Goal: Feedback & Contribution: Submit feedback/report problem

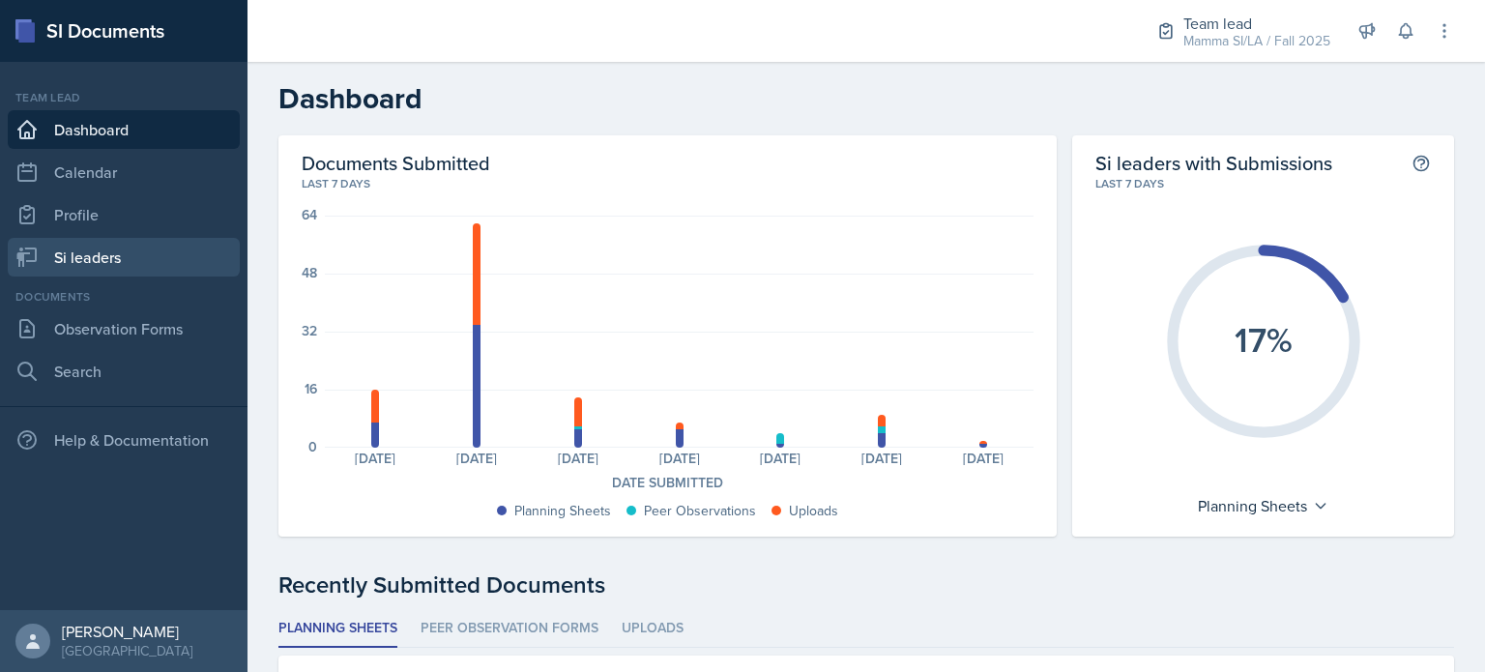
click at [158, 243] on link "Si leaders" at bounding box center [124, 257] width 232 height 39
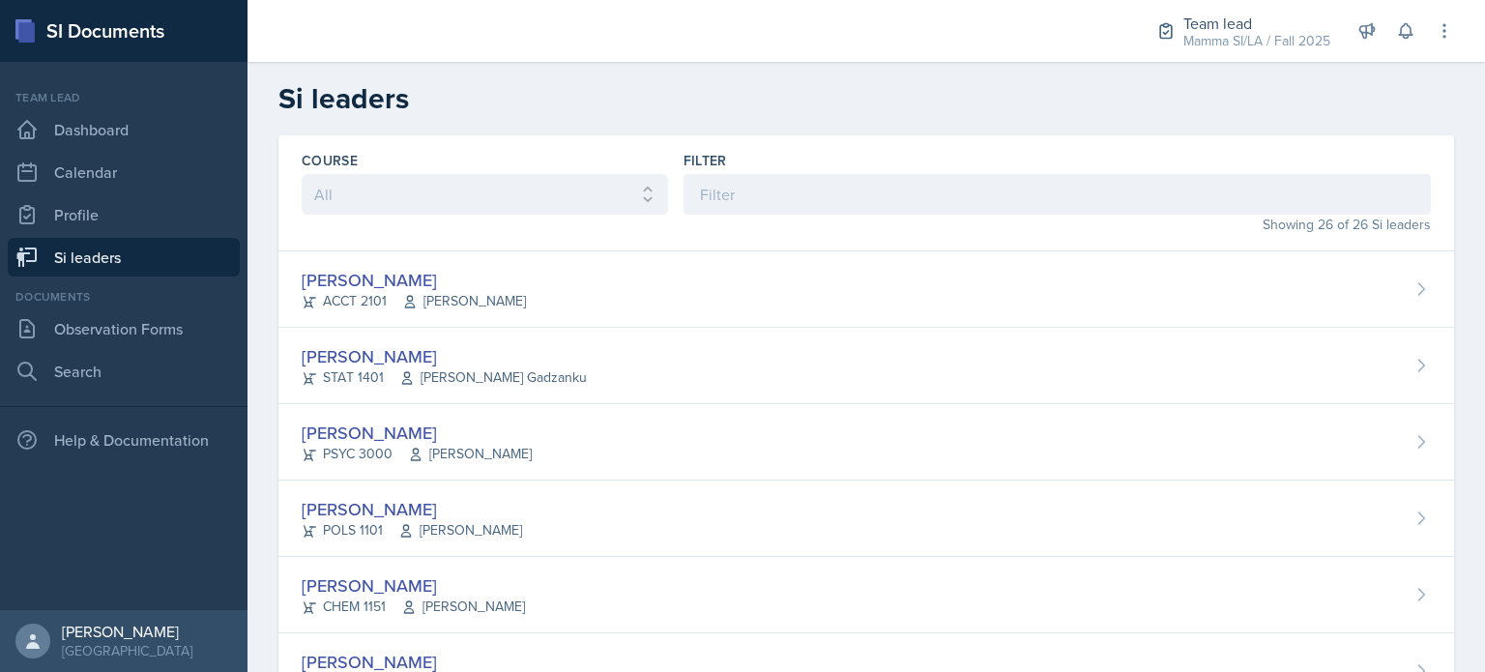
click at [746, 218] on div "Showing 26 of 26 Si leaders" at bounding box center [1057, 225] width 747 height 20
click at [789, 184] on input at bounding box center [1057, 194] width 747 height 41
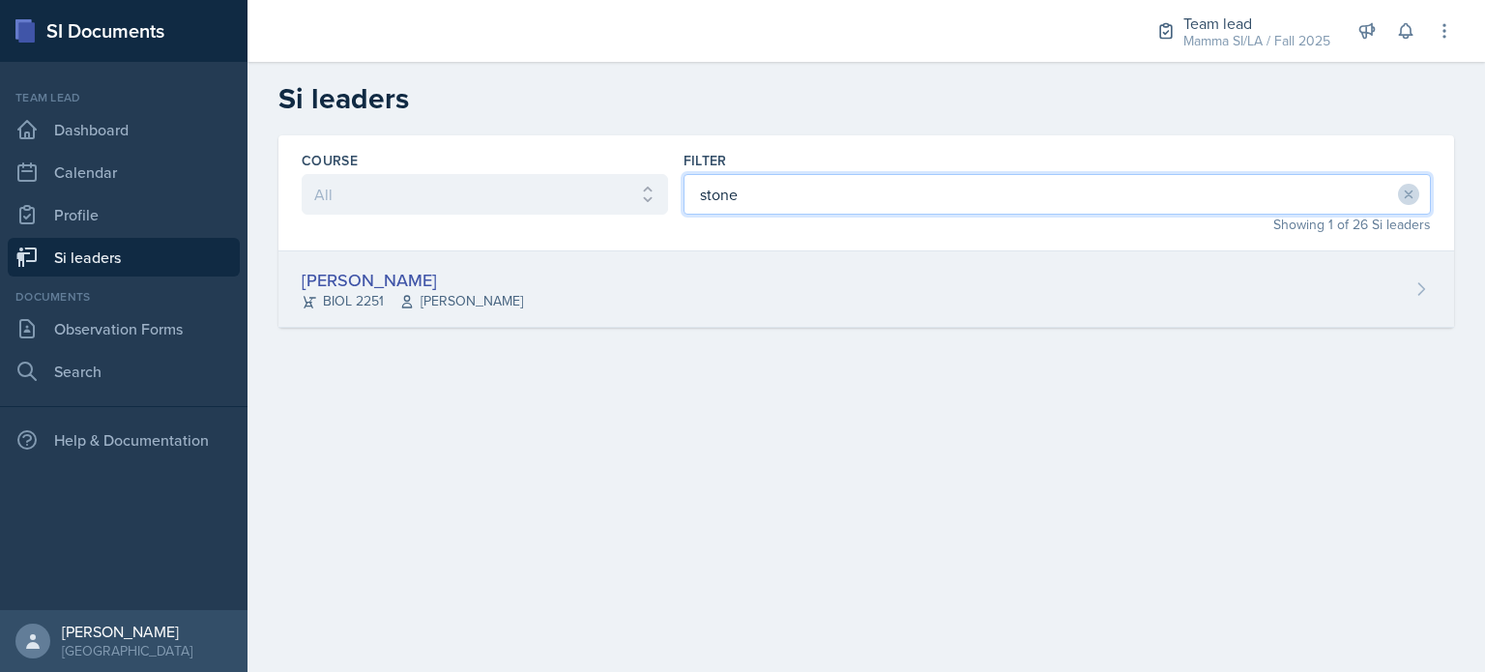
type input "stone"
click at [767, 302] on div "Stone Zhang BIOL 2251 Traci McGee" at bounding box center [866, 289] width 1176 height 76
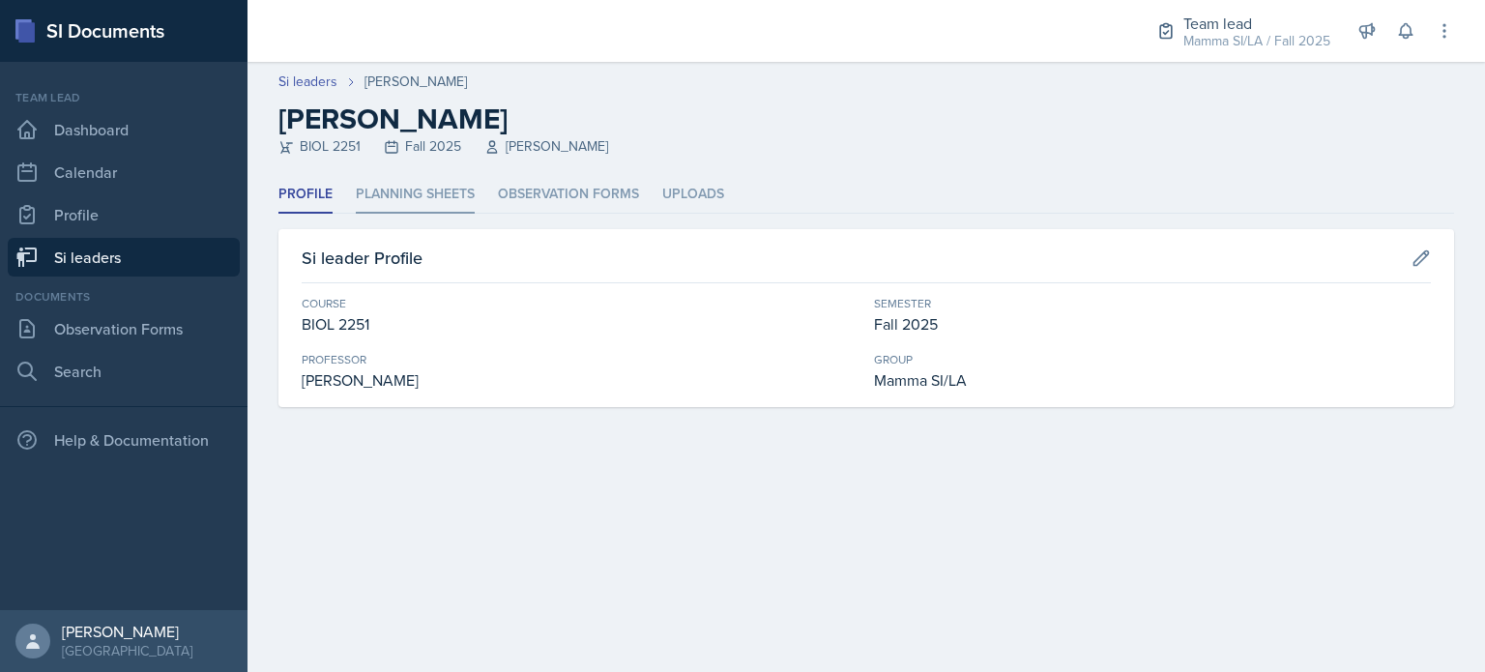
click at [433, 201] on li "Planning Sheets" at bounding box center [415, 195] width 119 height 38
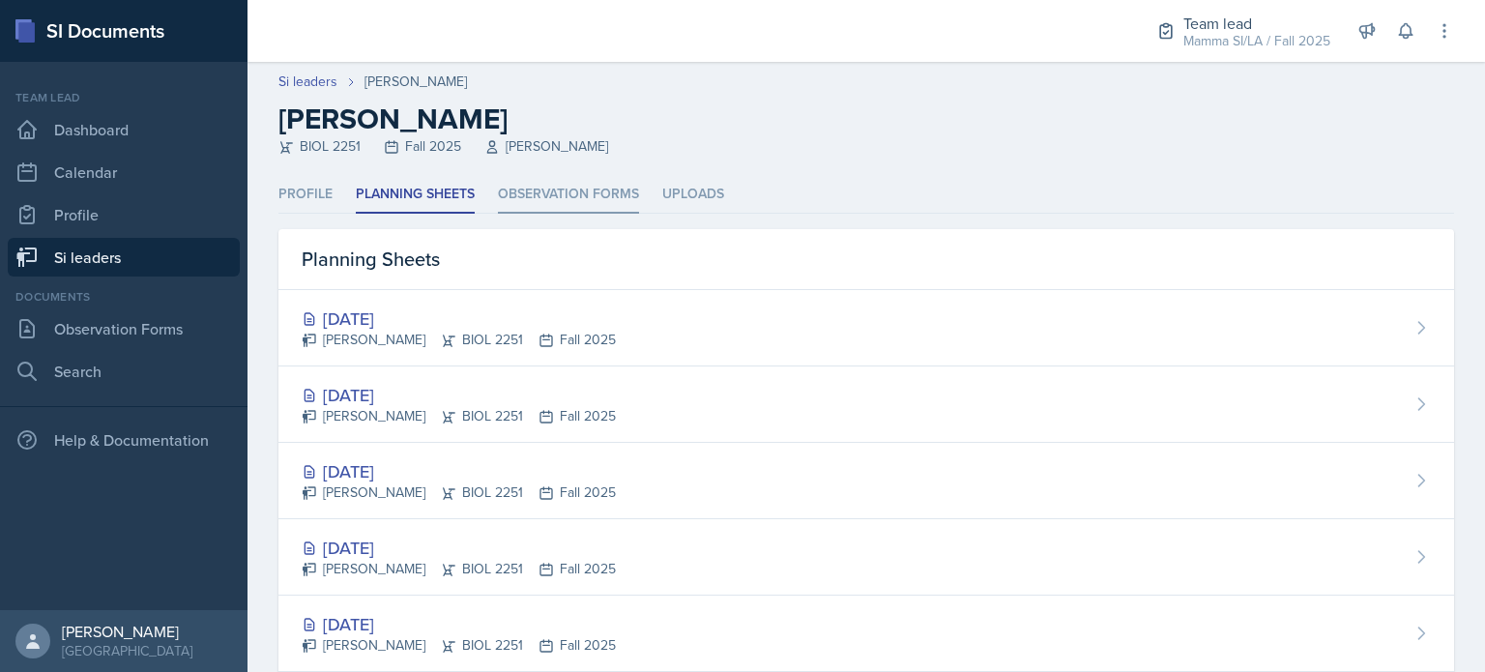
click at [507, 183] on li "Observation Forms" at bounding box center [568, 195] width 141 height 38
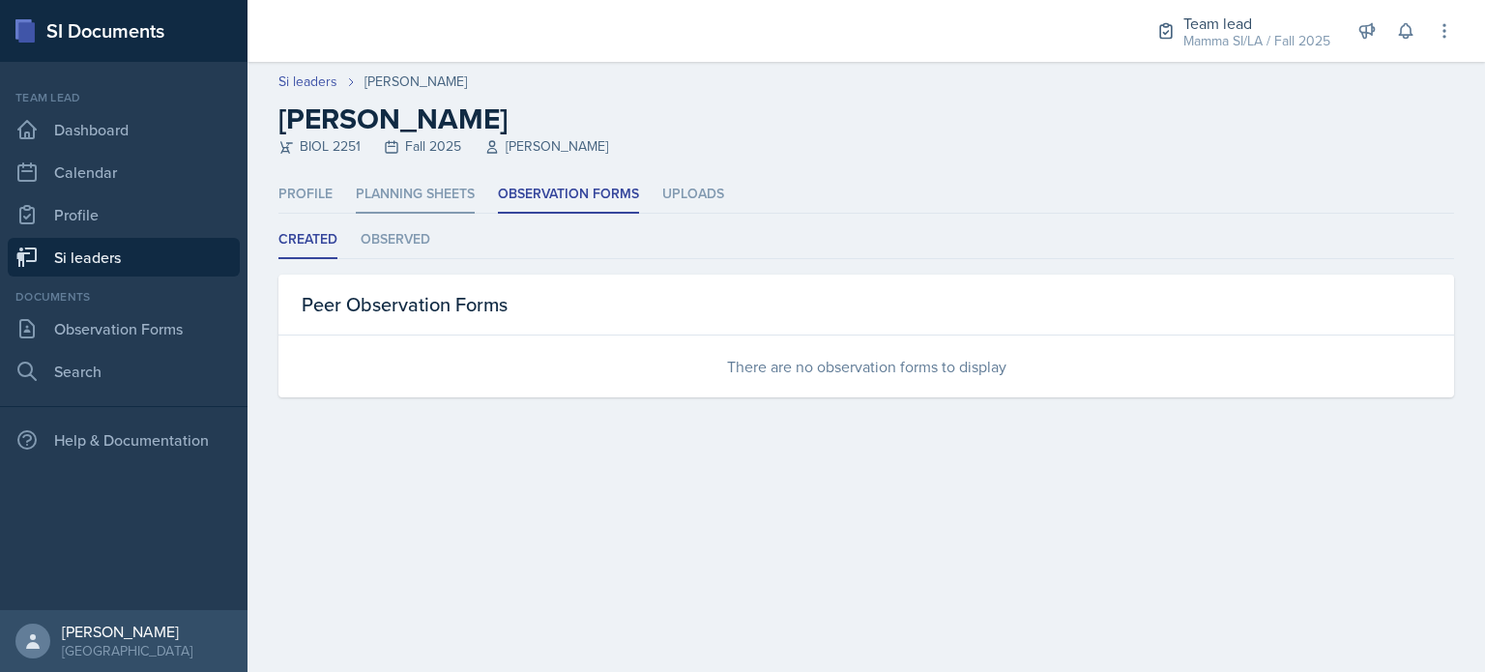
click at [442, 201] on li "Planning Sheets" at bounding box center [415, 195] width 119 height 38
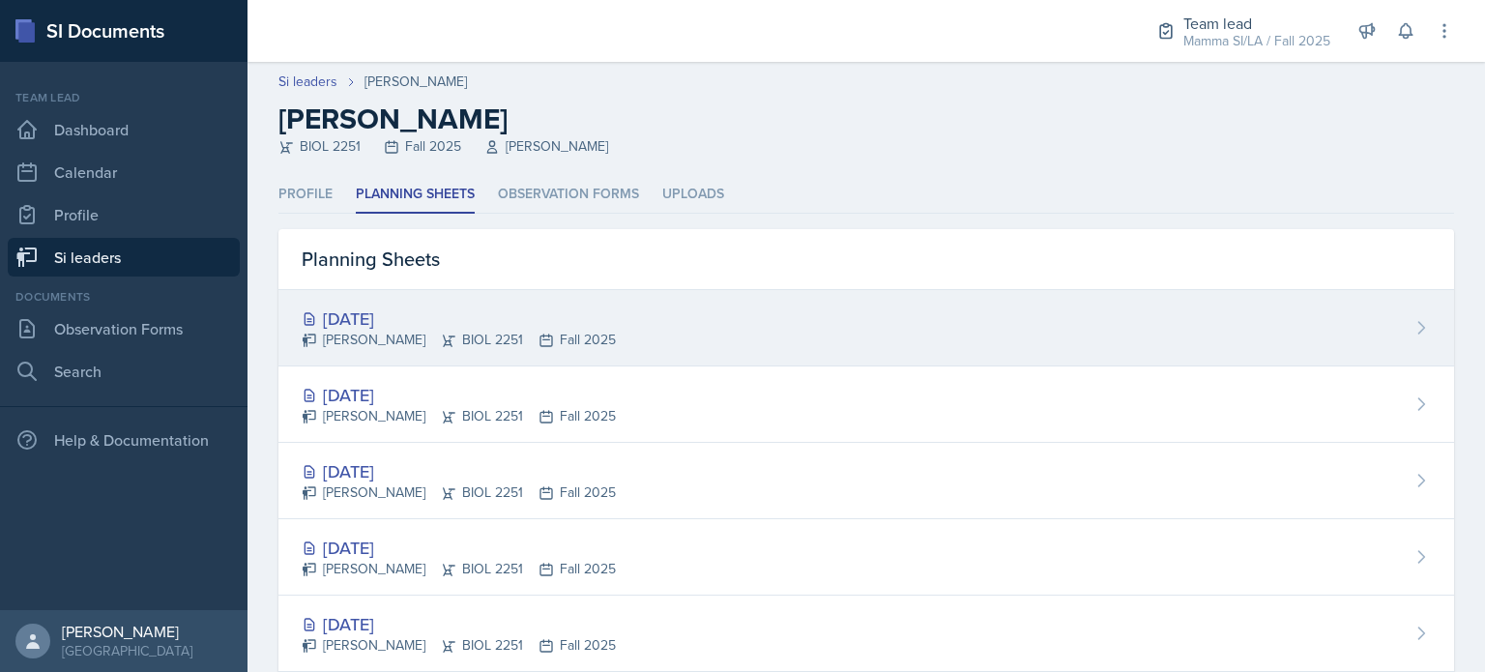
scroll to position [79, 0]
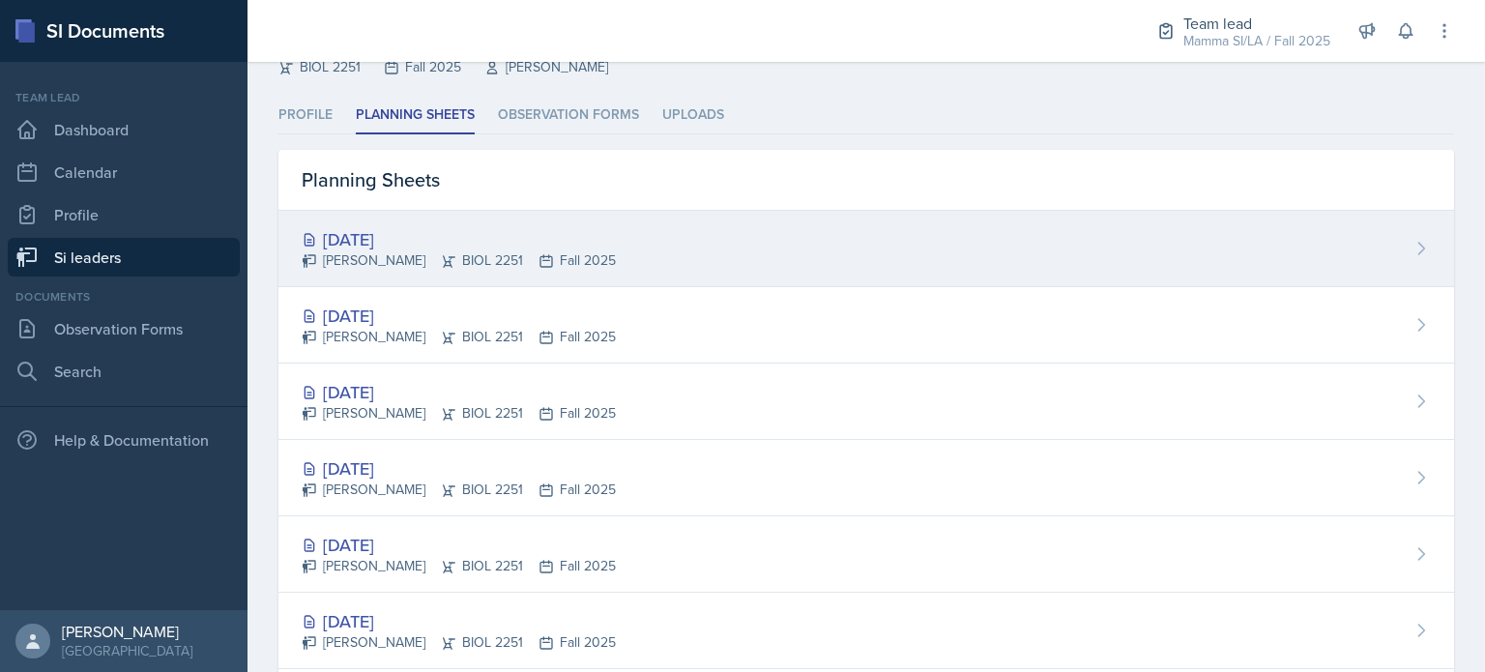
click at [628, 252] on div "Sep 12th, 2025 Stone Zhang BIOL 2251 Fall 2025" at bounding box center [866, 249] width 1176 height 76
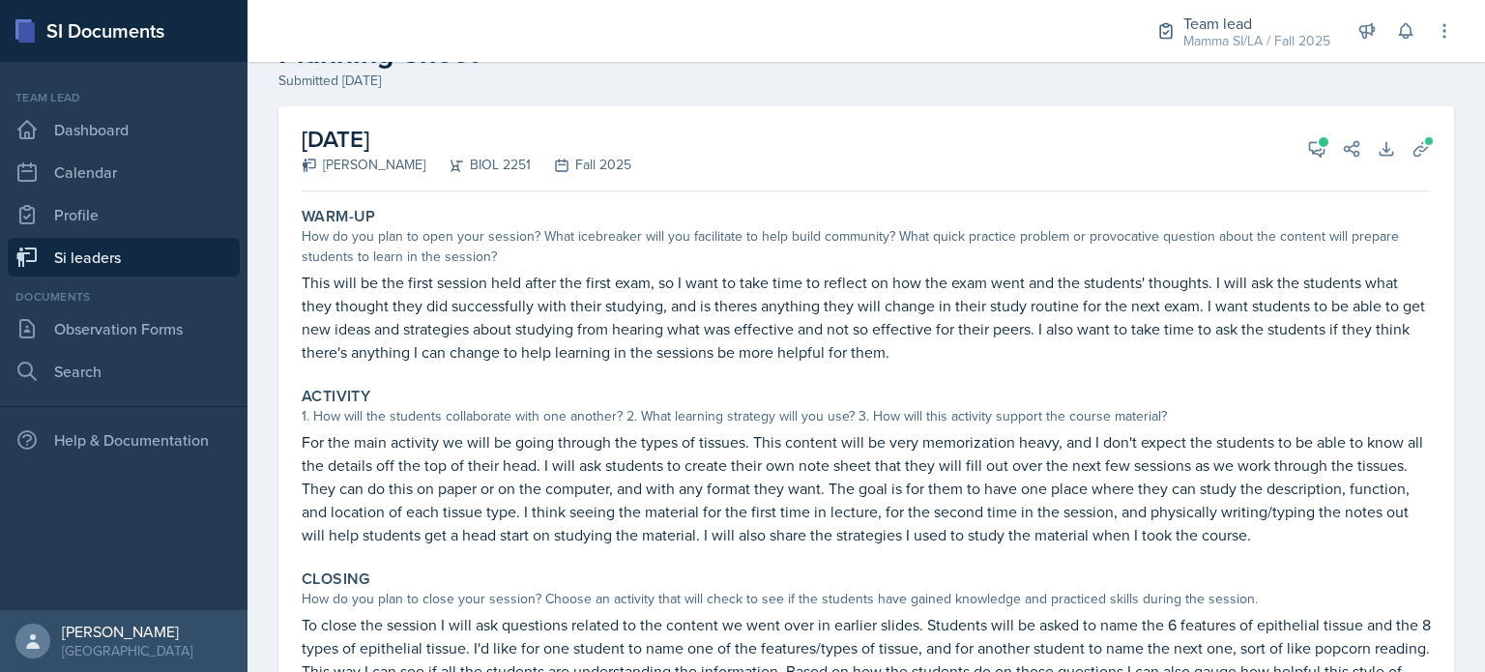
scroll to position [97, 0]
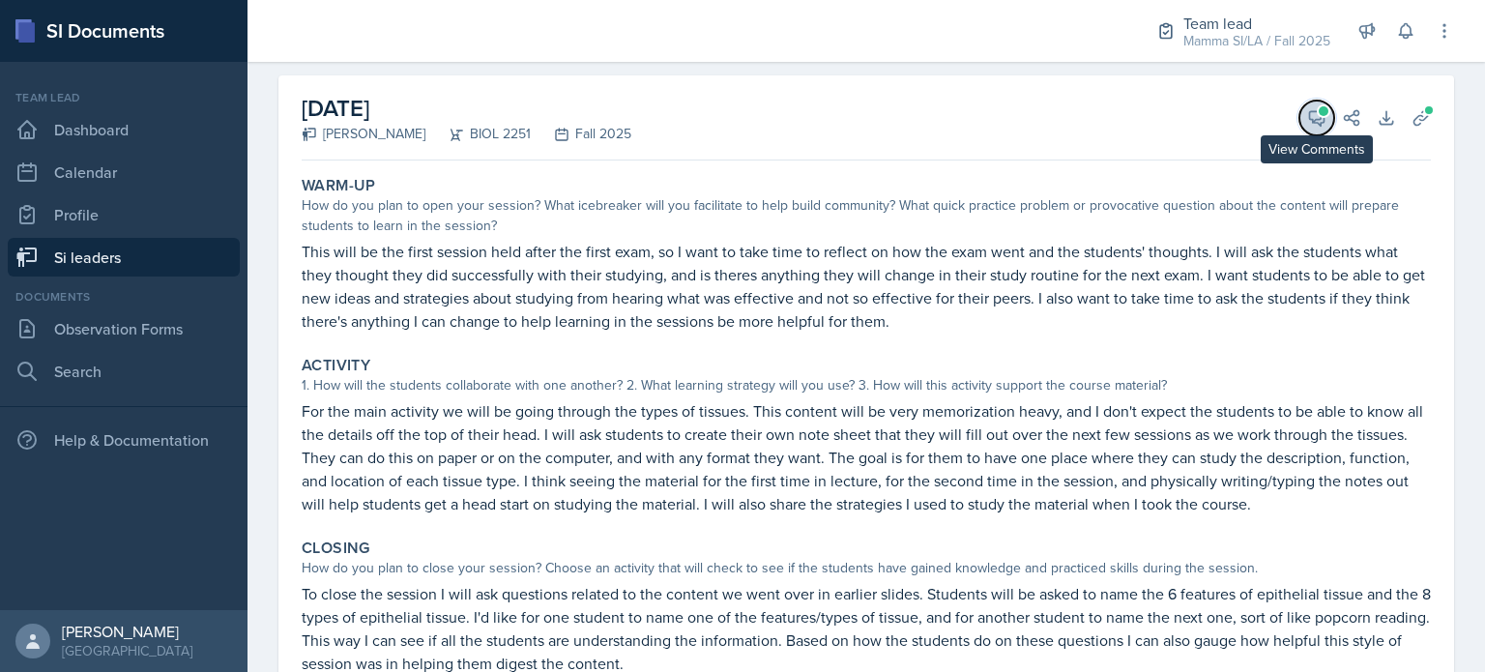
click at [1319, 110] on span at bounding box center [1324, 111] width 10 height 10
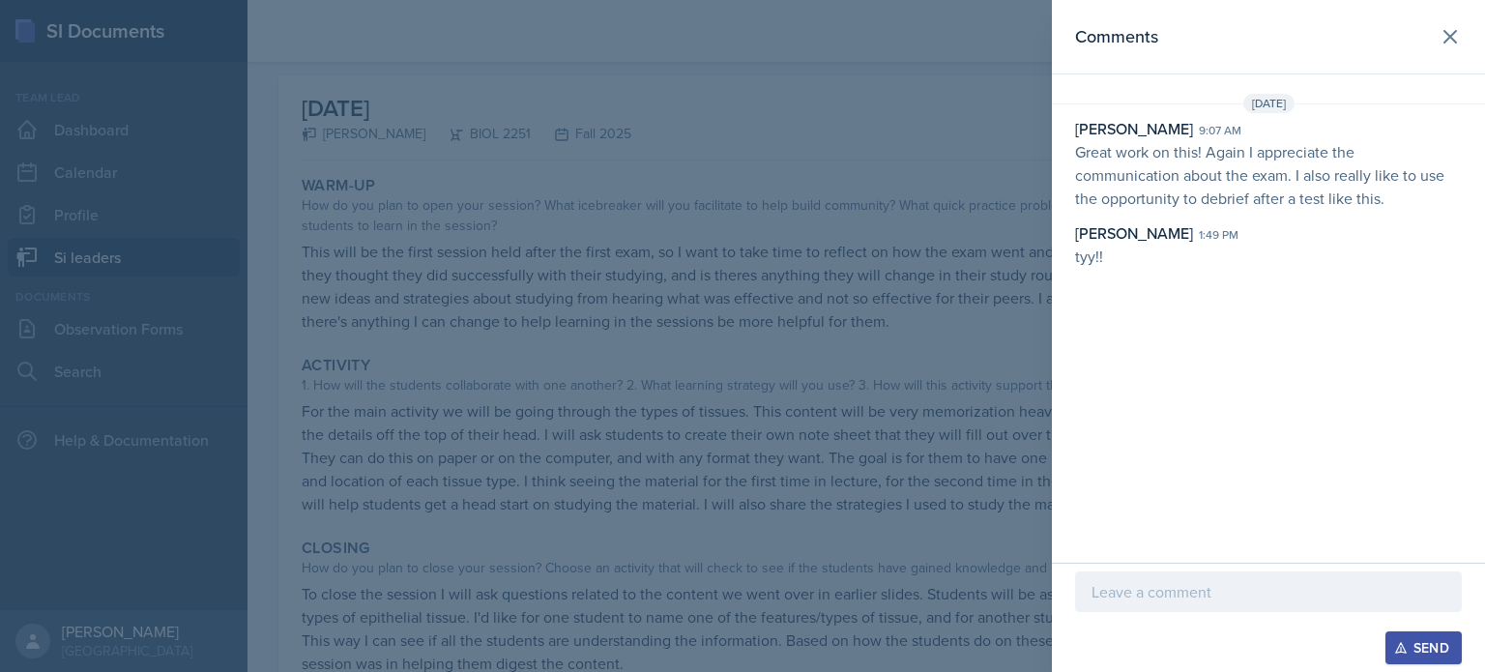
click at [991, 160] on div at bounding box center [742, 336] width 1485 height 672
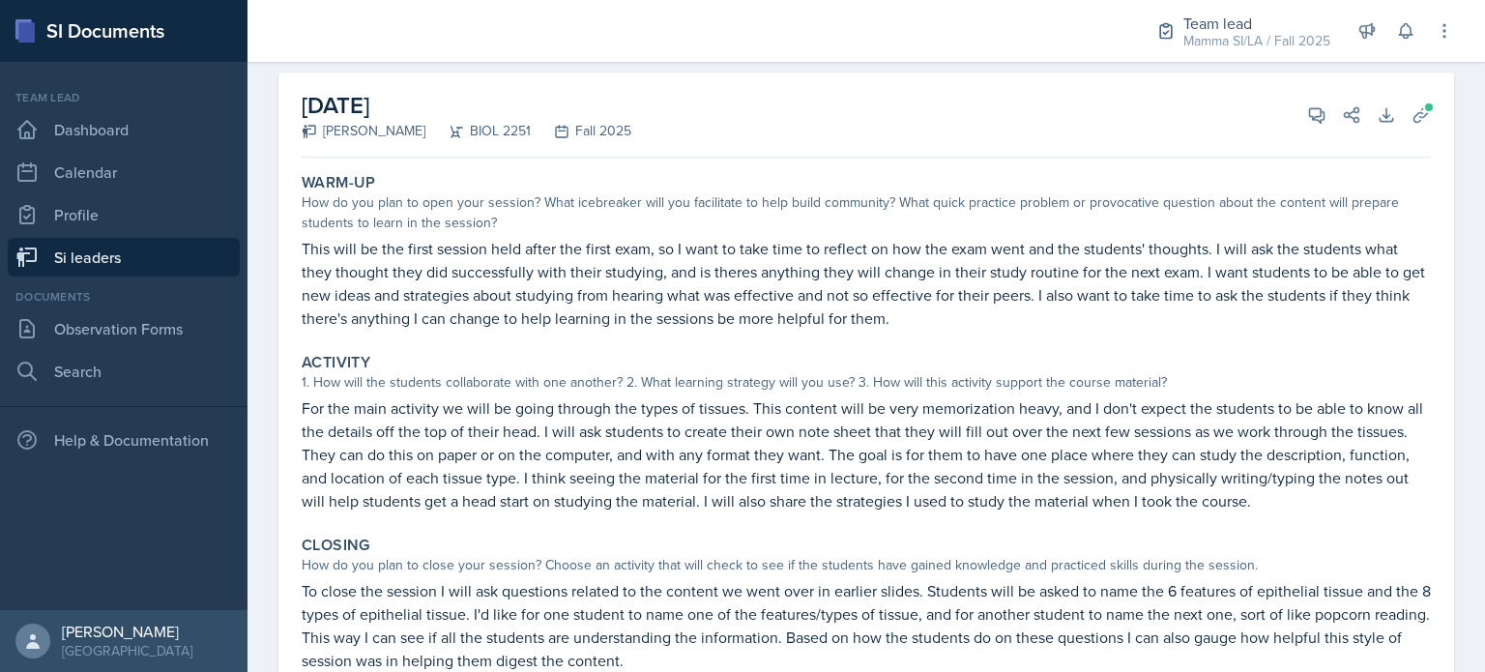
scroll to position [0, 0]
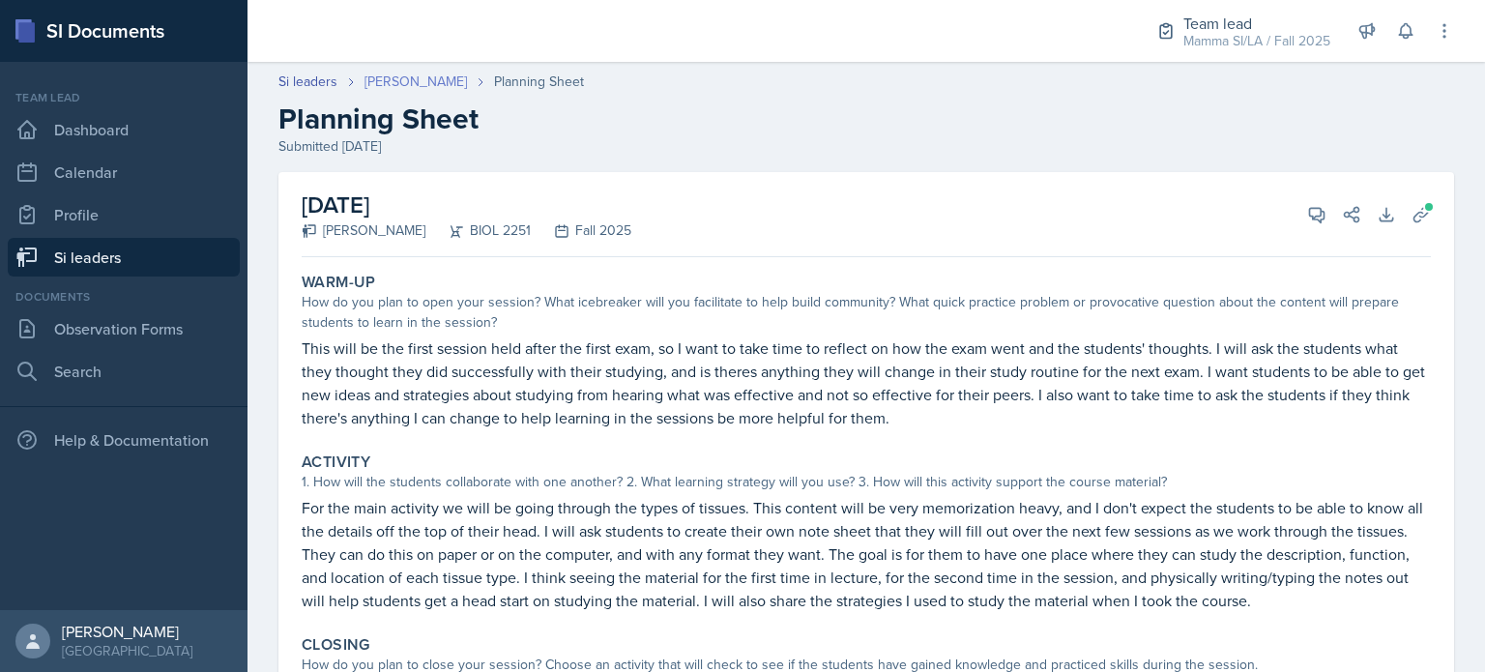
click at [430, 72] on link "[PERSON_NAME]" at bounding box center [416, 82] width 102 height 20
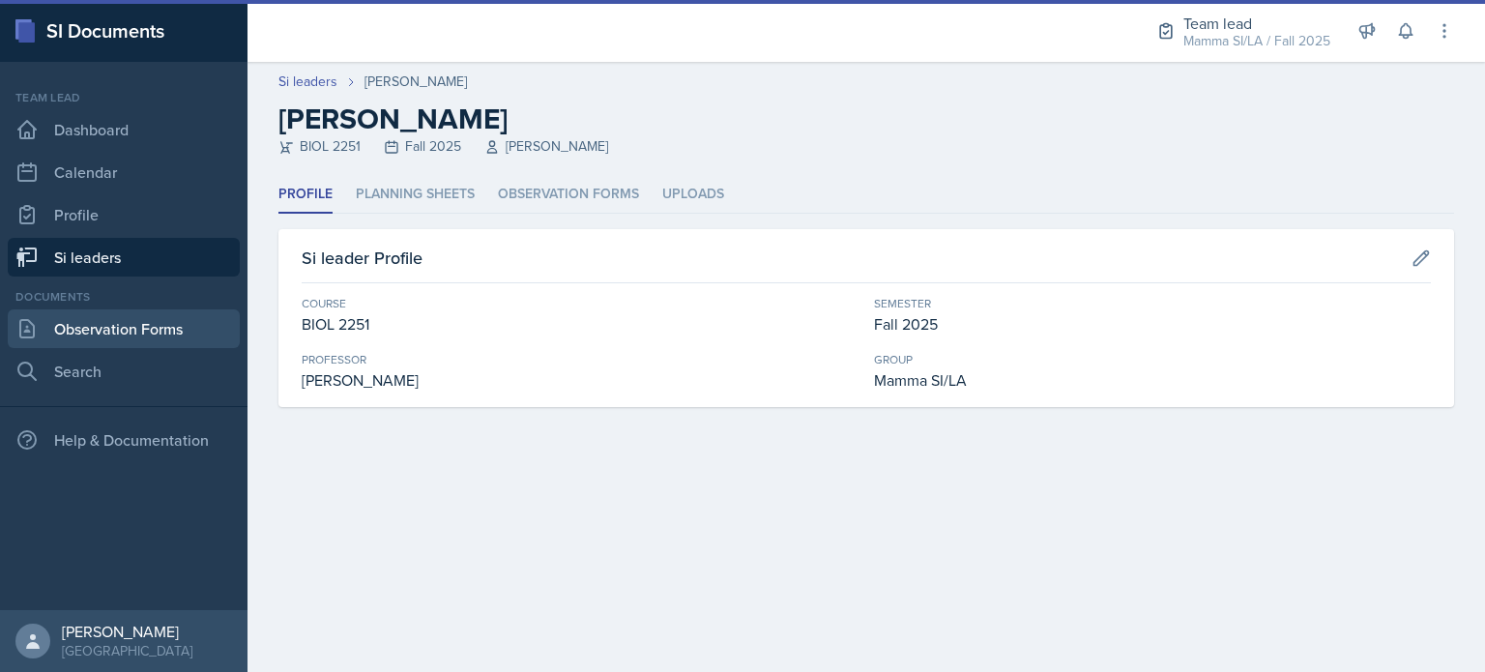
click at [174, 319] on link "Observation Forms" at bounding box center [124, 328] width 232 height 39
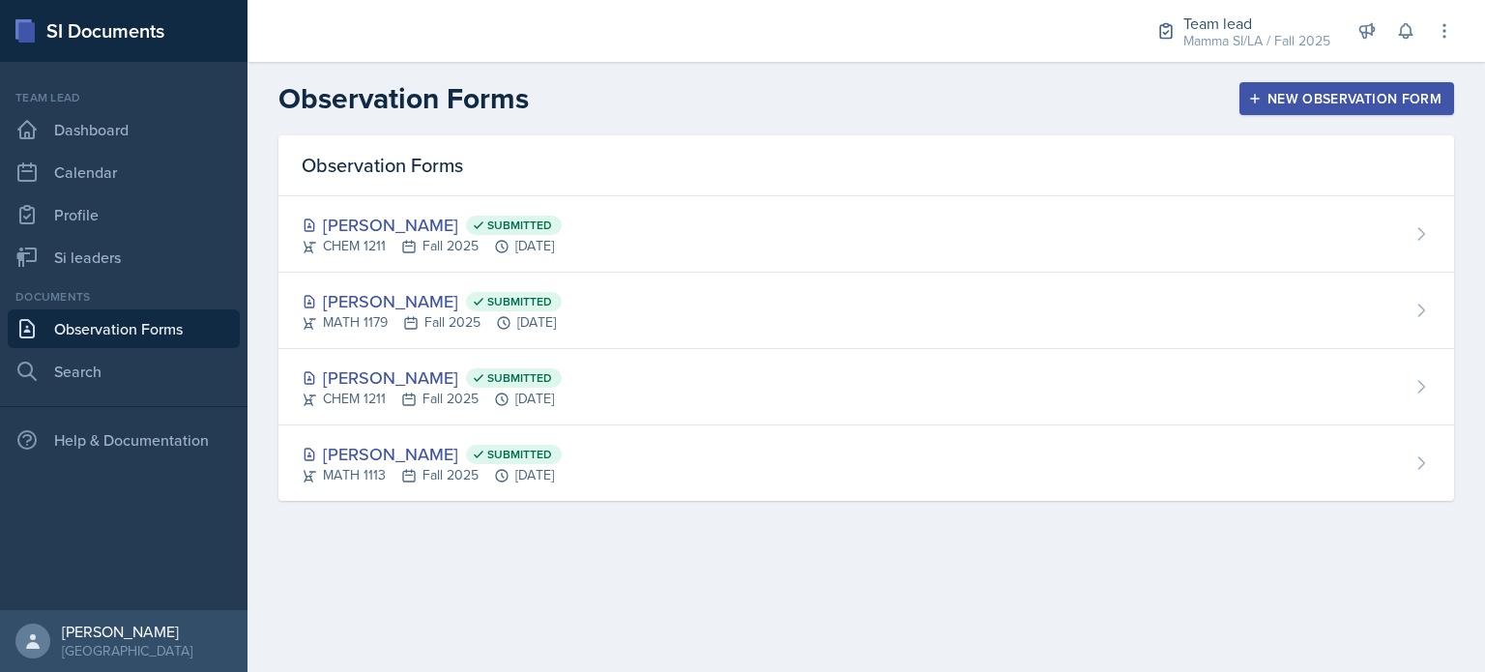
click at [1327, 101] on div "New Observation Form" at bounding box center [1347, 98] width 190 height 15
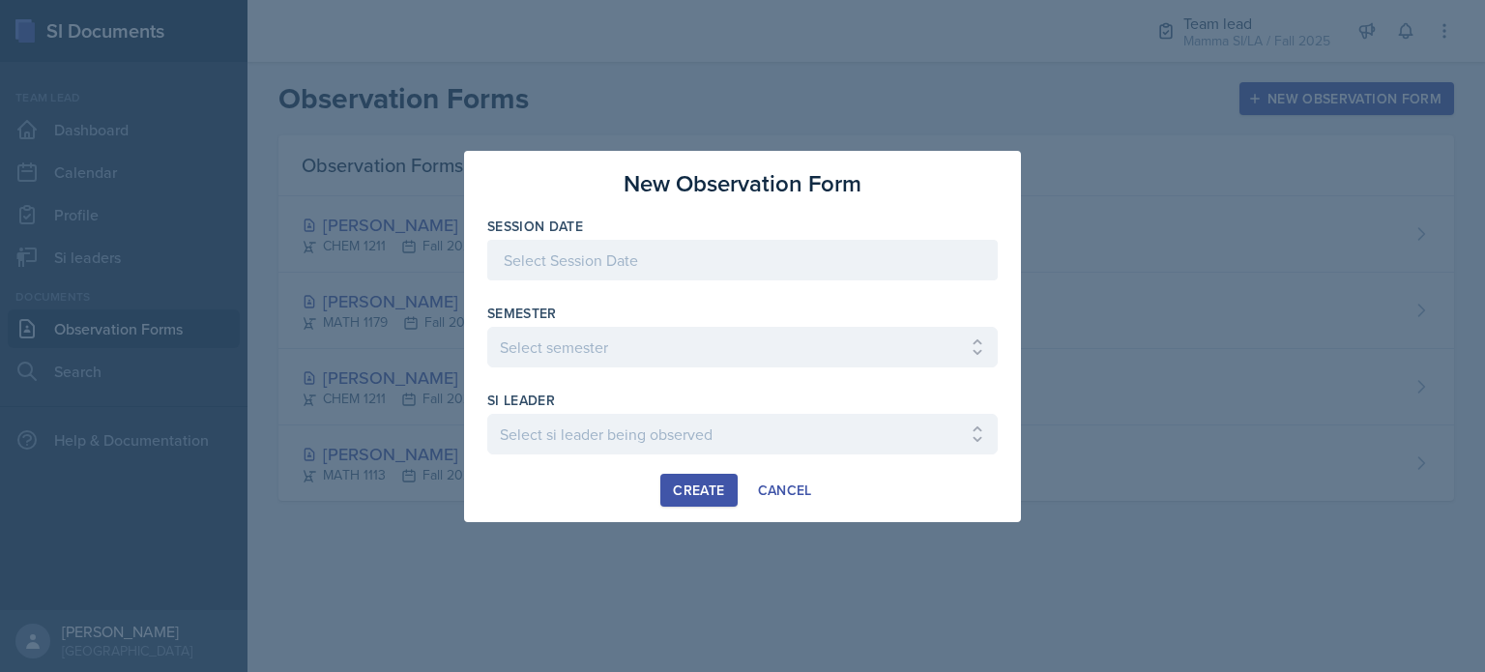
click at [637, 248] on div at bounding box center [742, 260] width 511 height 41
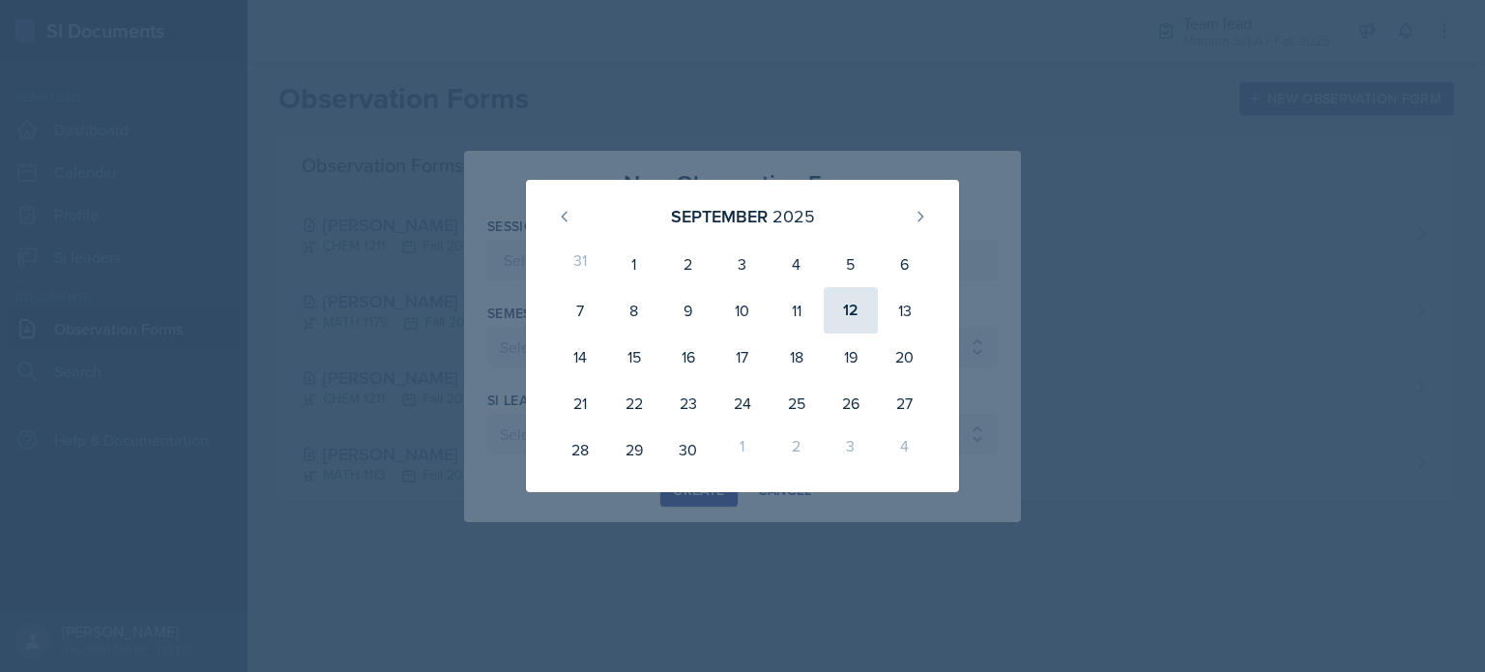
click at [856, 307] on div "12" at bounding box center [851, 310] width 54 height 46
type input "[DATE]"
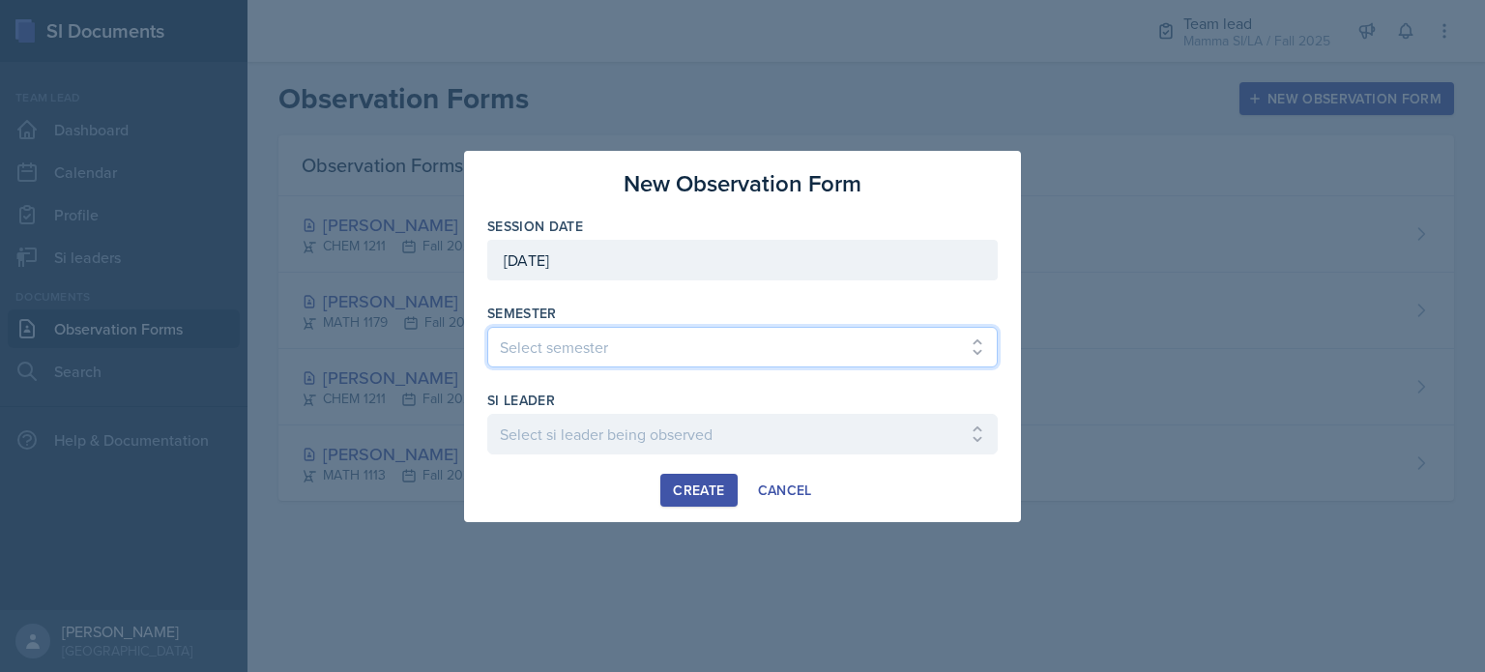
click at [746, 362] on select "Select semester All Spring 2021 Summer 2021 Spring 2022 Fall 2020 Fall 2021 Fal…" at bounding box center [742, 347] width 511 height 41
select select "2bed604d-1099-4043-b1bc-2365e8740244"
click at [487, 327] on select "Select semester All Spring 2021 Summer 2021 Spring 2022 Fall 2020 Fall 2021 Fal…" at bounding box center [742, 347] width 511 height 41
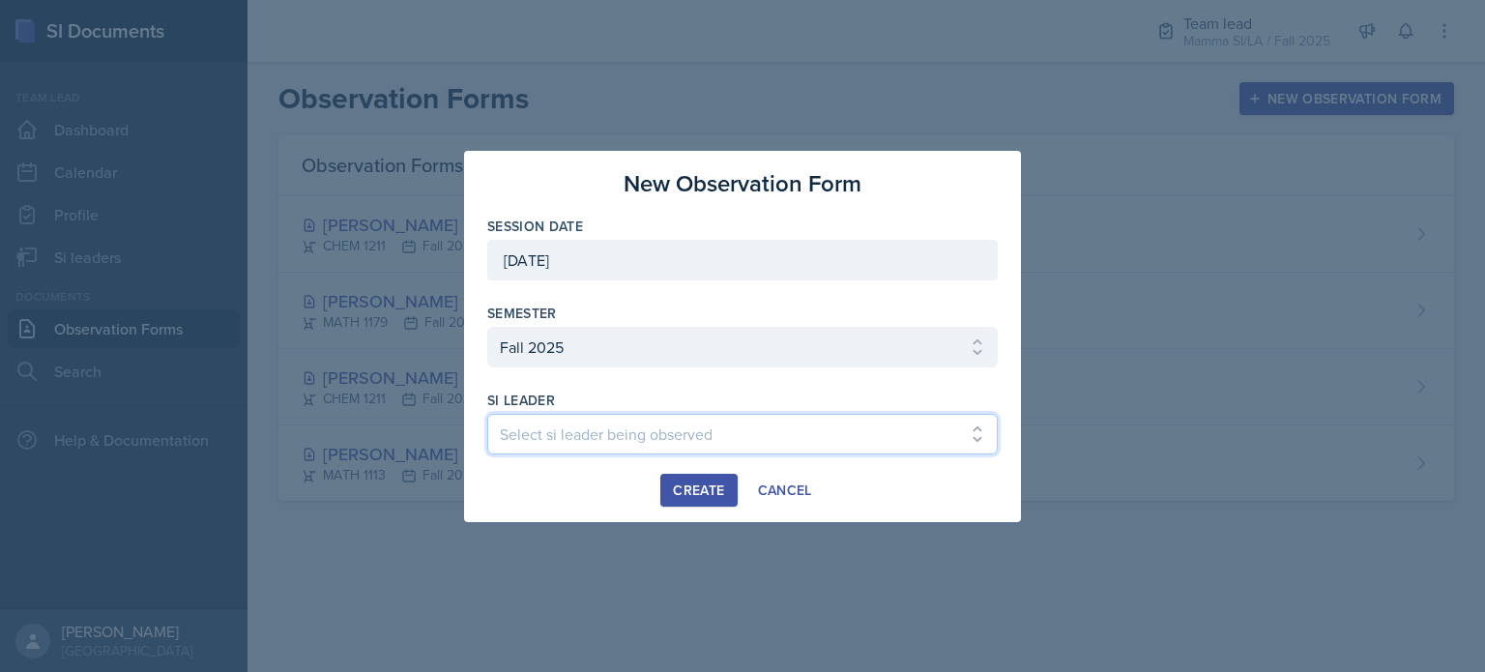
click at [641, 444] on select "Select si leader being observed Anais Gjergji / CHEM 1211 / Demon SI of Fleet S…" at bounding box center [742, 434] width 511 height 41
select select "236f9b60-342f-4c16-a351-e5442c504411"
click at [487, 414] on select "Select si leader being observed Anais Gjergji / CHEM 1211 / Demon SI of Fleet S…" at bounding box center [742, 434] width 511 height 41
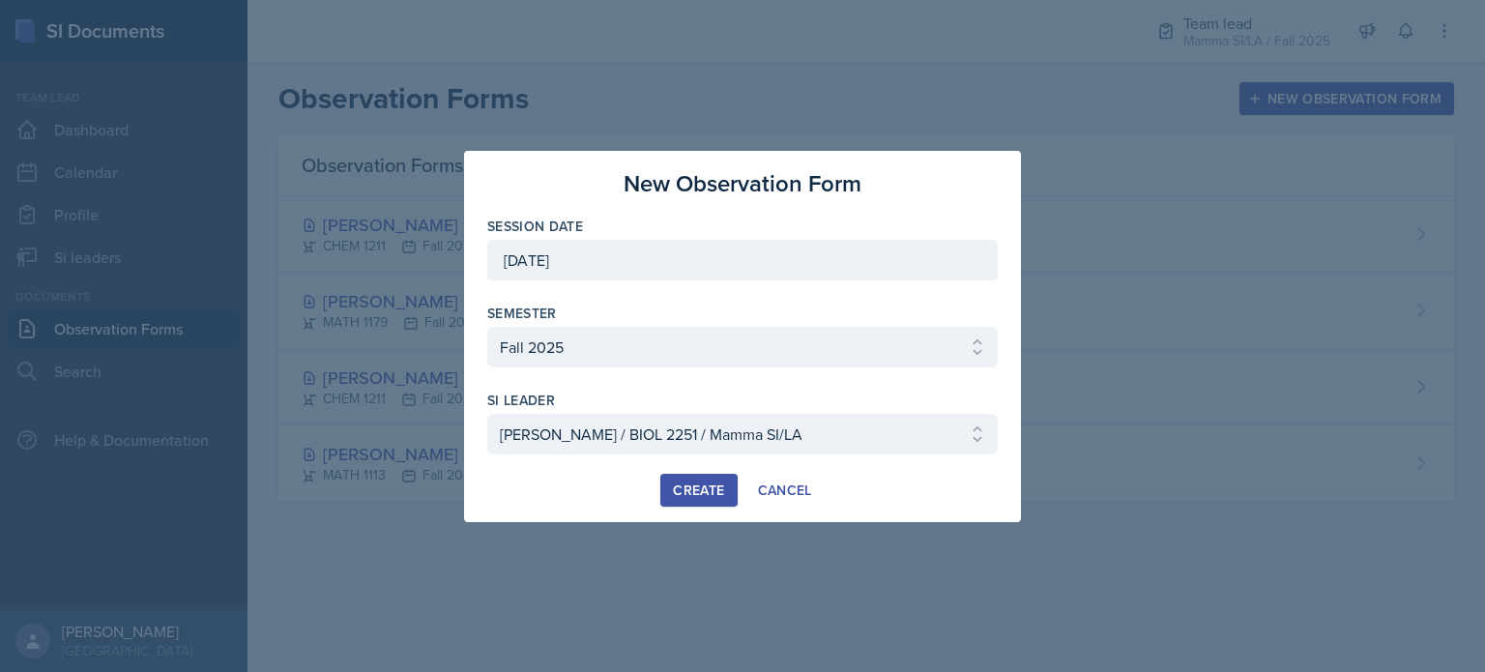
click at [715, 498] on div "Create" at bounding box center [698, 489] width 51 height 15
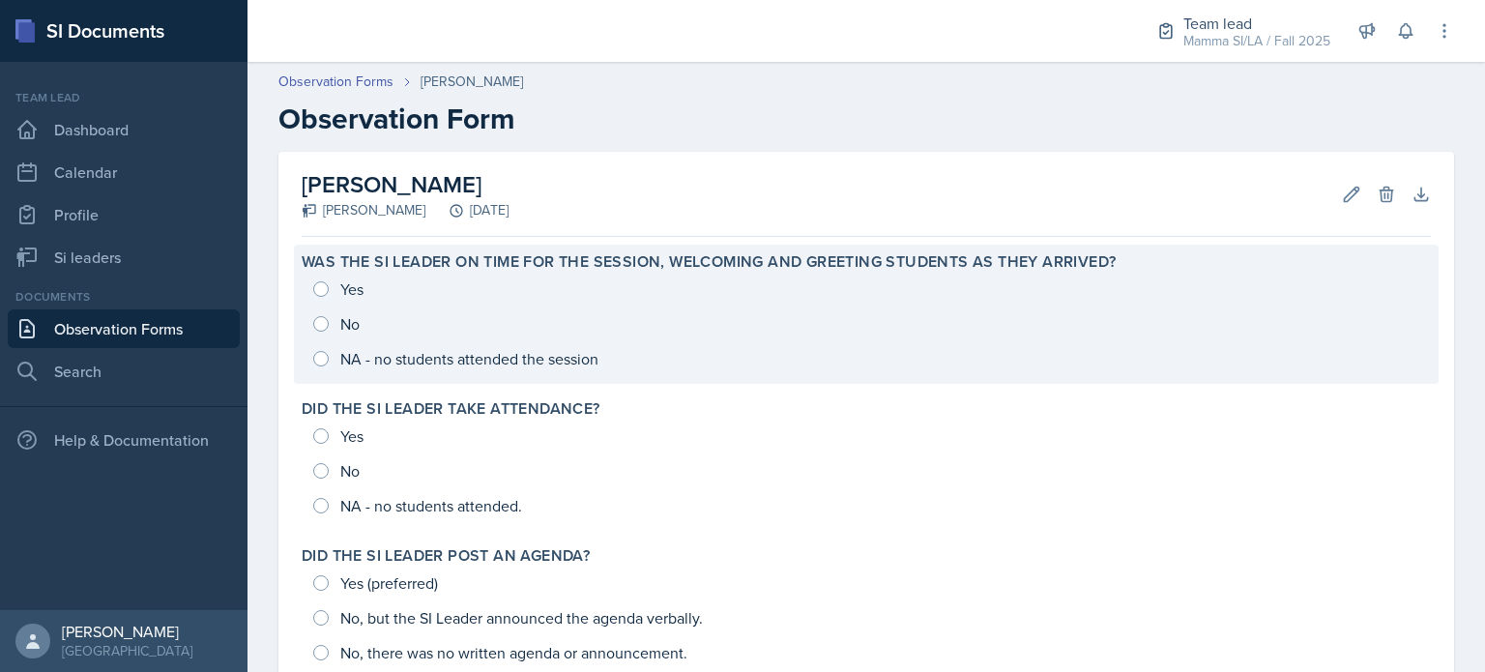
click at [340, 292] on div "Yes No NA - no students attended the session" at bounding box center [866, 324] width 1129 height 104
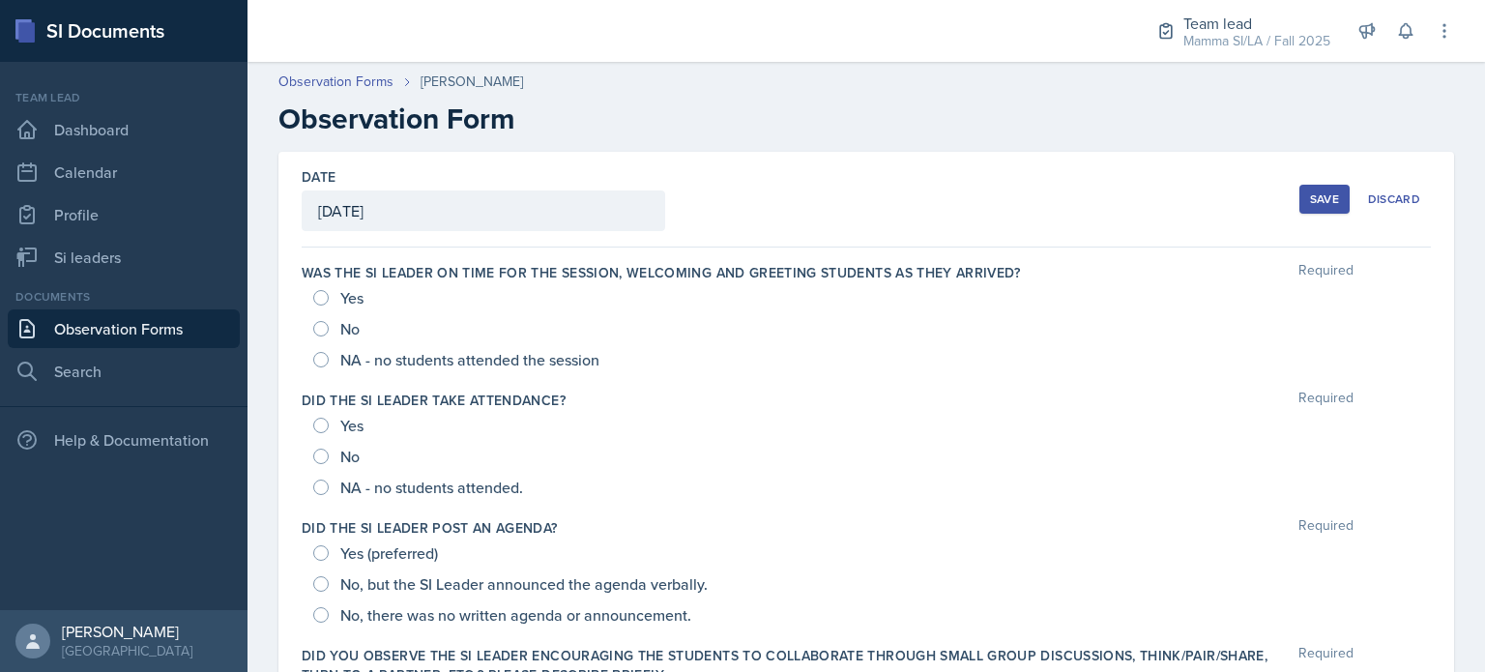
click at [303, 292] on div "Yes No NA - no students attended the session" at bounding box center [866, 328] width 1129 height 93
click at [318, 295] on input "Yes" at bounding box center [320, 297] width 15 height 15
radio input "true"
click at [329, 424] on div "Yes" at bounding box center [340, 425] width 54 height 31
click at [325, 424] on input "Yes" at bounding box center [320, 425] width 15 height 15
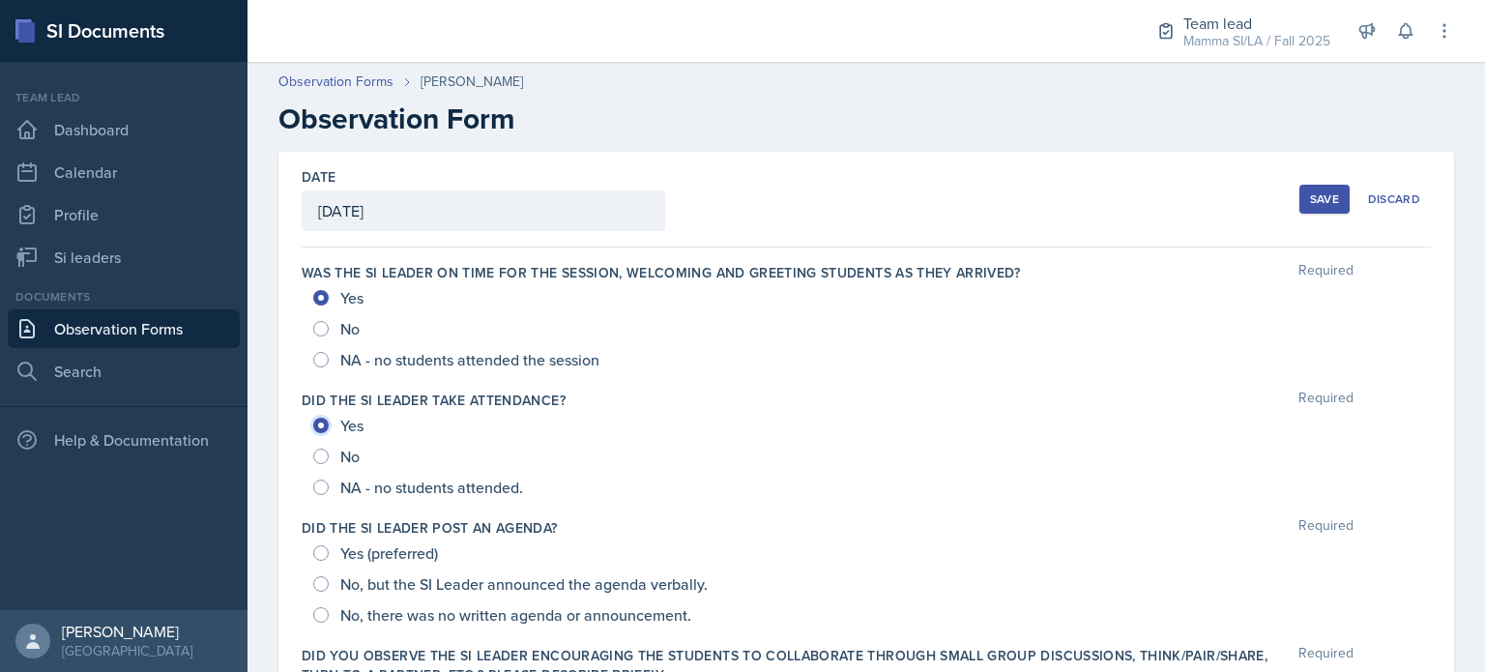
radio input "true"
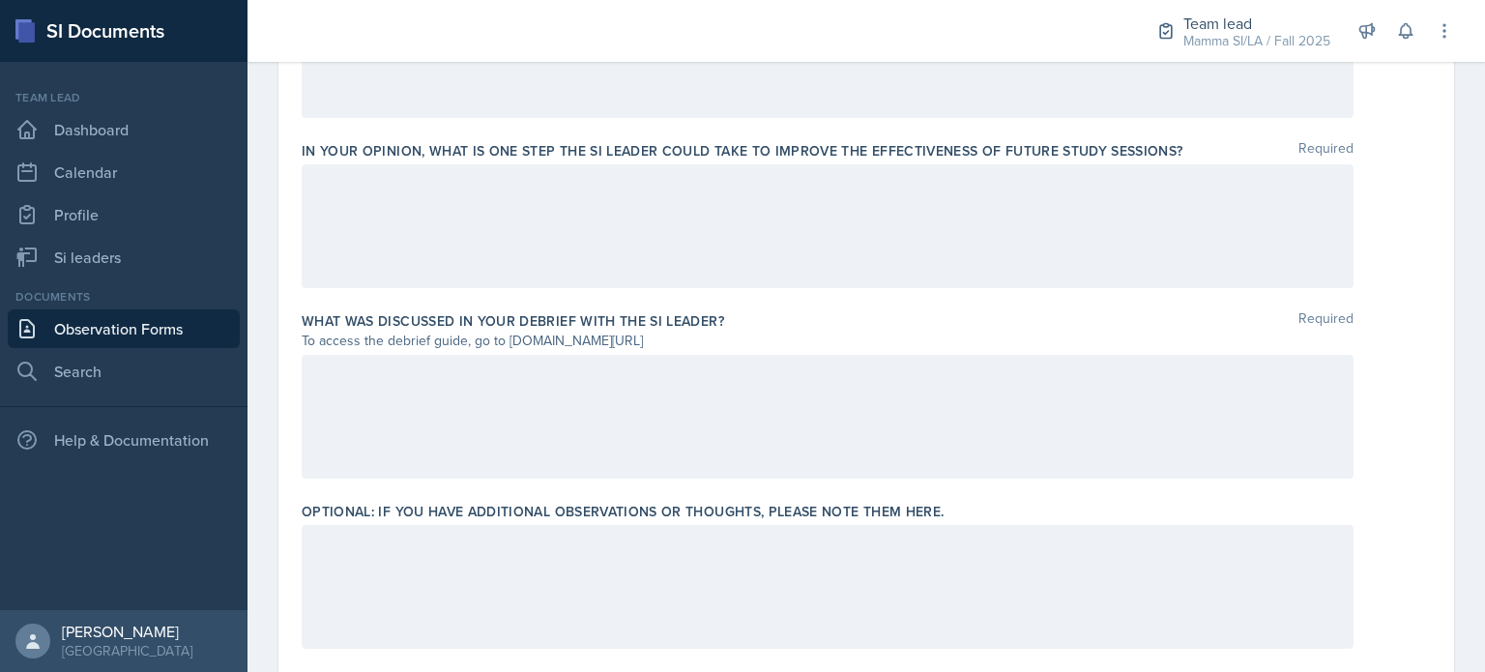
scroll to position [1364, 0]
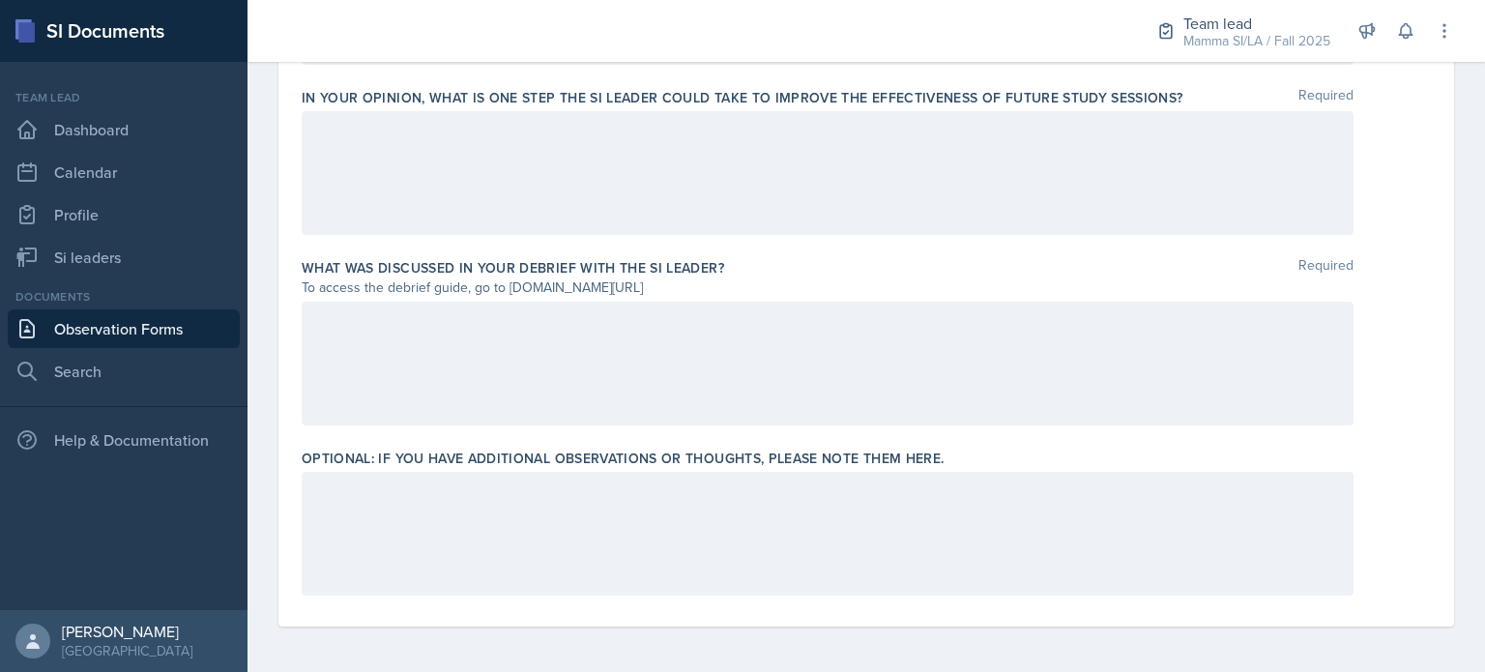
click at [677, 502] on div at bounding box center [828, 534] width 1052 height 124
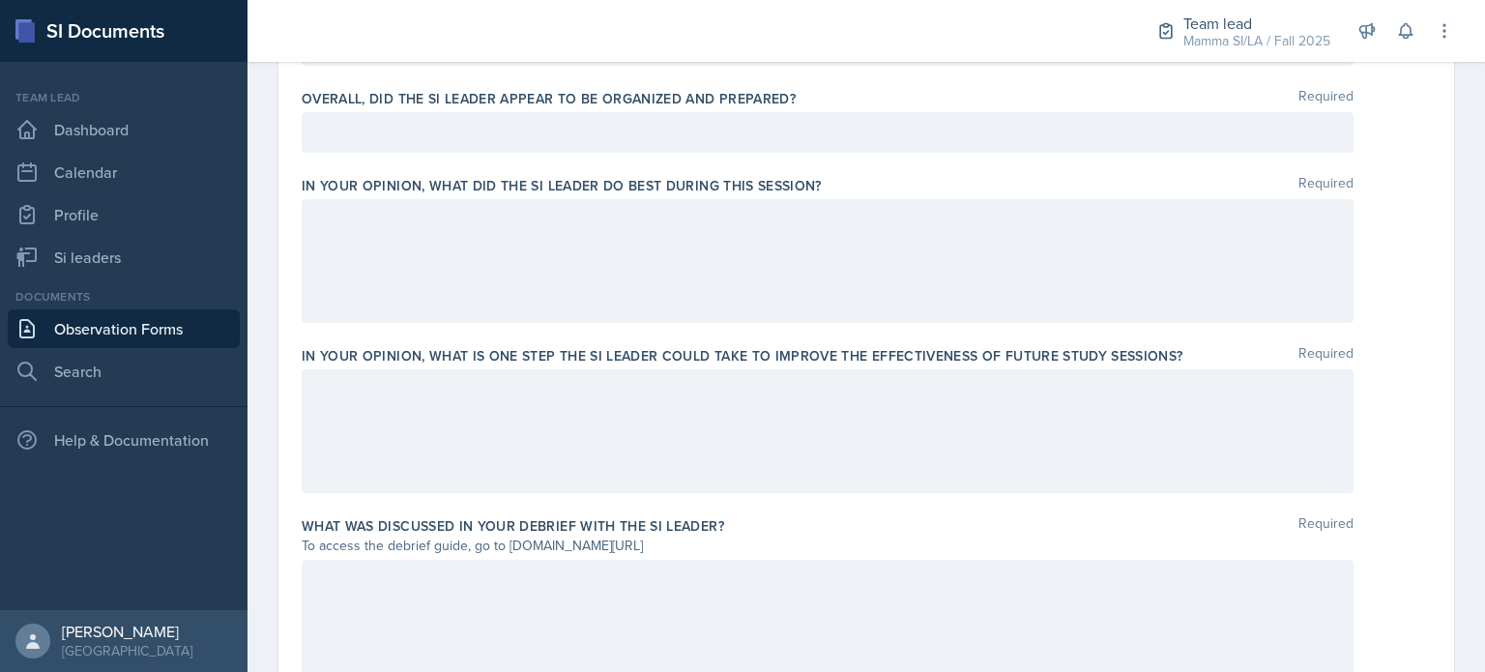
scroll to position [1074, 0]
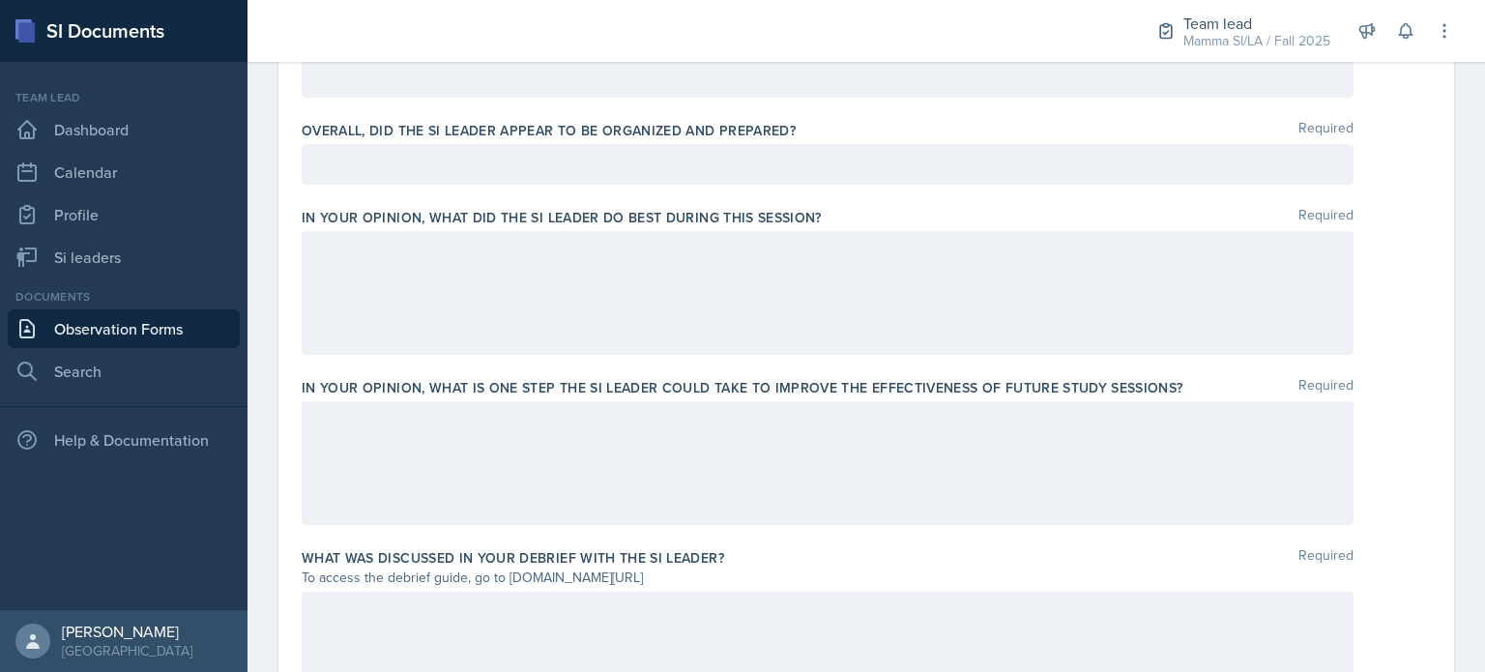
click at [775, 301] on div at bounding box center [828, 293] width 1052 height 124
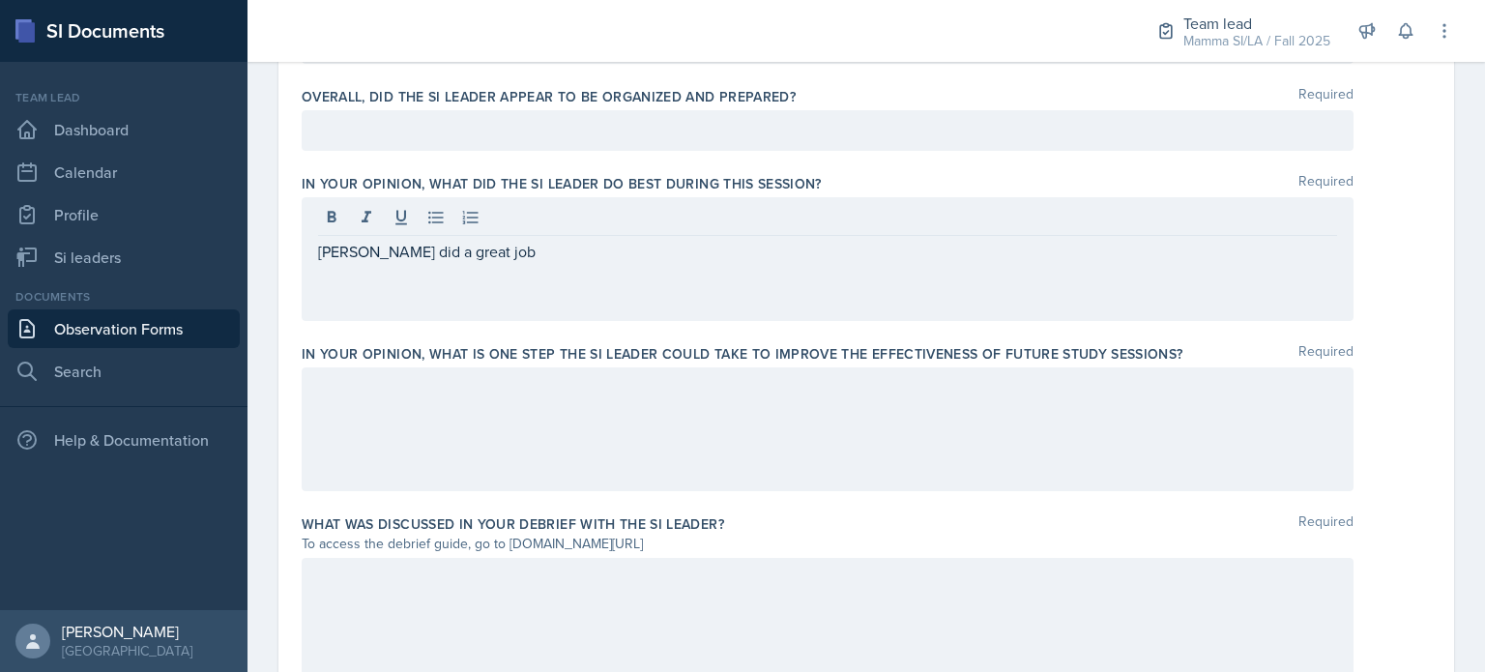
click at [599, 274] on div "Stone did a great job" at bounding box center [828, 259] width 1052 height 124
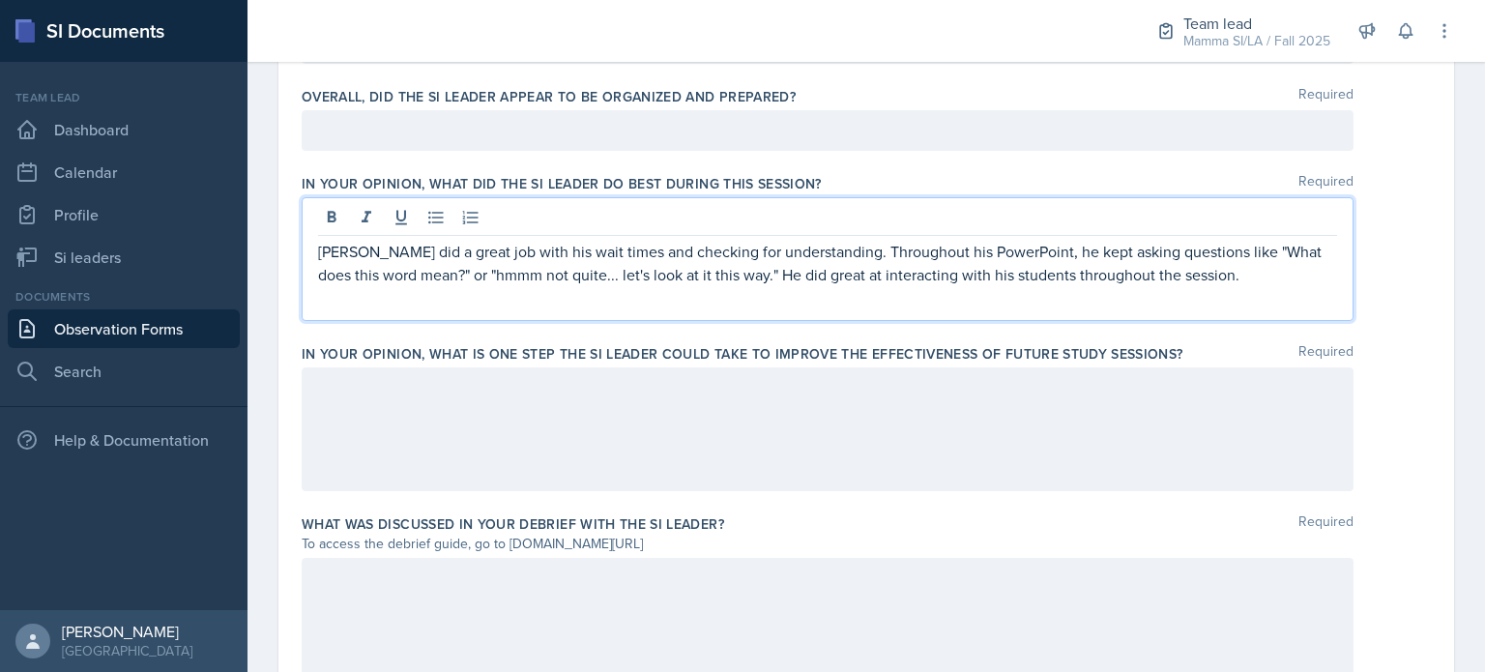
click at [1211, 260] on p "[PERSON_NAME] did a great job with his wait times and checking for understandin…" at bounding box center [827, 263] width 1019 height 46
click at [140, 260] on link "Si leaders" at bounding box center [124, 257] width 232 height 39
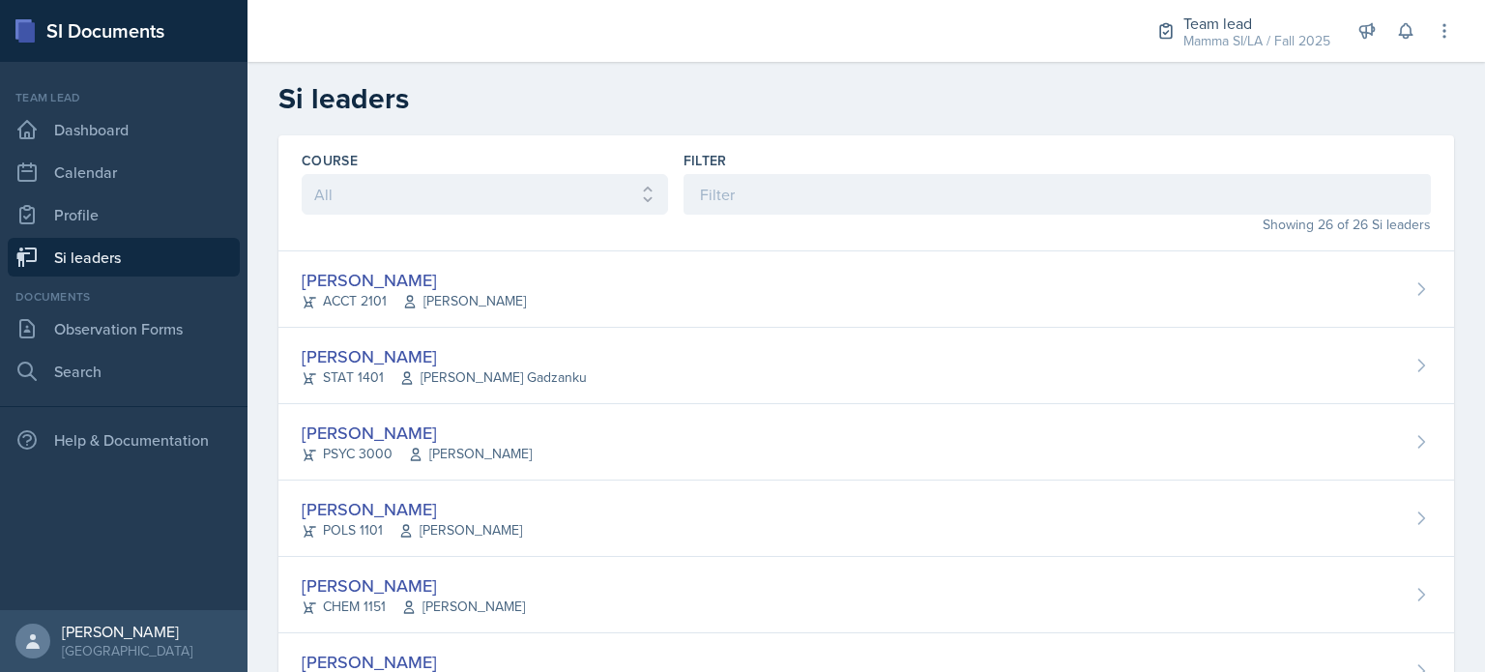
click at [787, 224] on div "Showing 26 of 26 Si leaders" at bounding box center [1057, 225] width 747 height 20
click at [804, 195] on input at bounding box center [1057, 194] width 747 height 41
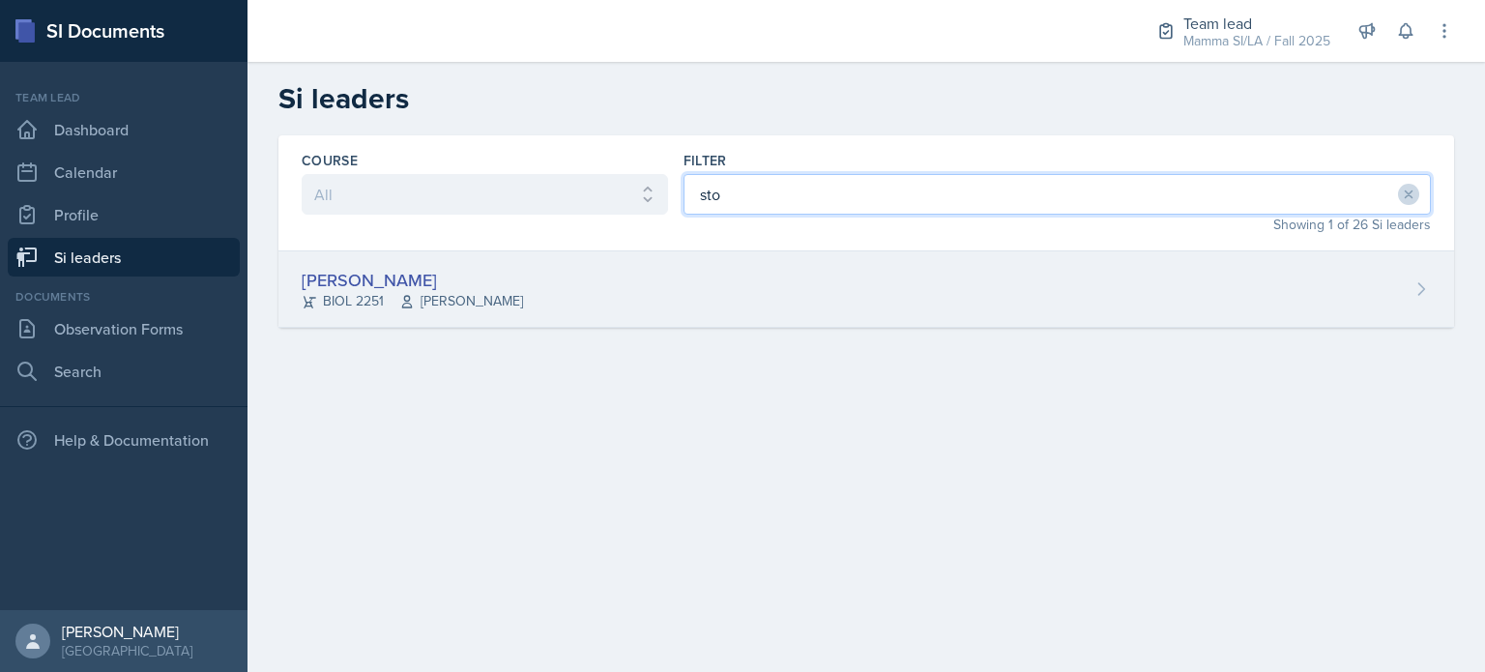
type input "sto"
click at [521, 273] on div "Stone Zhang BIOL 2251 Traci McGee" at bounding box center [866, 289] width 1176 height 76
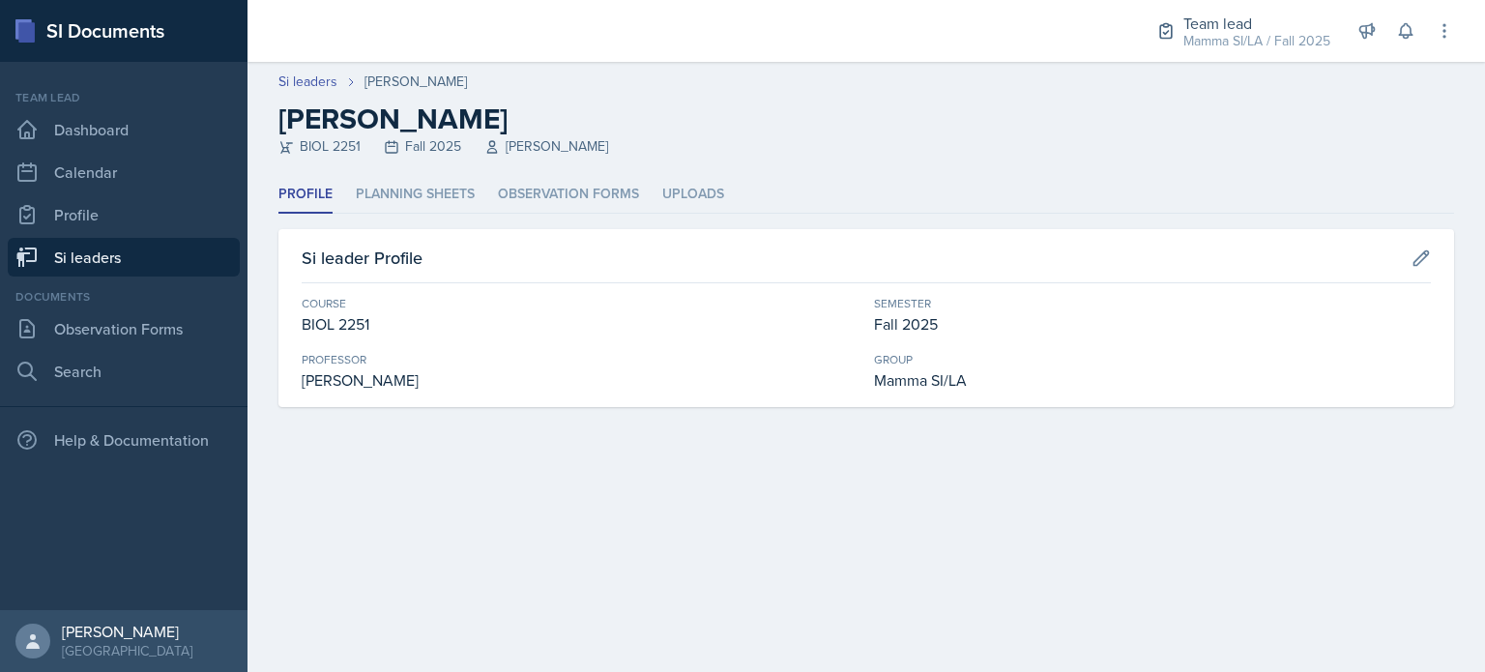
click at [712, 173] on header "Si leaders Stone Zhang Stone Zhang BIOL 2251 Fall 2025 Traci McGee" at bounding box center [867, 119] width 1238 height 114
click at [705, 189] on li "Uploads" at bounding box center [693, 195] width 62 height 38
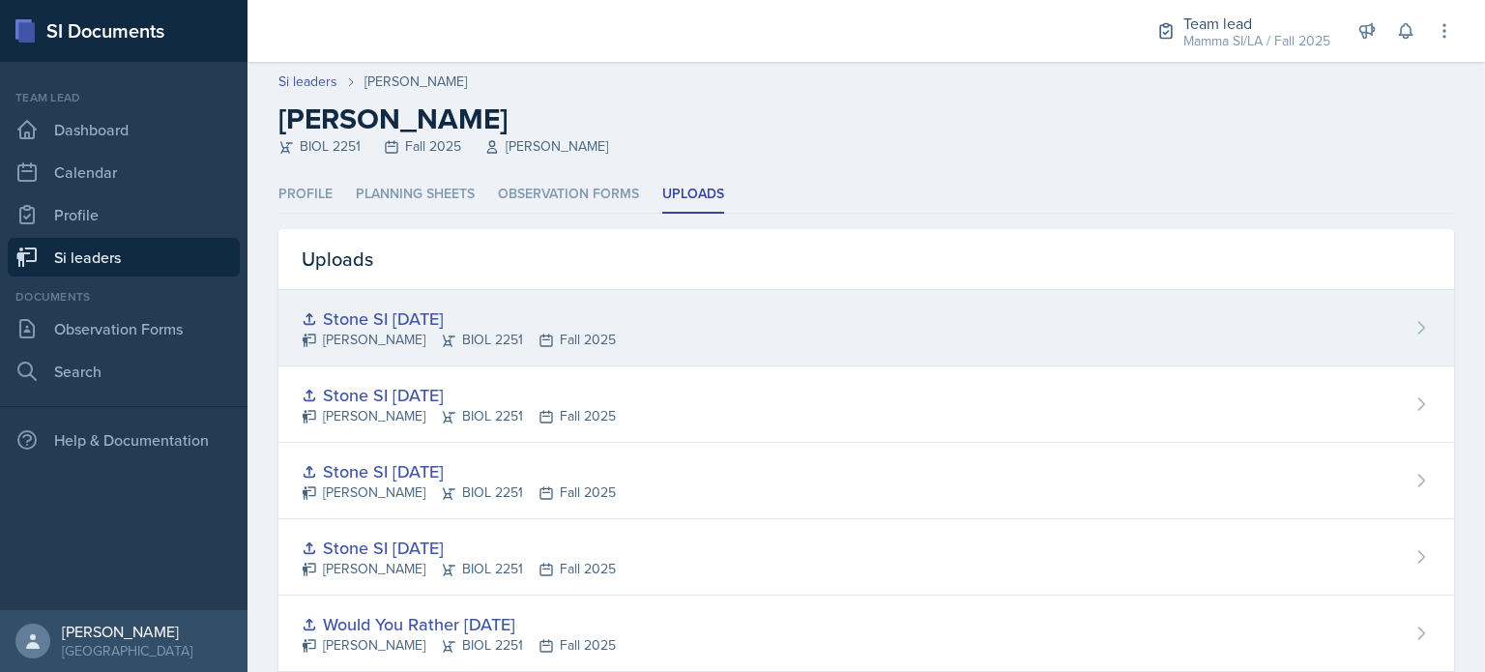
click at [552, 337] on div "Stone Zhang BIOL 2251 Fall 2025" at bounding box center [459, 340] width 314 height 20
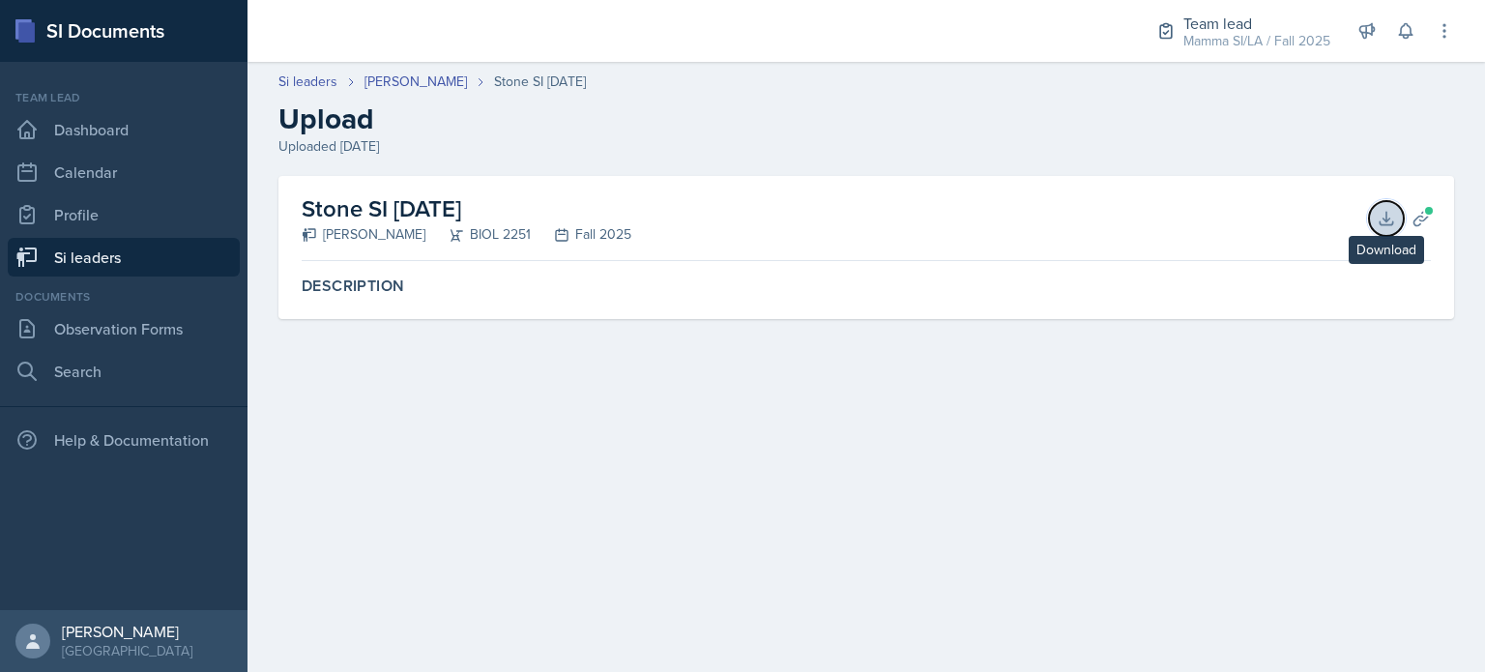
click at [1395, 218] on icon at bounding box center [1386, 218] width 19 height 19
click at [99, 332] on link "Observation Forms" at bounding box center [124, 328] width 232 height 39
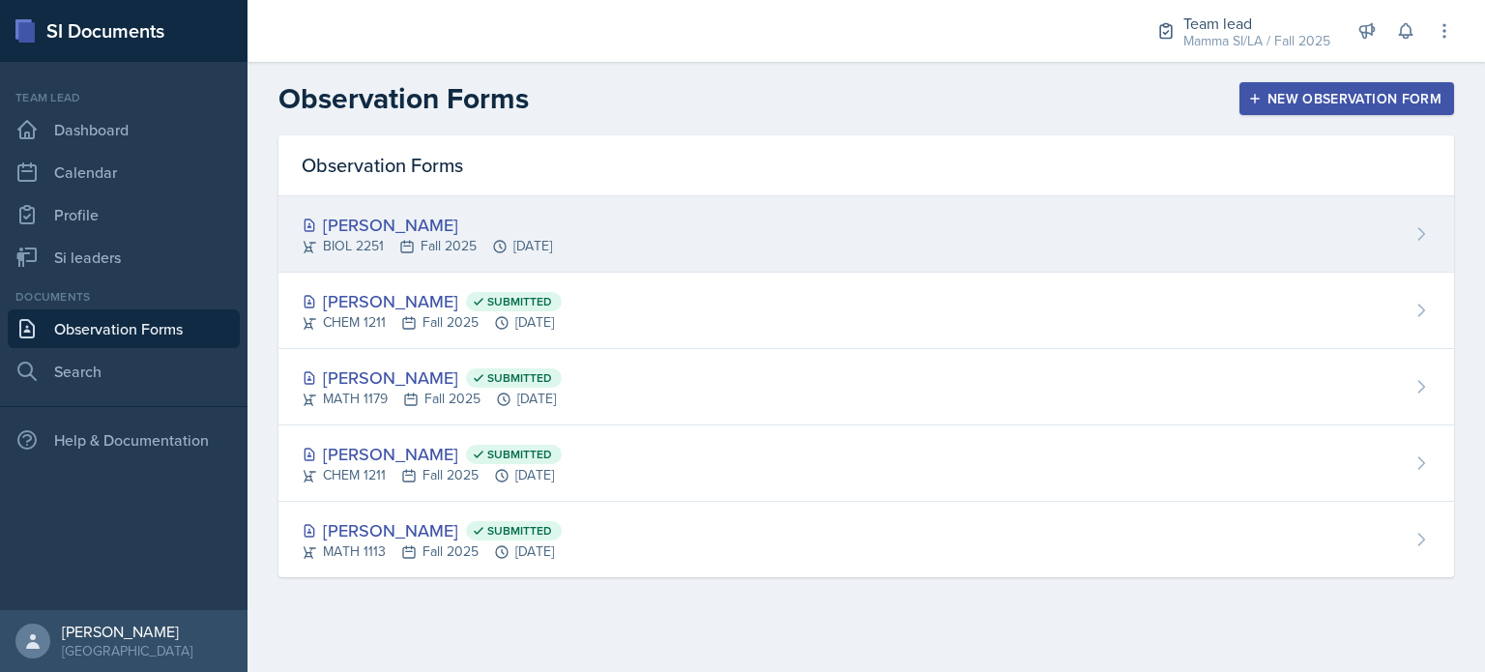
click at [492, 255] on div "BIOL 2251 Fall 2025 Sep 12th, 2025" at bounding box center [427, 246] width 250 height 20
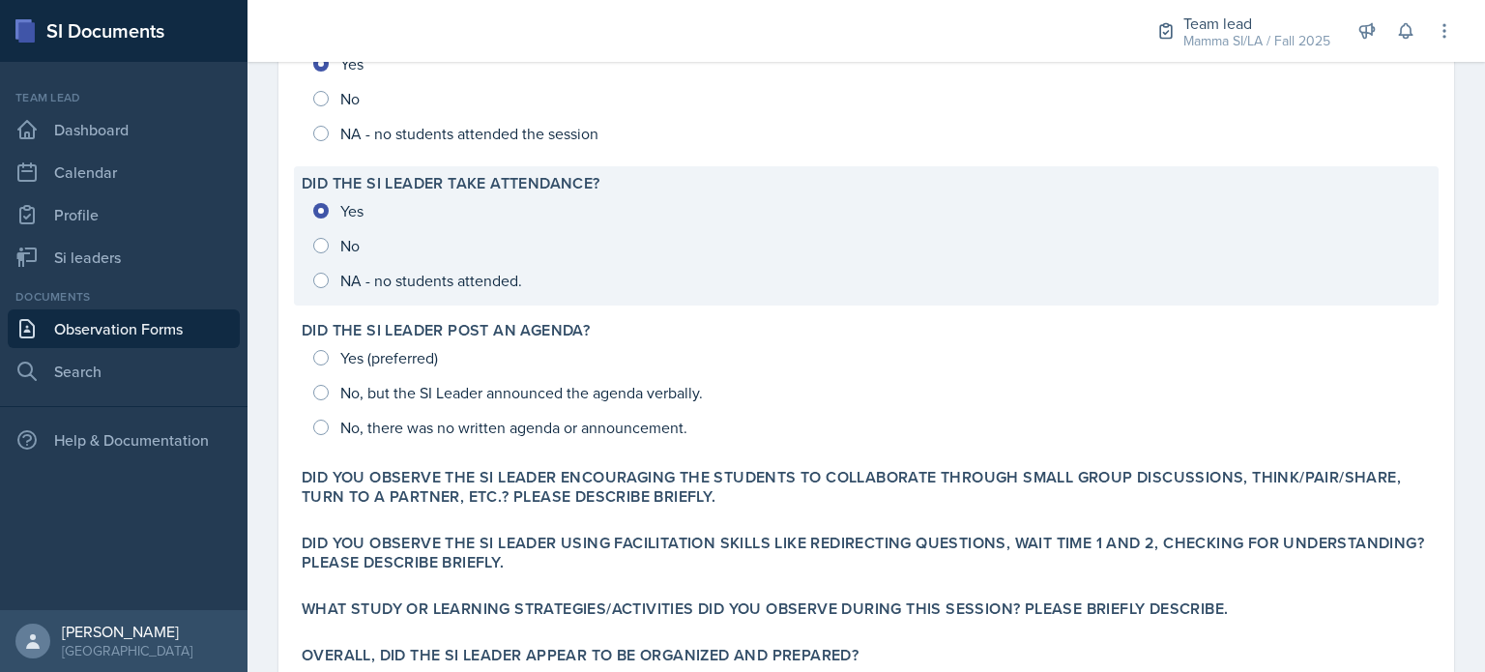
scroll to position [193, 0]
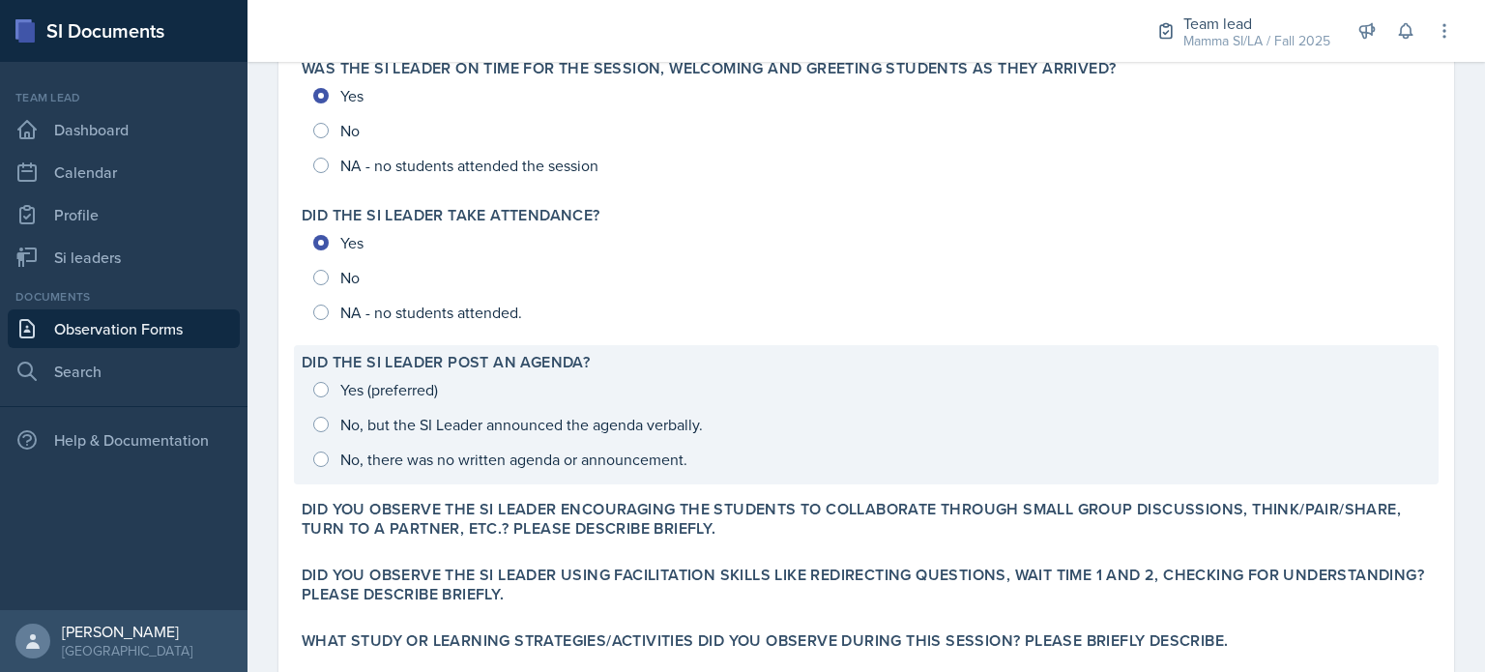
click at [391, 424] on div "Yes (preferred) No, but the SI Leader announced the agenda verbally. No, there …" at bounding box center [866, 424] width 1129 height 104
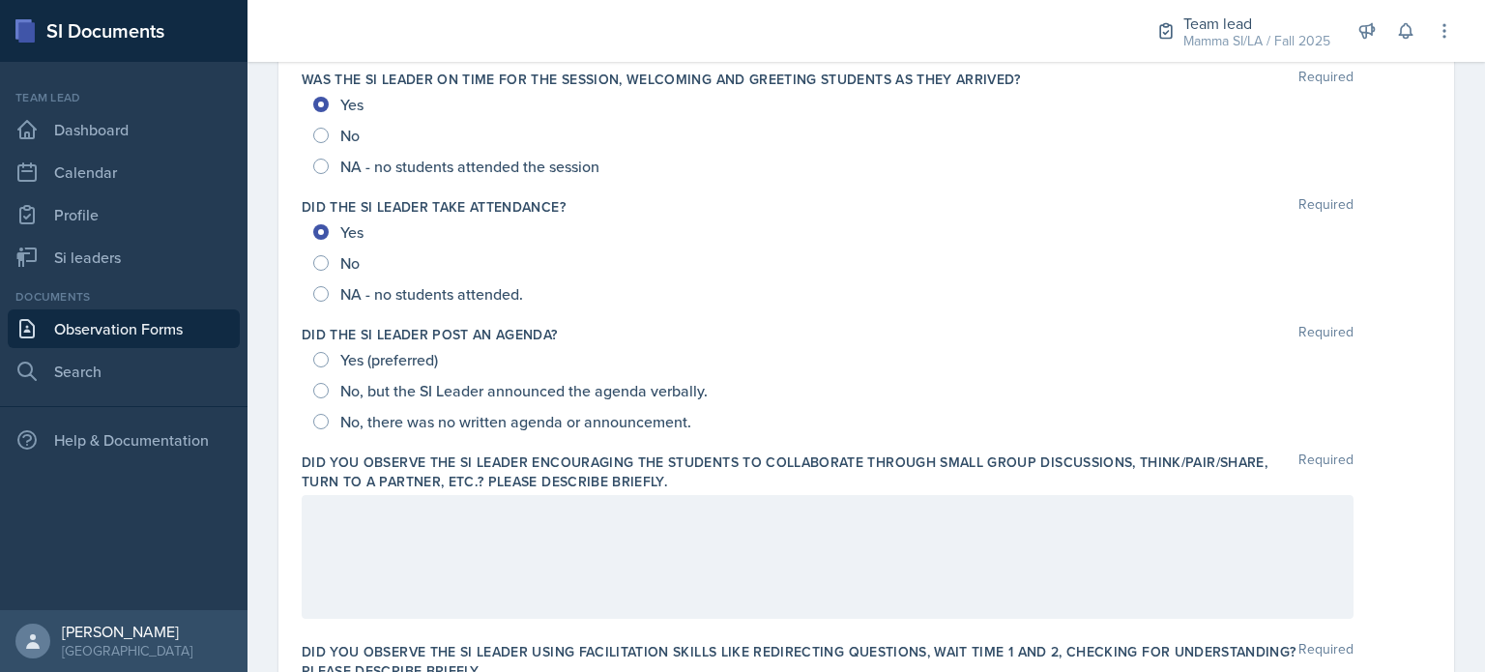
click at [350, 430] on span "No, there was no written agenda or announcement." at bounding box center [515, 421] width 351 height 19
click at [329, 429] on input "No, there was no written agenda or announcement." at bounding box center [320, 421] width 15 height 15
radio input "true"
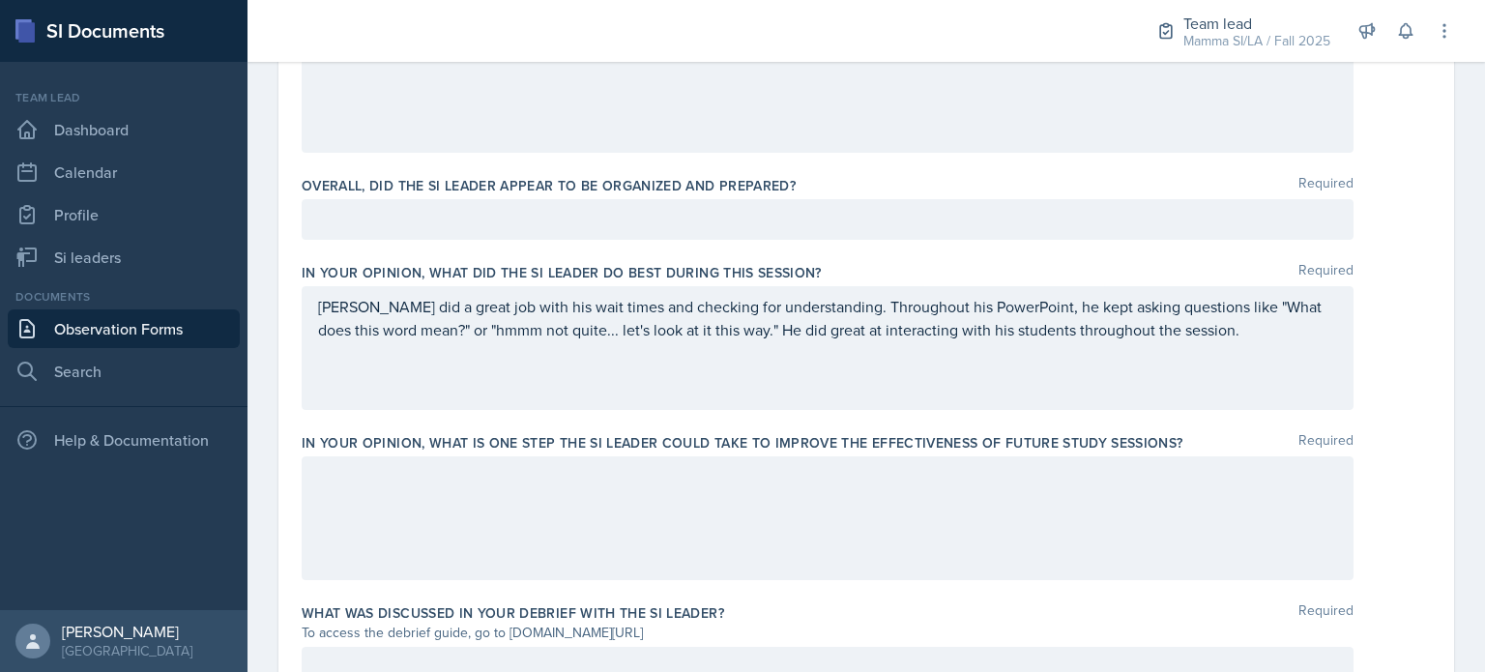
scroll to position [580, 0]
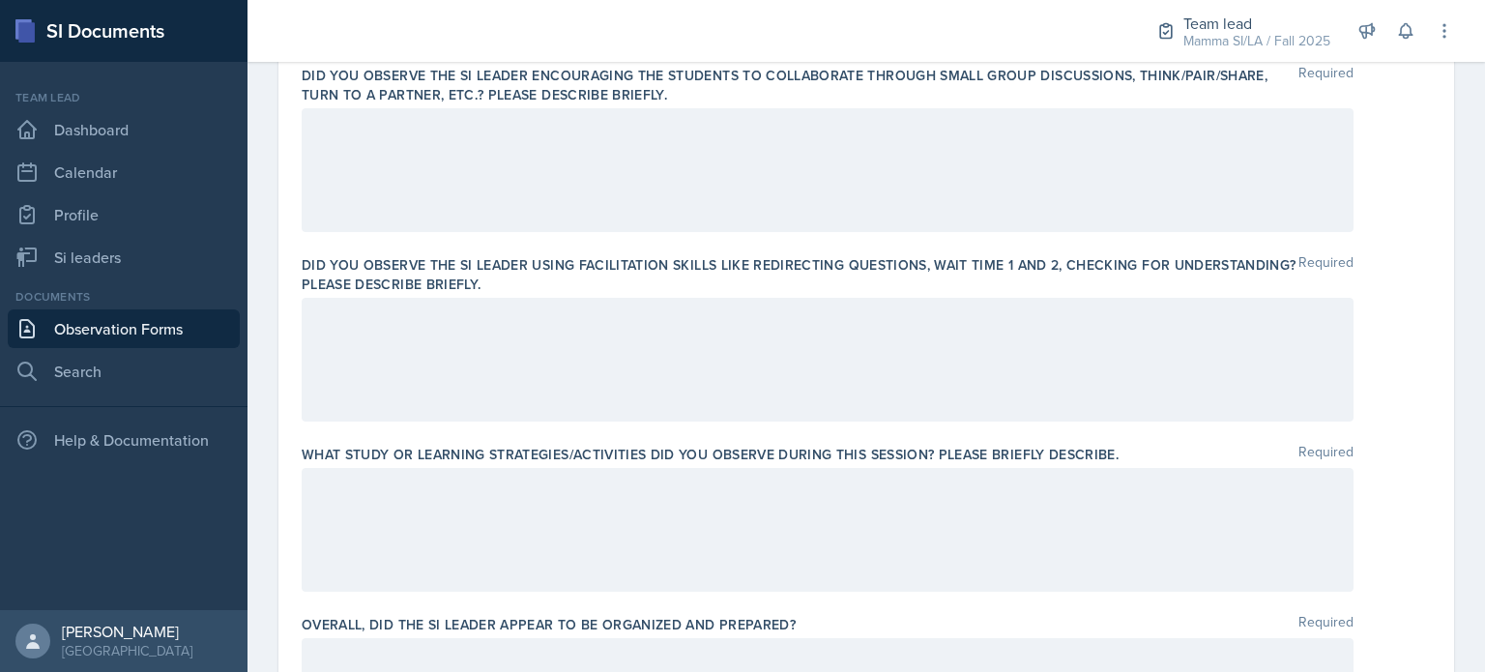
click at [719, 224] on div at bounding box center [828, 170] width 1052 height 124
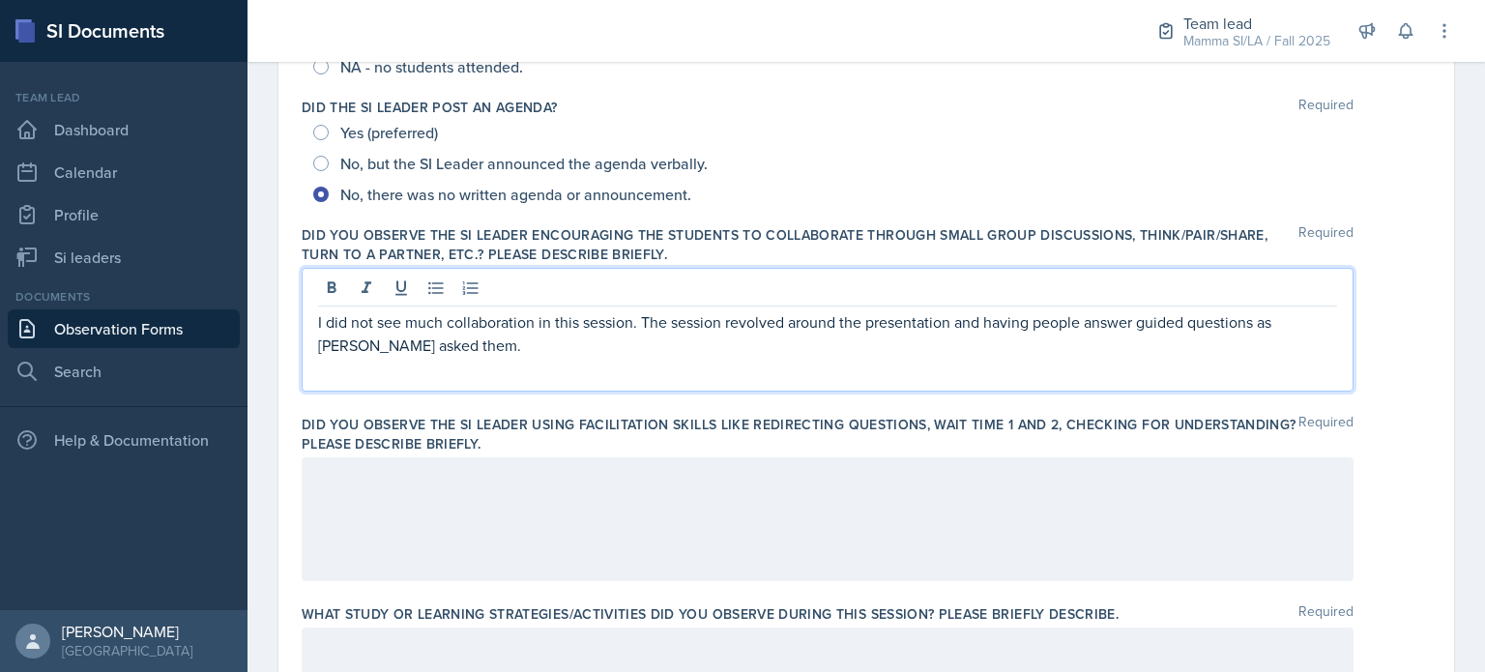
scroll to position [459, 0]
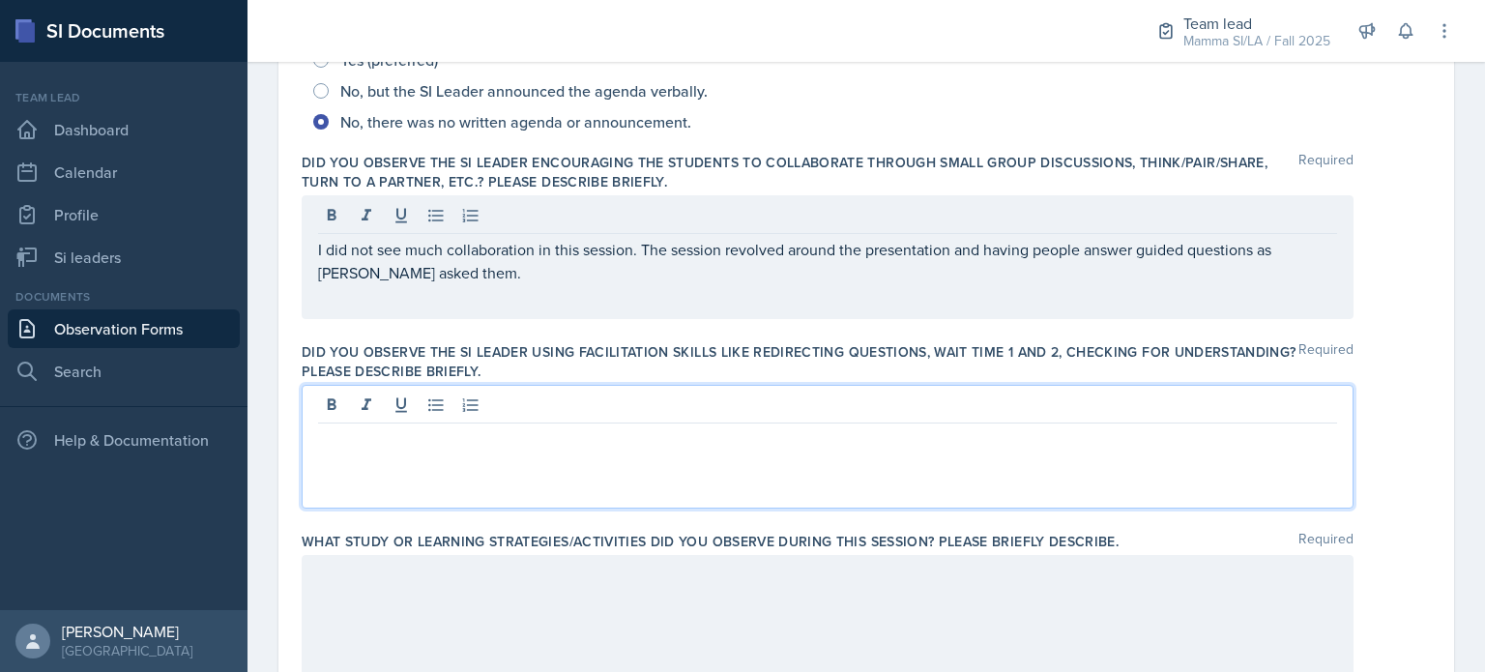
click at [754, 433] on p at bounding box center [827, 438] width 1019 height 23
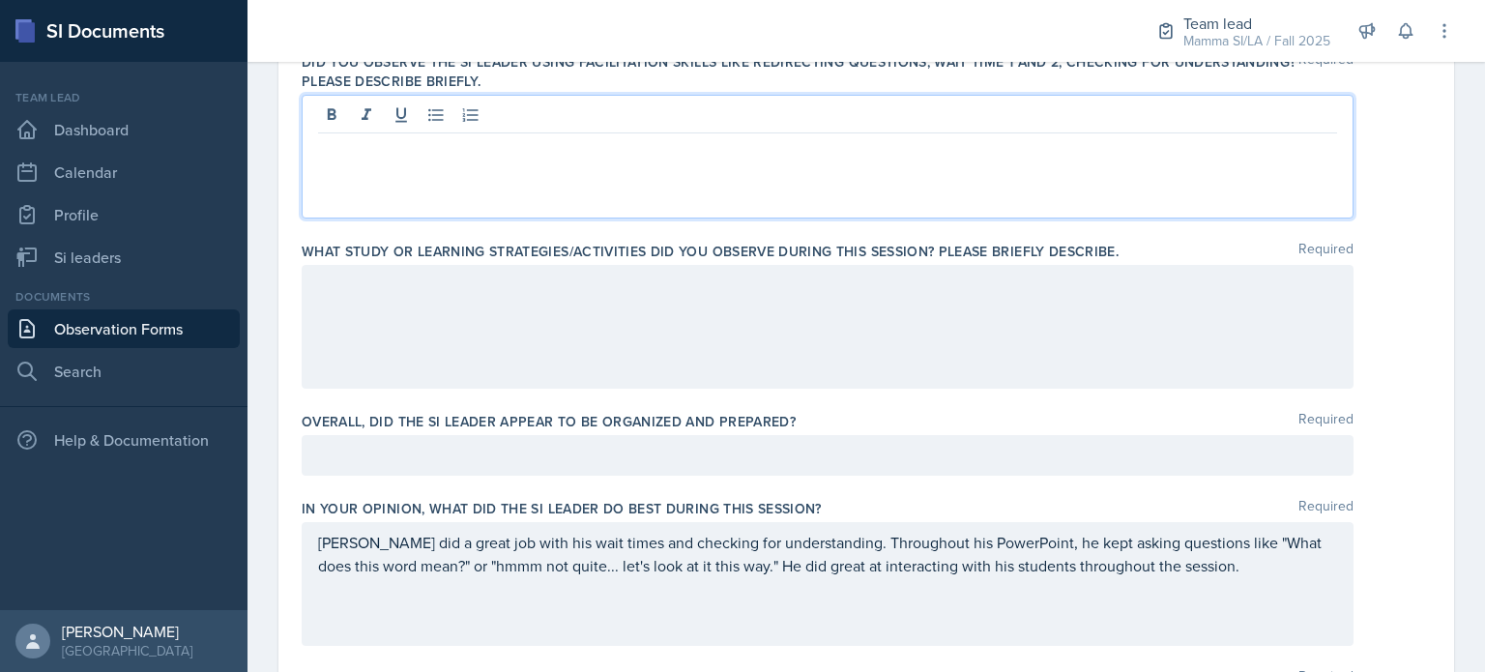
scroll to position [787, 0]
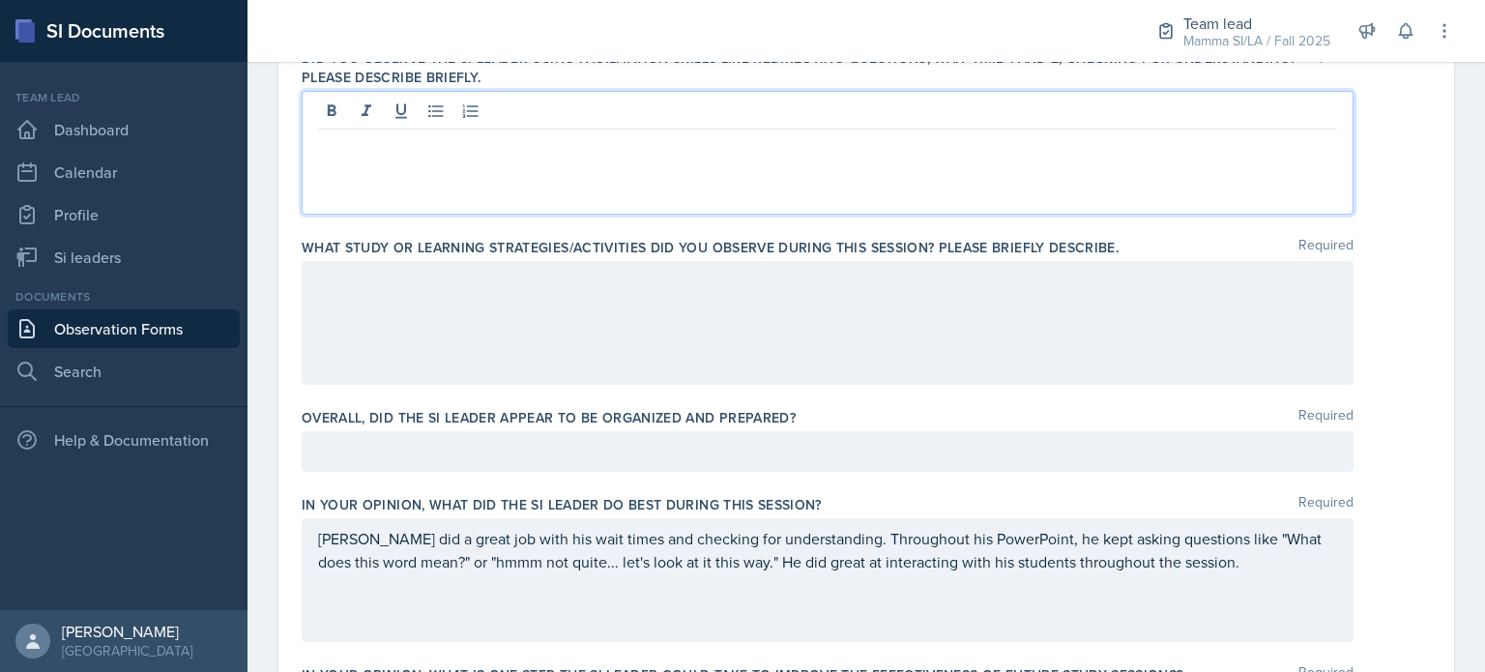
click at [787, 541] on p "Stone did a great job with his wait times and checking for understanding. Throu…" at bounding box center [827, 550] width 1019 height 46
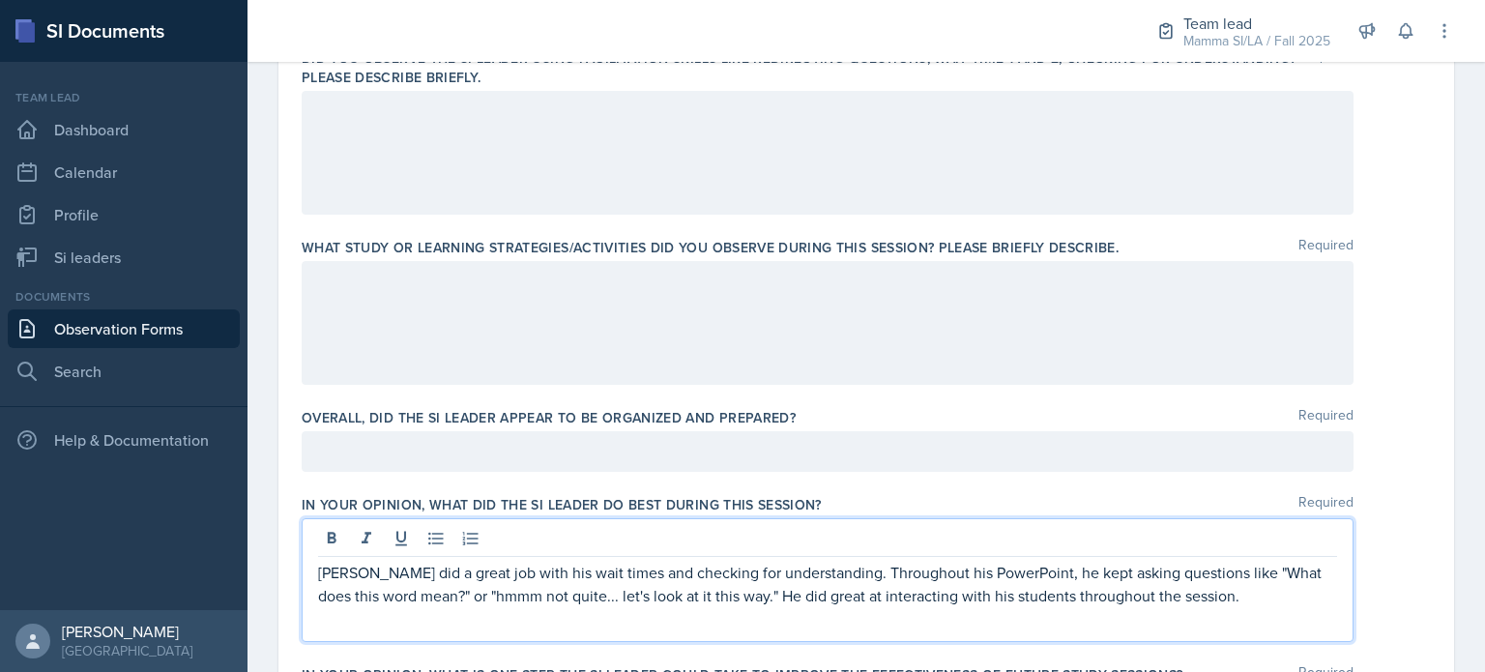
scroll to position [821, 0]
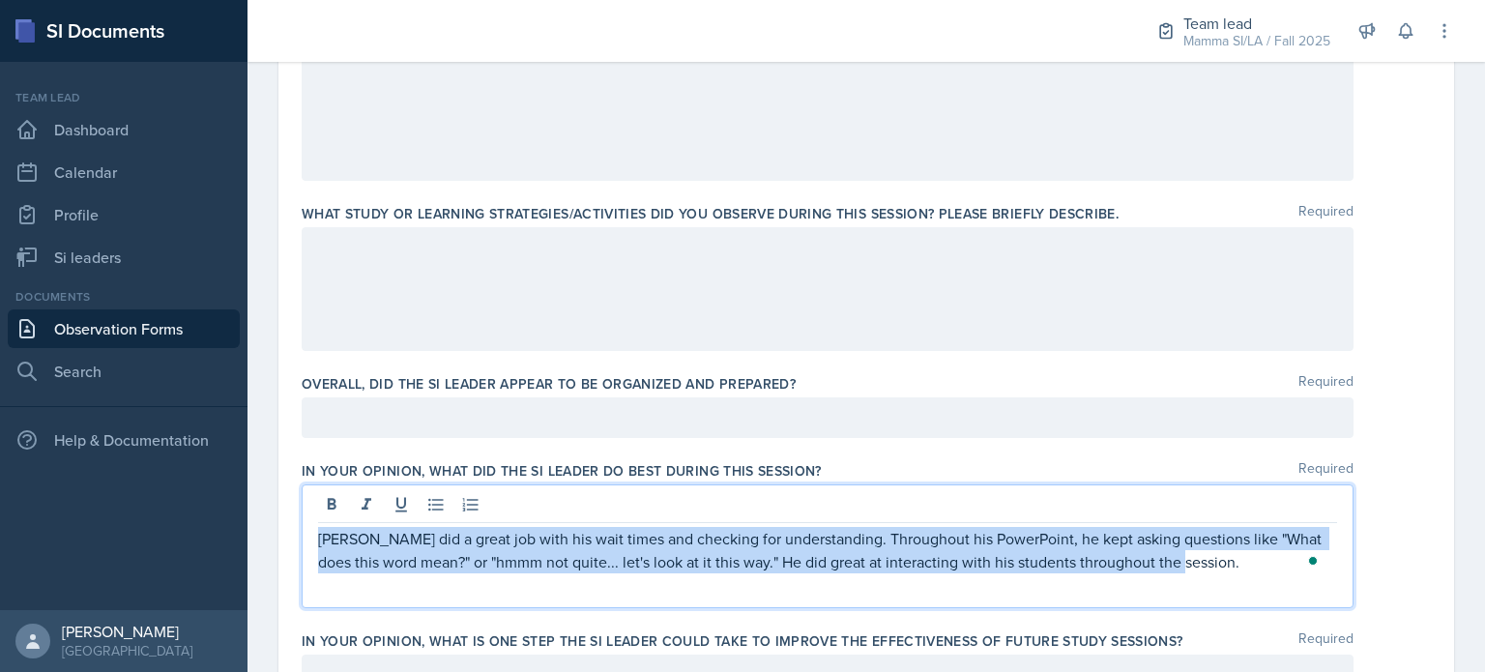
click at [787, 541] on p "Stone did a great job with his wait times and checking for understanding. Throu…" at bounding box center [827, 550] width 1019 height 46
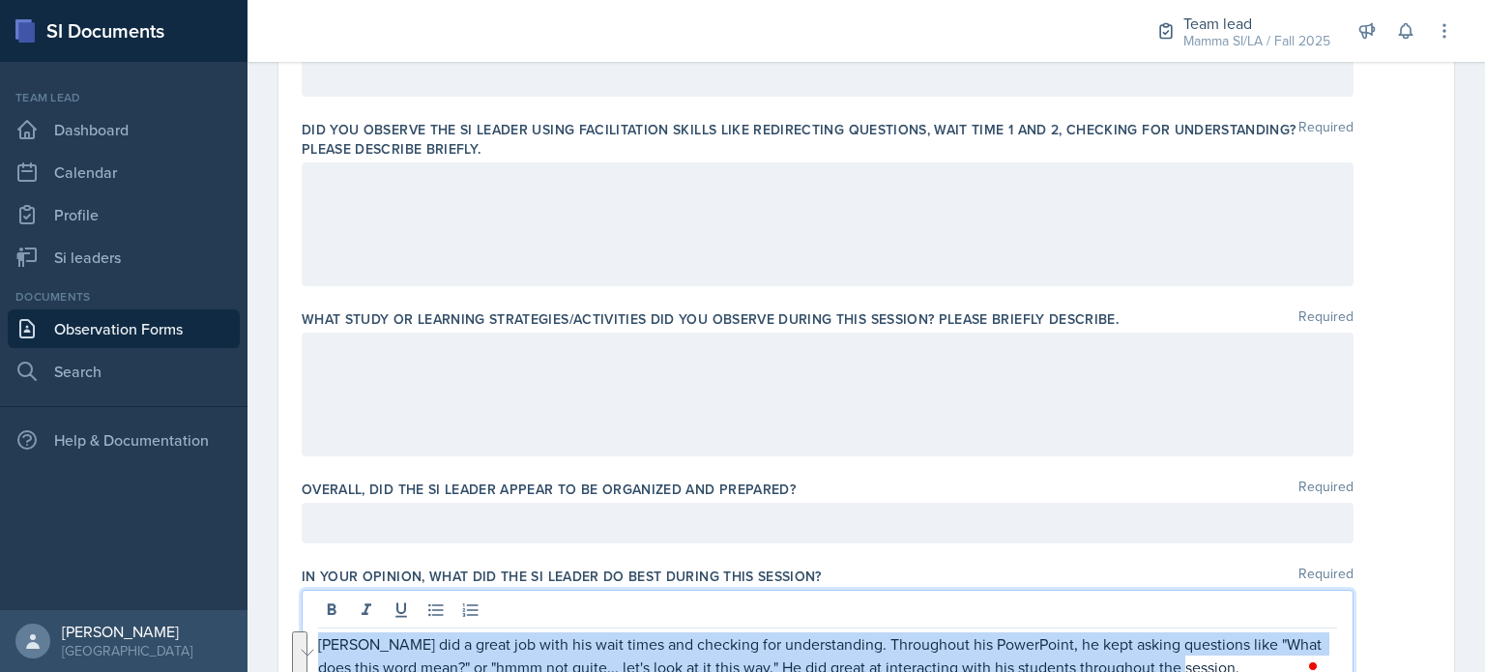
scroll to position [714, 0]
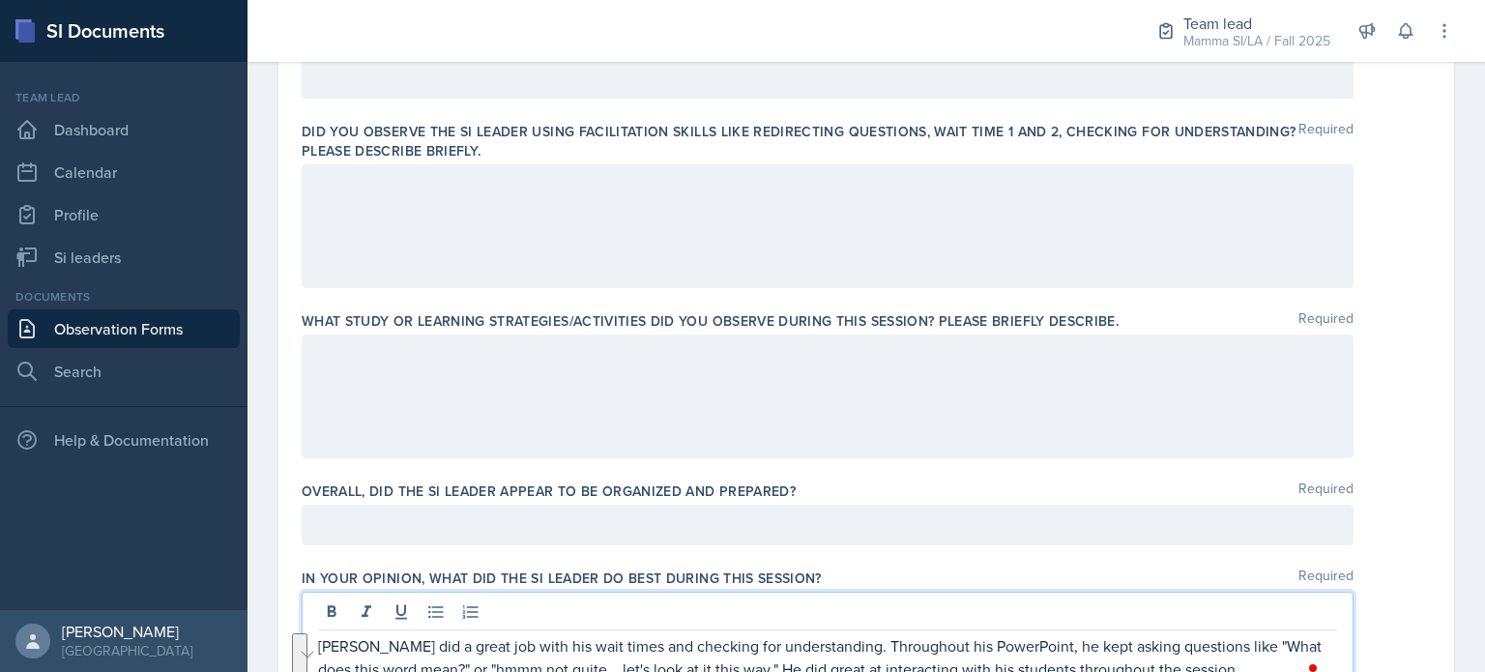
click at [754, 266] on div at bounding box center [828, 226] width 1052 height 124
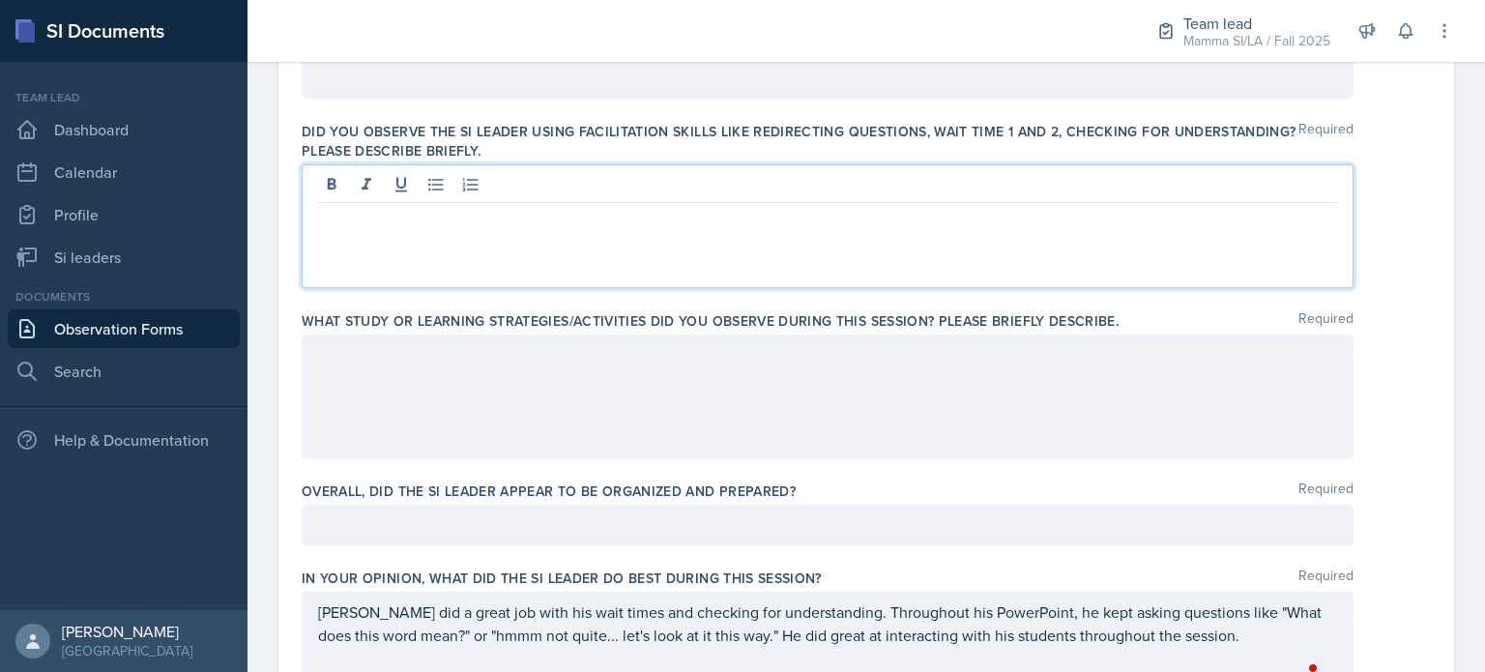
scroll to position [747, 0]
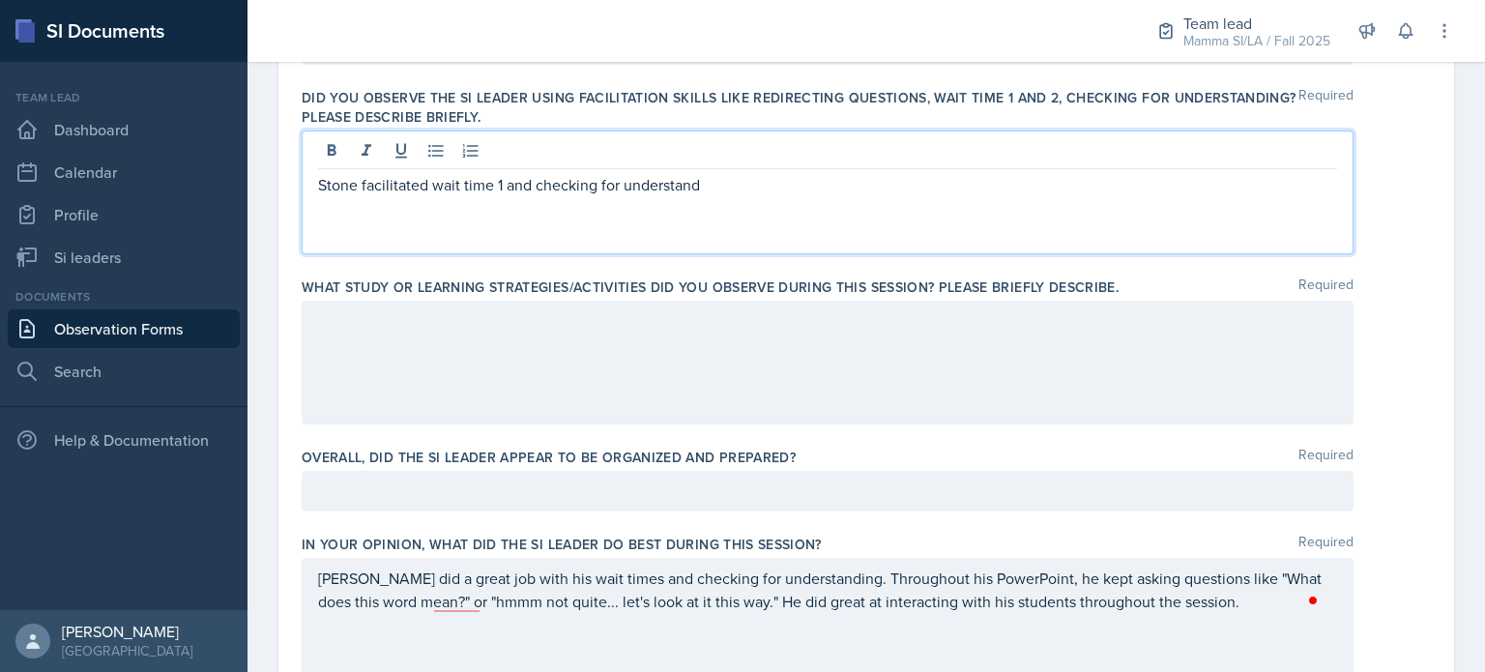
click at [437, 611] on div "Stone did a great job with his wait times and checking for understanding. Throu…" at bounding box center [828, 620] width 1052 height 124
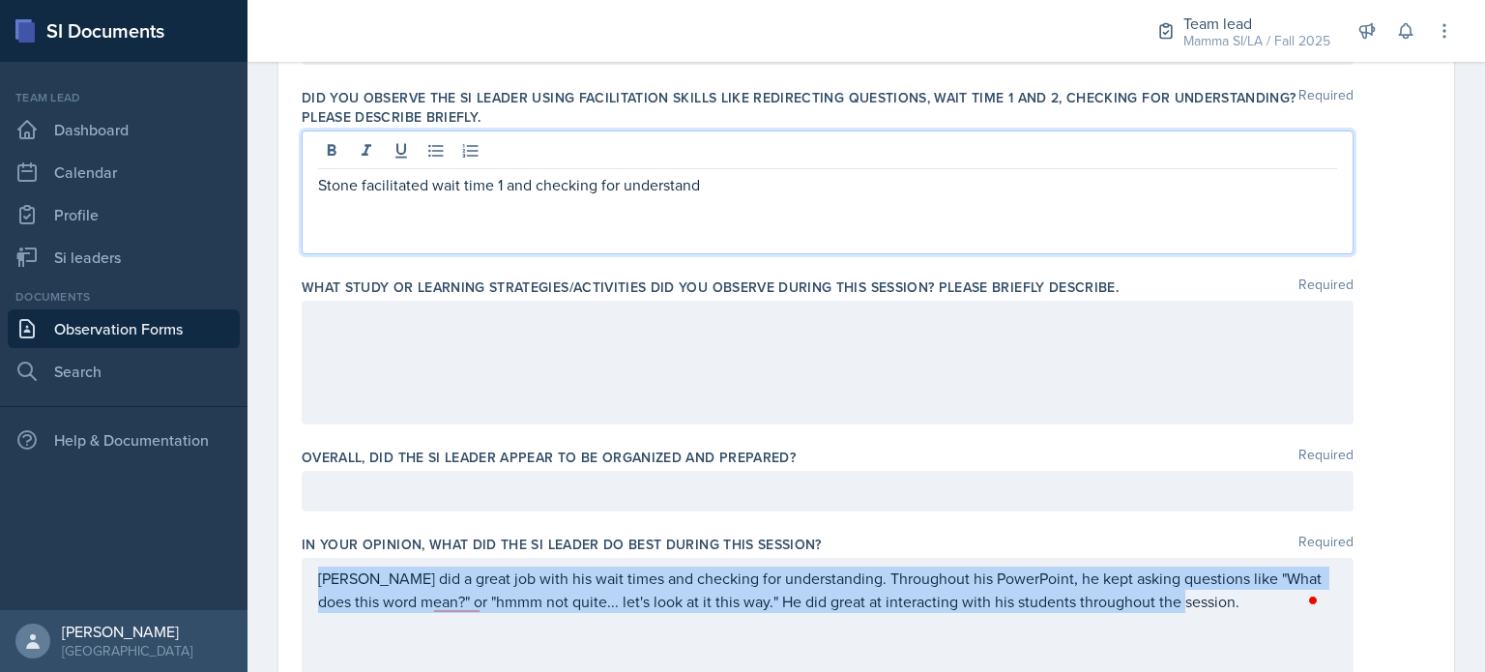
scroll to position [781, 0]
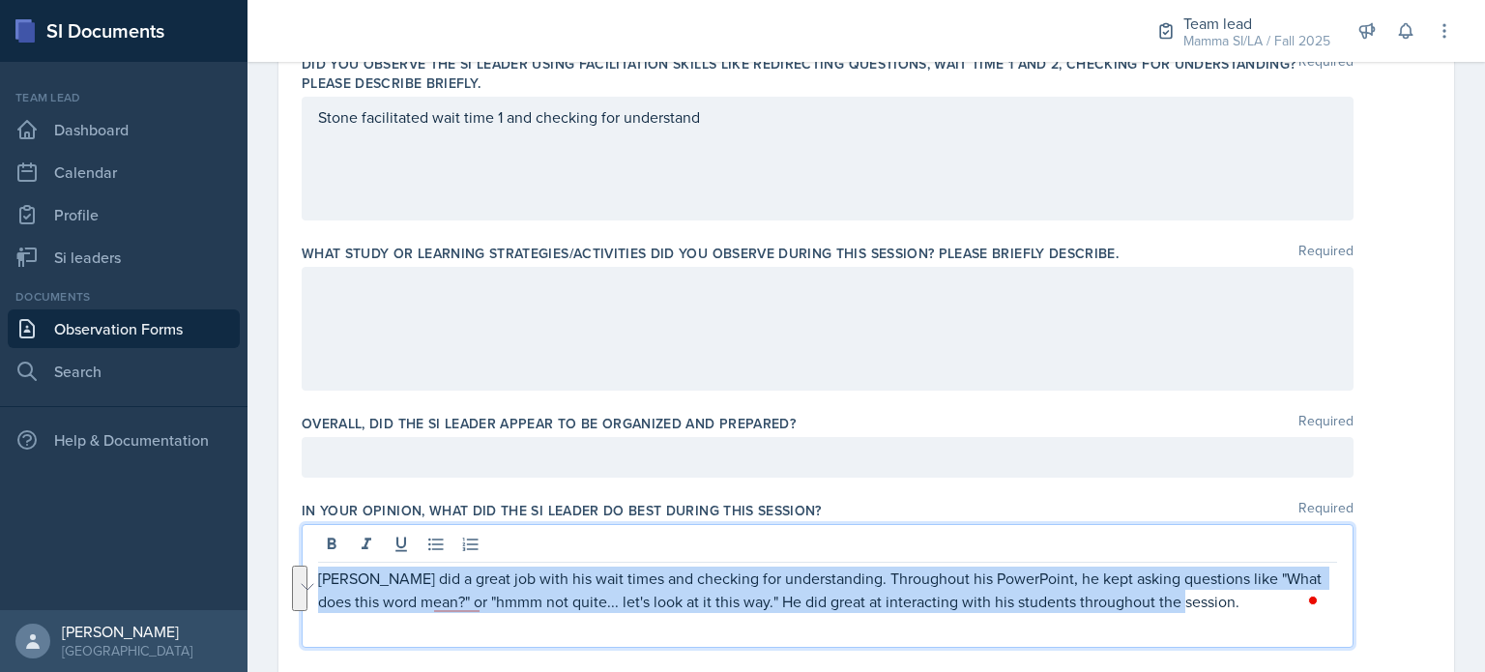
copy p "Stone did a great job with his wait times and checking for understanding. Throu…"
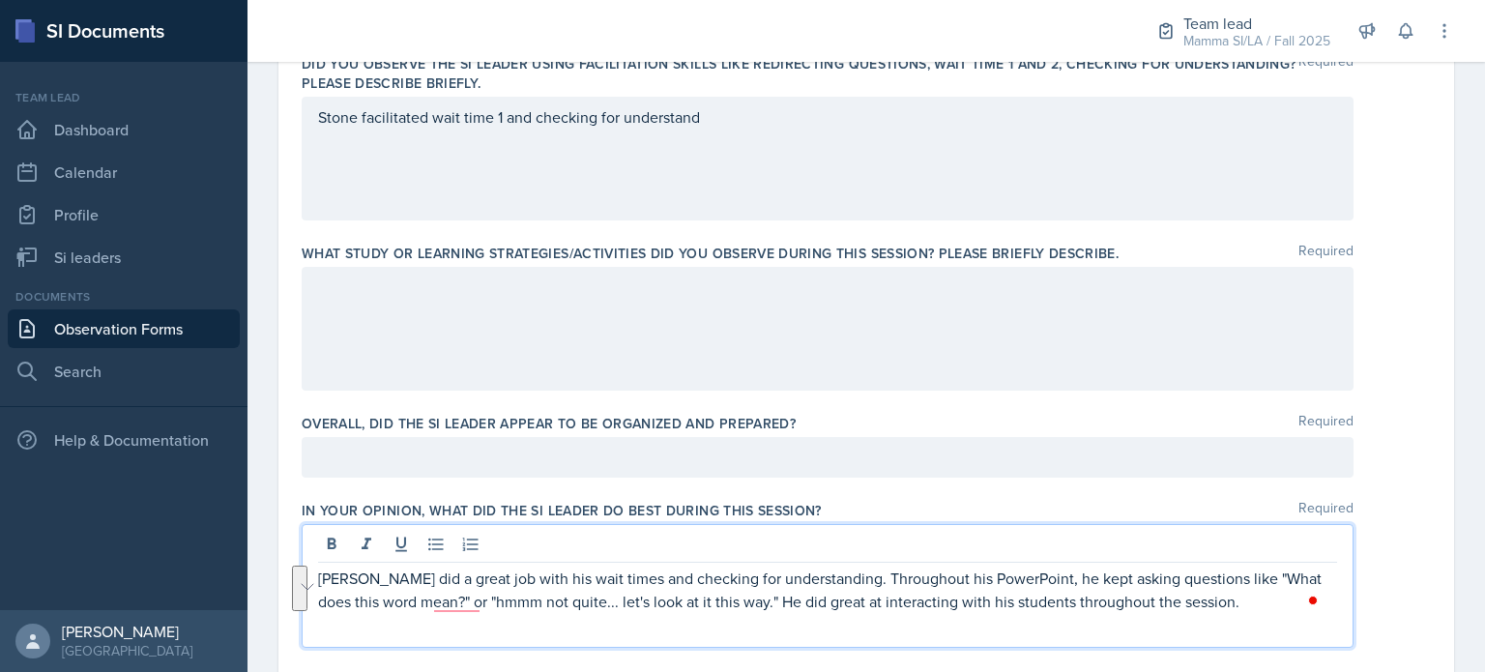
click at [636, 157] on div "Stone facilitated wait time 1 and checking for understand" at bounding box center [828, 159] width 1052 height 124
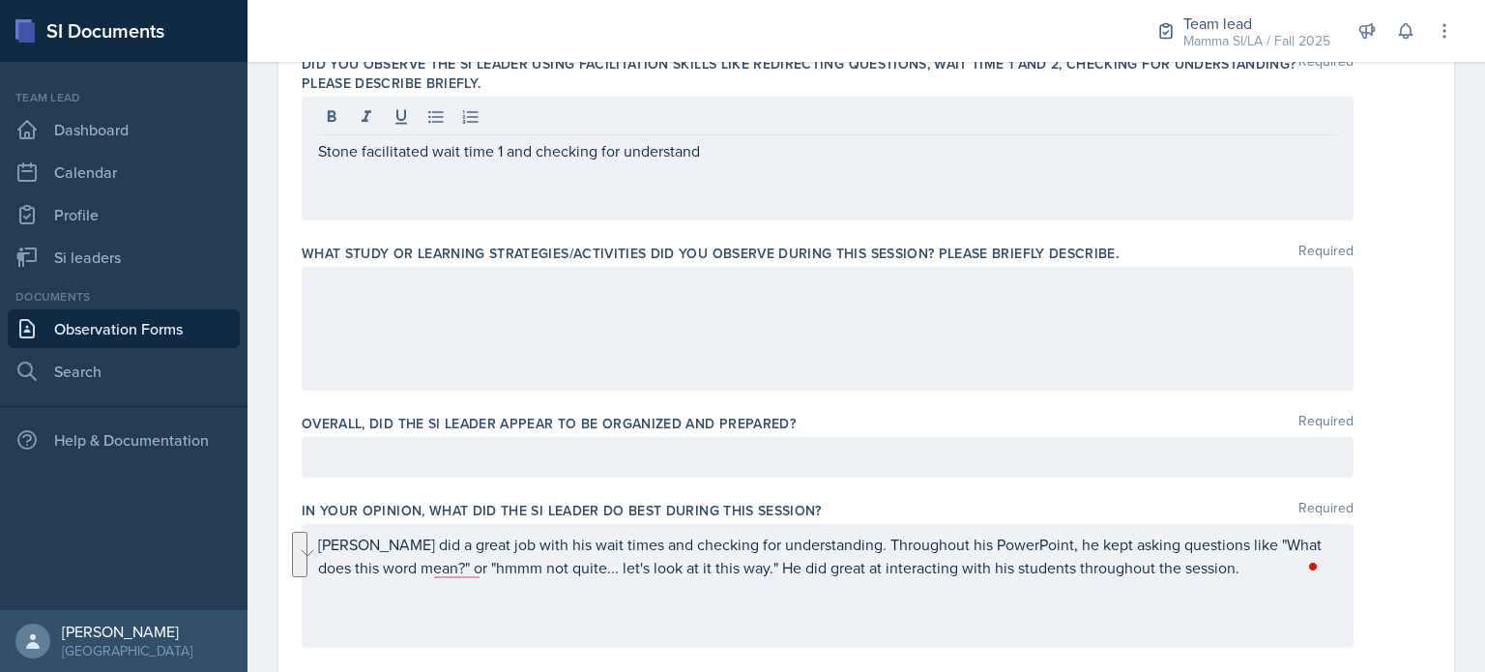
scroll to position [816, 0]
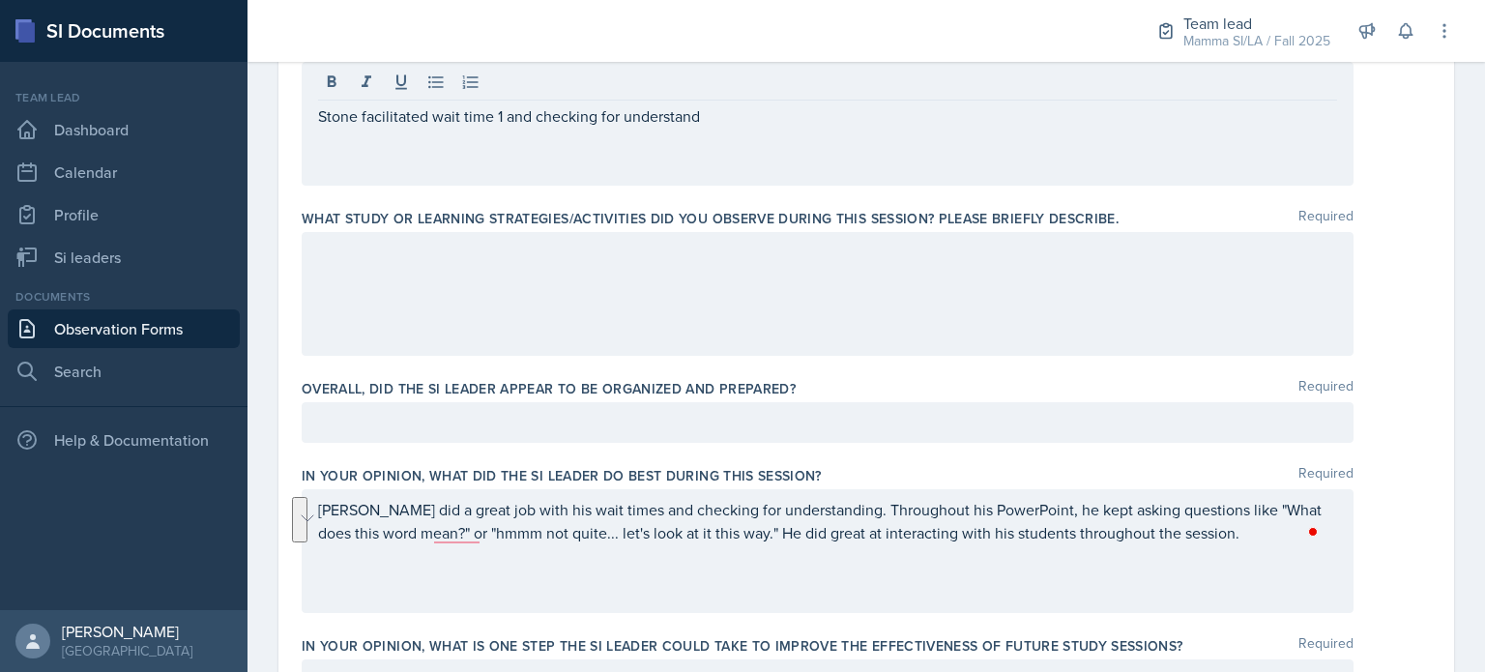
click at [637, 158] on div "Stone facilitated wait time 1 and checking for understand" at bounding box center [828, 124] width 1052 height 124
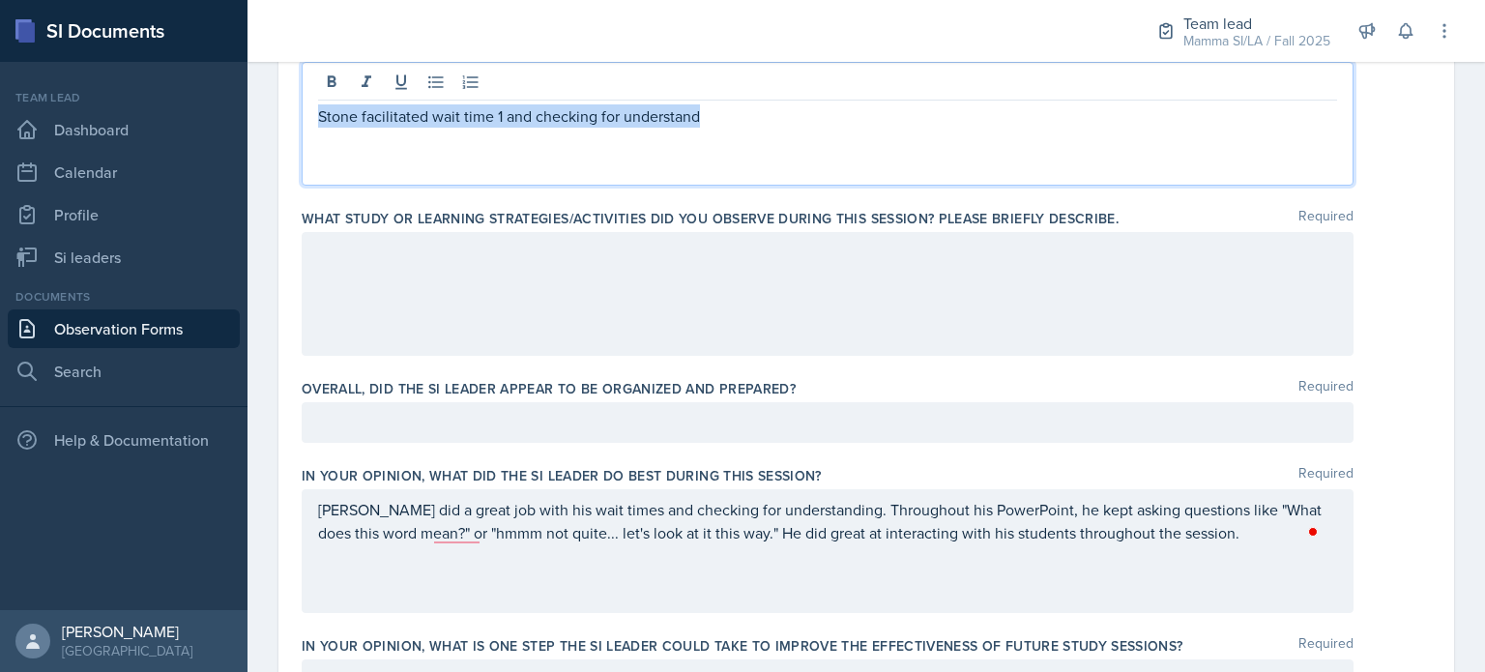
drag, startPoint x: 724, startPoint y: 115, endPoint x: 297, endPoint y: 137, distance: 428.0
click at [297, 137] on div "Date September 12th, 2025 September 2025 31 1 2 3 4 5 6 7 8 9 10 11 12 13 14 15…" at bounding box center [866, 255] width 1176 height 1839
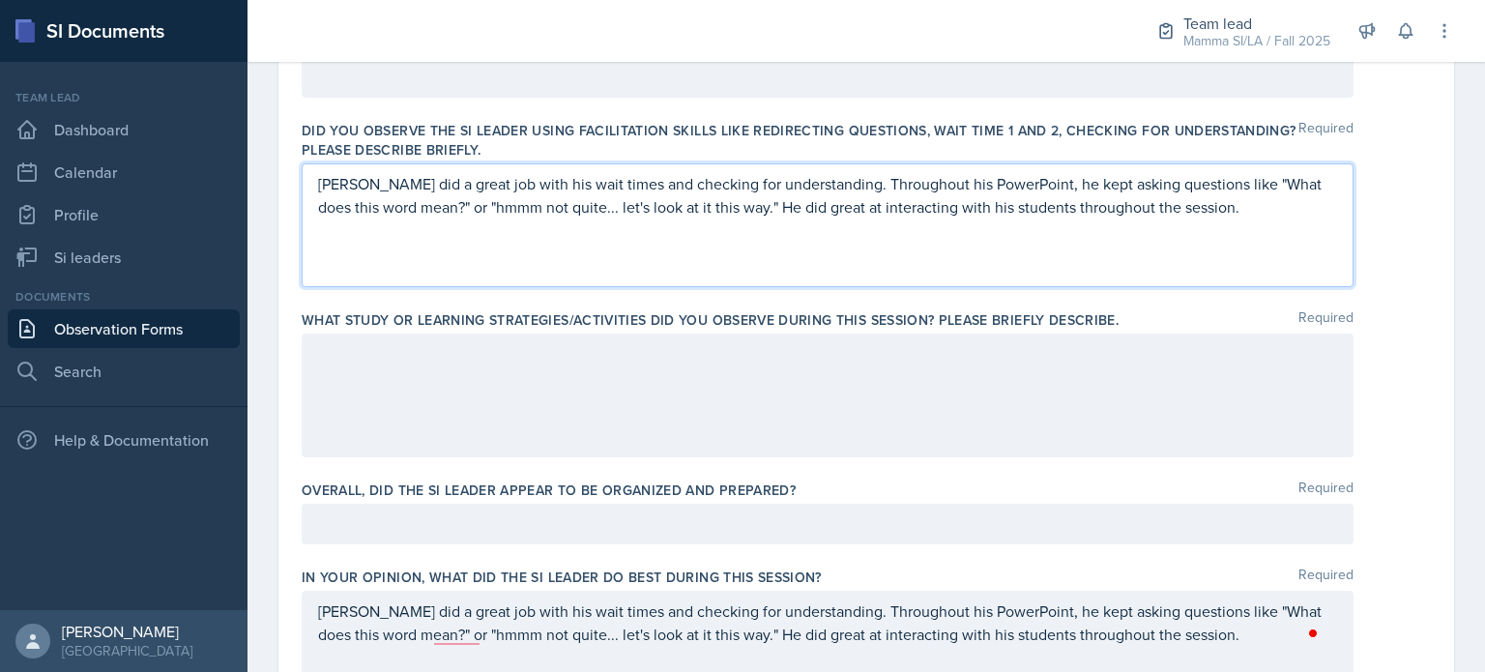
scroll to position [685, 0]
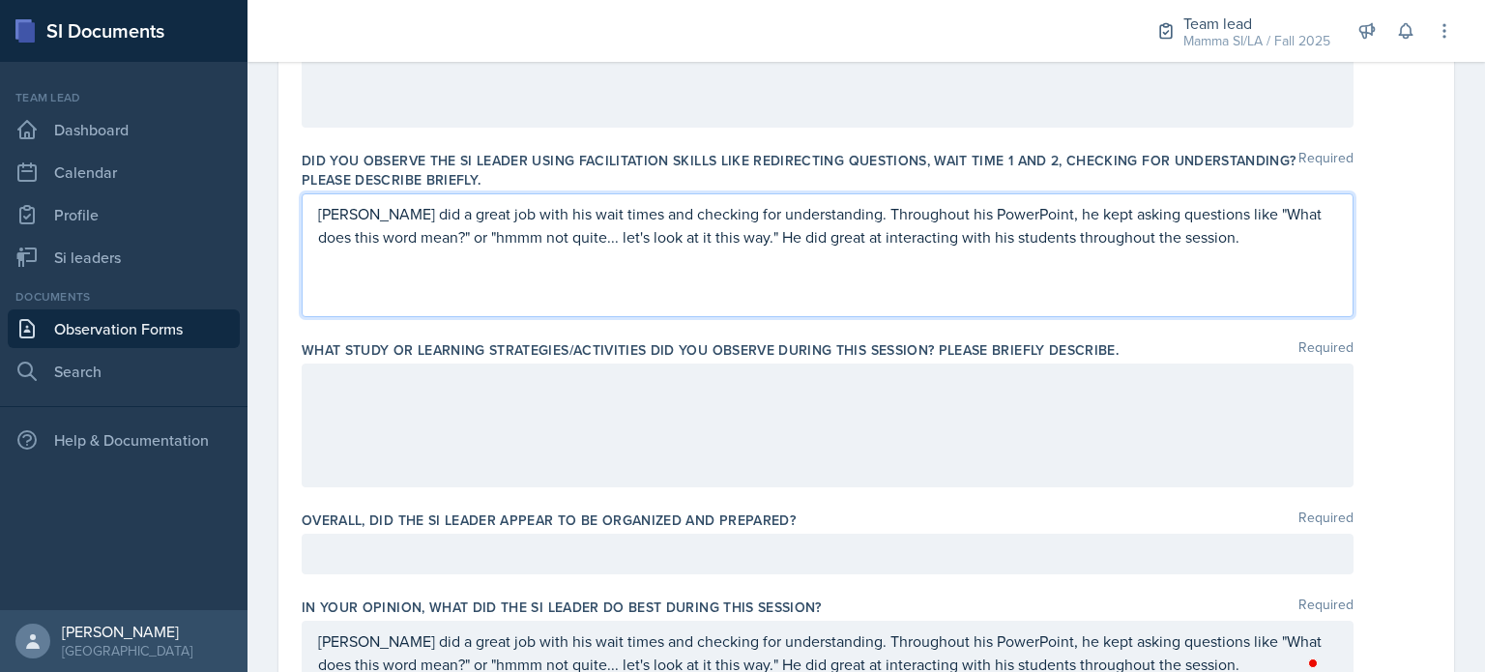
click at [1186, 235] on p "Stone did a great job with his wait times and checking for understanding. Throu…" at bounding box center [827, 225] width 1019 height 46
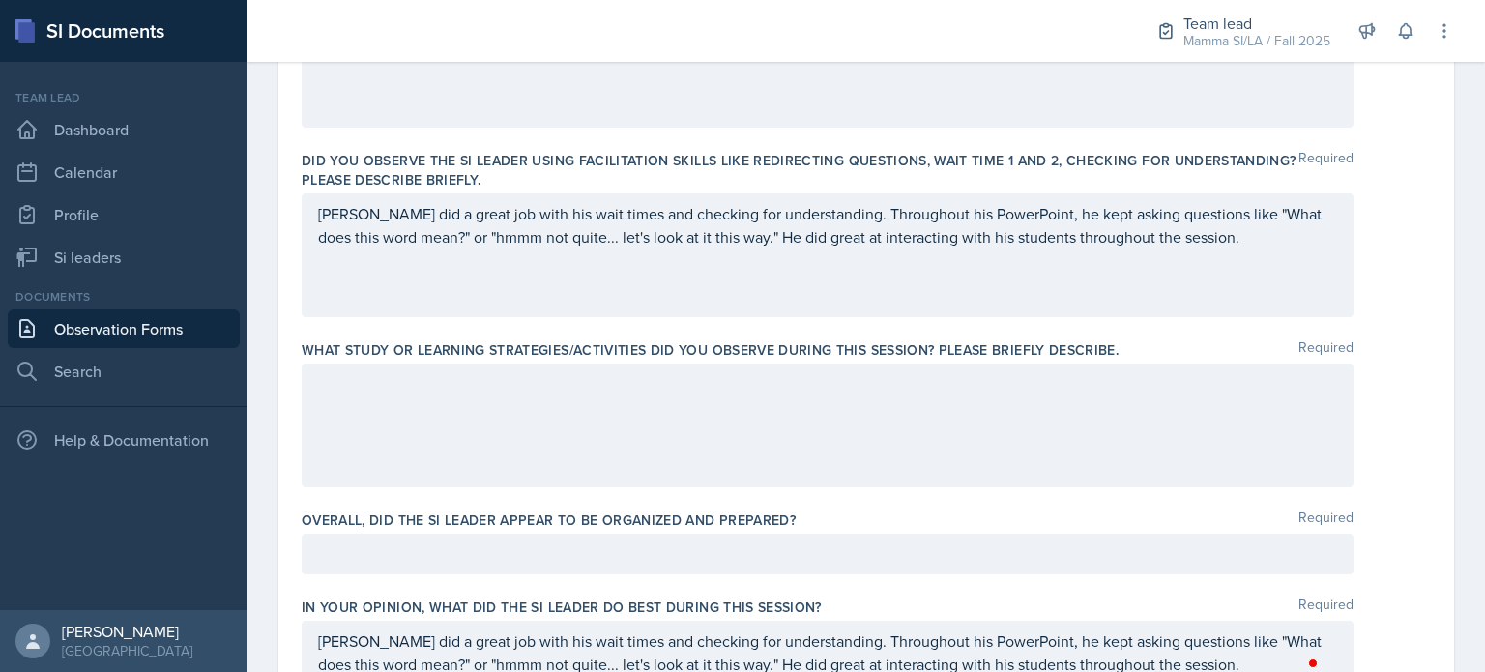
click at [558, 410] on div at bounding box center [828, 426] width 1052 height 124
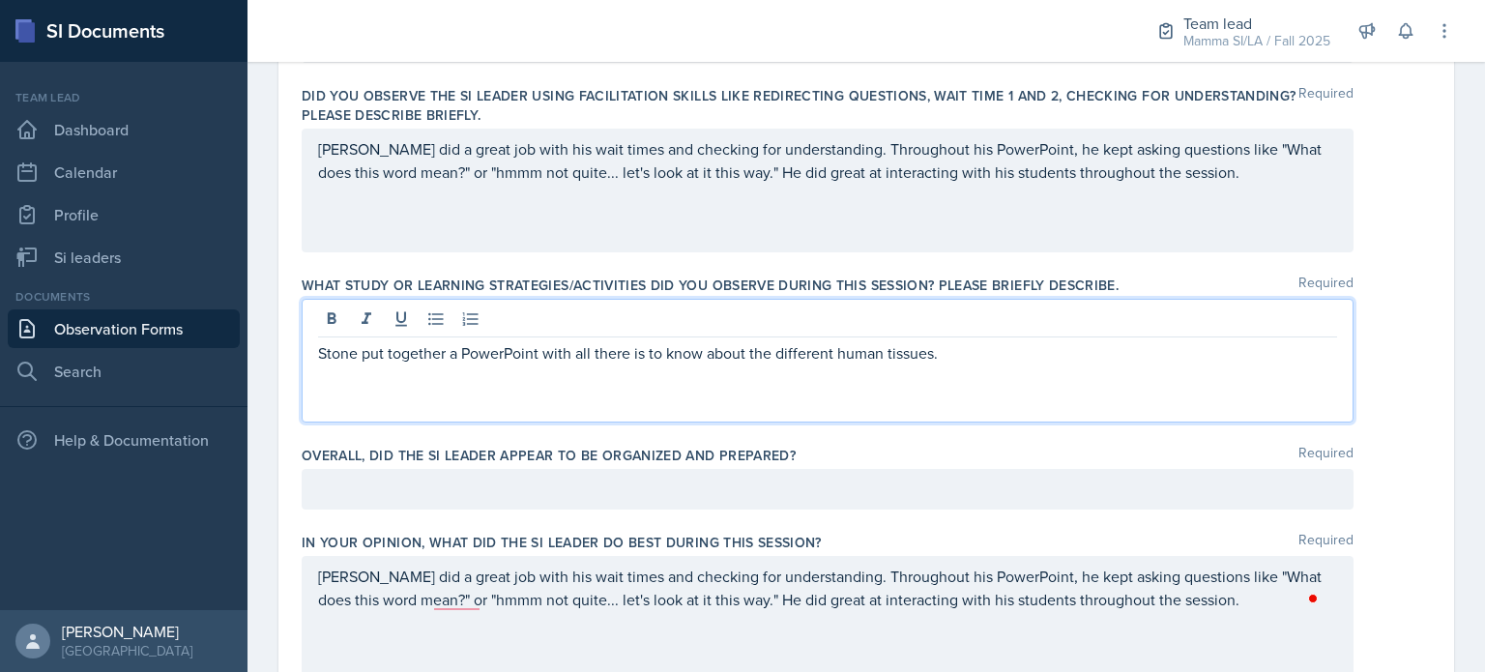
scroll to position [749, 0]
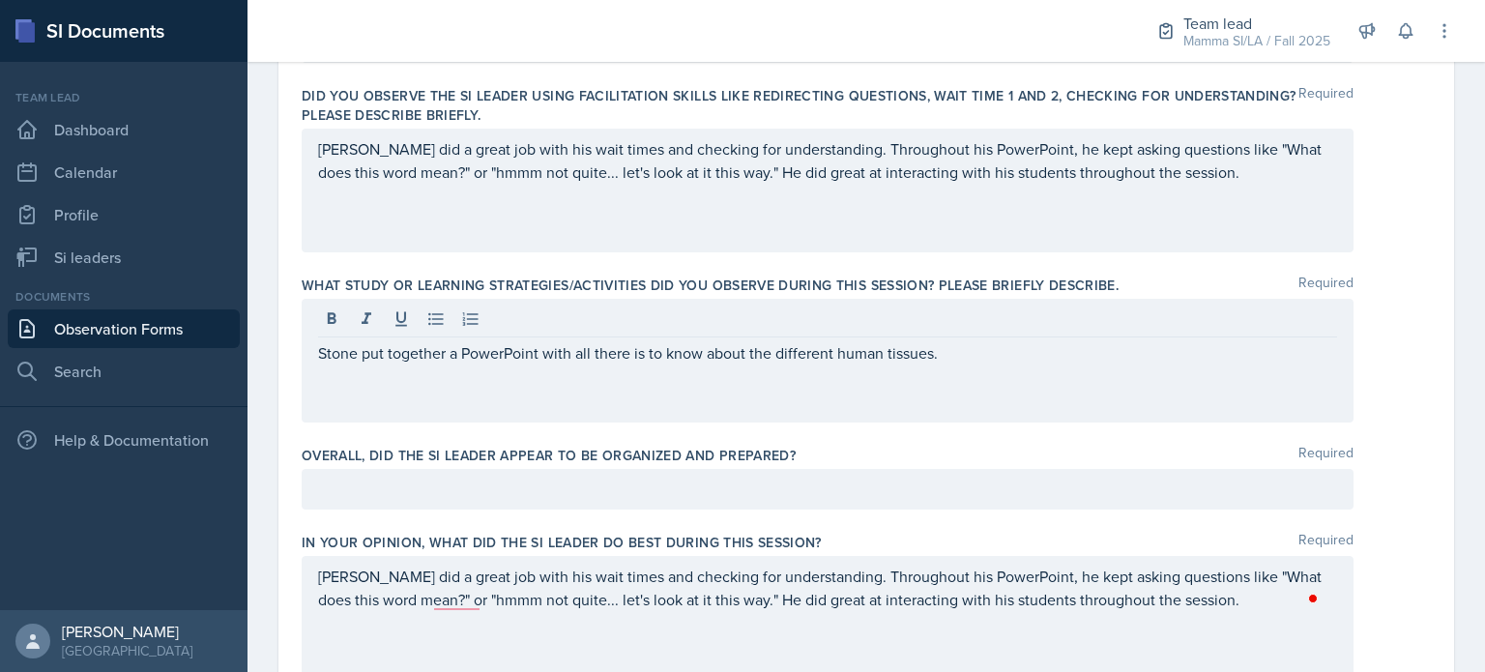
click at [961, 375] on div "Stone put together a PowerPoint with all there is to know about the different h…" at bounding box center [828, 361] width 1052 height 124
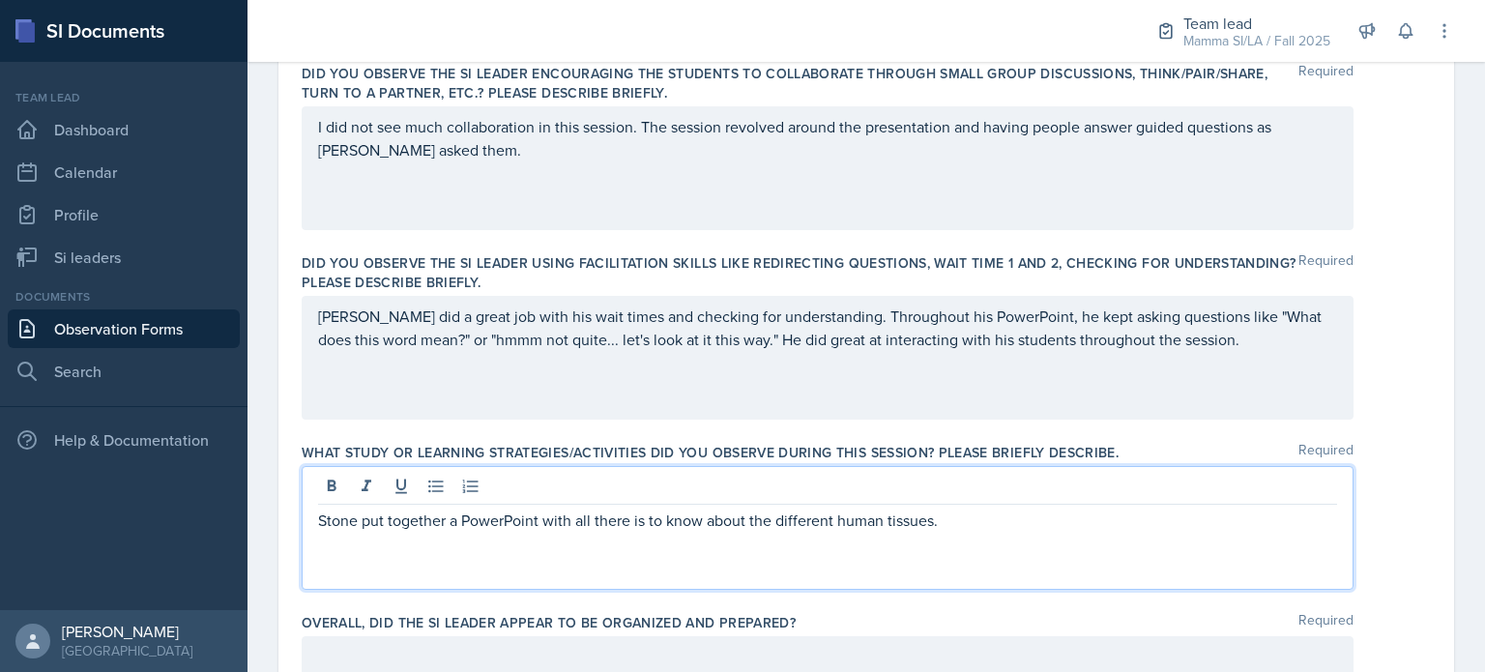
scroll to position [583, 0]
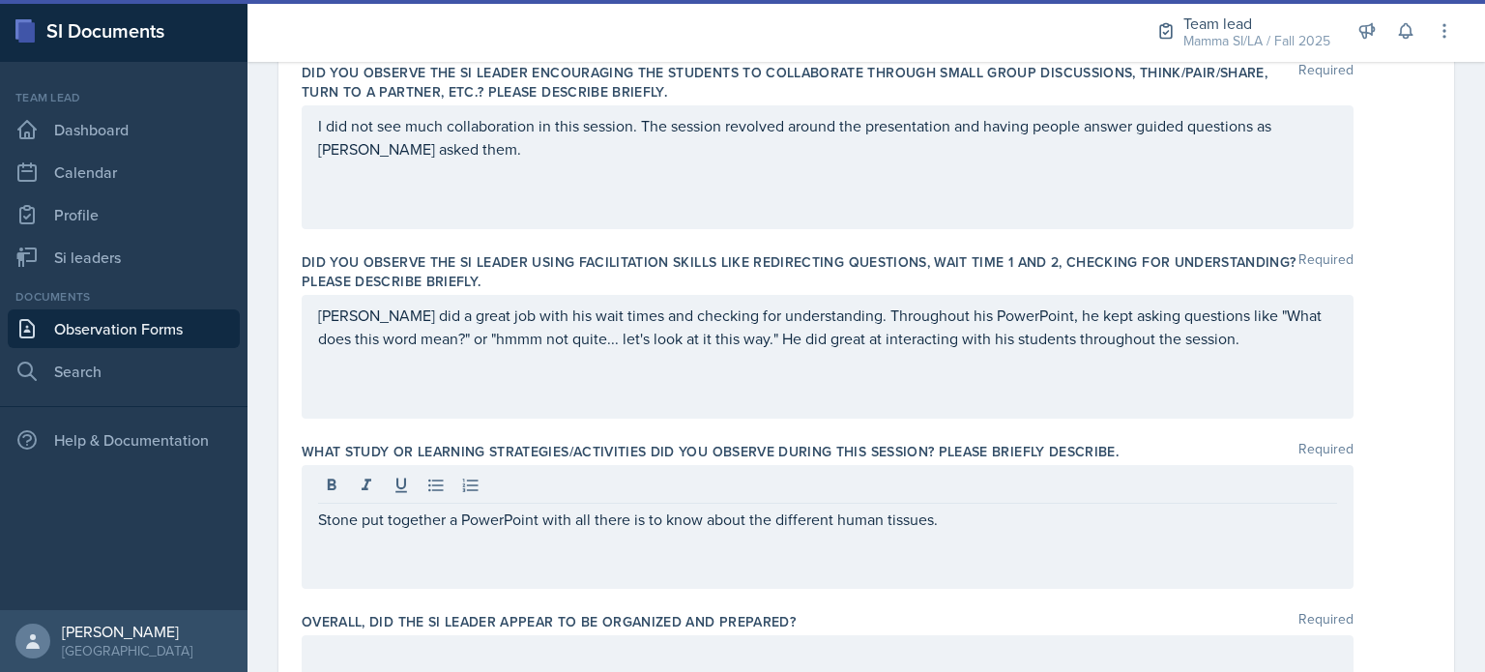
drag, startPoint x: 751, startPoint y: 163, endPoint x: 650, endPoint y: 131, distance: 106.7
click at [650, 131] on div "I did not see much collaboration in this session. The session revolved around t…" at bounding box center [828, 167] width 1052 height 124
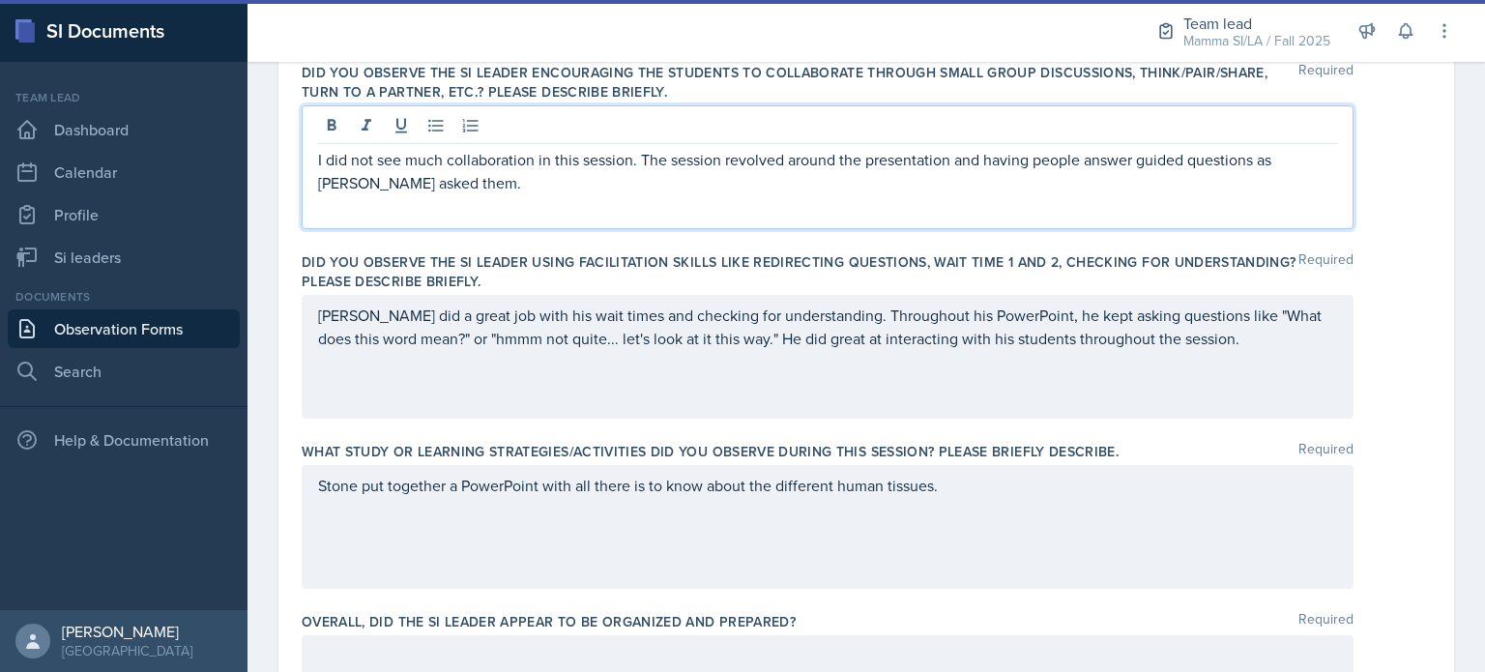
scroll to position [617, 0]
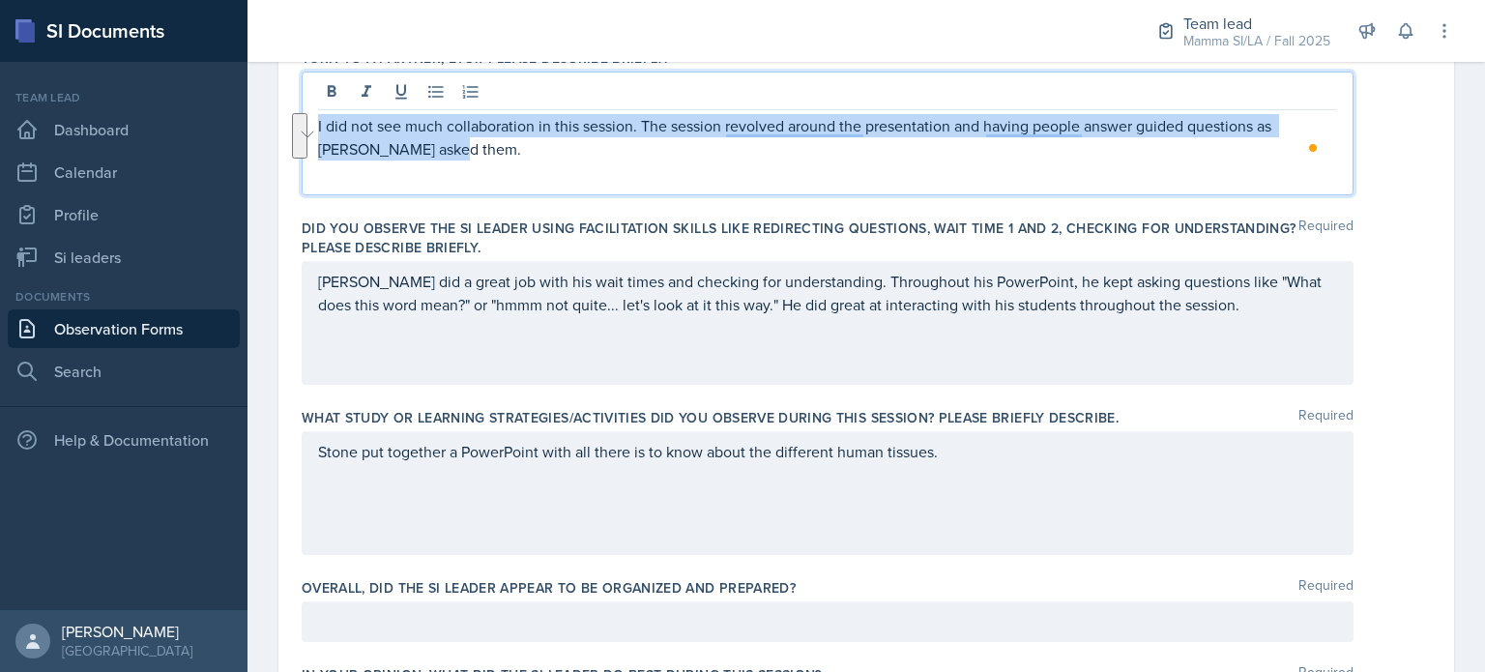
drag, startPoint x: 647, startPoint y: 149, endPoint x: 318, endPoint y: 131, distance: 329.2
click at [318, 131] on p "I did not see much collaboration in this session. The session revolved around t…" at bounding box center [827, 137] width 1019 height 46
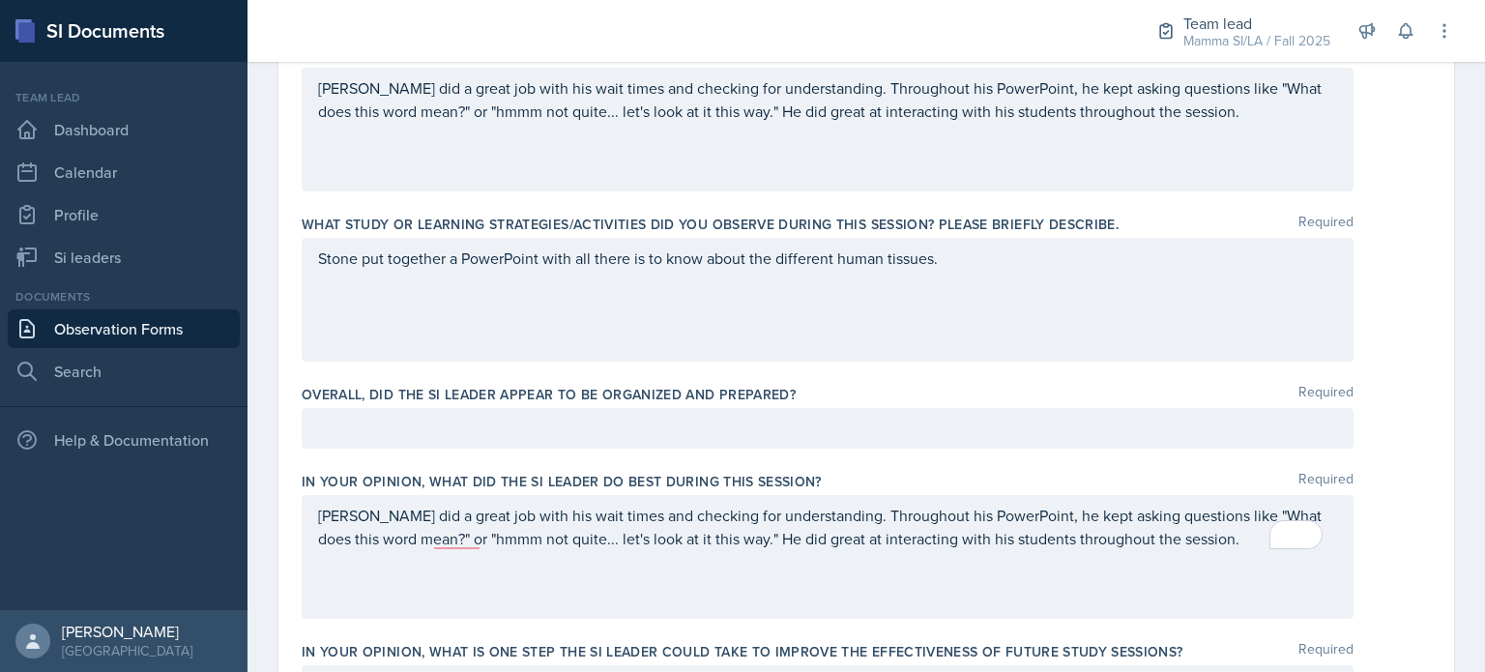
drag, startPoint x: 700, startPoint y: 312, endPoint x: 719, endPoint y: 318, distance: 20.2
click at [700, 314] on div "Stone put together a PowerPoint with all there is to know about the different h…" at bounding box center [828, 300] width 1052 height 124
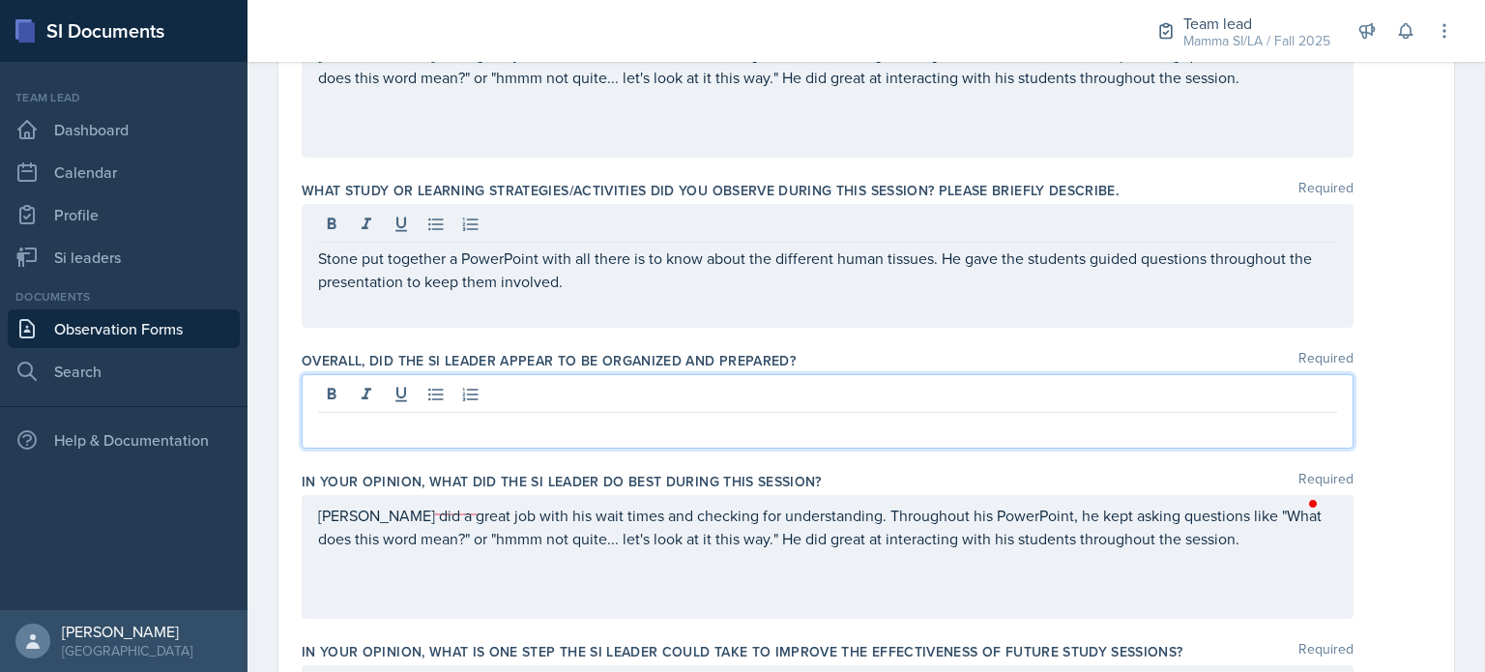
click at [655, 391] on div at bounding box center [828, 411] width 1052 height 74
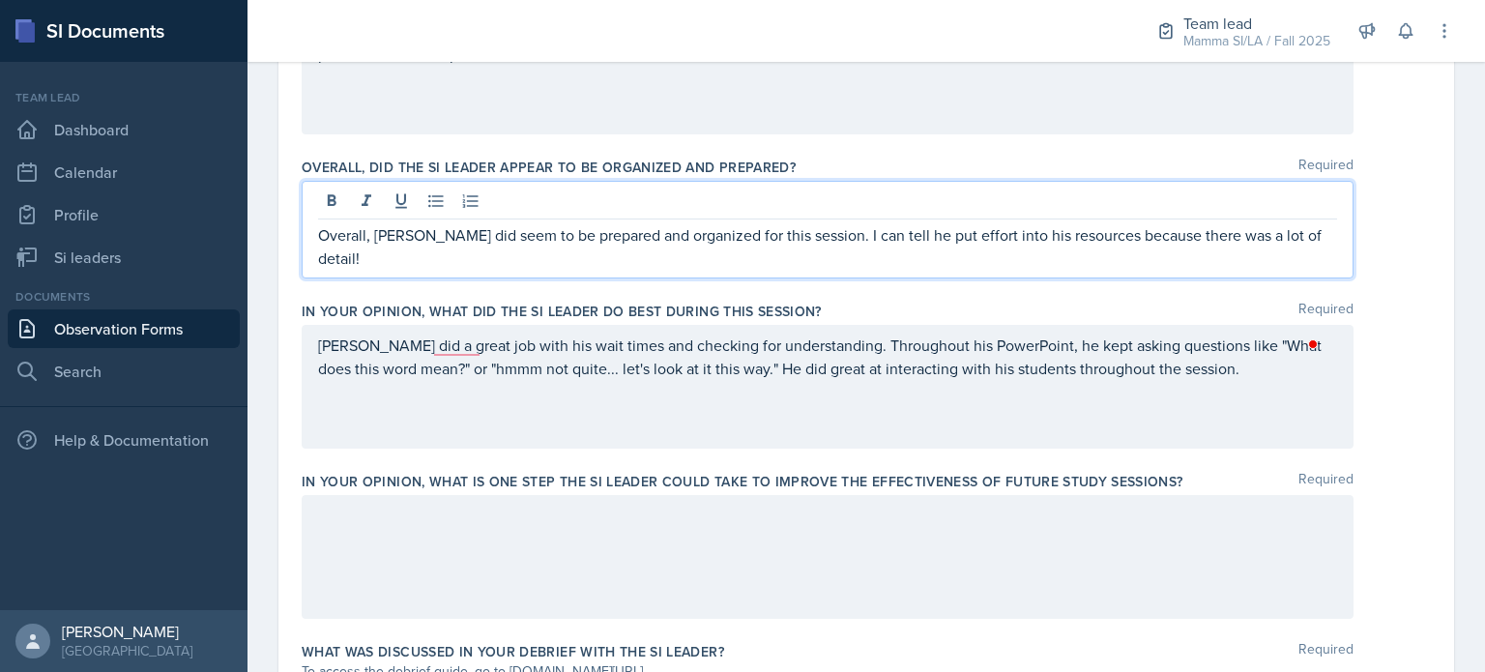
click at [722, 499] on div at bounding box center [828, 557] width 1052 height 124
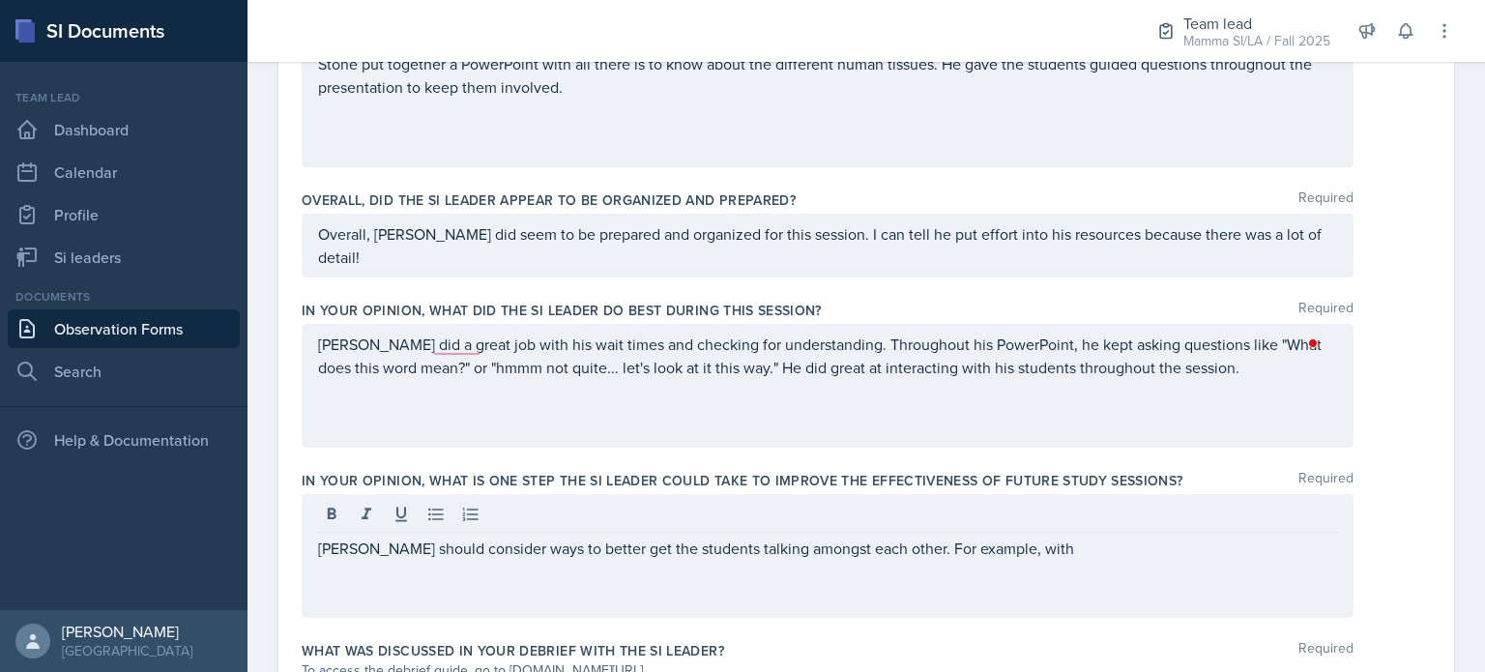
click at [717, 502] on div at bounding box center [827, 517] width 1019 height 32
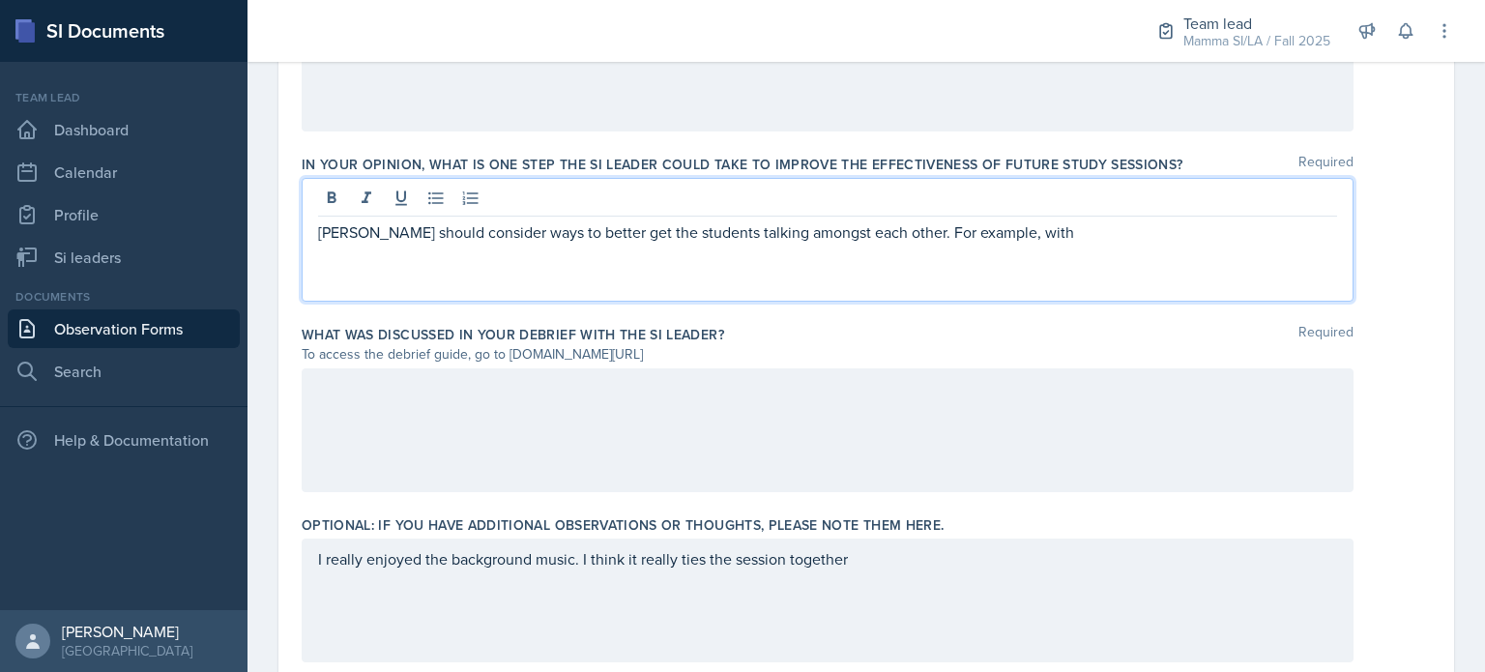
scroll to position [1364, 0]
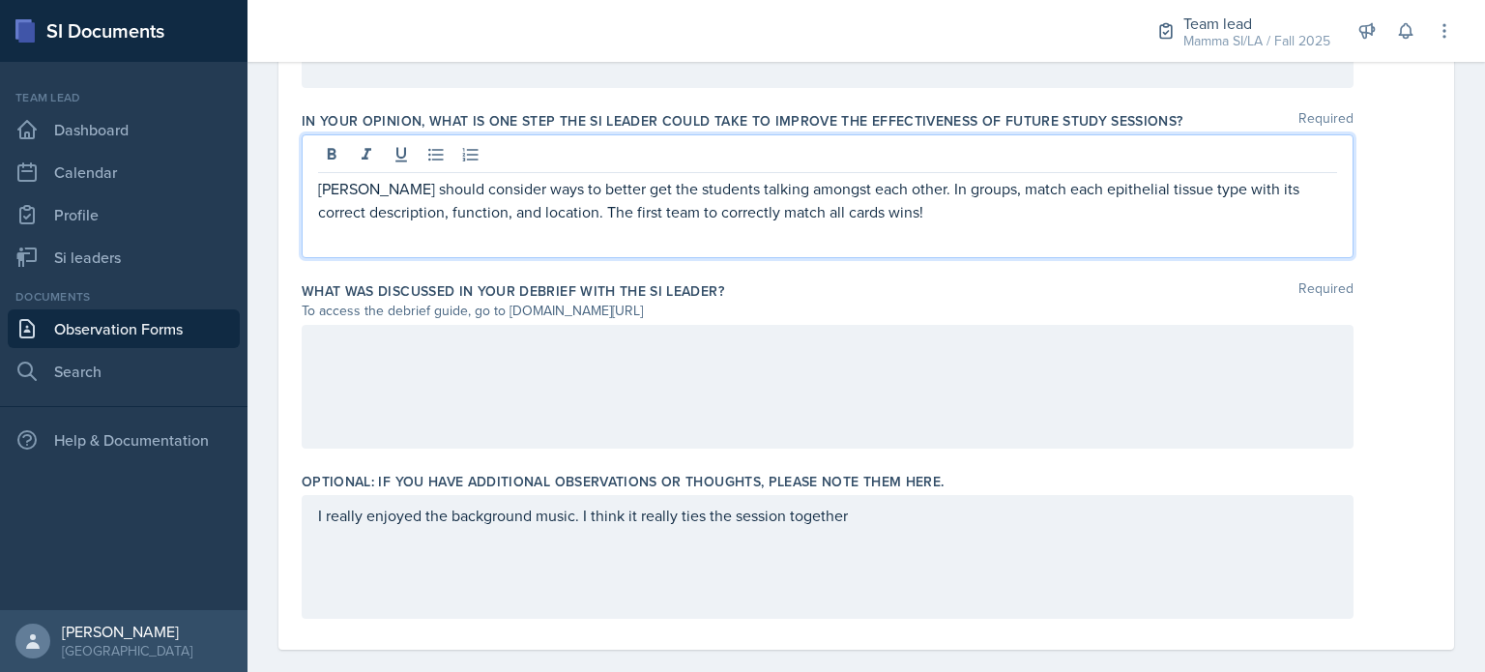
click at [875, 177] on p "Stone should consider ways to better get the students talking amongst each othe…" at bounding box center [827, 200] width 1019 height 46
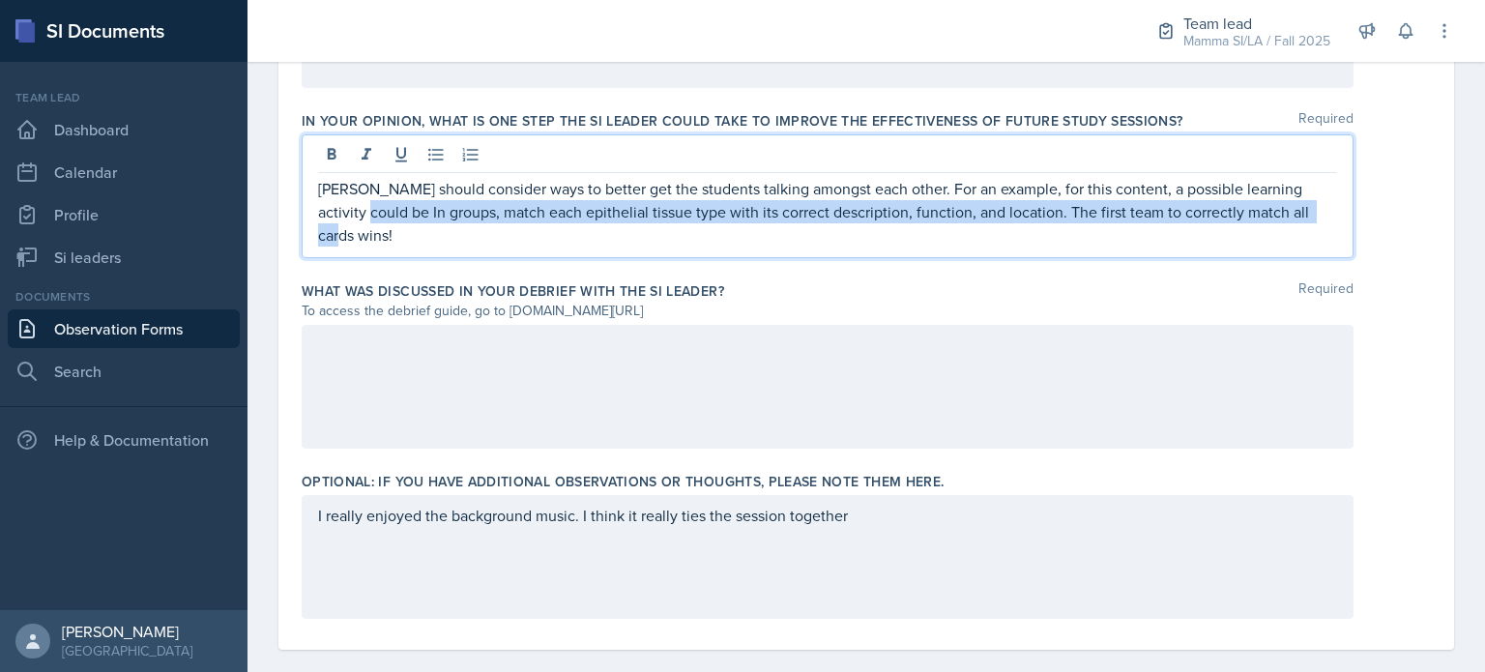
drag, startPoint x: 1307, startPoint y: 188, endPoint x: 336, endPoint y: 203, distance: 970.9
click at [336, 203] on div "Stone should consider ways to better get the students talking amongst each othe…" at bounding box center [828, 196] width 1052 height 124
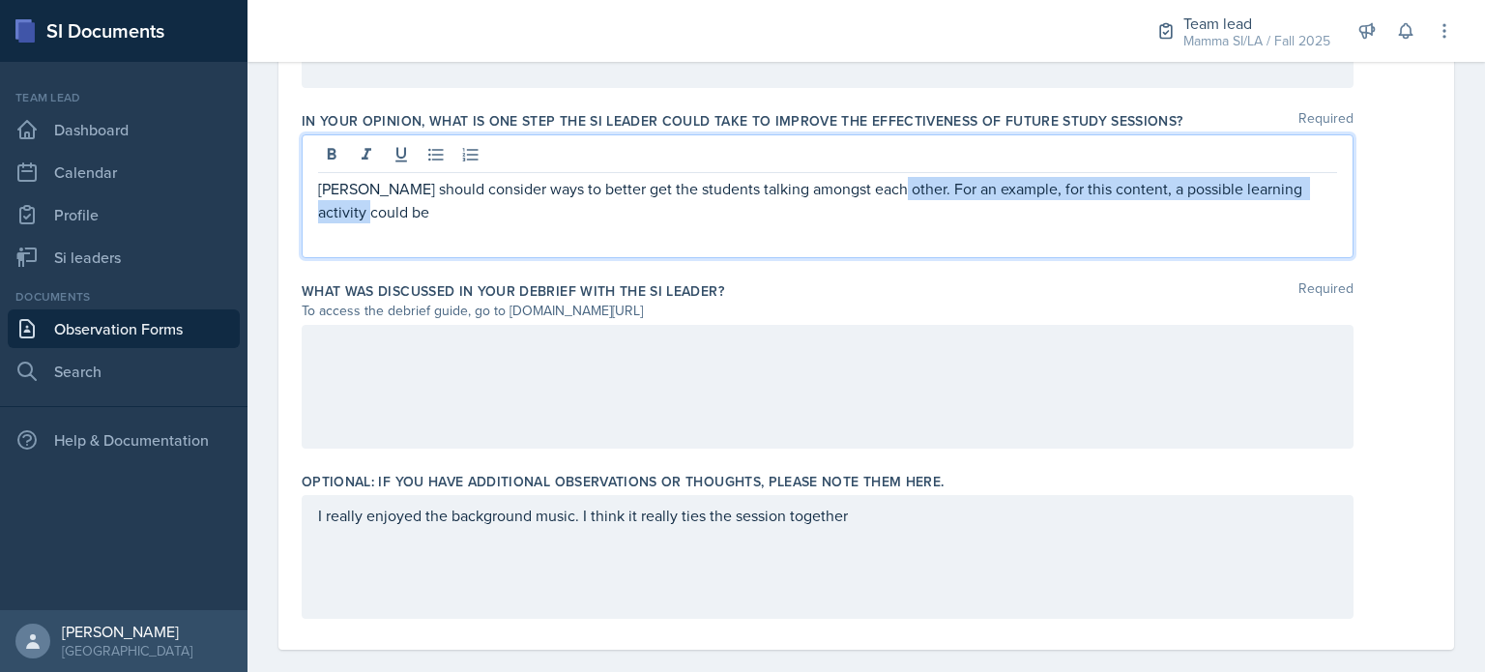
drag, startPoint x: 877, startPoint y: 166, endPoint x: 884, endPoint y: 178, distance: 13.4
click at [884, 178] on p "Stone should consider ways to better get the students talking amongst each othe…" at bounding box center [827, 200] width 1019 height 46
copy p "For an example, for this content, a possible learning activity could be"
click at [989, 188] on p "Stone should consider ways to better get the students talking amongst each othe…" at bounding box center [827, 200] width 1019 height 46
drag, startPoint x: 920, startPoint y: 209, endPoint x: 877, endPoint y: 167, distance: 60.2
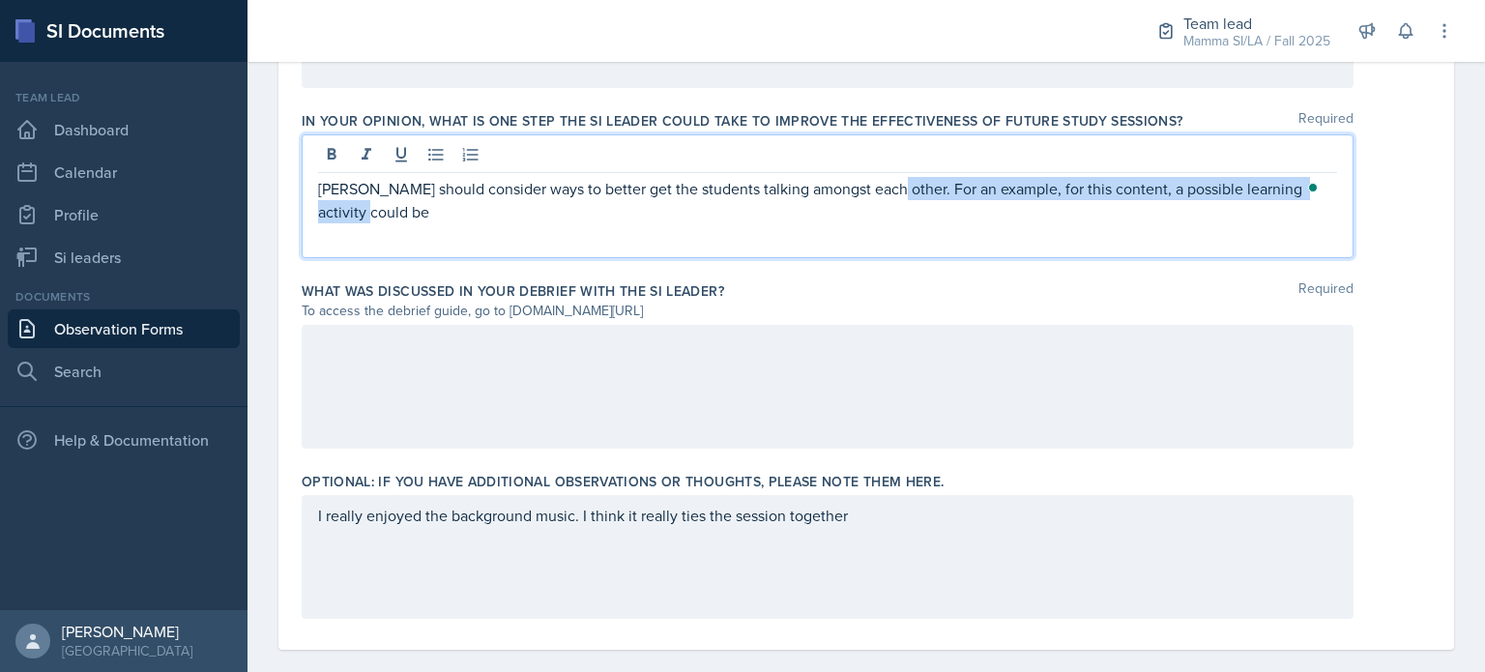
click at [877, 167] on div "Stone should consider ways to better get the students talking amongst each othe…" at bounding box center [828, 196] width 1052 height 124
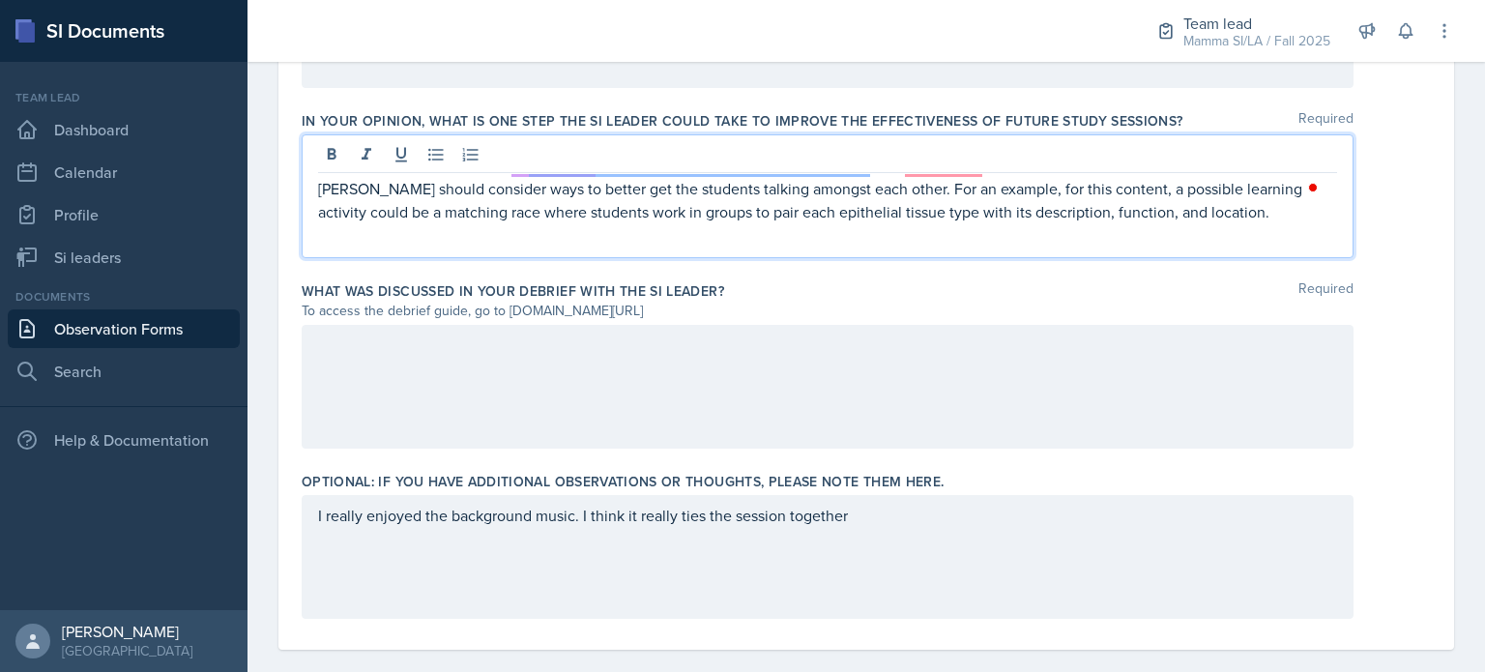
click at [948, 177] on p "Stone should consider ways to better get the students talking amongst each othe…" at bounding box center [827, 200] width 1019 height 46
click at [651, 177] on p "Stone should consider ways to better get the students talking amongst each othe…" at bounding box center [827, 200] width 1019 height 46
click at [1281, 195] on p "Stone should consider ways to encourage students to engage in conversation with…" at bounding box center [827, 200] width 1019 height 46
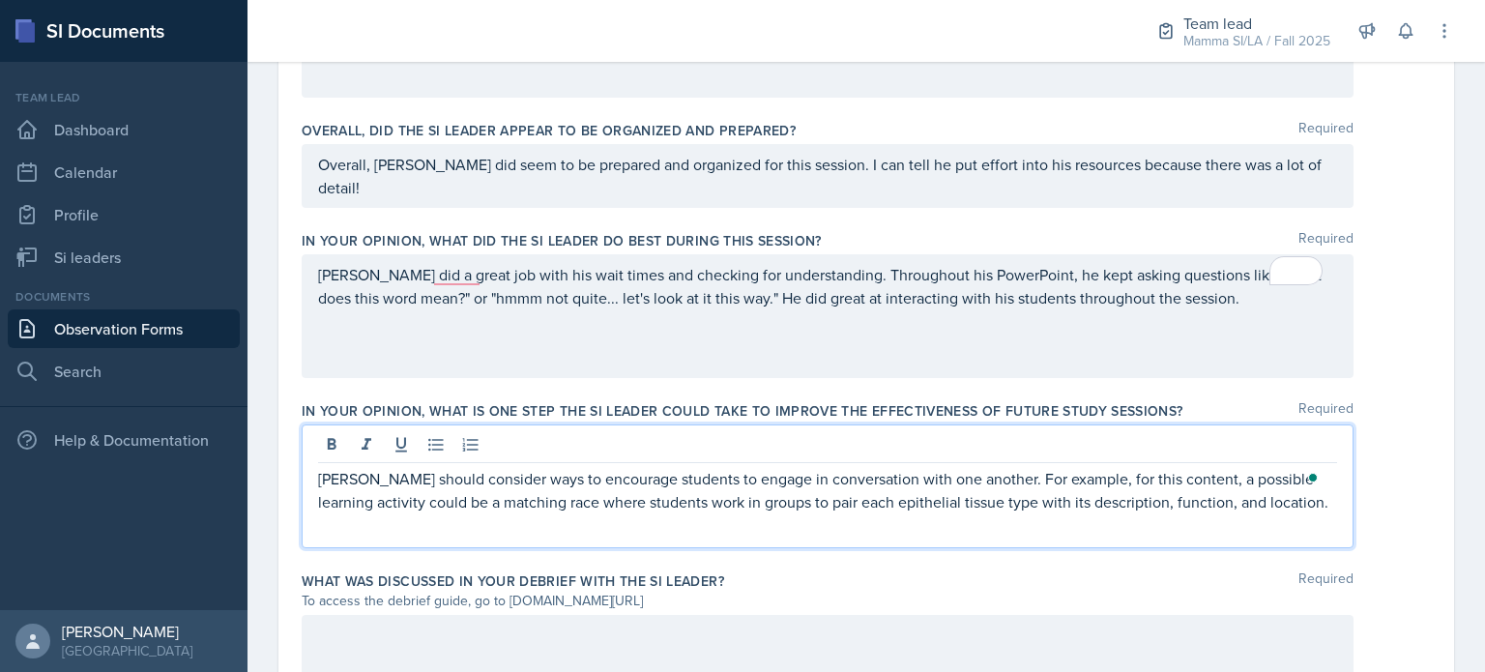
click at [1185, 288] on div "Stone did a great job with his wait times and checking for understanding. Throu…" at bounding box center [828, 316] width 1052 height 124
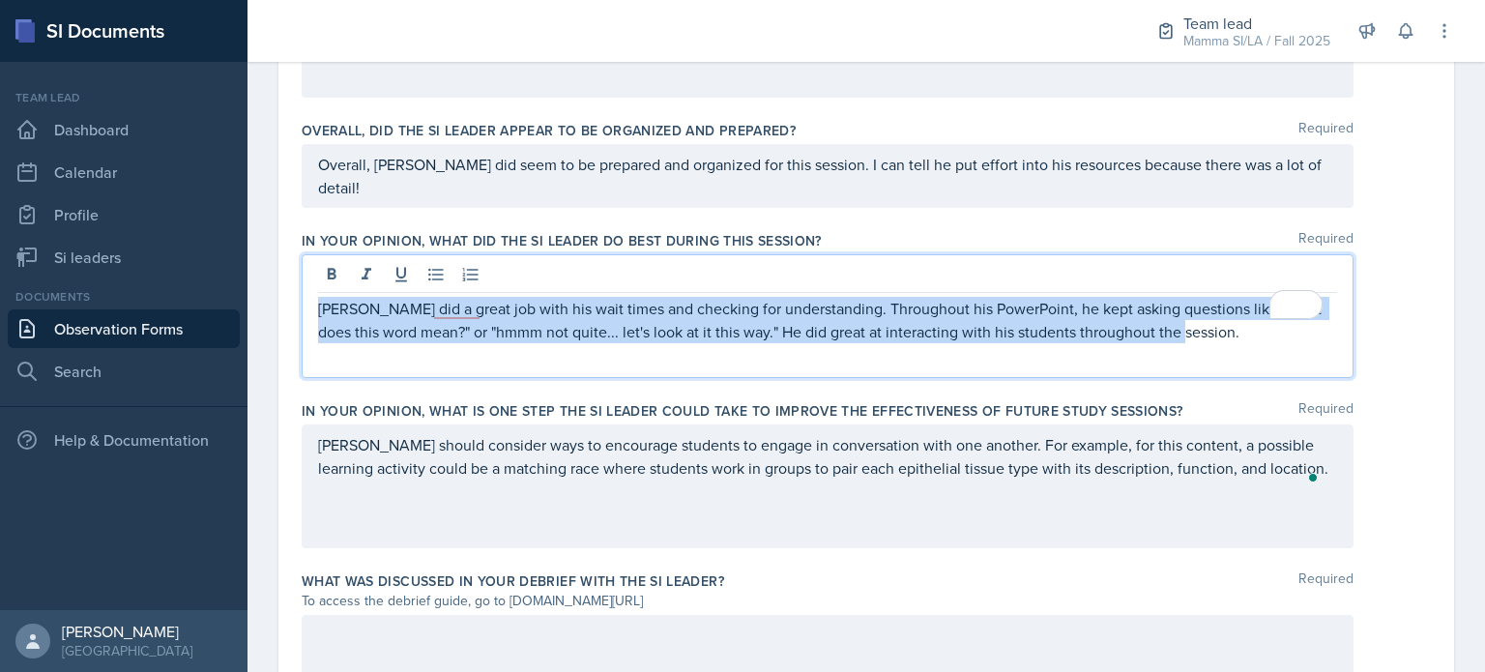
scroll to position [1108, 0]
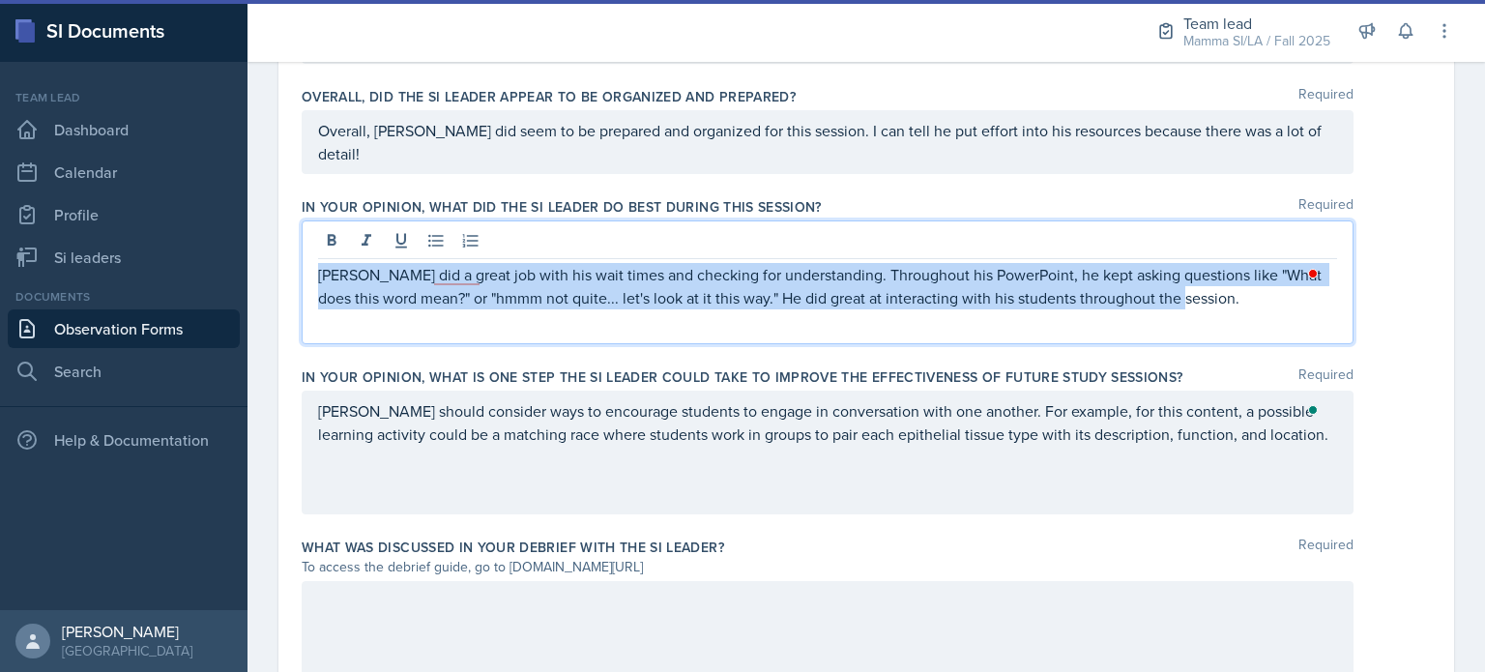
click at [1185, 263] on p "Stone did a great job with his wait times and checking for understanding. Throu…" at bounding box center [827, 286] width 1019 height 46
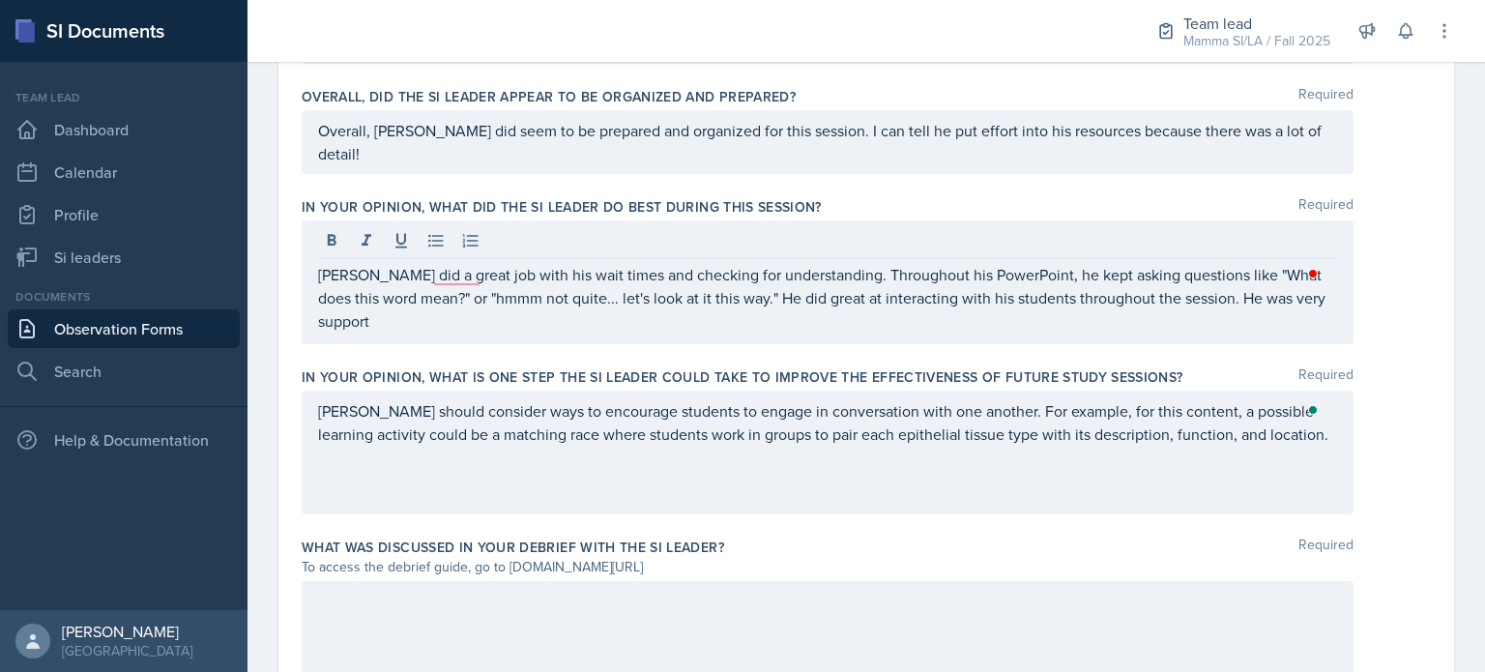
click at [1198, 285] on div "Stone did a great job with his wait times and checking for understanding. Throu…" at bounding box center [828, 282] width 1052 height 124
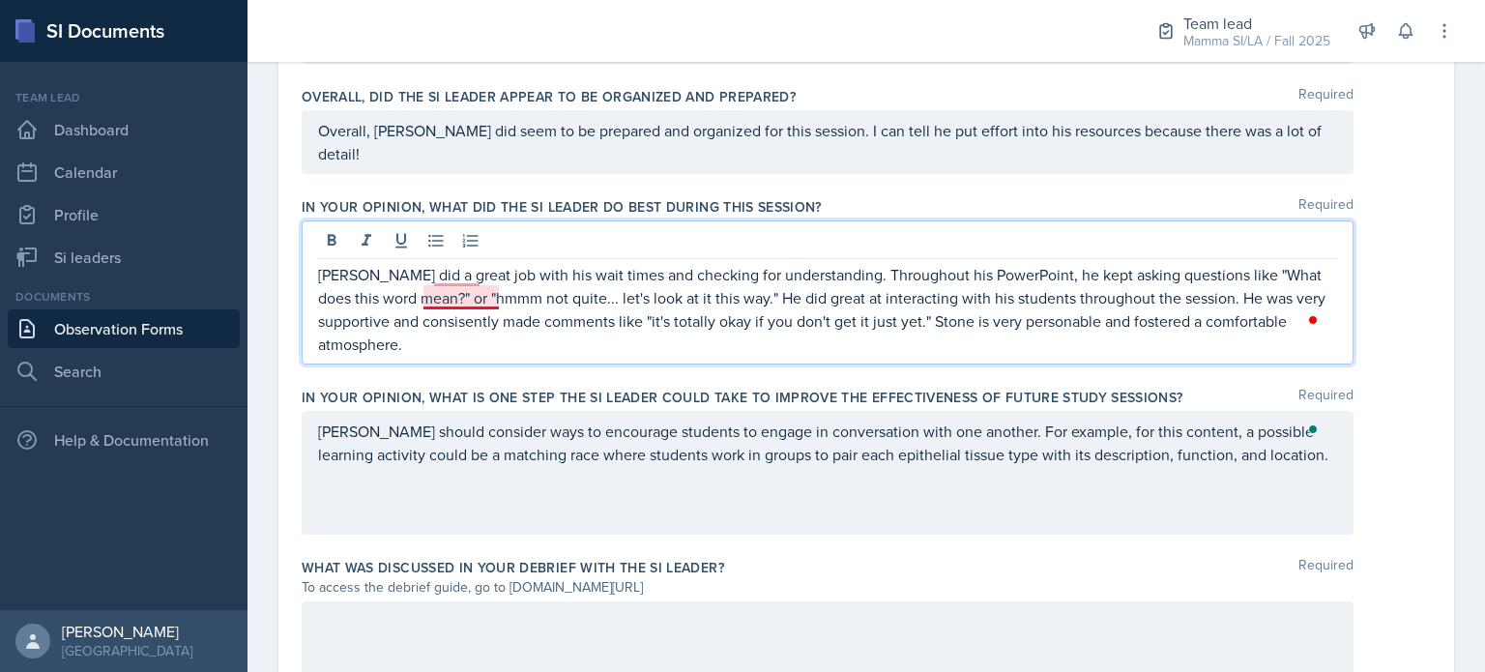
click at [443, 300] on p "Stone did a great job with his wait times and checking for understanding. Throu…" at bounding box center [827, 309] width 1019 height 93
click at [473, 269] on p "Stone did a great job with his wait times and checking for understanding. Throu…" at bounding box center [827, 309] width 1019 height 93
click at [630, 301] on p "Stone did a great job with his wait times and checking for understanding. Throu…" at bounding box center [827, 309] width 1019 height 93
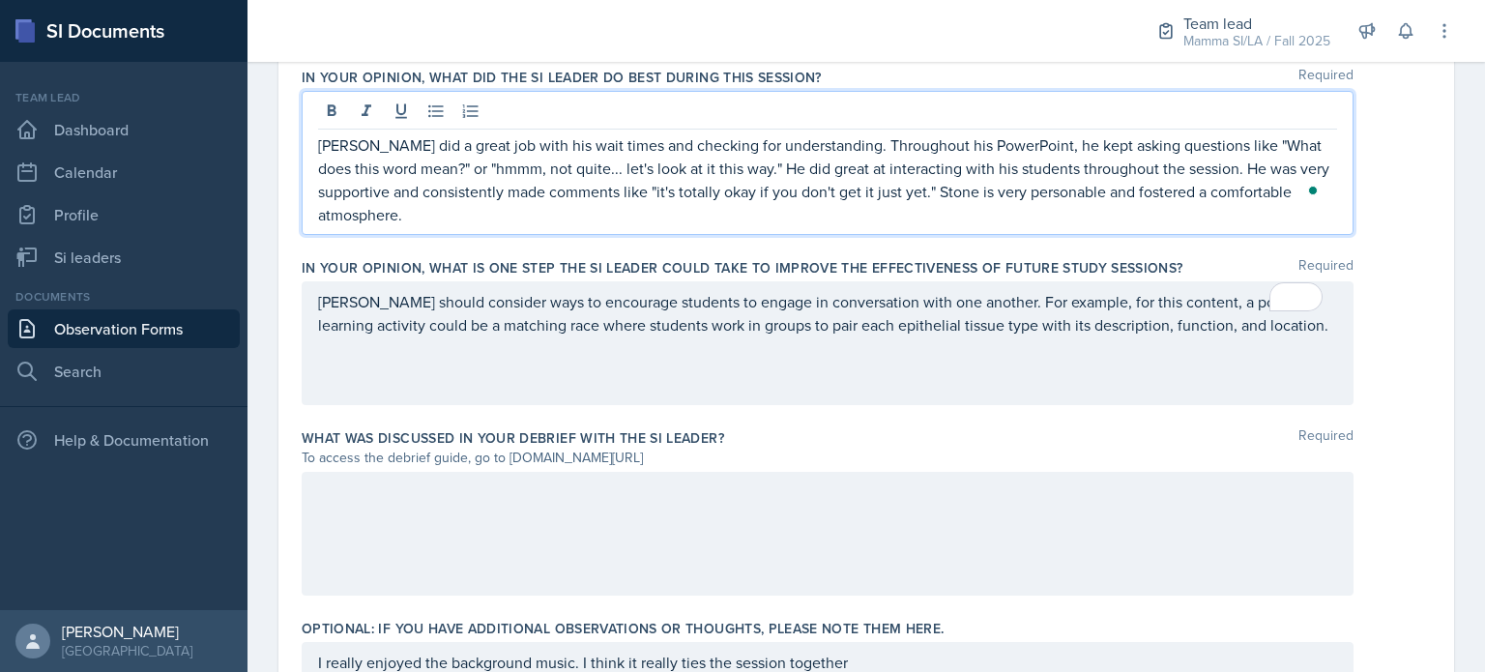
scroll to position [1205, 0]
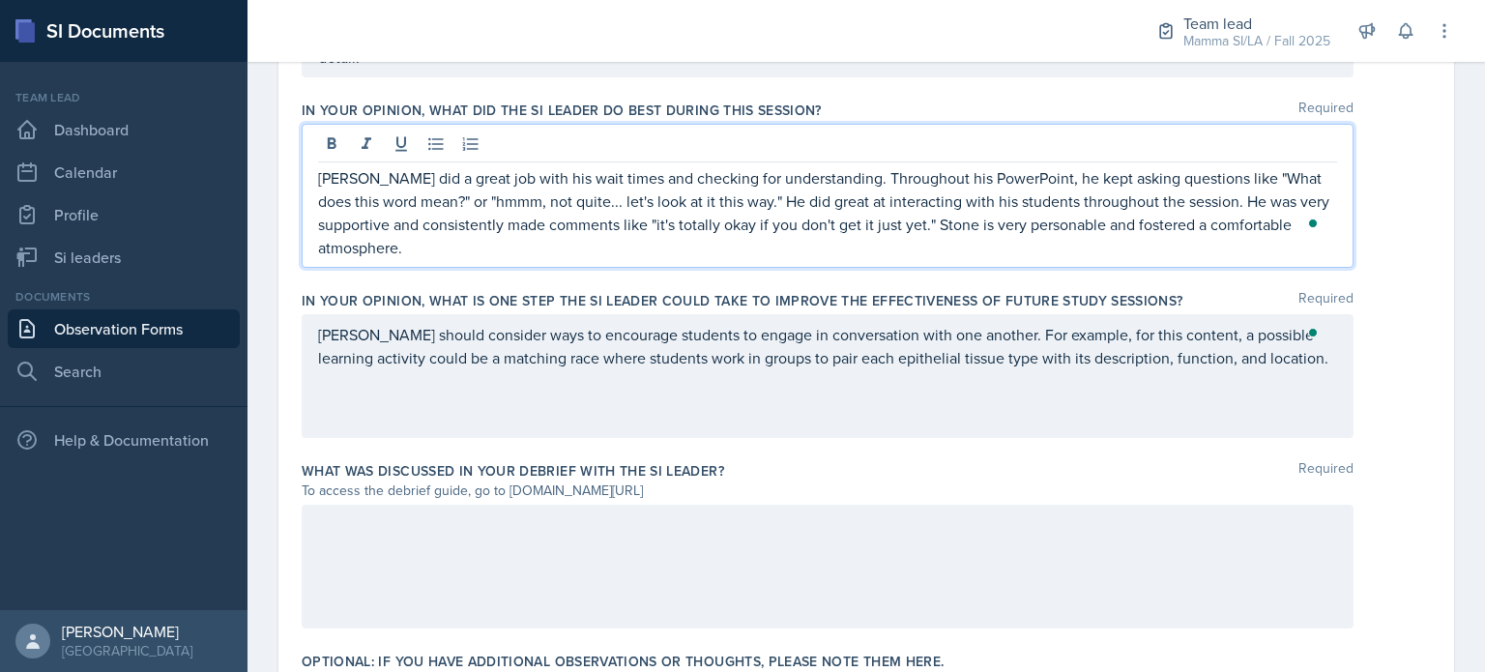
click at [953, 477] on div "What was discussed in your debrief with the SI Leader? Required To access the d…" at bounding box center [866, 548] width 1129 height 190
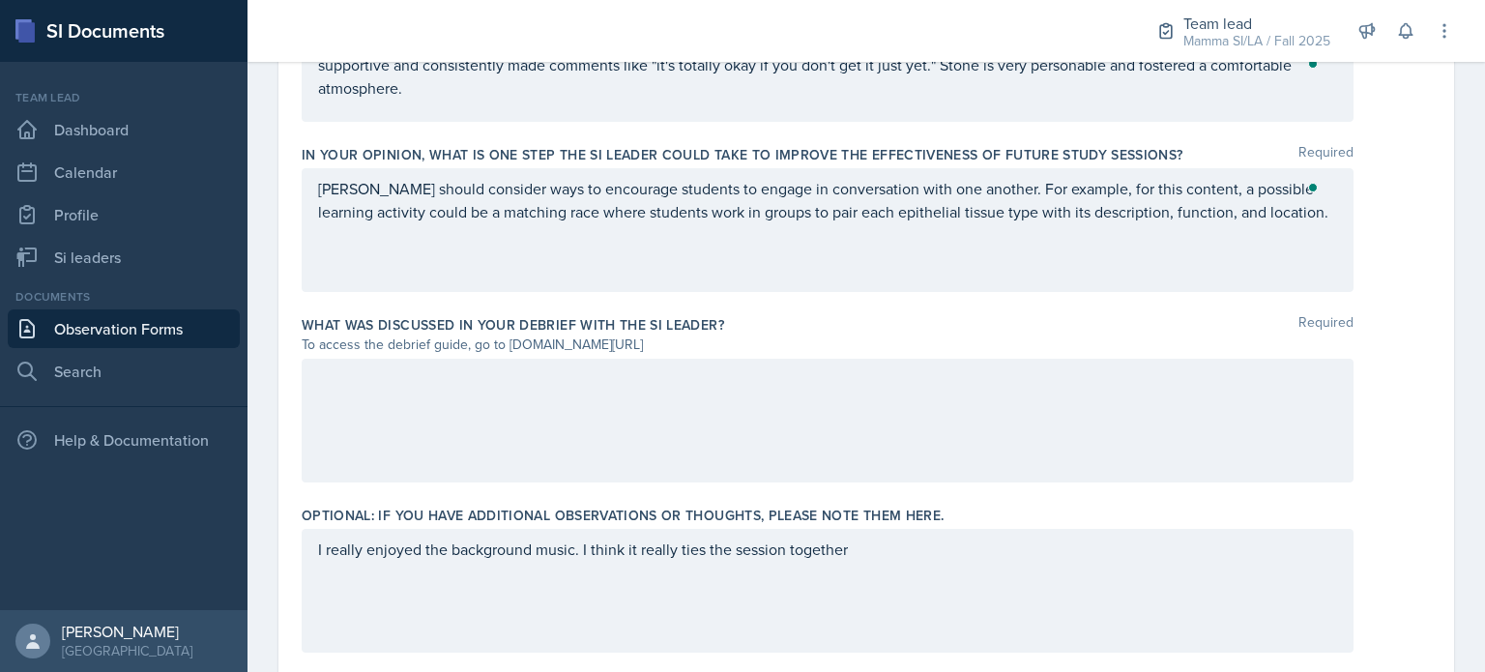
scroll to position [1364, 0]
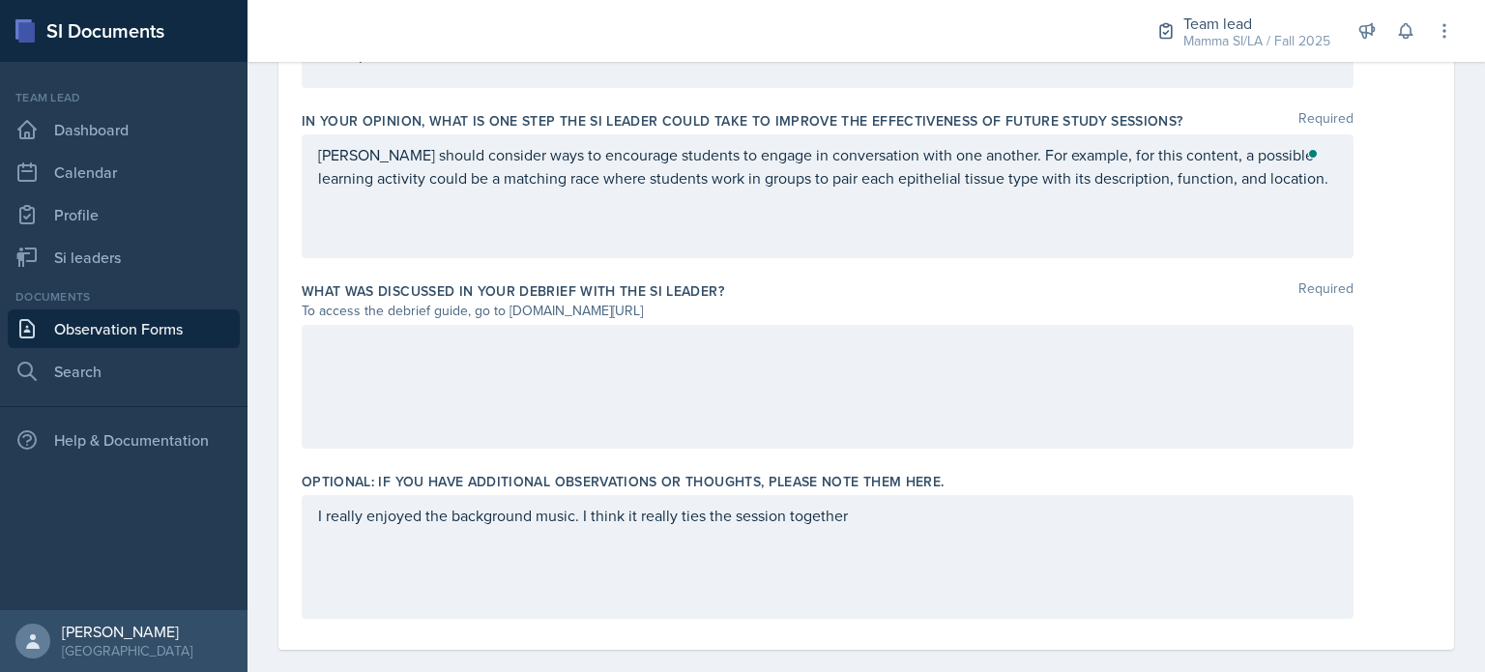
click at [901, 517] on div "I really enjoyed the background music. I think it really ties the session toget…" at bounding box center [828, 557] width 1052 height 124
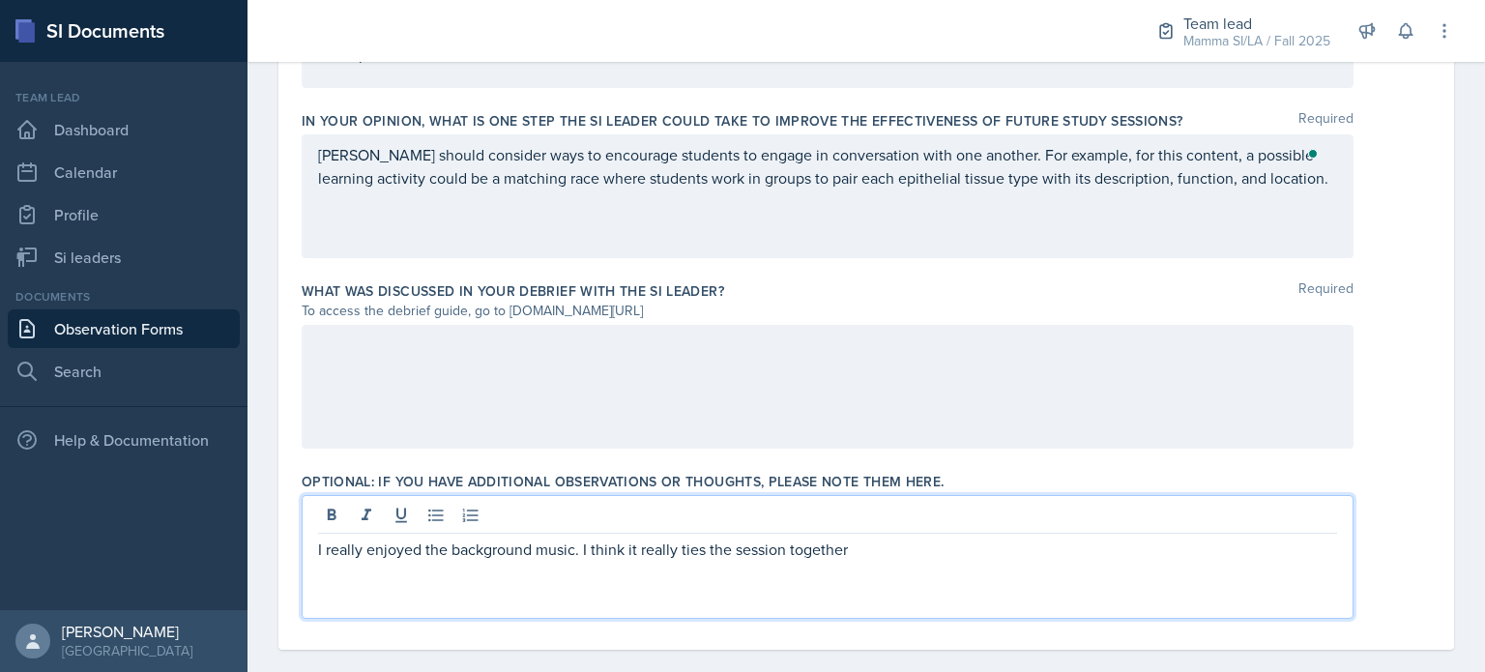
click at [900, 538] on p "I really enjoyed the background music. I think it really ties the session toget…" at bounding box center [827, 549] width 1019 height 23
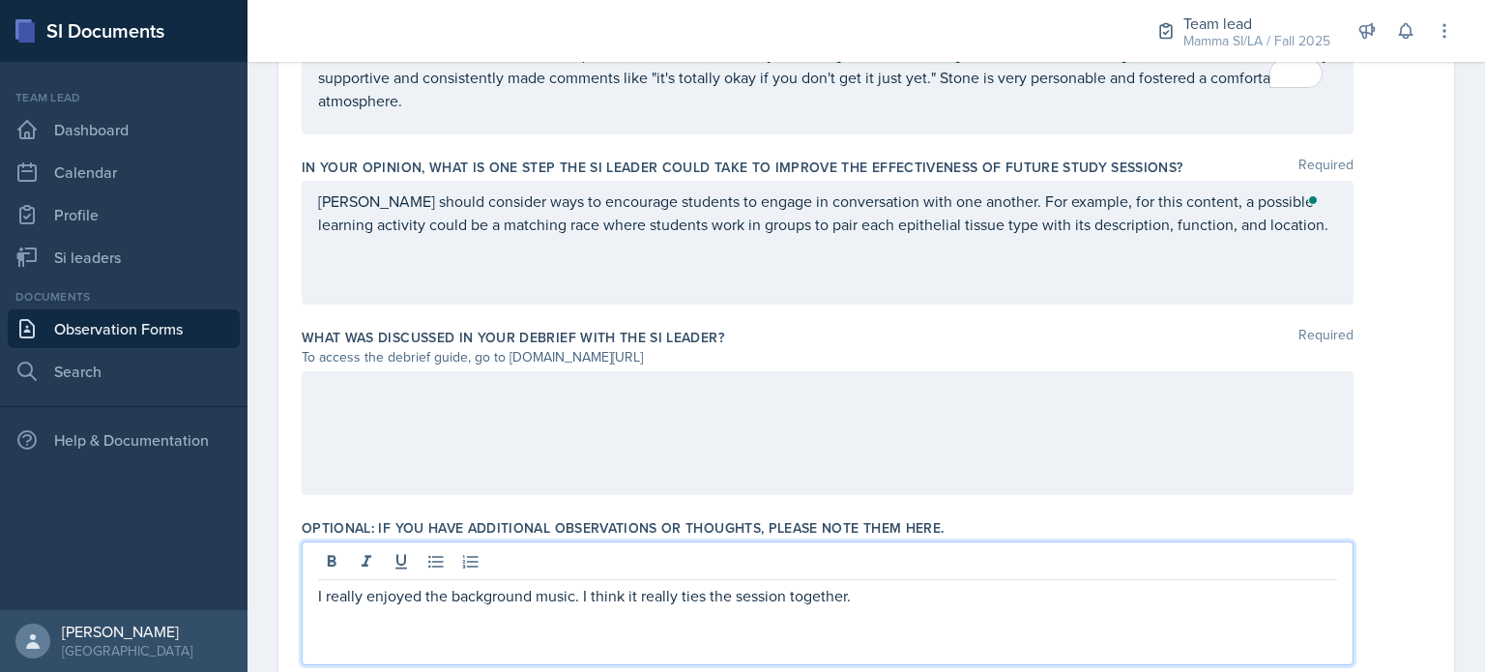
scroll to position [1316, 0]
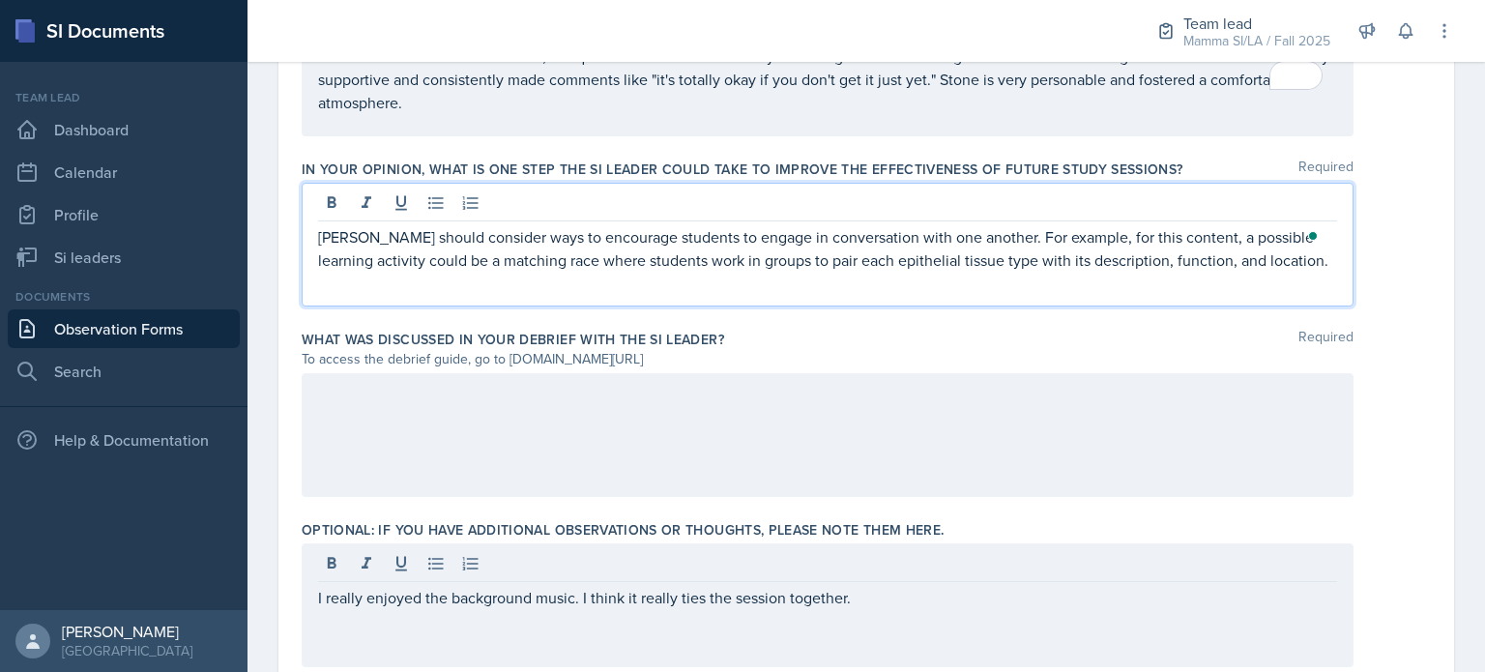
click at [1287, 225] on p "Stone should consider ways to encourage students to engage in conversation with…" at bounding box center [827, 248] width 1019 height 46
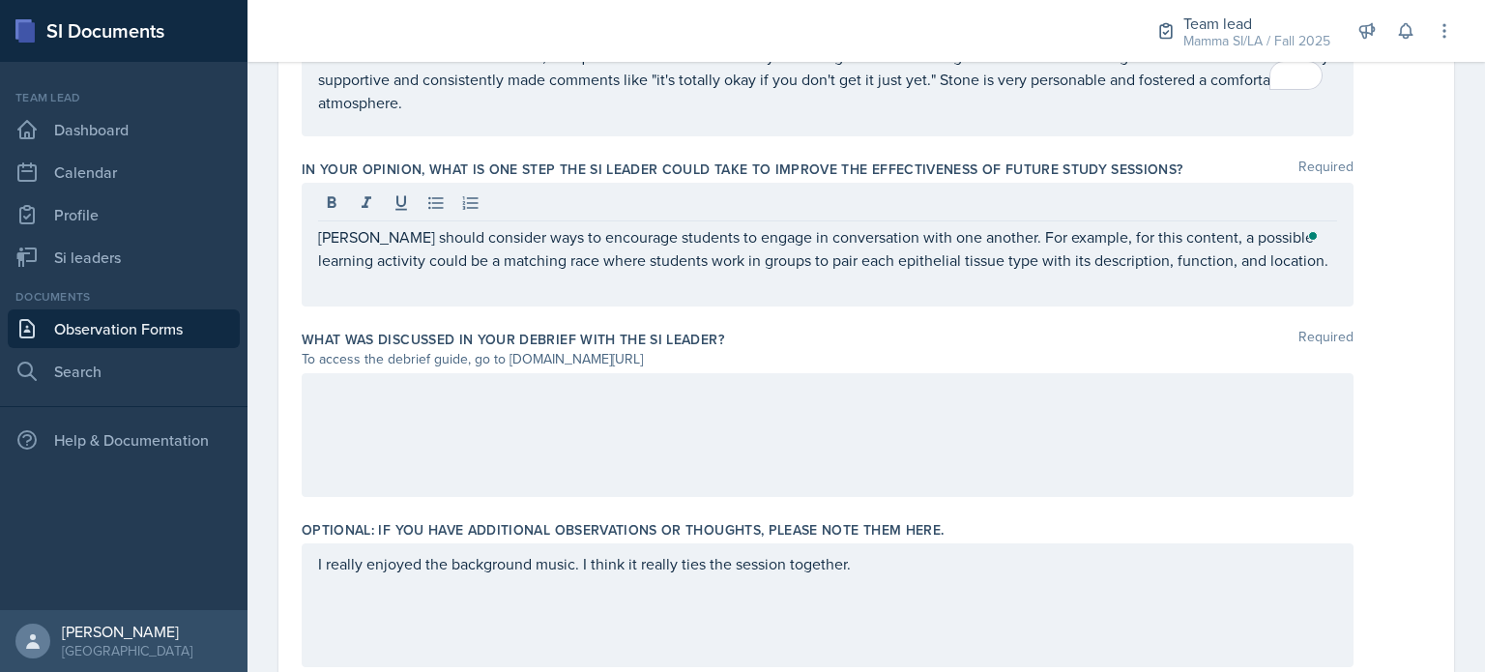
click at [948, 572] on div "I really enjoyed the background music. I think it really ties the session toget…" at bounding box center [828, 605] width 1052 height 124
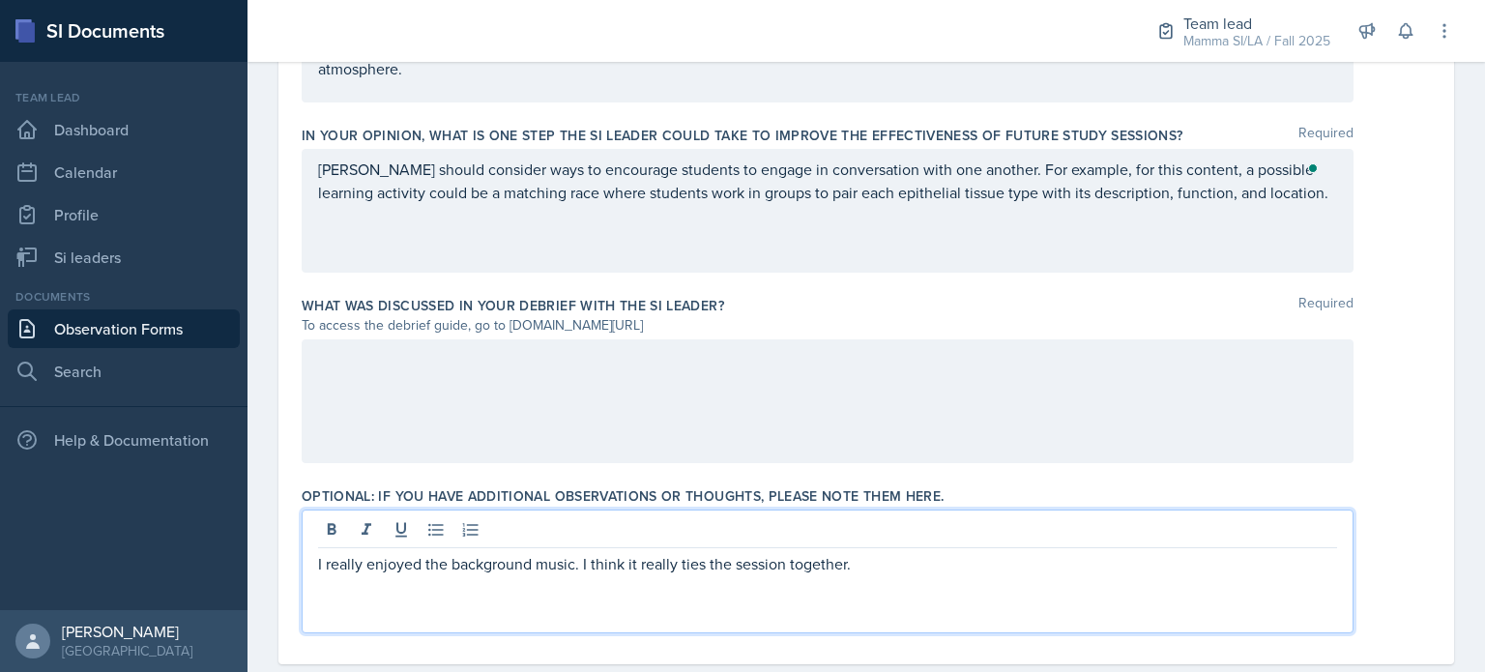
click at [912, 552] on p "I really enjoyed the background music. I think it really ties the session toget…" at bounding box center [827, 563] width 1019 height 23
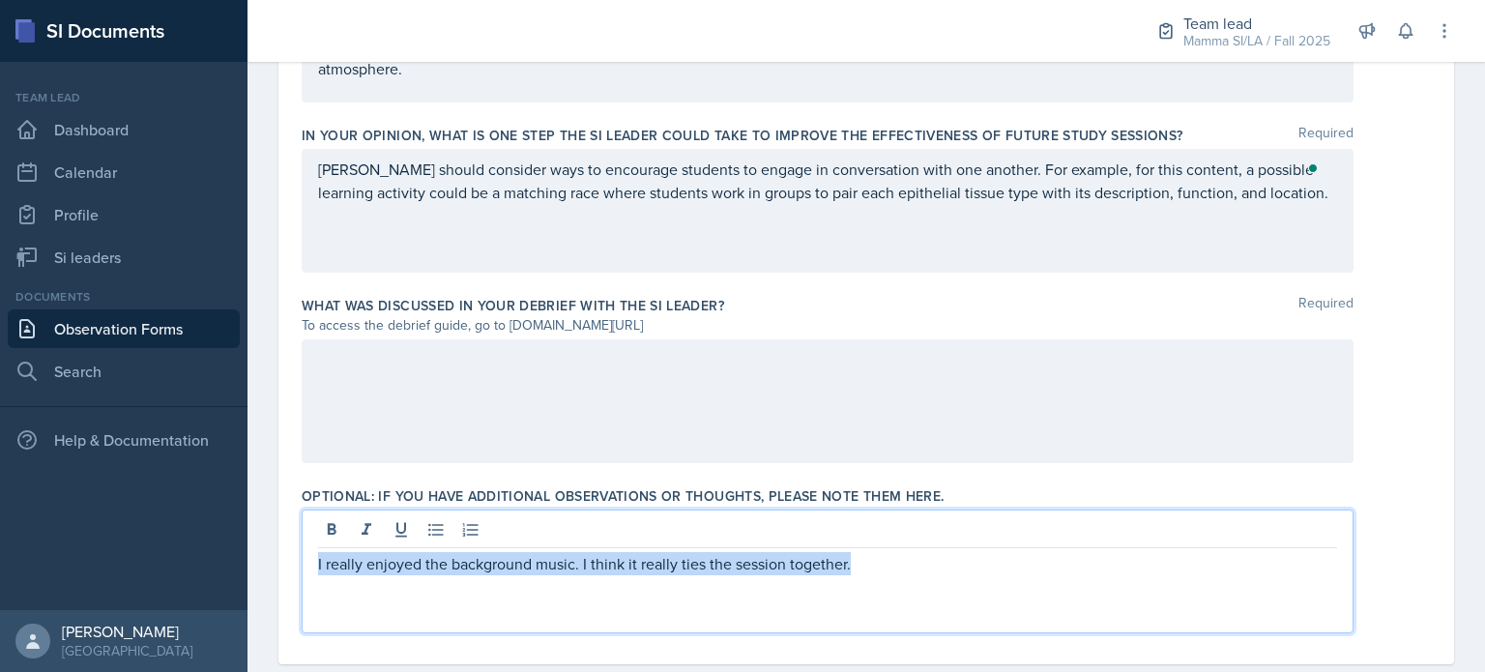
click at [912, 552] on p "I really enjoyed the background music. I think it really ties the session toget…" at bounding box center [827, 563] width 1019 height 23
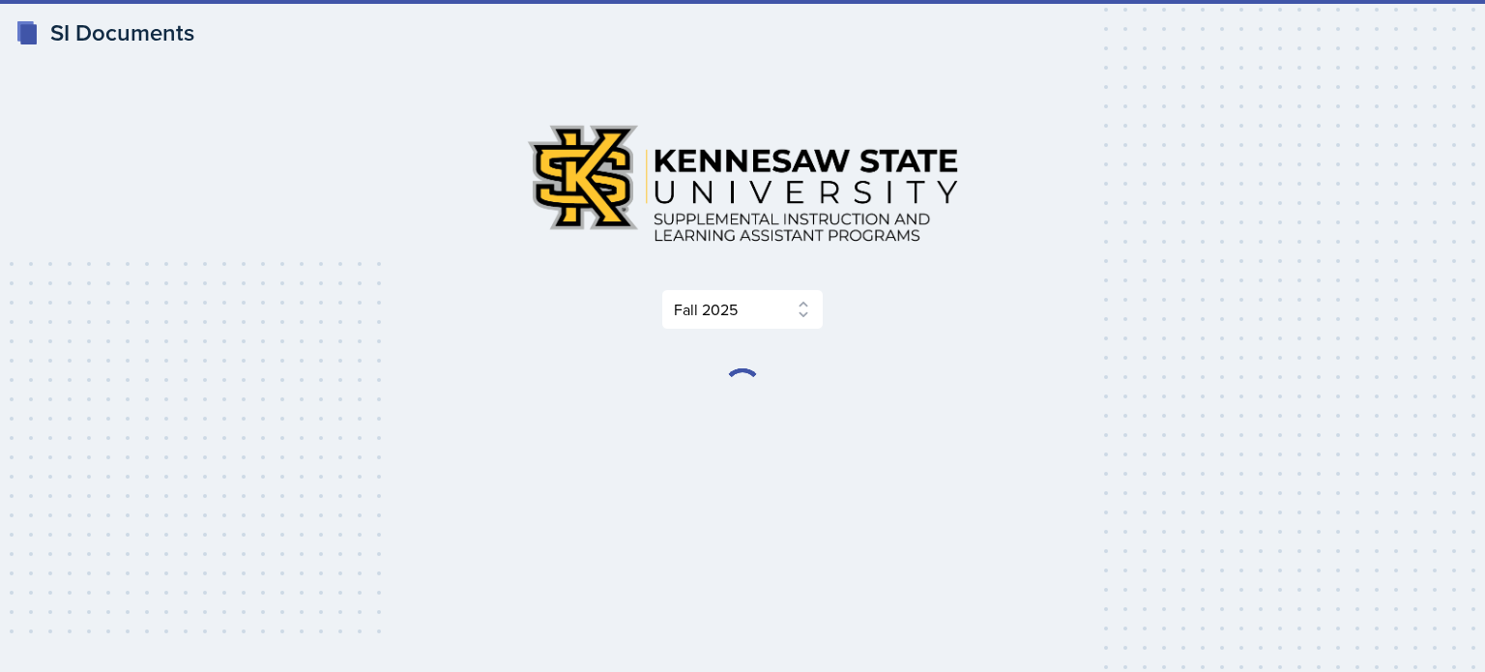
select select "2bed604d-1099-4043-b1bc-2365e8740244"
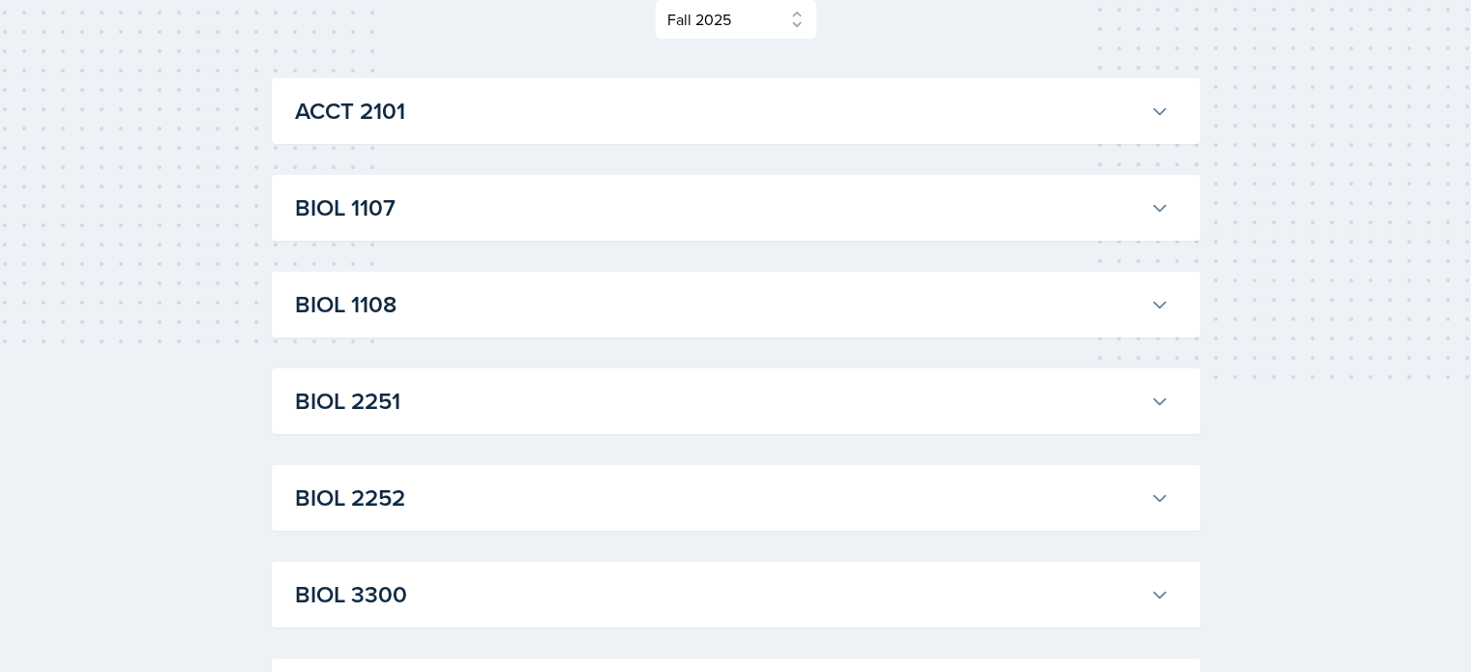
click at [437, 419] on button "BIOL 2251" at bounding box center [732, 401] width 882 height 43
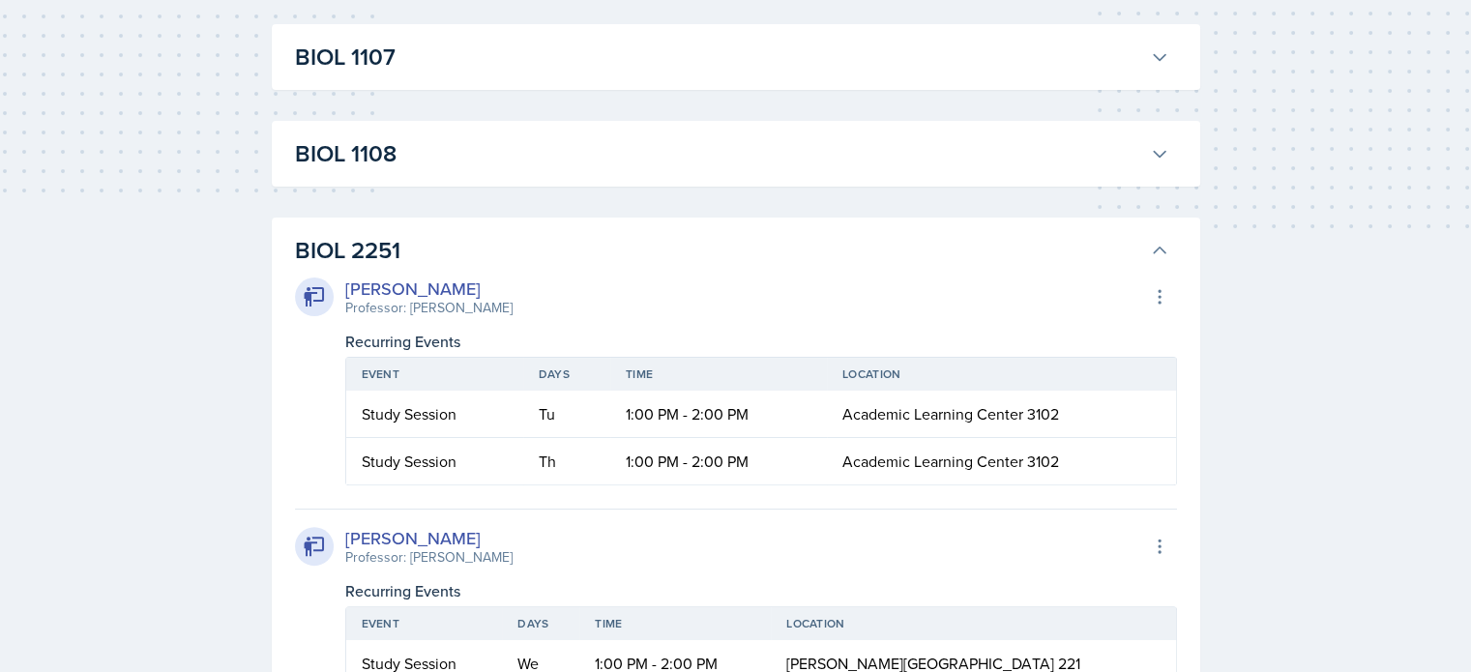
scroll to position [290, 0]
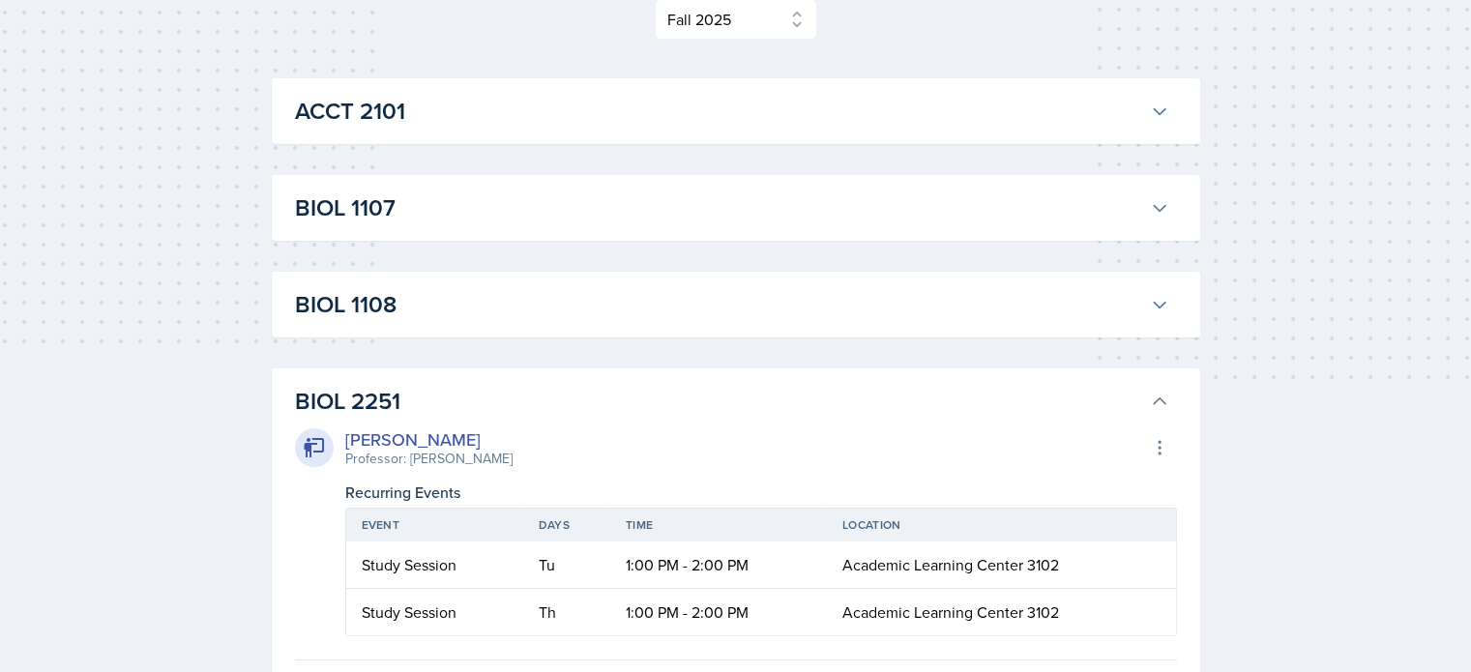
click at [432, 394] on h3 "BIOL 2251" at bounding box center [718, 401] width 847 height 35
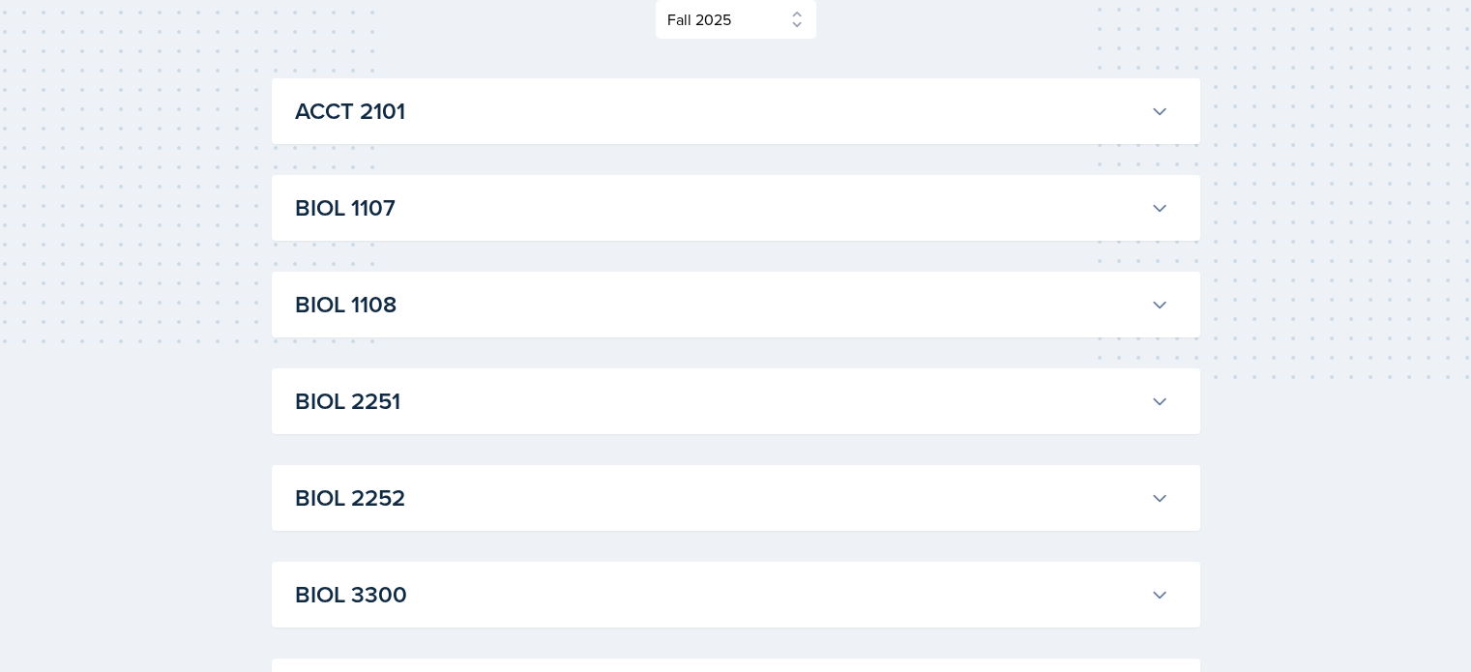
click at [415, 512] on h3 "BIOL 2252" at bounding box center [718, 498] width 847 height 35
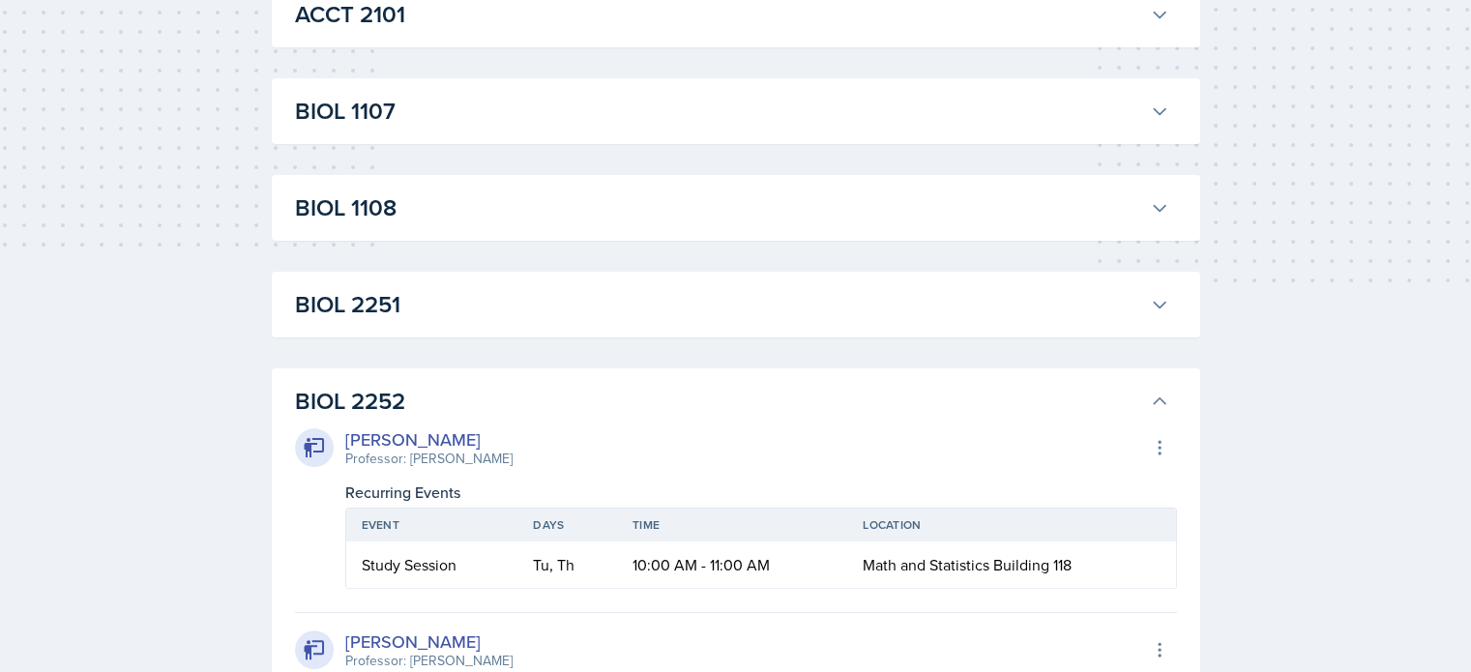
scroll to position [387, 0]
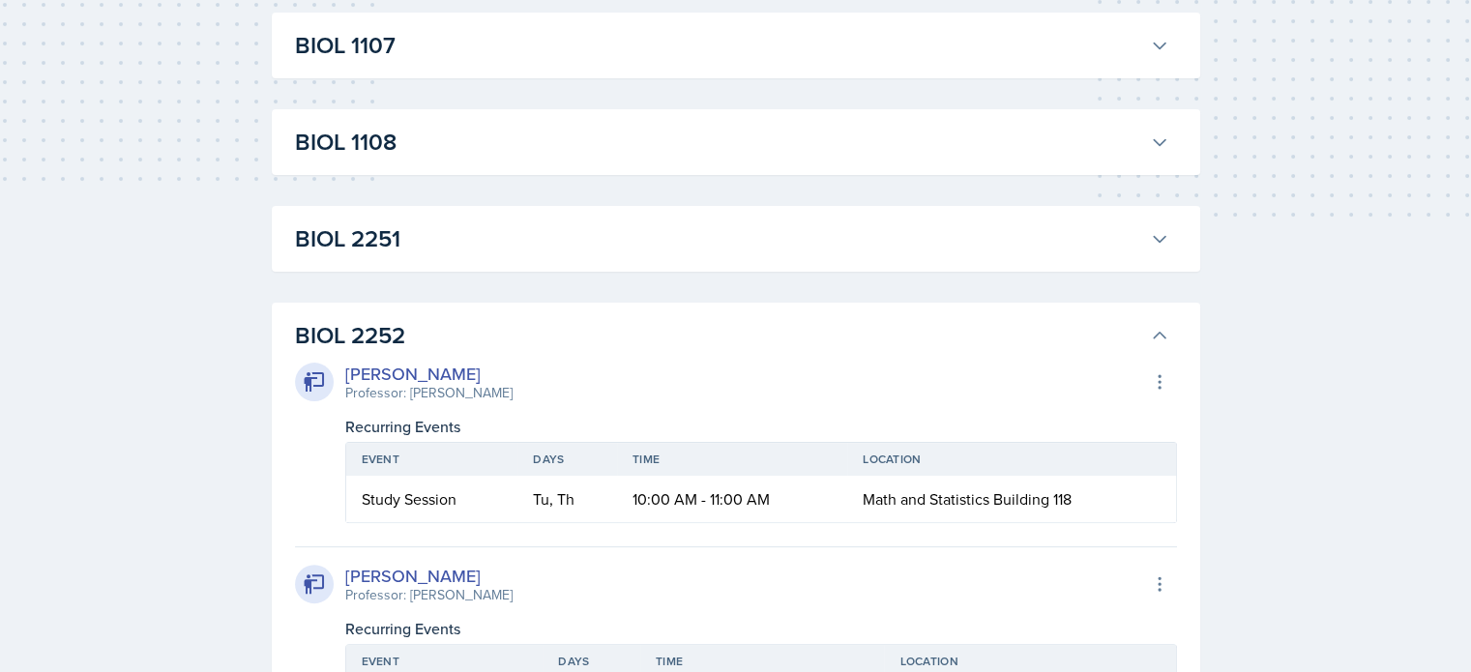
scroll to position [483, 0]
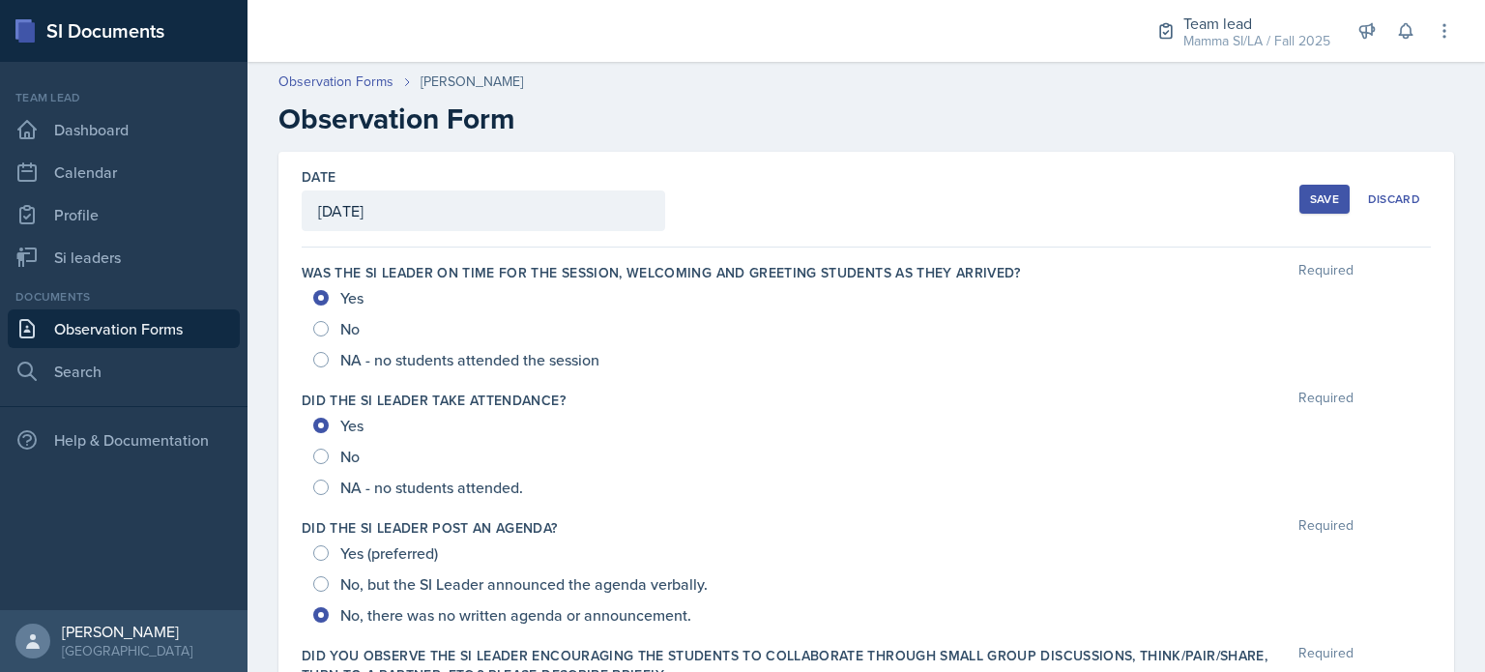
scroll to position [1350, 0]
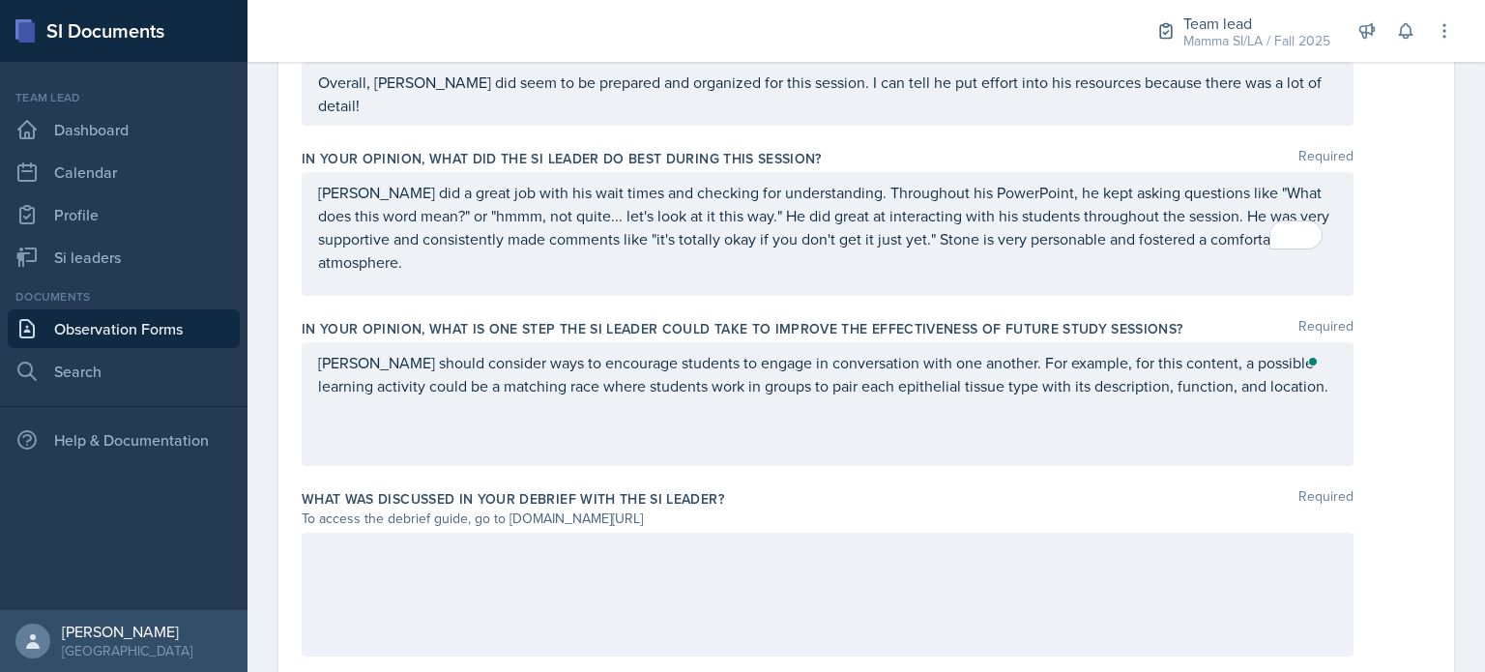
click at [1280, 374] on div "Stone should consider ways to encourage students to engage in conversation with…" at bounding box center [828, 404] width 1052 height 124
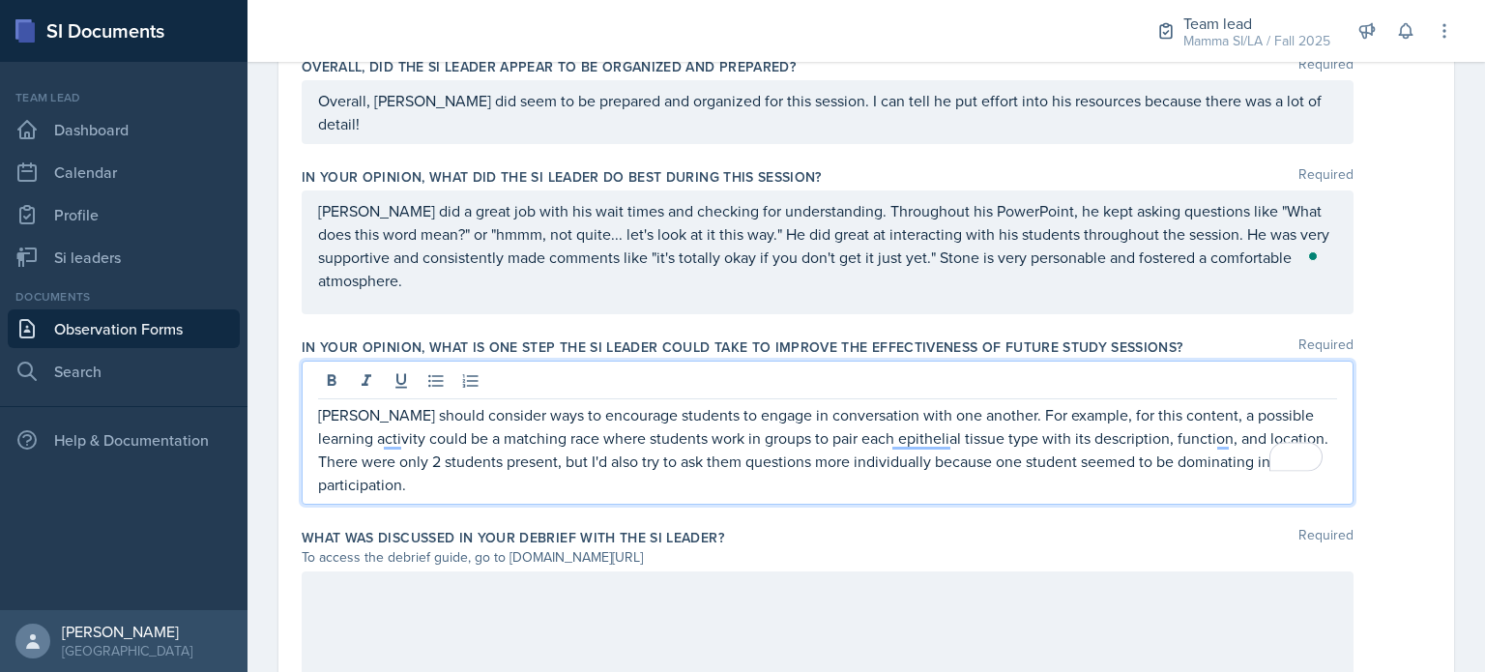
scroll to position [1094, 0]
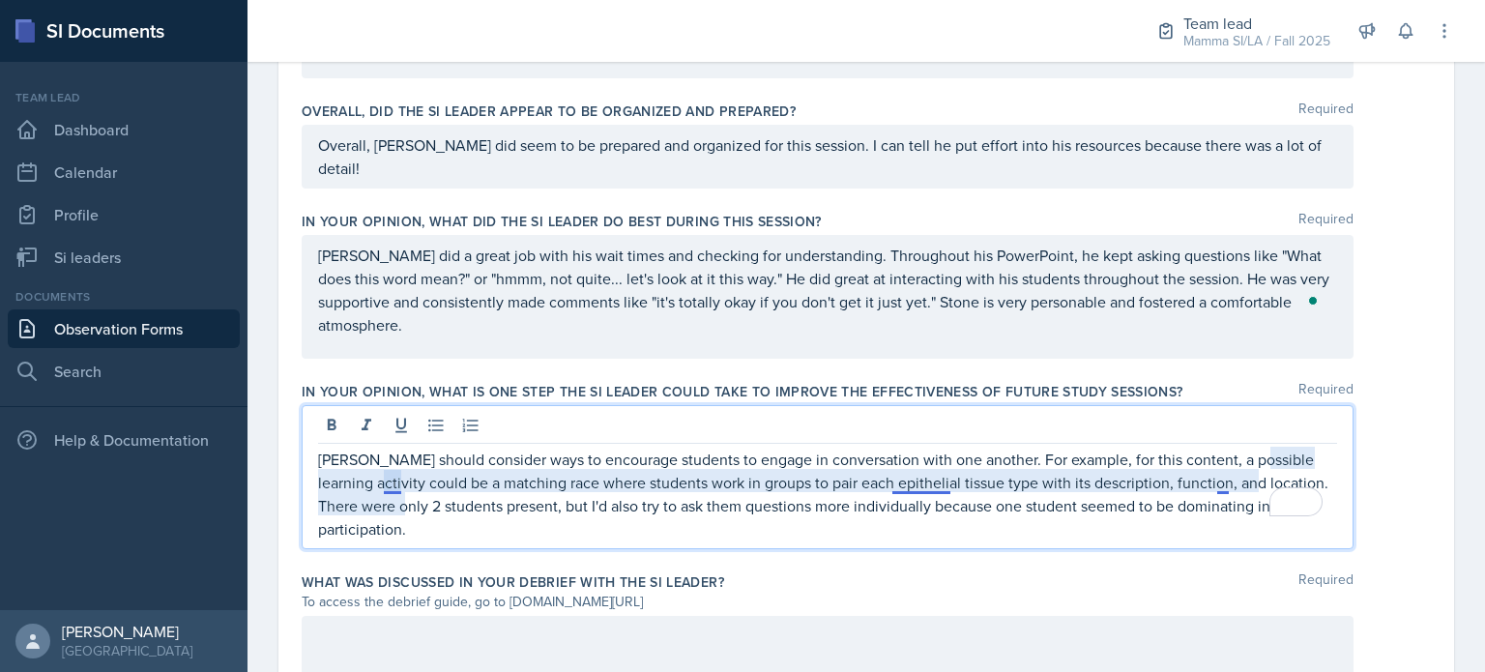
click at [392, 481] on p "Stone should consider ways to encourage students to engage in conversation with…" at bounding box center [827, 494] width 1019 height 93
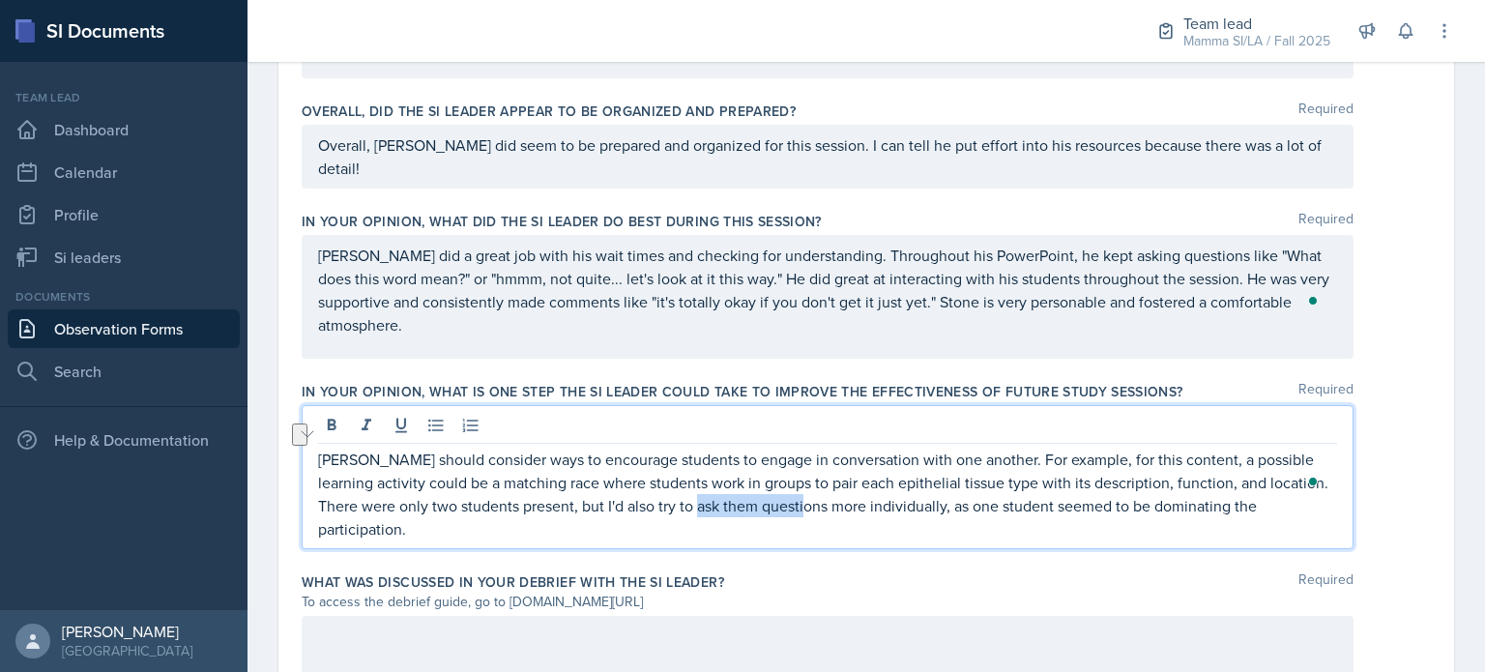
drag, startPoint x: 823, startPoint y: 485, endPoint x: 717, endPoint y: 486, distance: 105.4
click at [717, 490] on p "Stone should consider ways to encourage students to engage in conversation with…" at bounding box center [827, 494] width 1019 height 93
click at [903, 488] on p "[PERSON_NAME] should consider ways to encourage students to engage in conversat…" at bounding box center [827, 494] width 1019 height 93
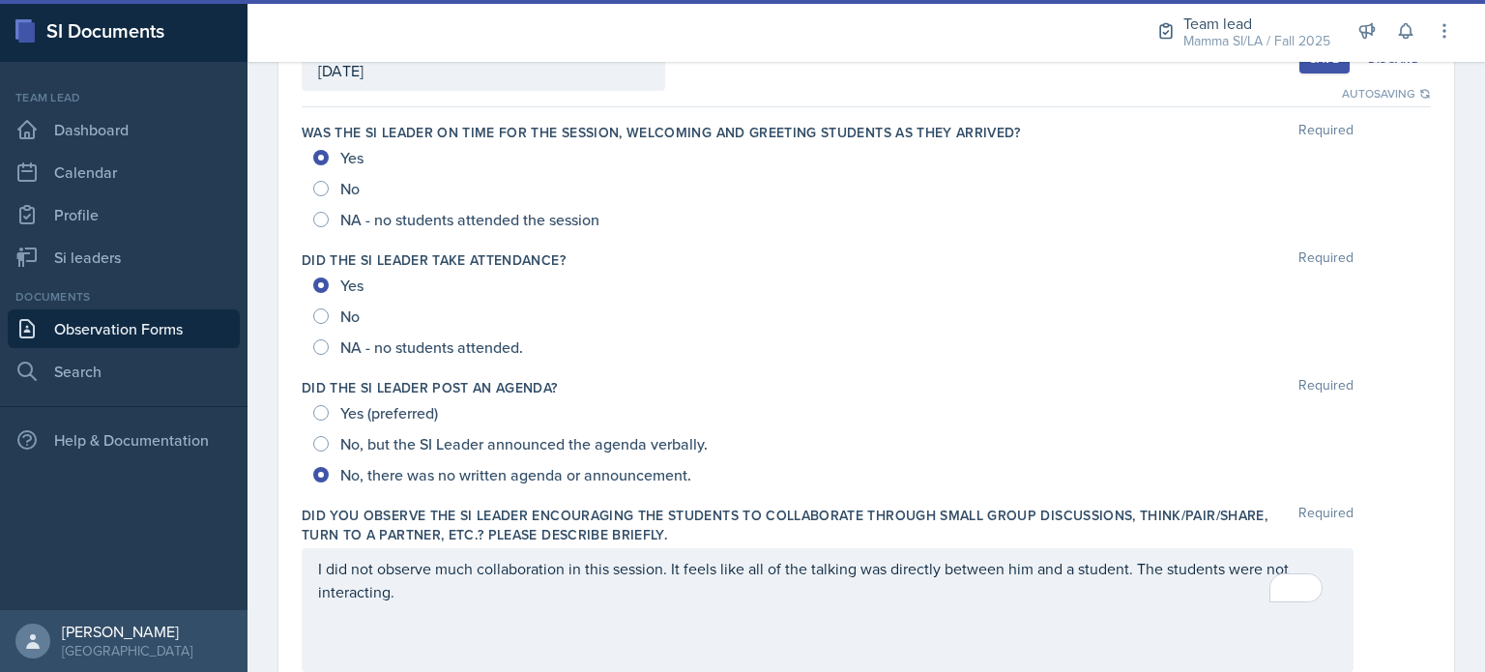
scroll to position [0, 0]
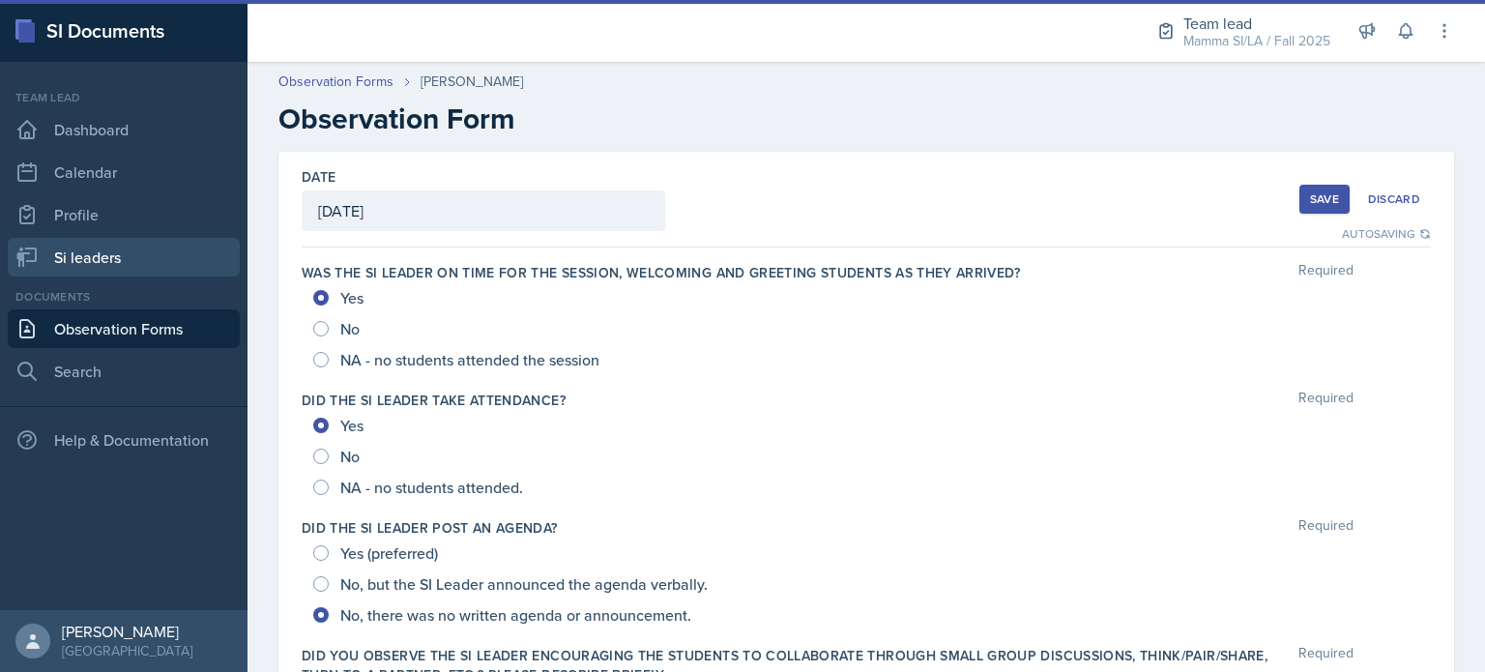
click at [139, 254] on link "Si leaders" at bounding box center [124, 257] width 232 height 39
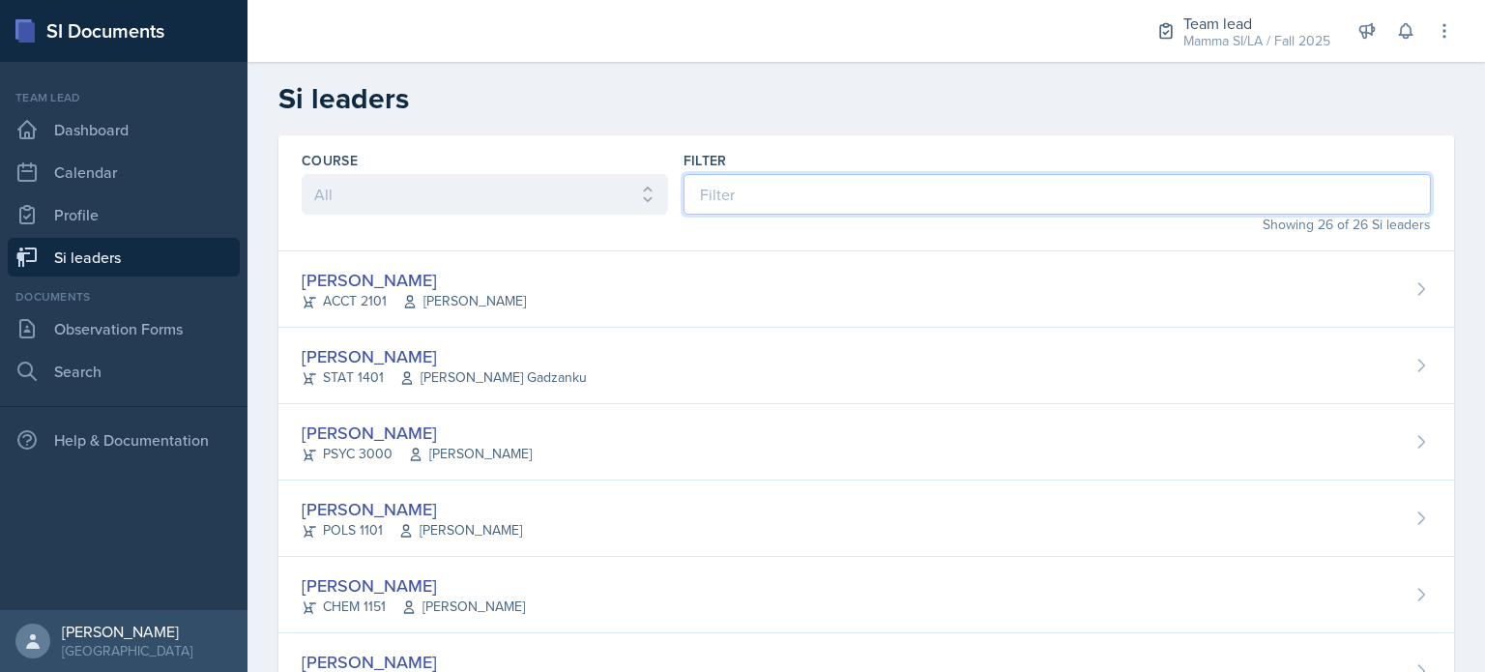
click at [777, 189] on input at bounding box center [1057, 194] width 747 height 41
click at [810, 298] on div "Becca Adams ACCT 2101 Andrew Trotman" at bounding box center [866, 289] width 1176 height 76
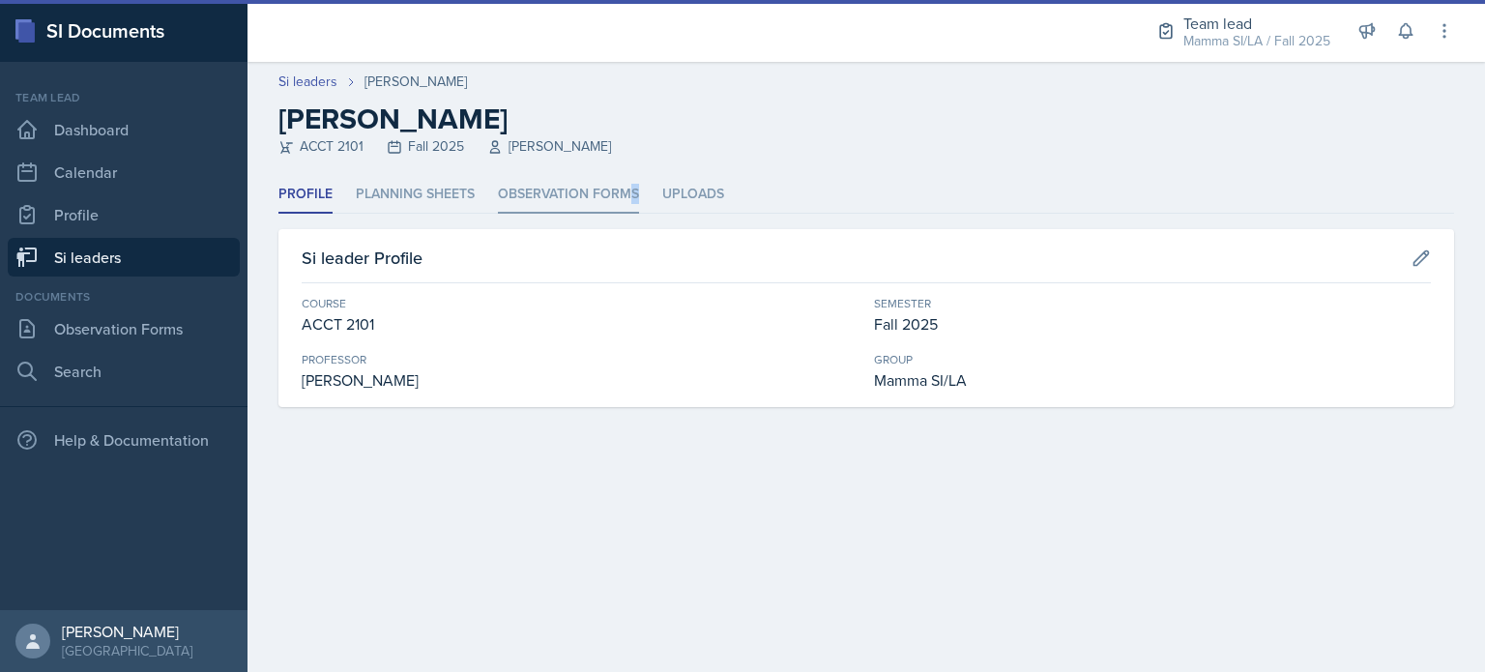
click at [633, 197] on li "Observation Forms" at bounding box center [568, 195] width 141 height 38
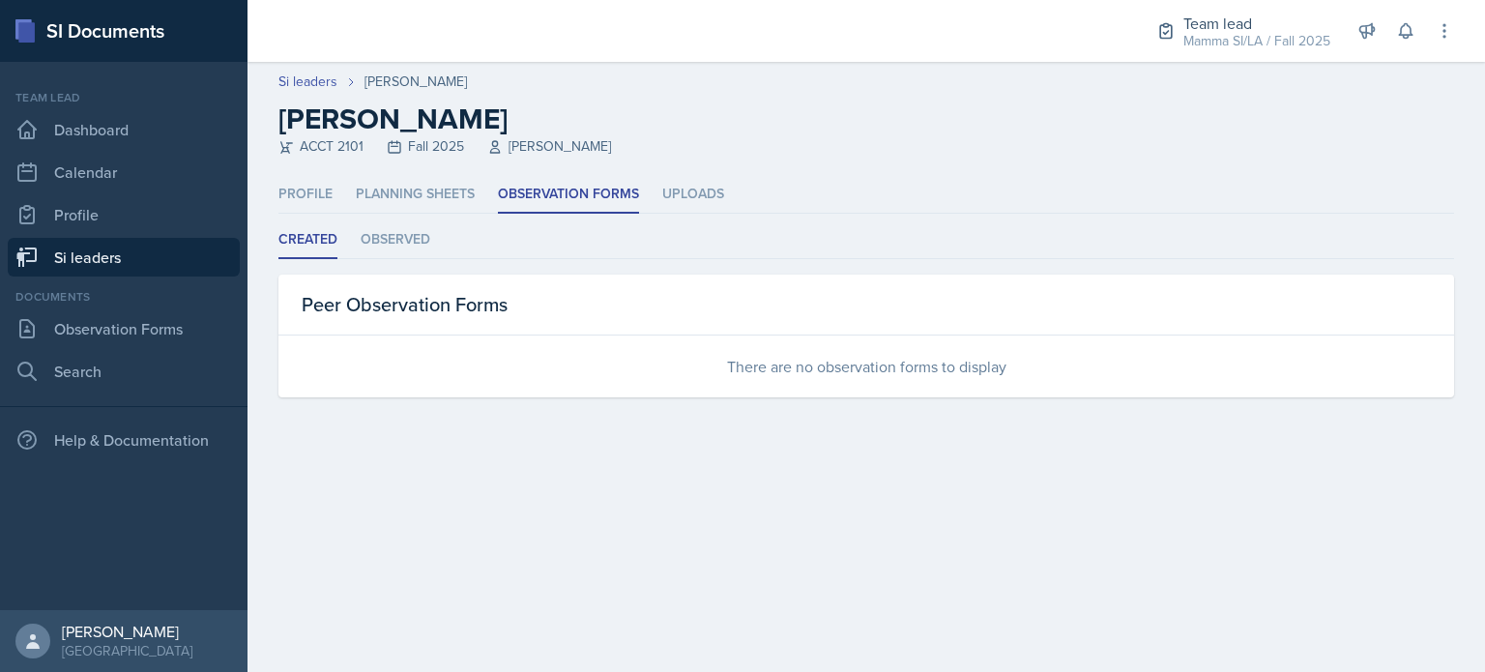
click at [340, 193] on ul "Profile Planning Sheets Observation Forms Uploads" at bounding box center [866, 195] width 1176 height 38
click at [325, 196] on li "Profile" at bounding box center [305, 195] width 54 height 38
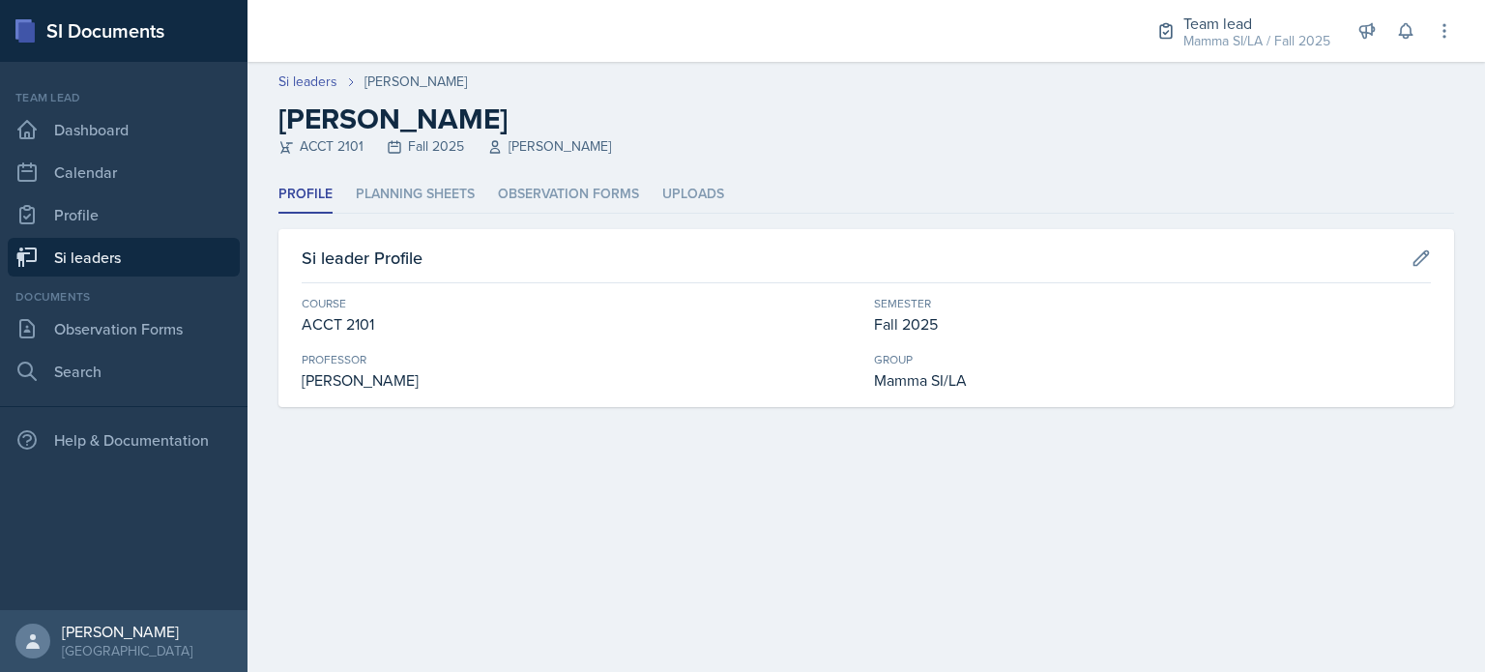
click at [149, 267] on link "Si leaders" at bounding box center [124, 257] width 232 height 39
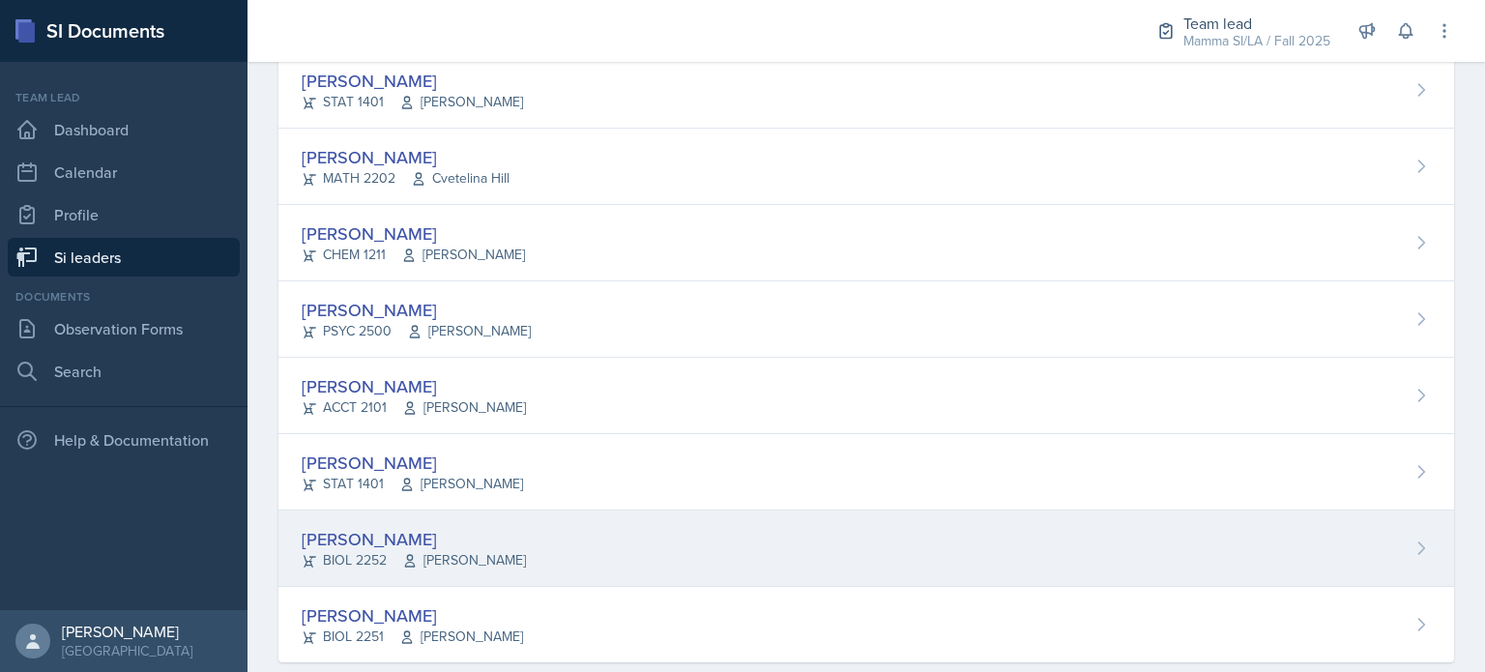
scroll to position [1605, 0]
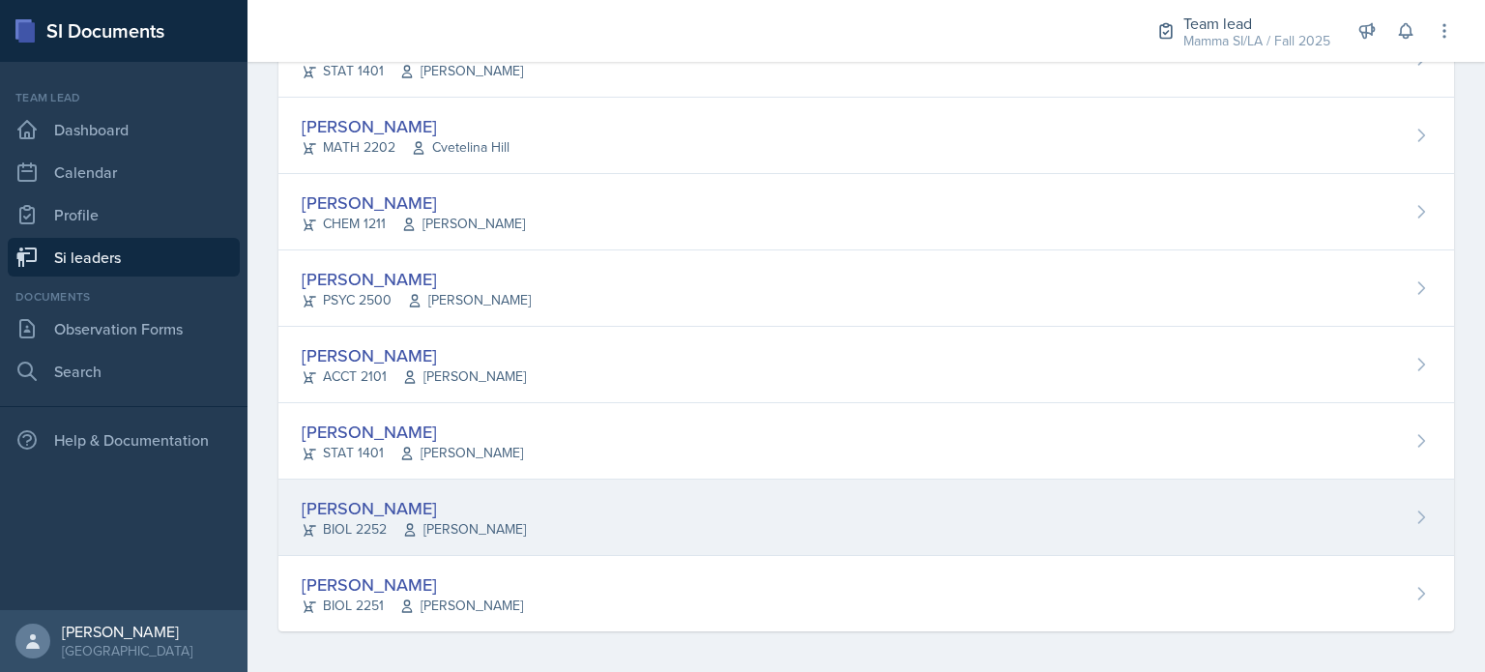
click at [512, 487] on div "William Talley BIOL 2252 Steven Caras" at bounding box center [866, 518] width 1176 height 76
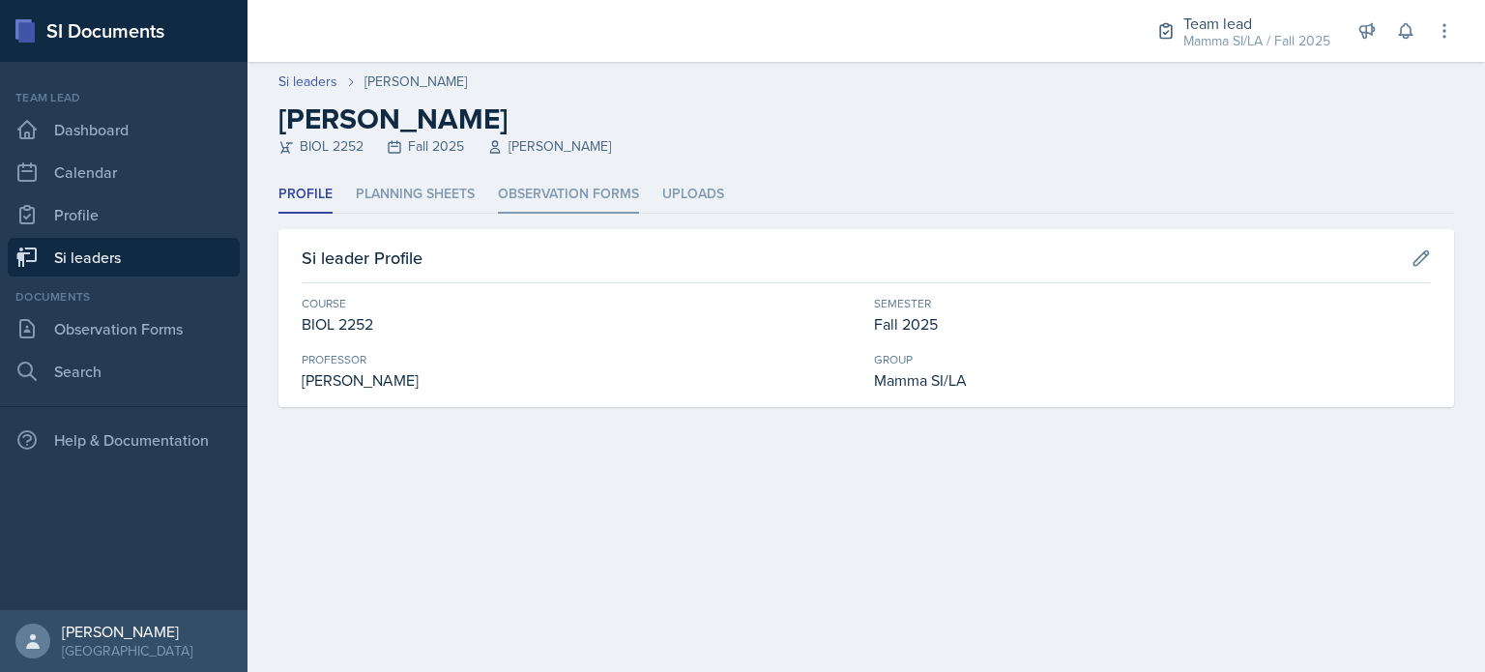
click at [570, 196] on li "Observation Forms" at bounding box center [568, 195] width 141 height 38
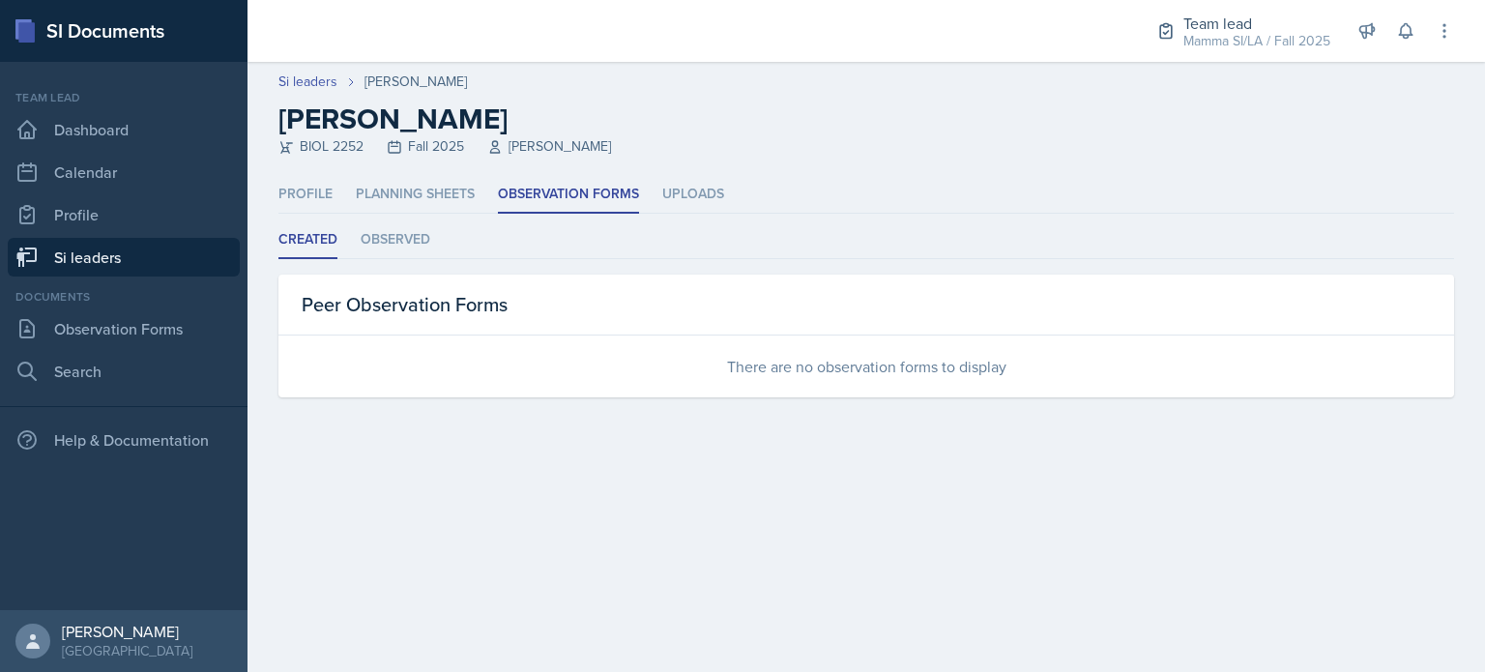
click at [169, 247] on link "Si leaders" at bounding box center [124, 257] width 232 height 39
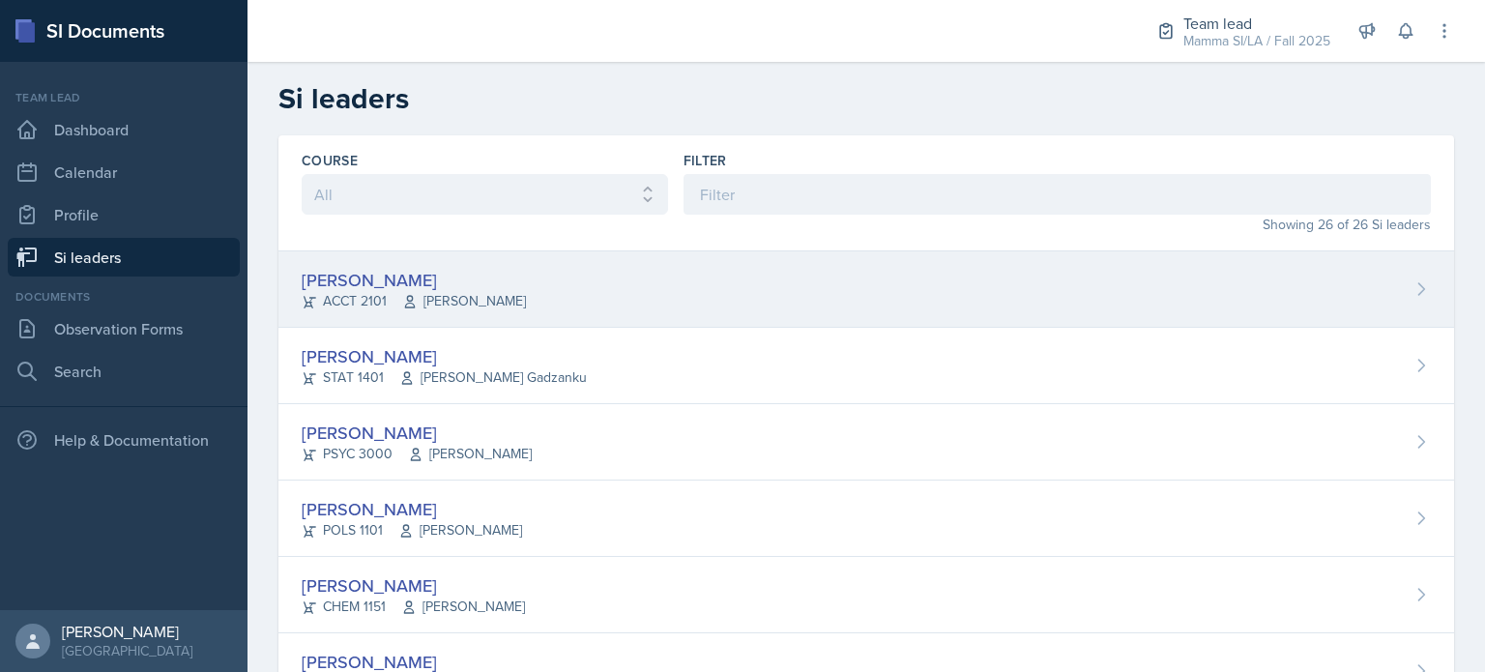
click at [554, 287] on div "Becca Adams ACCT 2101 Andrew Trotman" at bounding box center [866, 289] width 1176 height 76
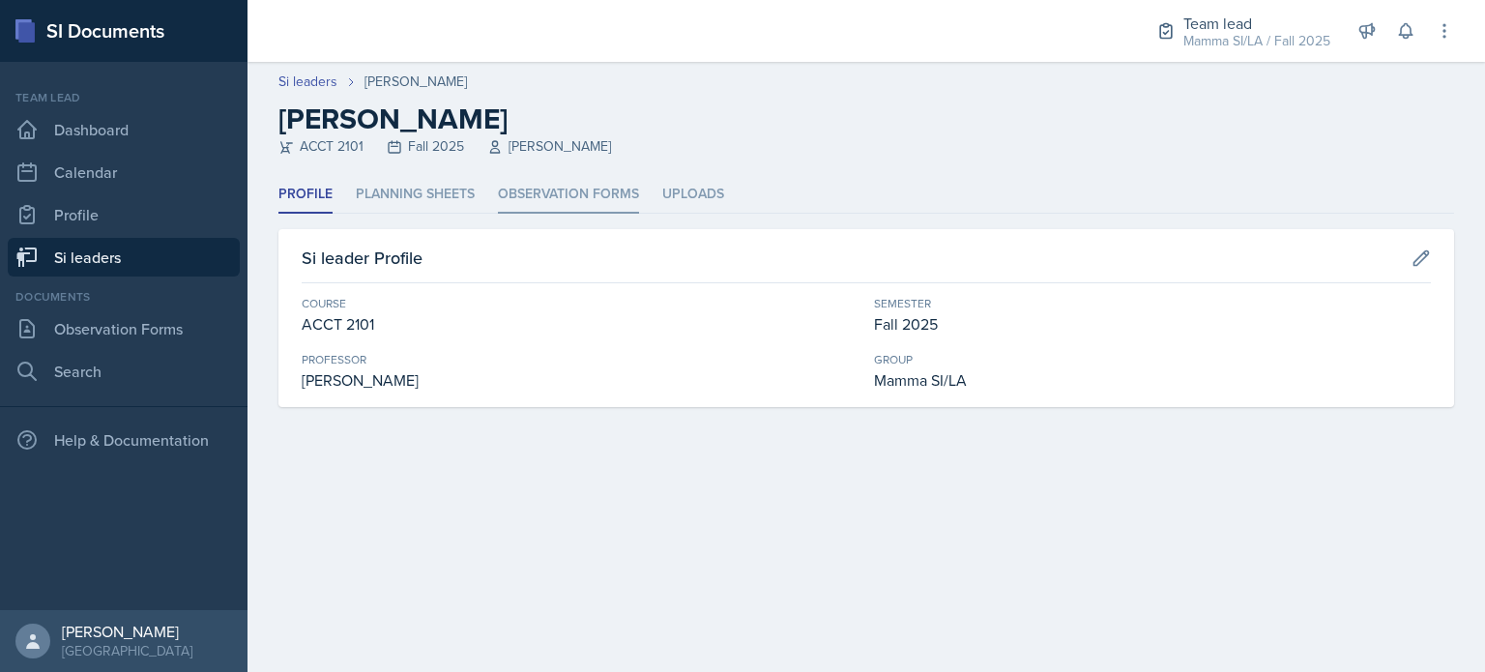
click at [561, 195] on li "Observation Forms" at bounding box center [568, 195] width 141 height 38
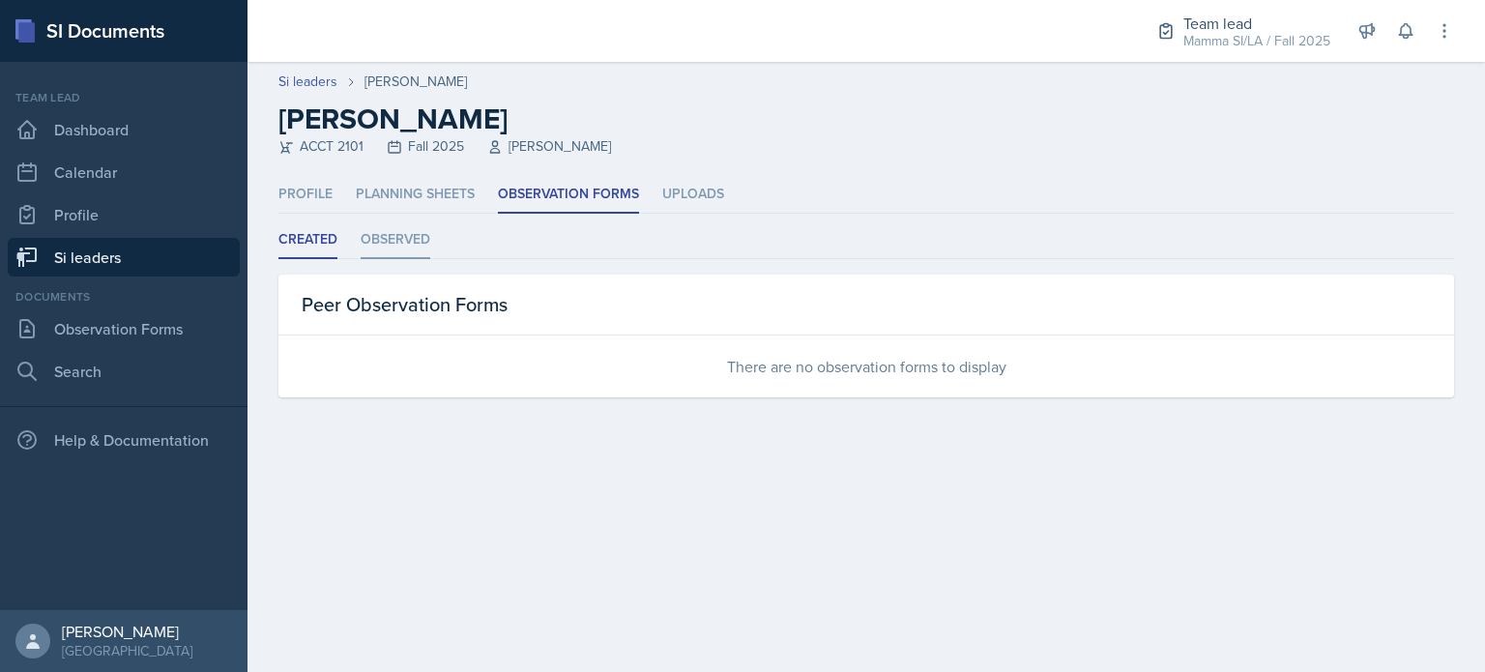
click at [413, 257] on li "Observed" at bounding box center [396, 240] width 70 height 38
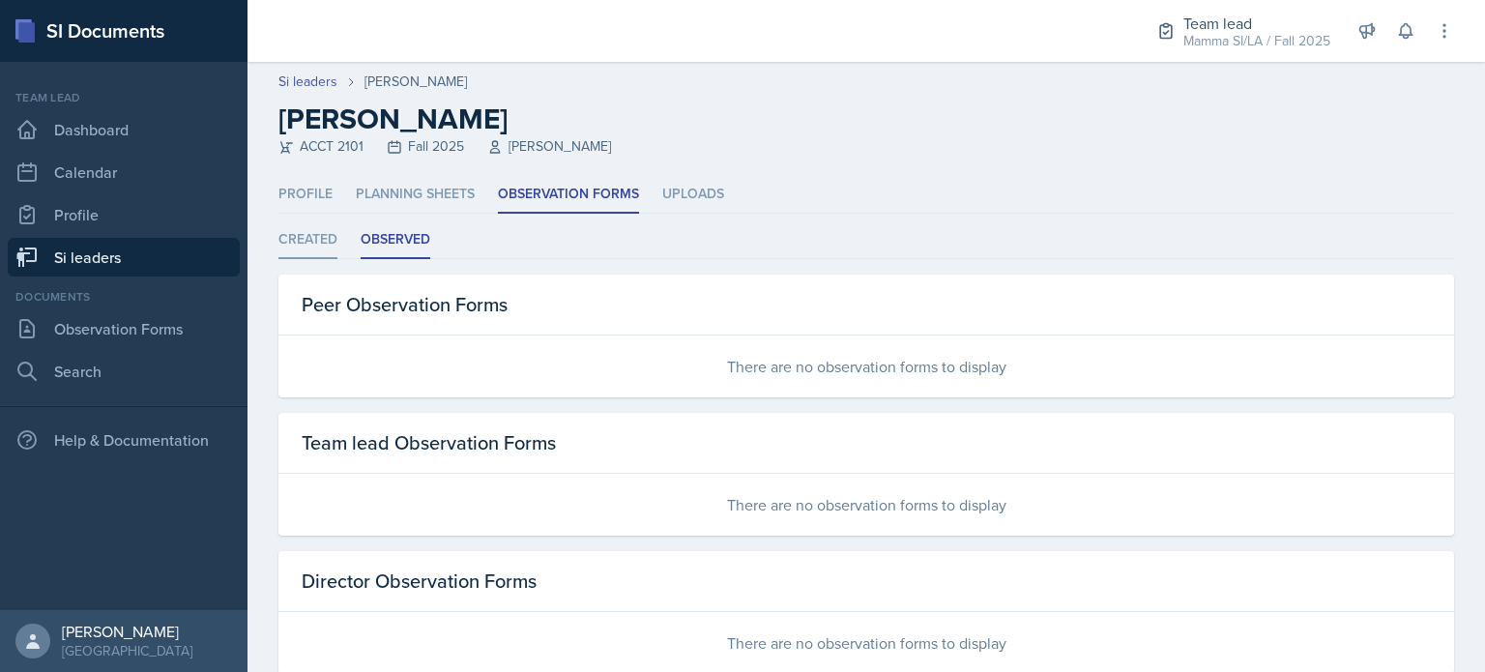
click at [325, 254] on li "Created" at bounding box center [307, 240] width 59 height 38
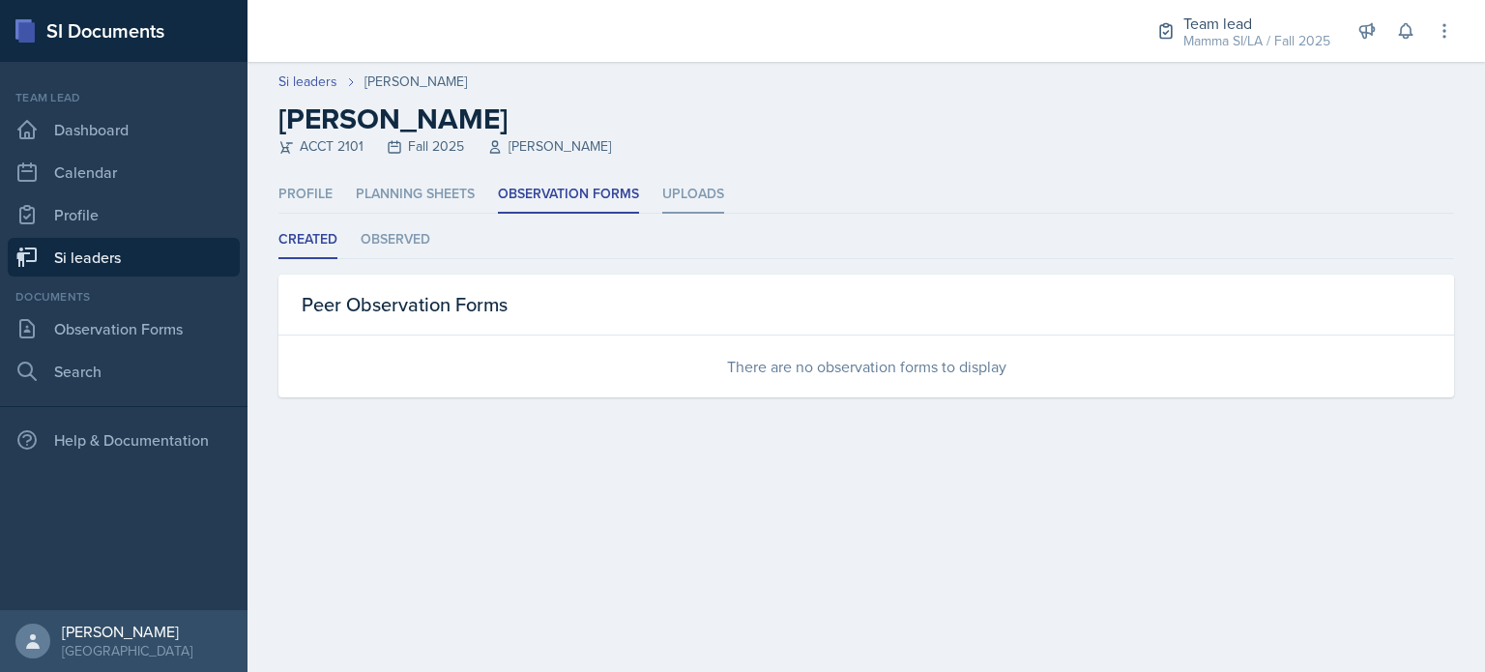
click at [690, 190] on li "Uploads" at bounding box center [693, 195] width 62 height 38
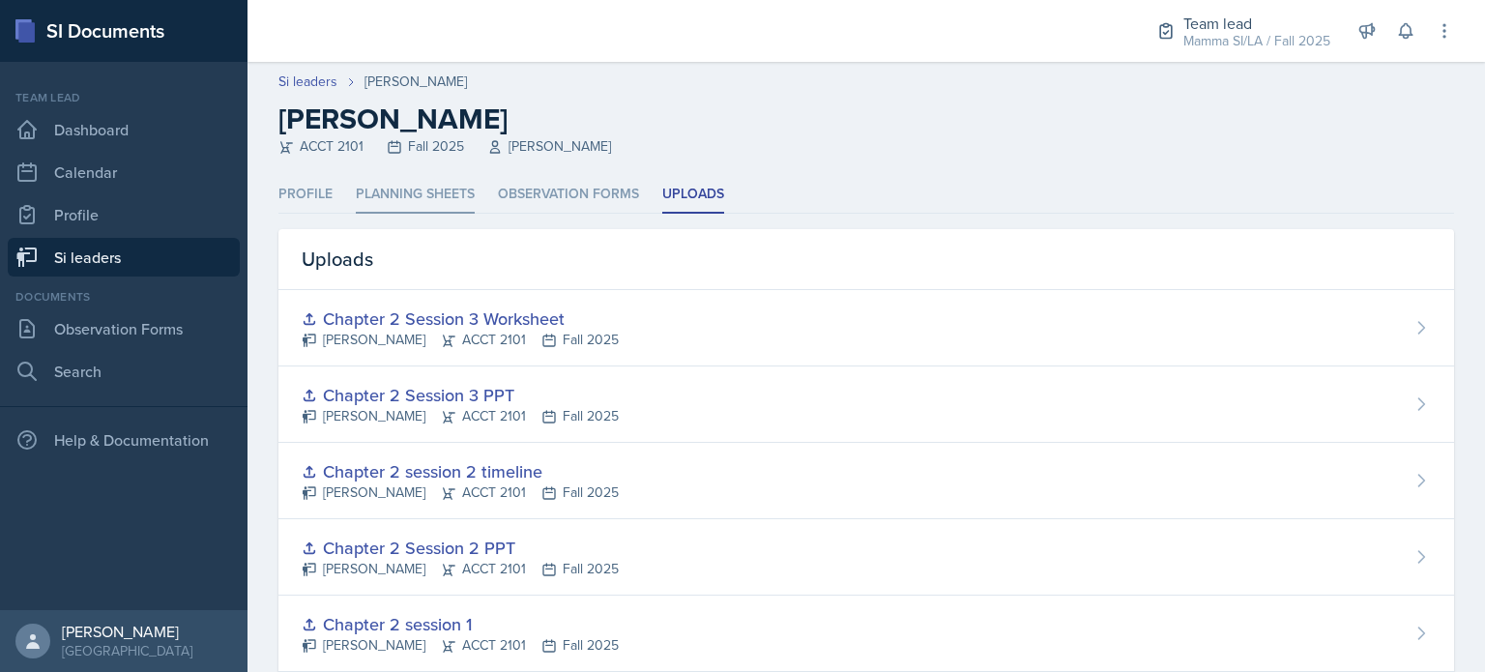
click at [448, 191] on li "Planning Sheets" at bounding box center [415, 195] width 119 height 38
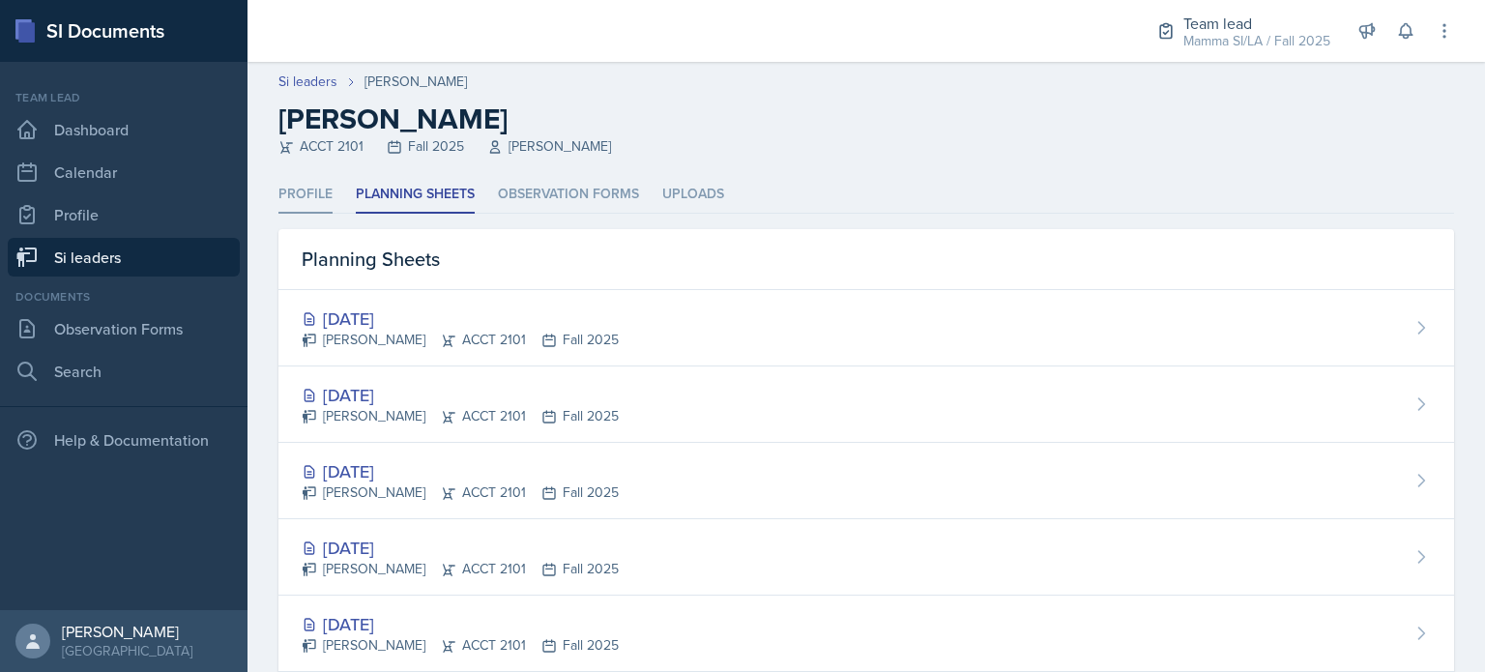
click at [309, 196] on li "Profile" at bounding box center [305, 195] width 54 height 38
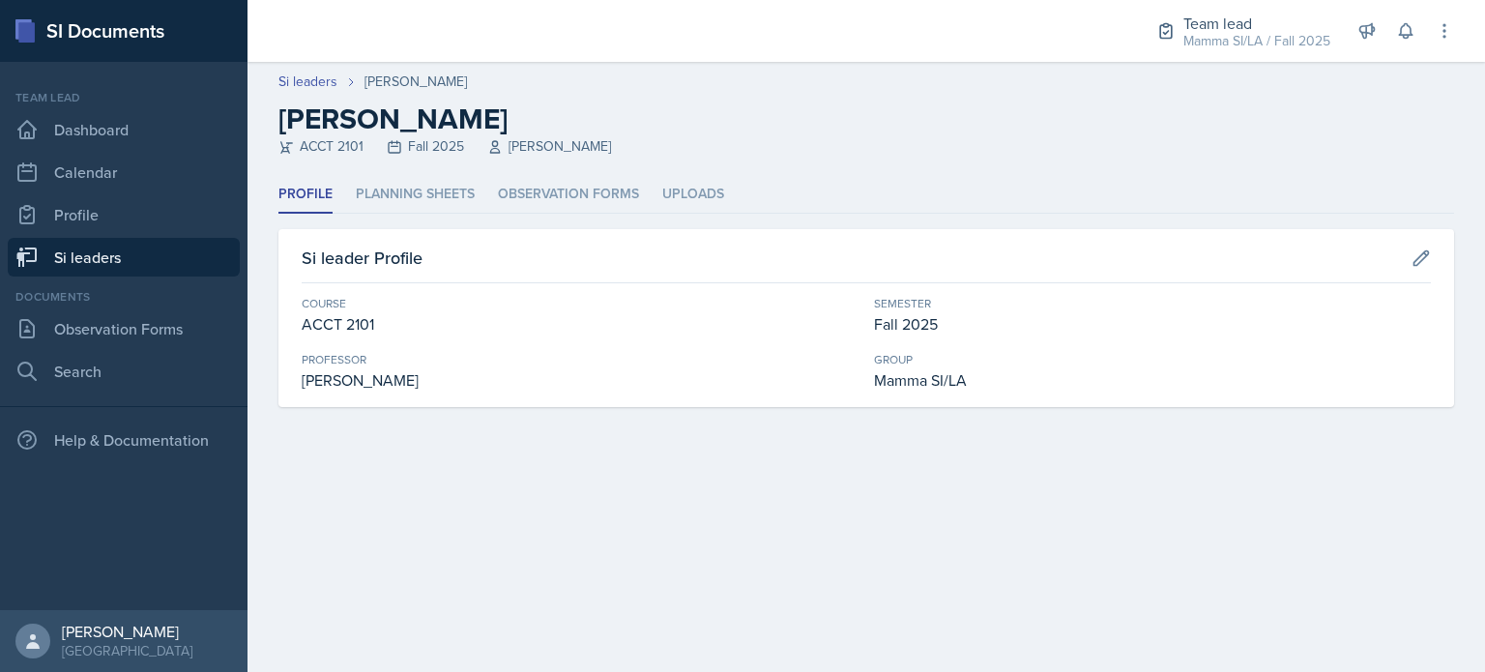
click at [151, 251] on link "Si leaders" at bounding box center [124, 257] width 232 height 39
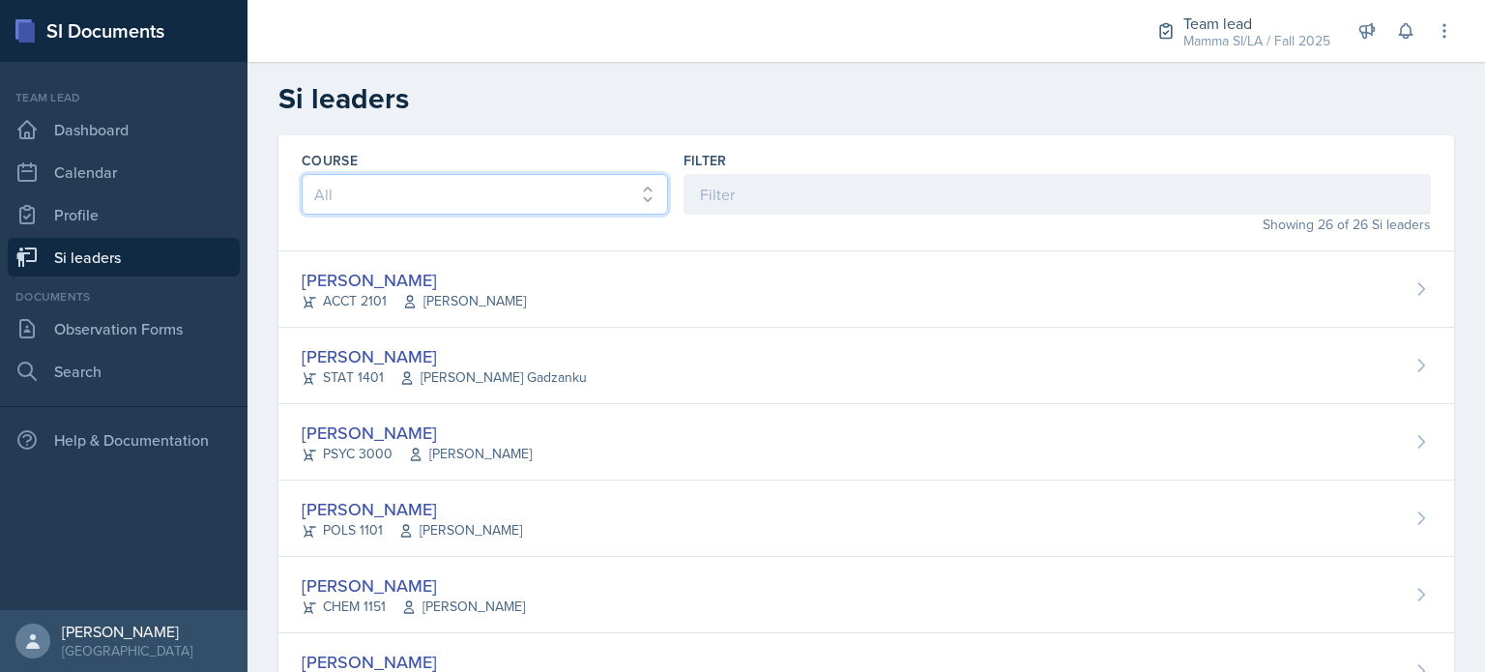
click at [553, 195] on select "All ACCT 2101 ACCT 2102 ACCT 4050 ANTH 1102 ANTH 3301 ARCH 1000 ARCH 1000 ARCH …" at bounding box center [485, 194] width 366 height 41
click at [541, 204] on select "All ACCT 2101 ACCT 2102 ACCT 4050 ANTH 1102 ANTH 3301 ARCH 1000 ARCH 1000 ARCH …" at bounding box center [485, 194] width 366 height 41
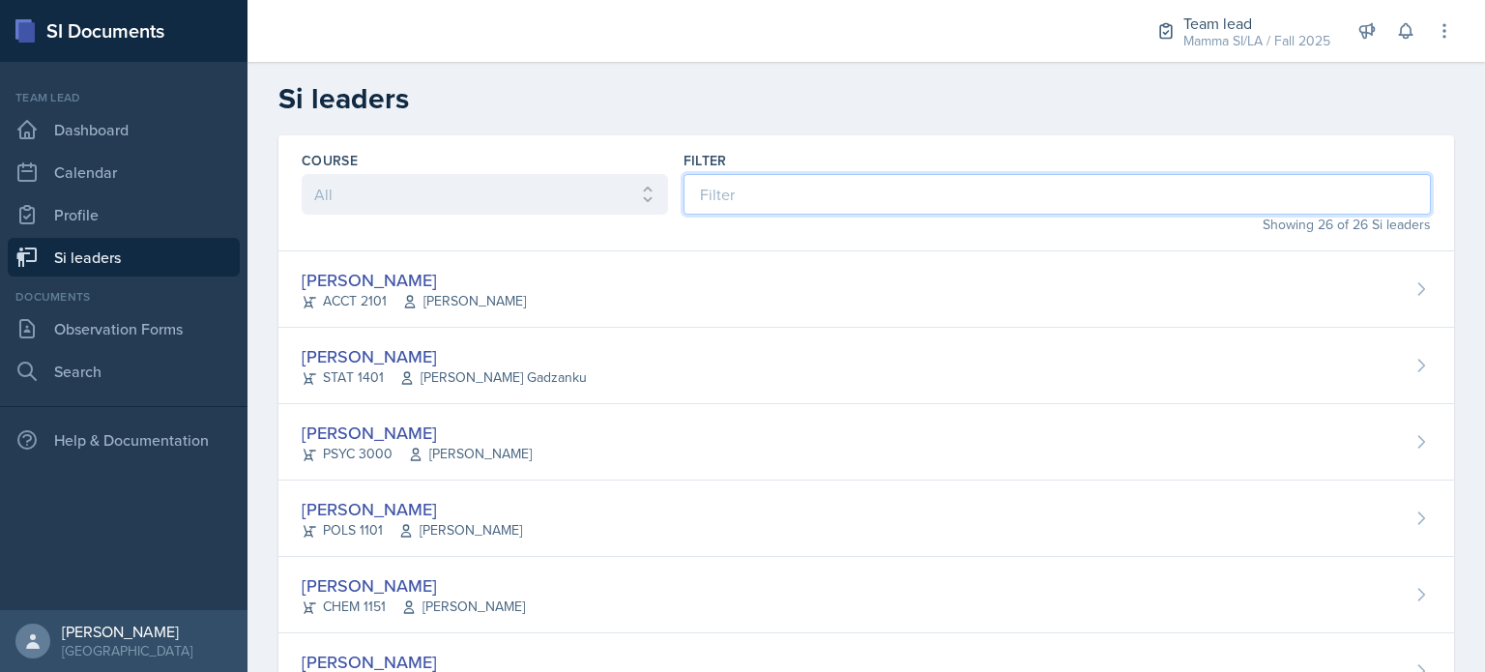
click at [808, 192] on input at bounding box center [1057, 194] width 747 height 41
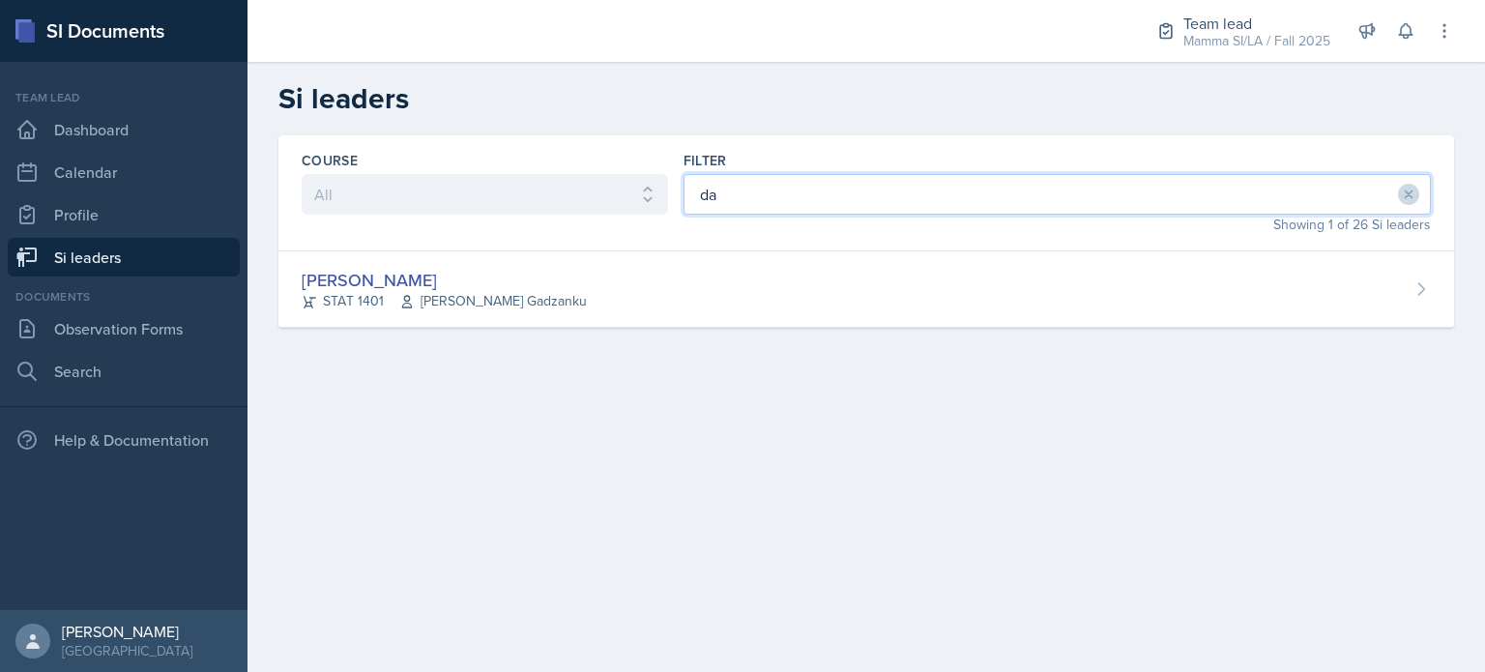
type input "d"
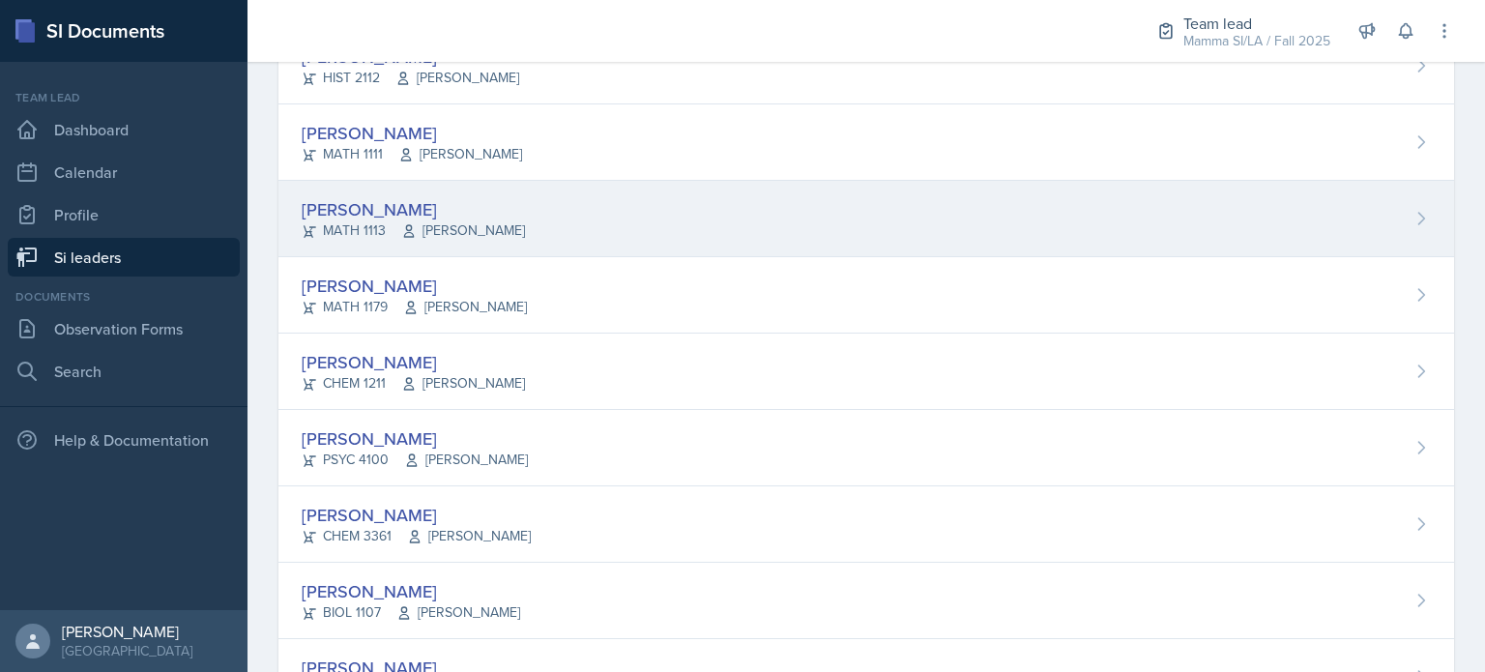
scroll to position [870, 0]
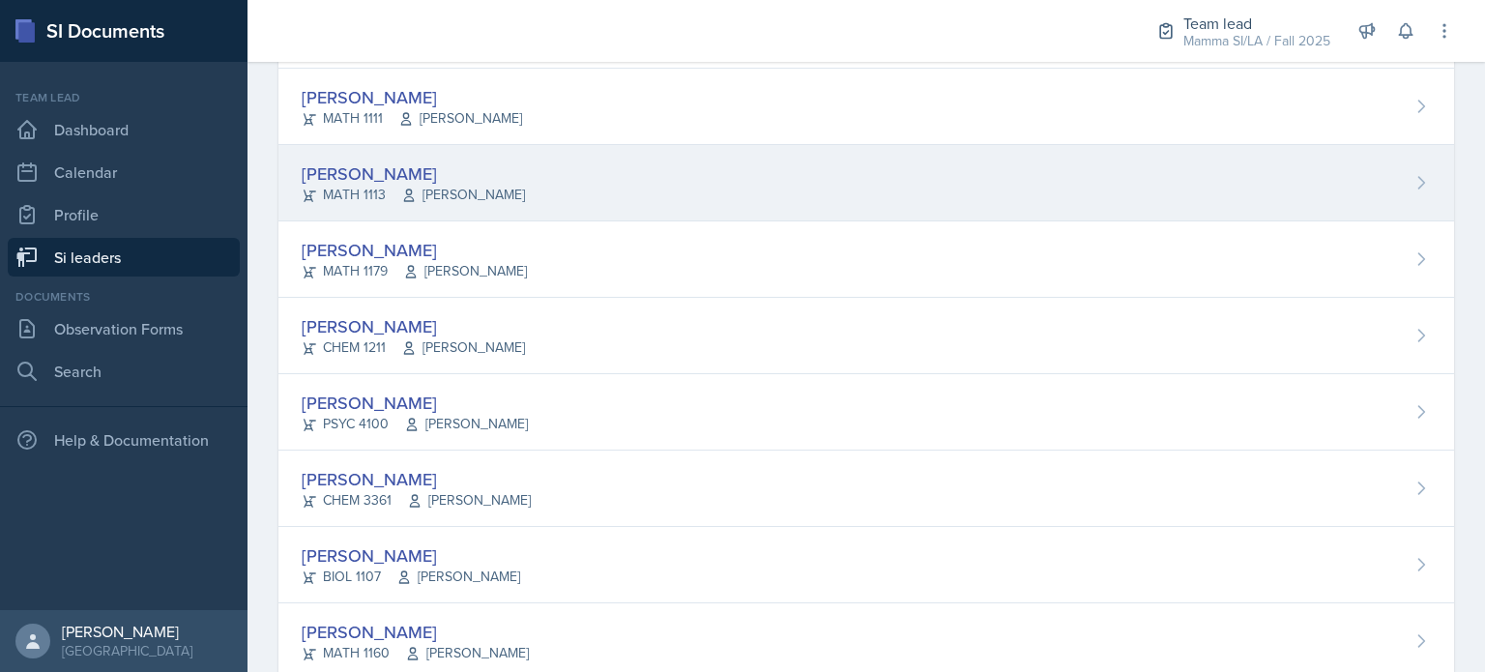
click at [438, 177] on div "[PERSON_NAME]" at bounding box center [413, 174] width 223 height 26
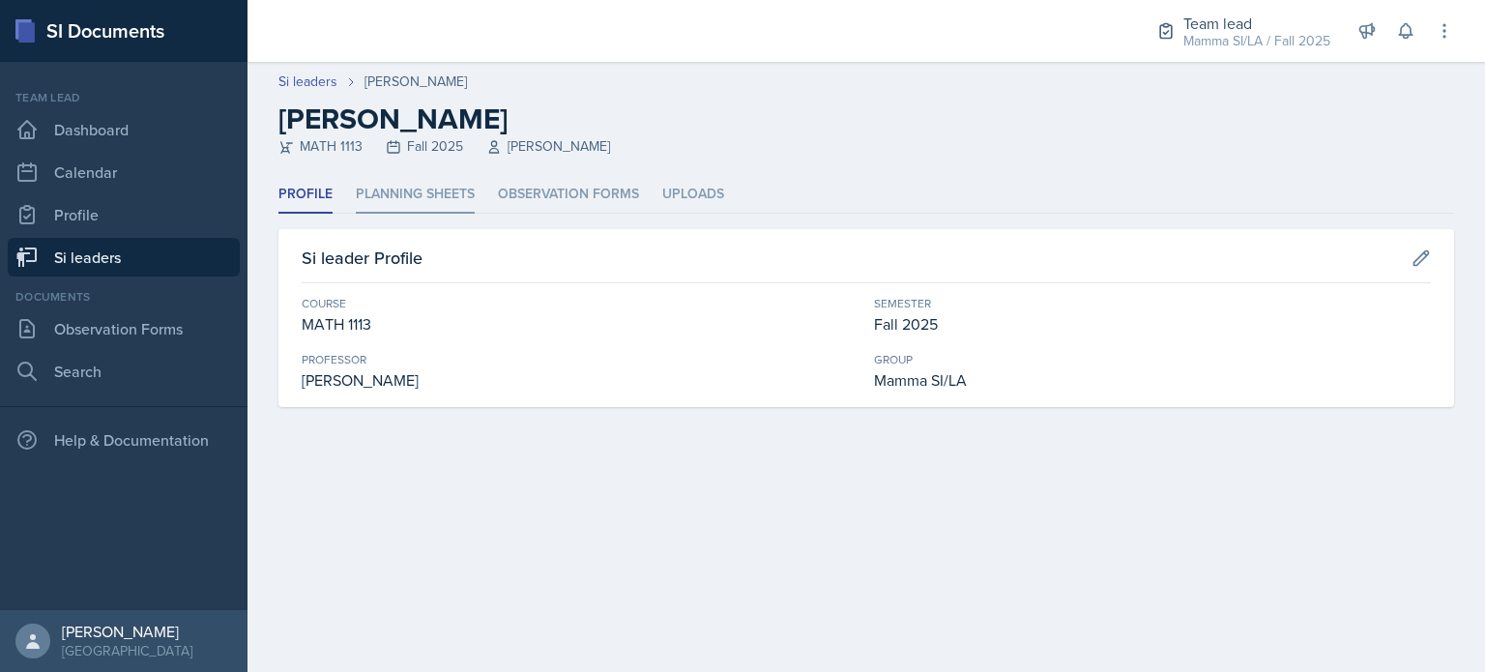
click at [414, 189] on li "Planning Sheets" at bounding box center [415, 195] width 119 height 38
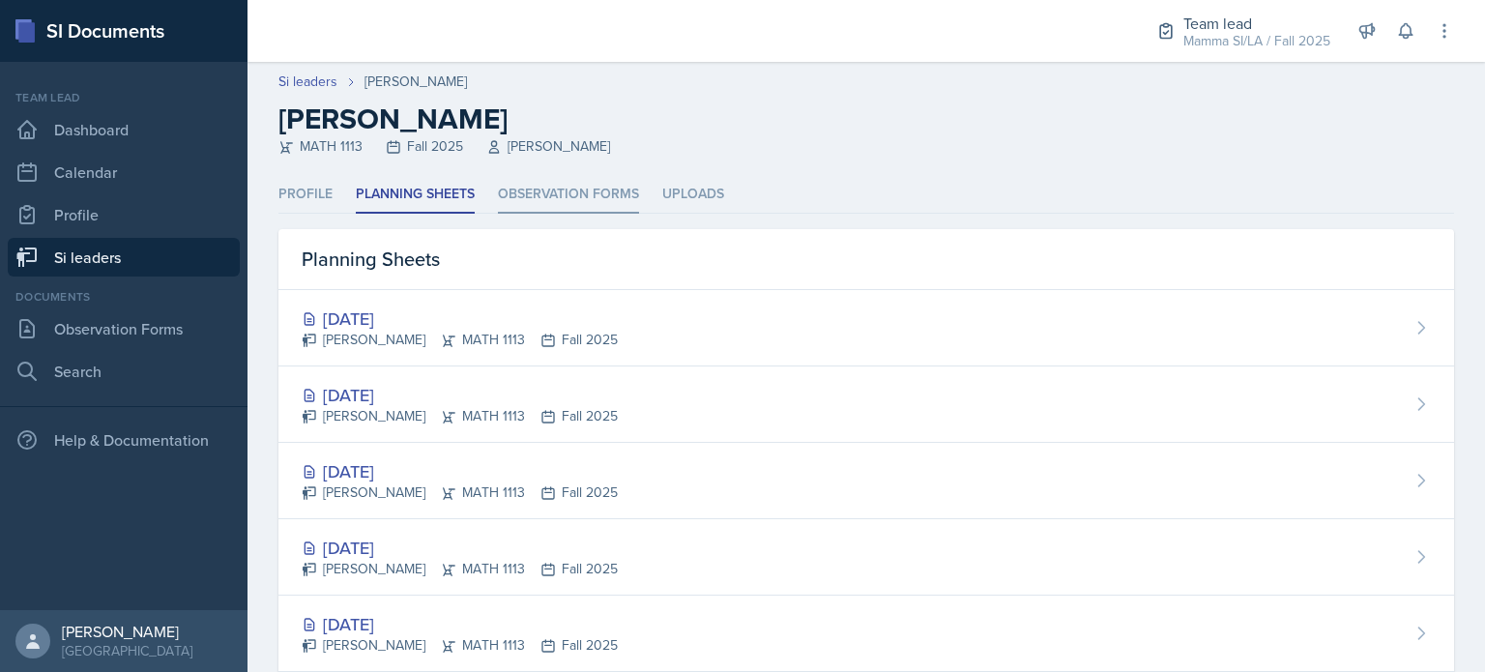
click at [545, 196] on li "Observation Forms" at bounding box center [568, 195] width 141 height 38
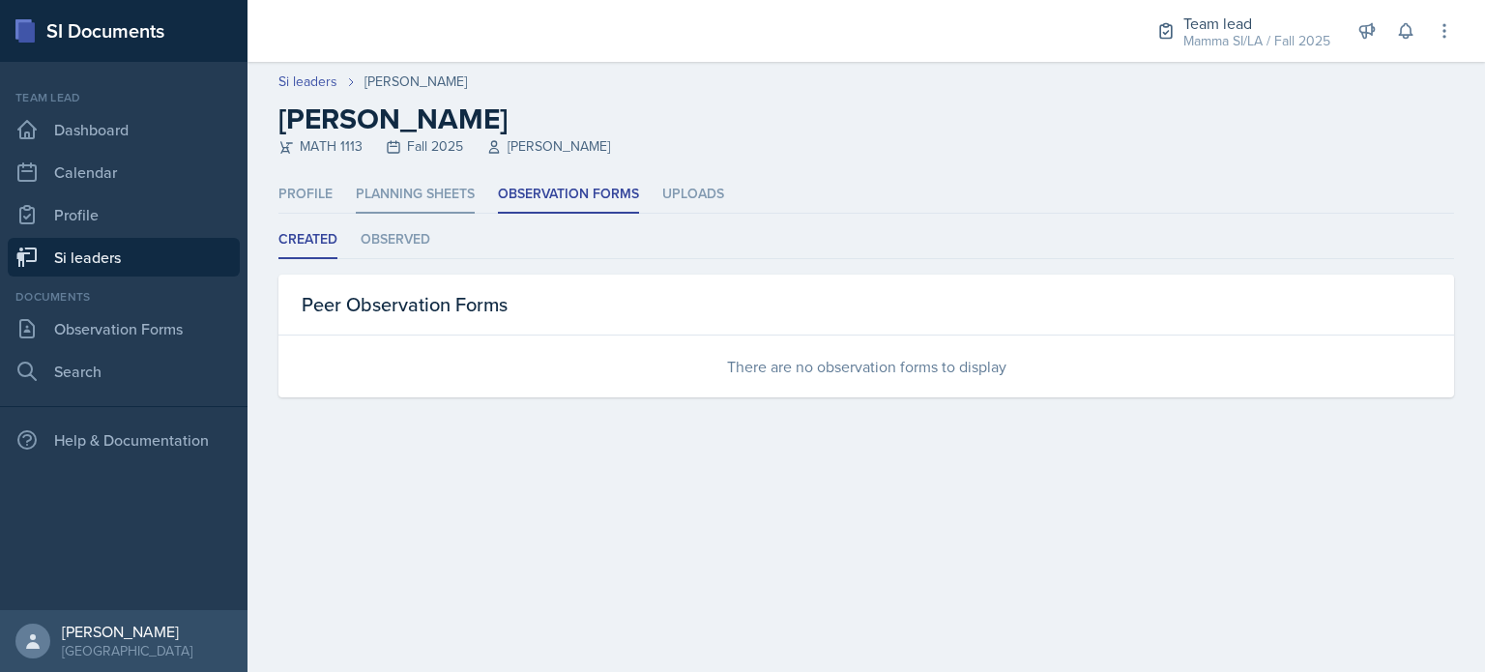
click at [404, 203] on li "Planning Sheets" at bounding box center [415, 195] width 119 height 38
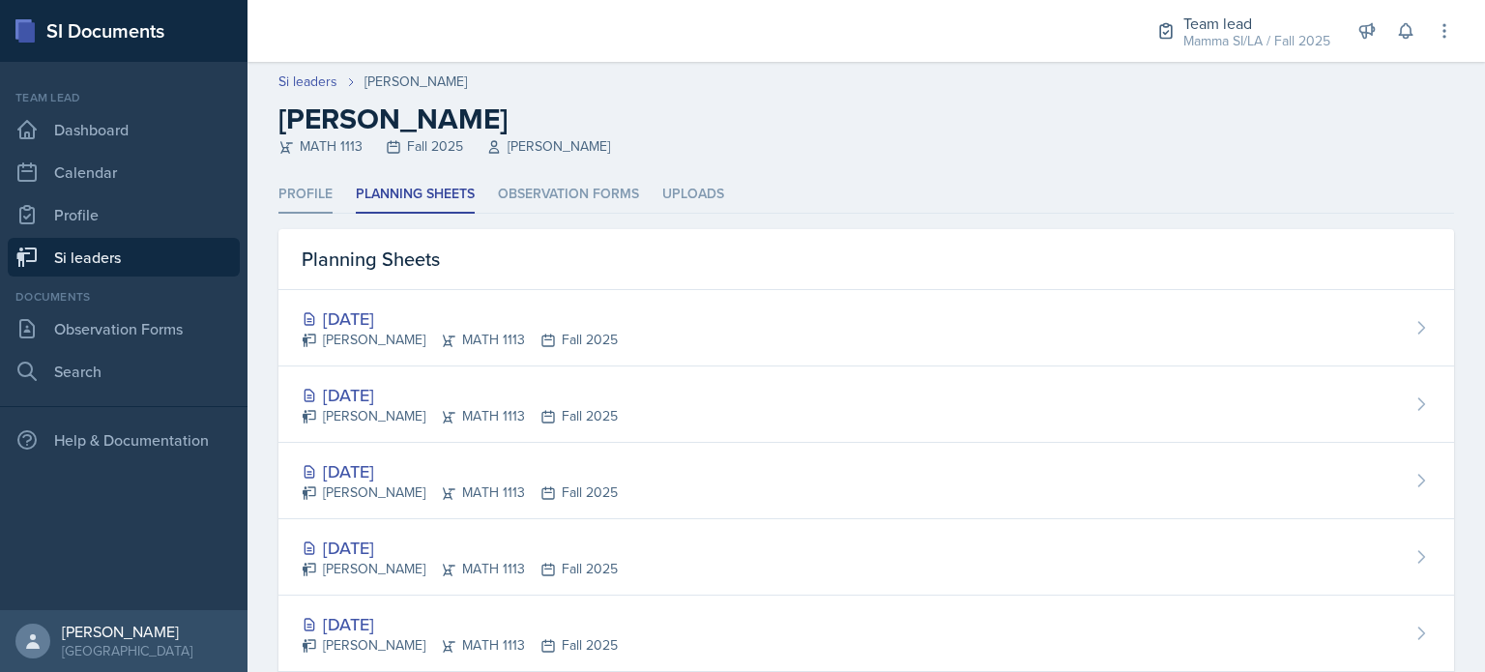
click at [303, 212] on li "Profile" at bounding box center [305, 195] width 54 height 38
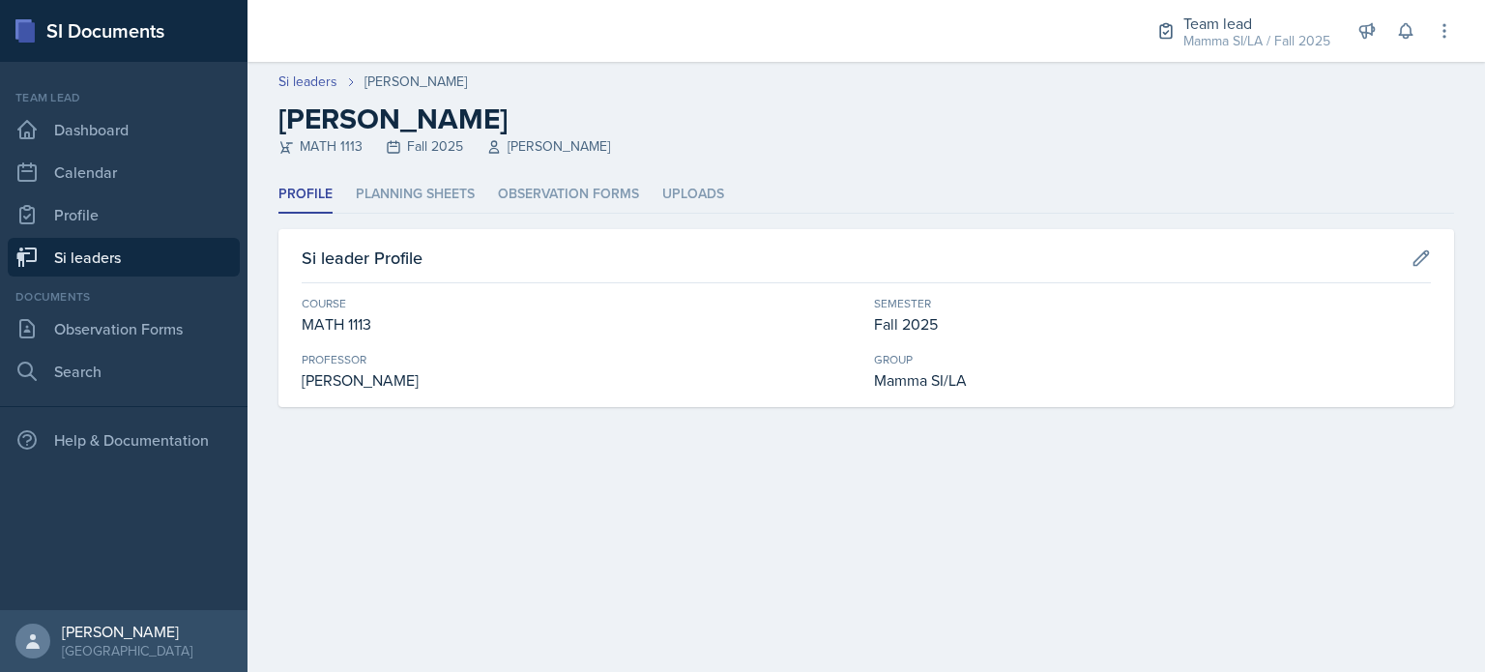
click at [711, 169] on header "Si leaders Michael Golsen Michael Golsen MATH 1113 Fall 2025 Hasan Palta" at bounding box center [867, 119] width 1238 height 114
click at [700, 181] on li "Uploads" at bounding box center [693, 195] width 62 height 38
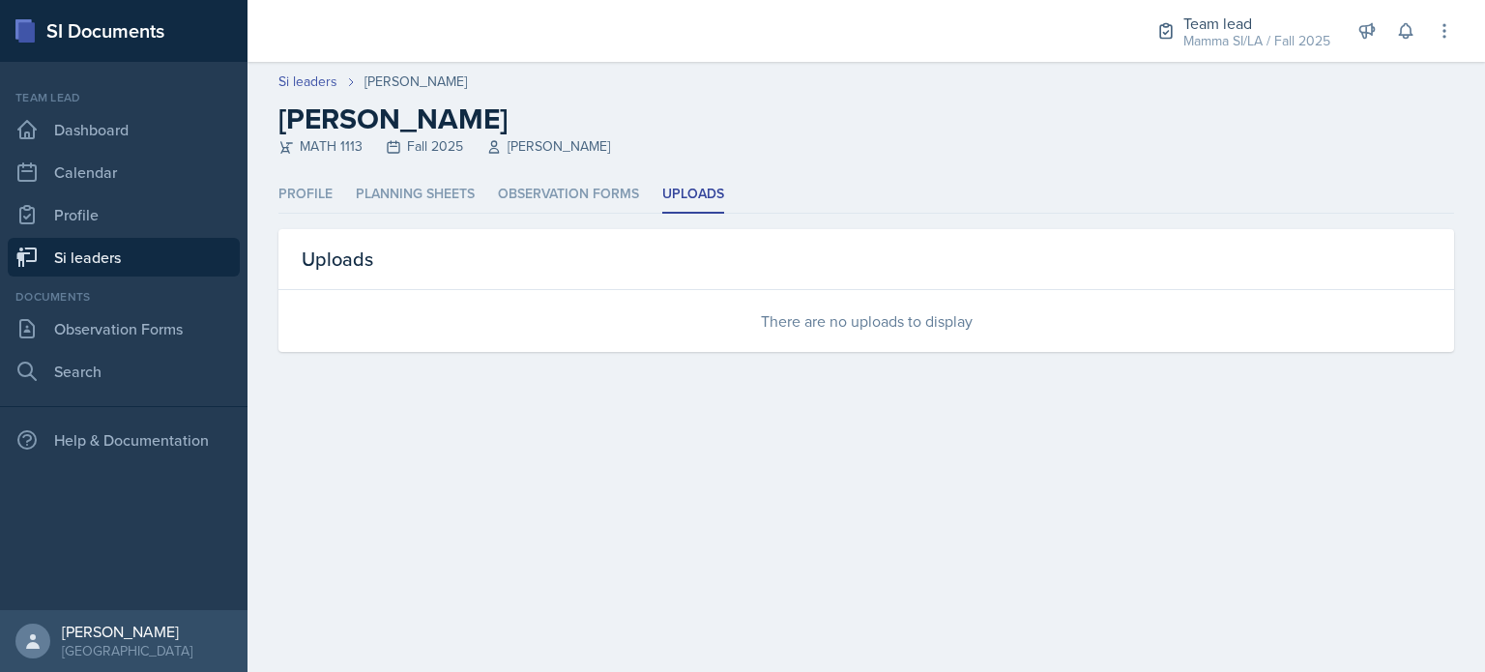
click at [339, 208] on ul "Profile Planning Sheets Observation Forms Uploads" at bounding box center [866, 195] width 1176 height 38
click at [299, 201] on li "Profile" at bounding box center [305, 195] width 54 height 38
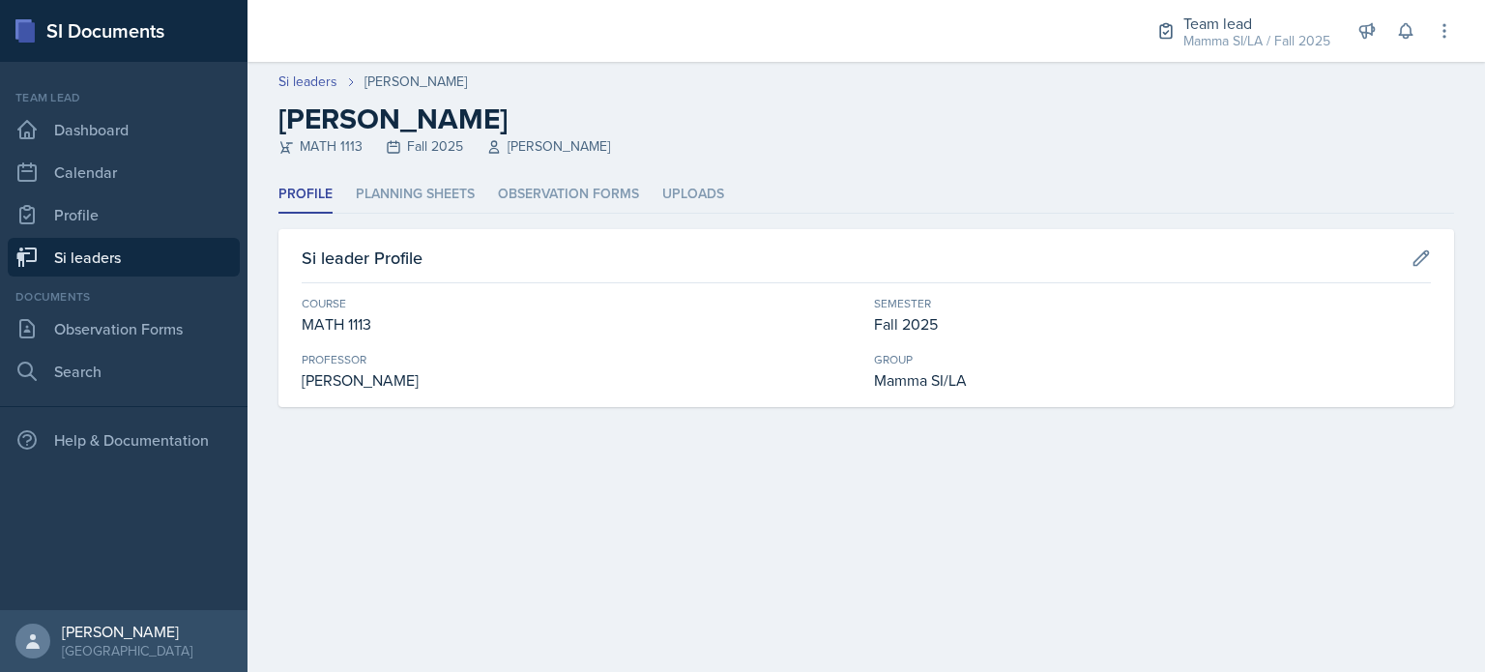
click at [180, 262] on link "Si leaders" at bounding box center [124, 257] width 232 height 39
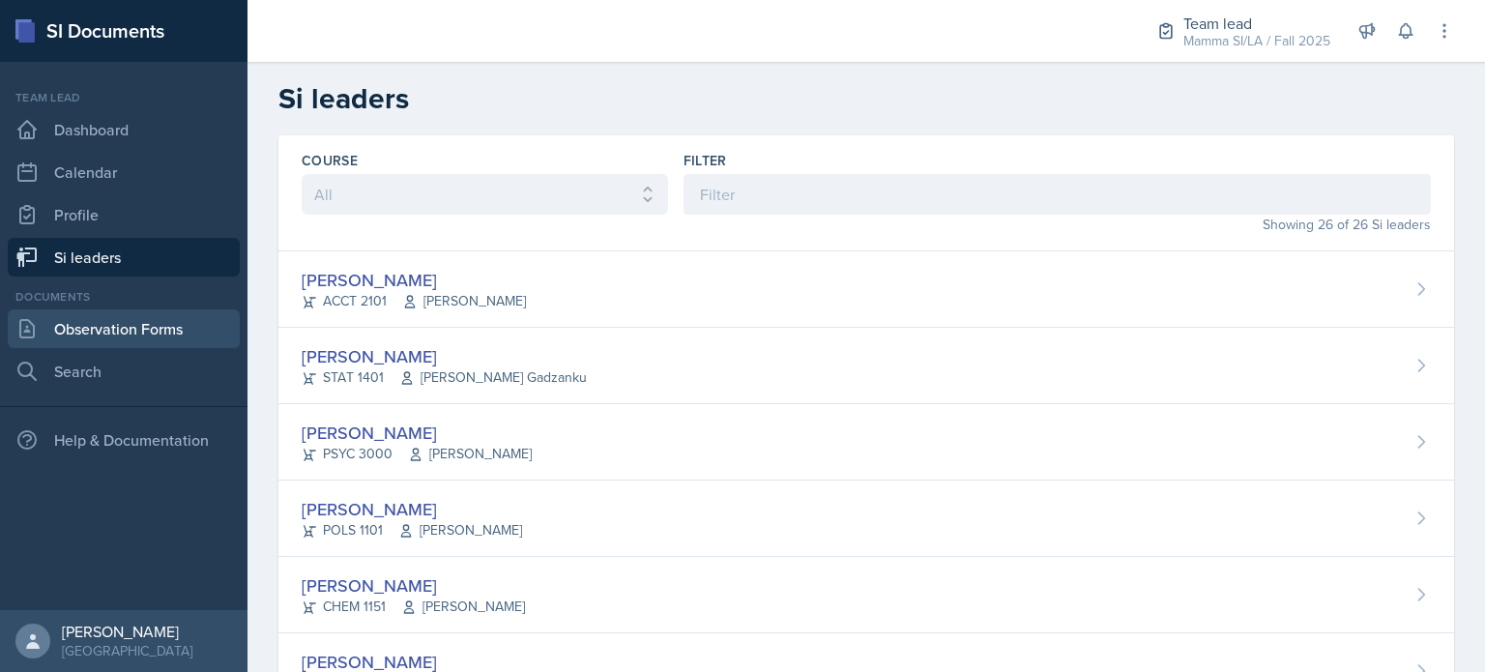
click at [170, 311] on link "Observation Forms" at bounding box center [124, 328] width 232 height 39
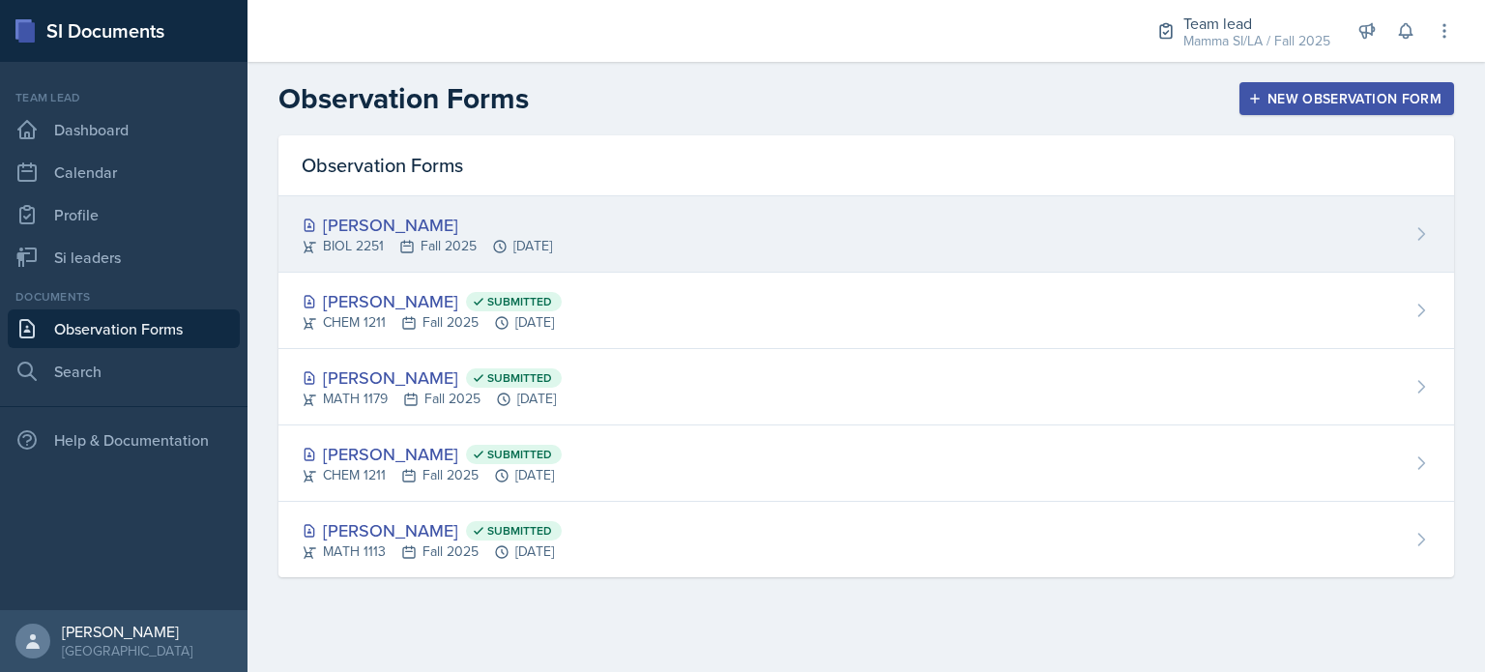
click at [423, 246] on div "BIOL 2251 Fall 2025 Sep 12th, 2025" at bounding box center [427, 246] width 250 height 20
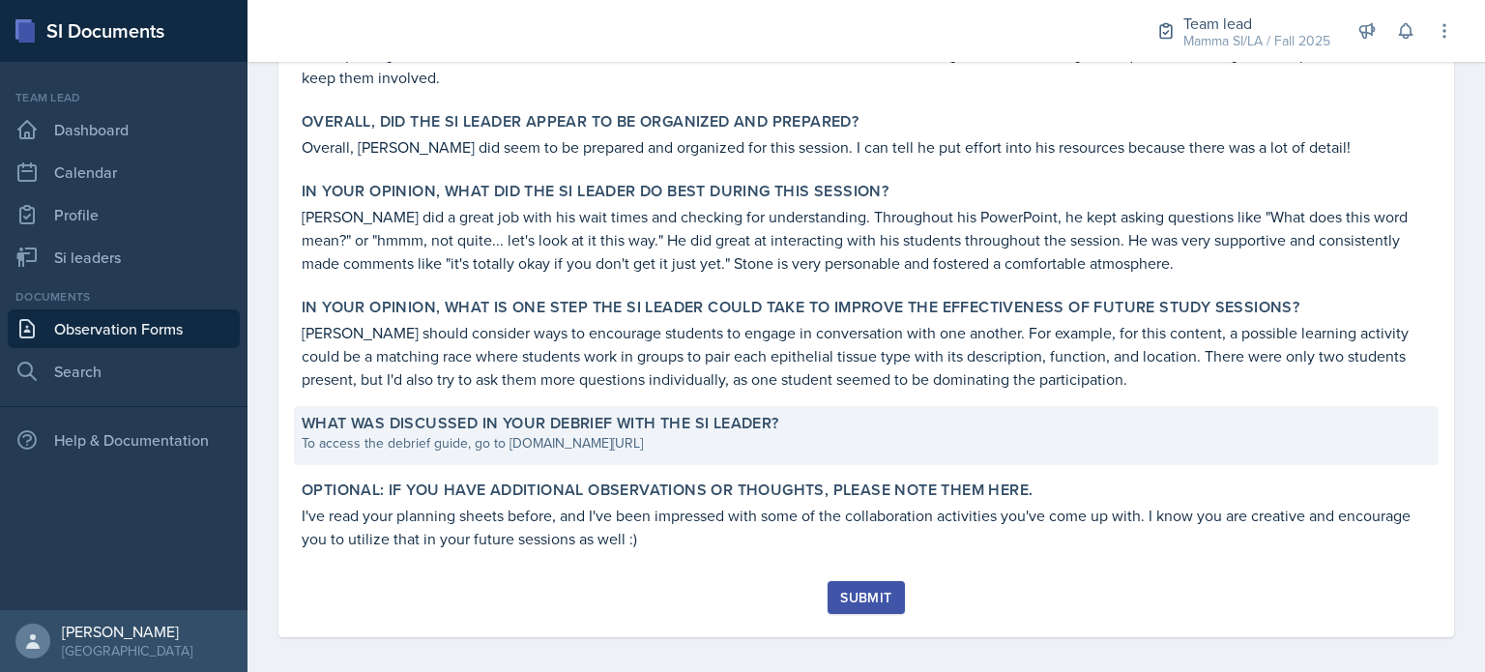
scroll to position [886, 0]
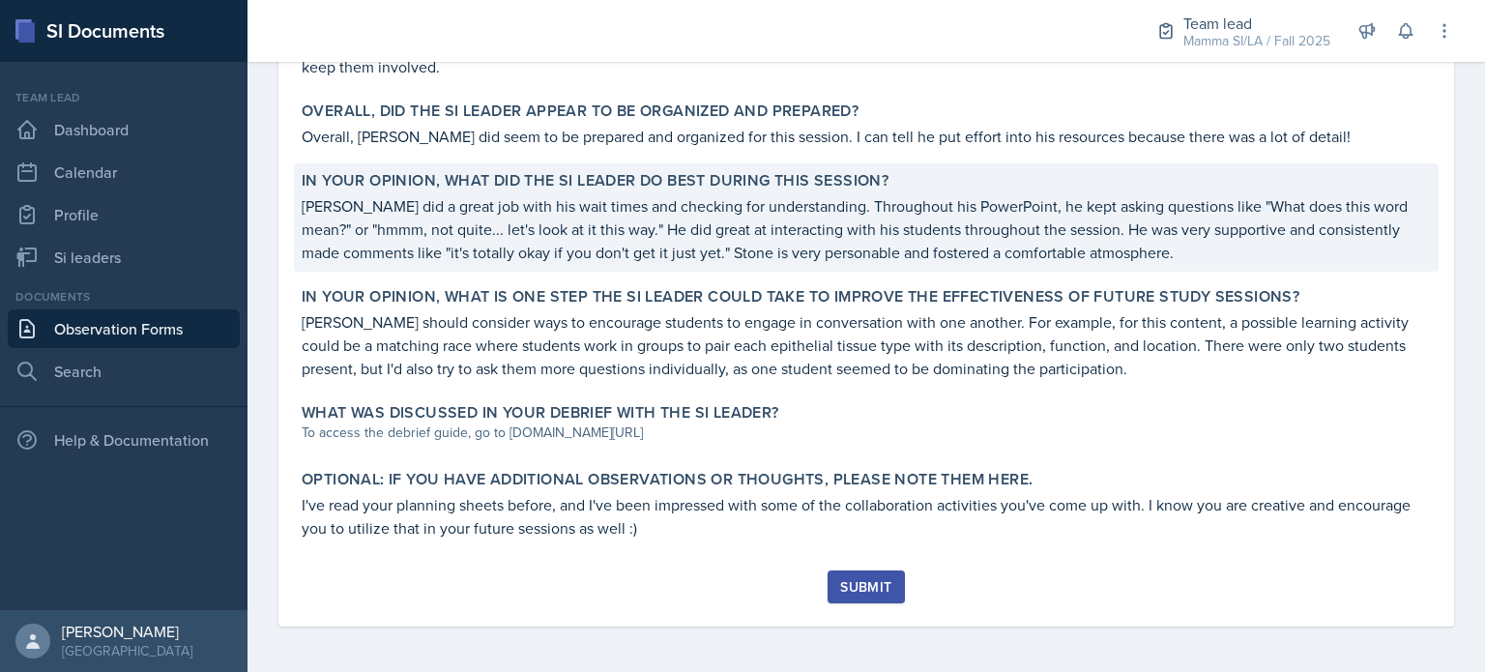
click at [1013, 230] on p "Stone did a great job with his wait times and checking for understanding. Throu…" at bounding box center [866, 229] width 1129 height 70
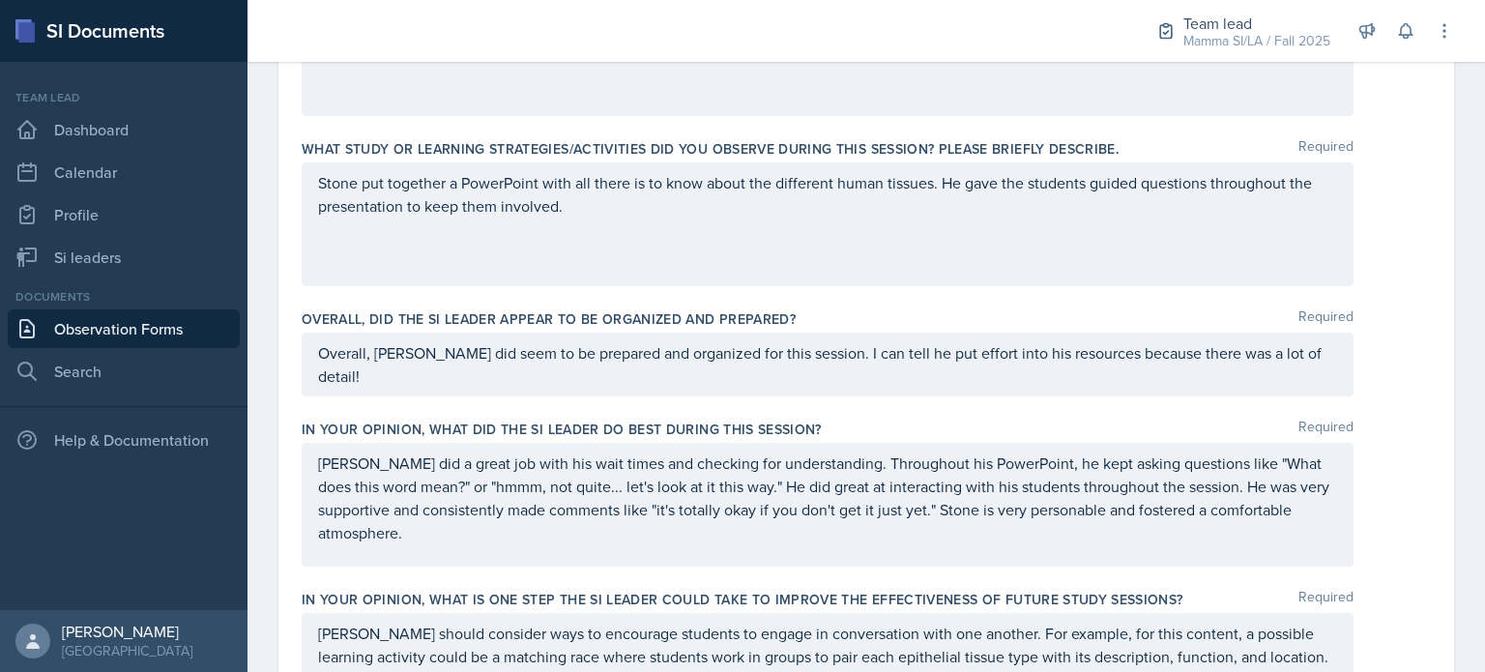
drag, startPoint x: 1183, startPoint y: 529, endPoint x: 1149, endPoint y: 554, distance: 42.9
click at [1168, 541] on div "Stone did a great job with his wait times and checking for understanding. Throu…" at bounding box center [828, 505] width 1052 height 124
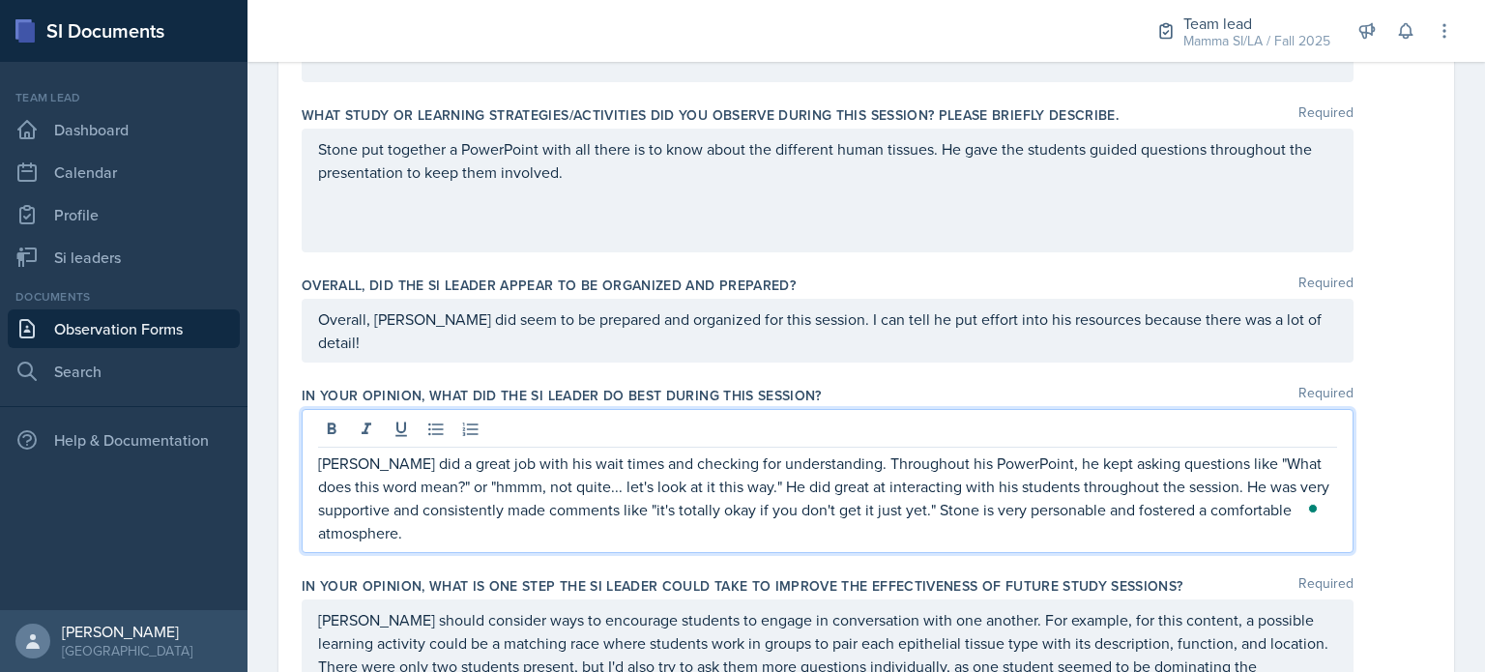
click at [437, 501] on p "Stone did a great job with his wait times and checking for understanding. Throu…" at bounding box center [827, 498] width 1019 height 93
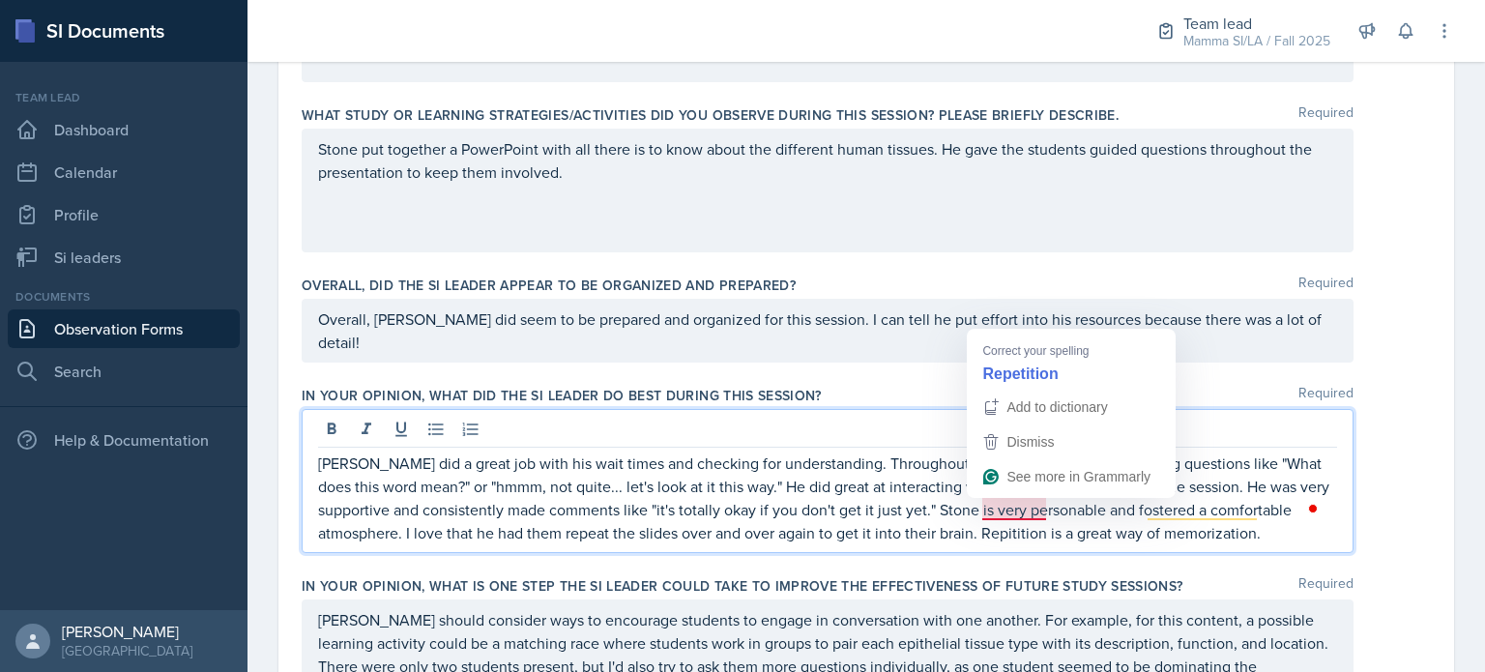
drag, startPoint x: 1019, startPoint y: 508, endPoint x: 1000, endPoint y: 509, distance: 19.4
click at [998, 511] on p "Stone did a great job with his wait times and checking for understanding. Throu…" at bounding box center [827, 498] width 1019 height 93
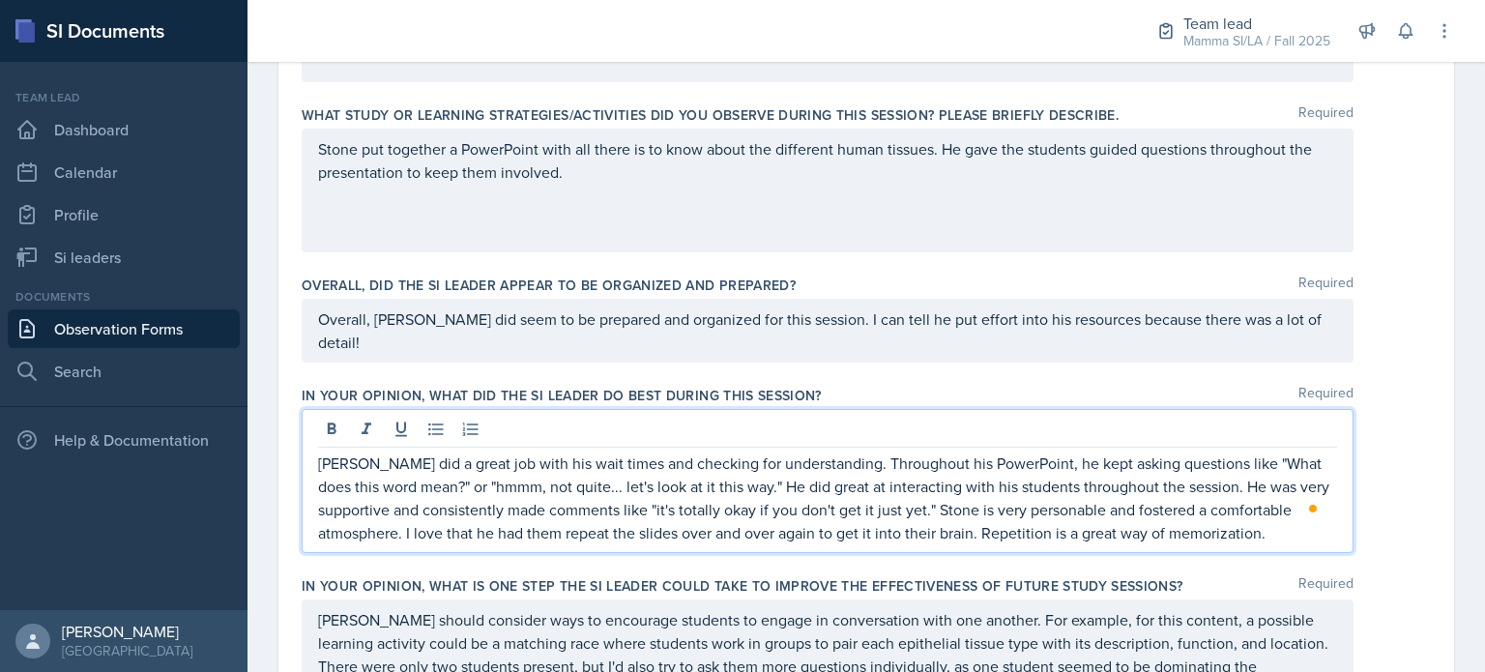
click at [1193, 520] on div "[PERSON_NAME] did a great job with his wait times and checking for understandin…" at bounding box center [828, 481] width 1052 height 144
click at [1257, 509] on p "[PERSON_NAME] did a great job with his wait times and checking for understandin…" at bounding box center [827, 498] width 1019 height 93
click at [1271, 509] on p "[PERSON_NAME] did a great job with his wait times and checking for understandin…" at bounding box center [827, 498] width 1019 height 93
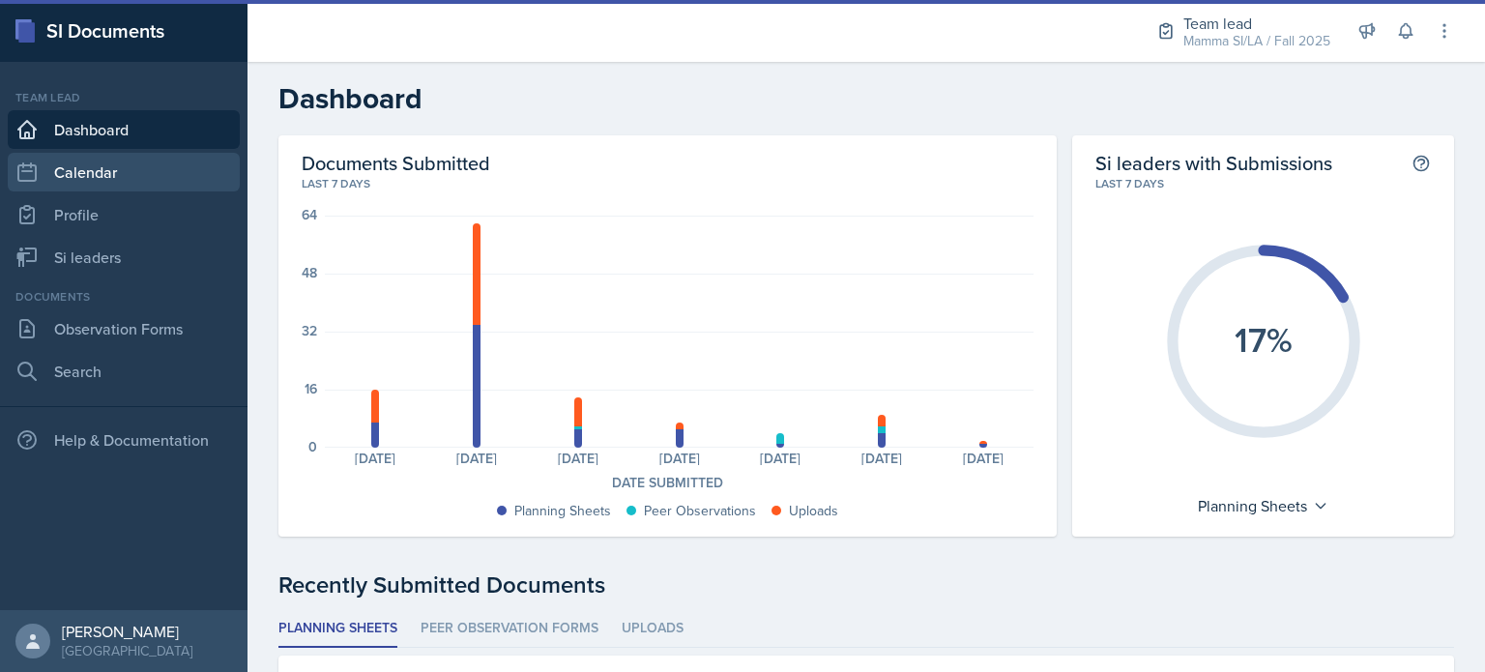
click at [111, 174] on link "Calendar" at bounding box center [124, 172] width 232 height 39
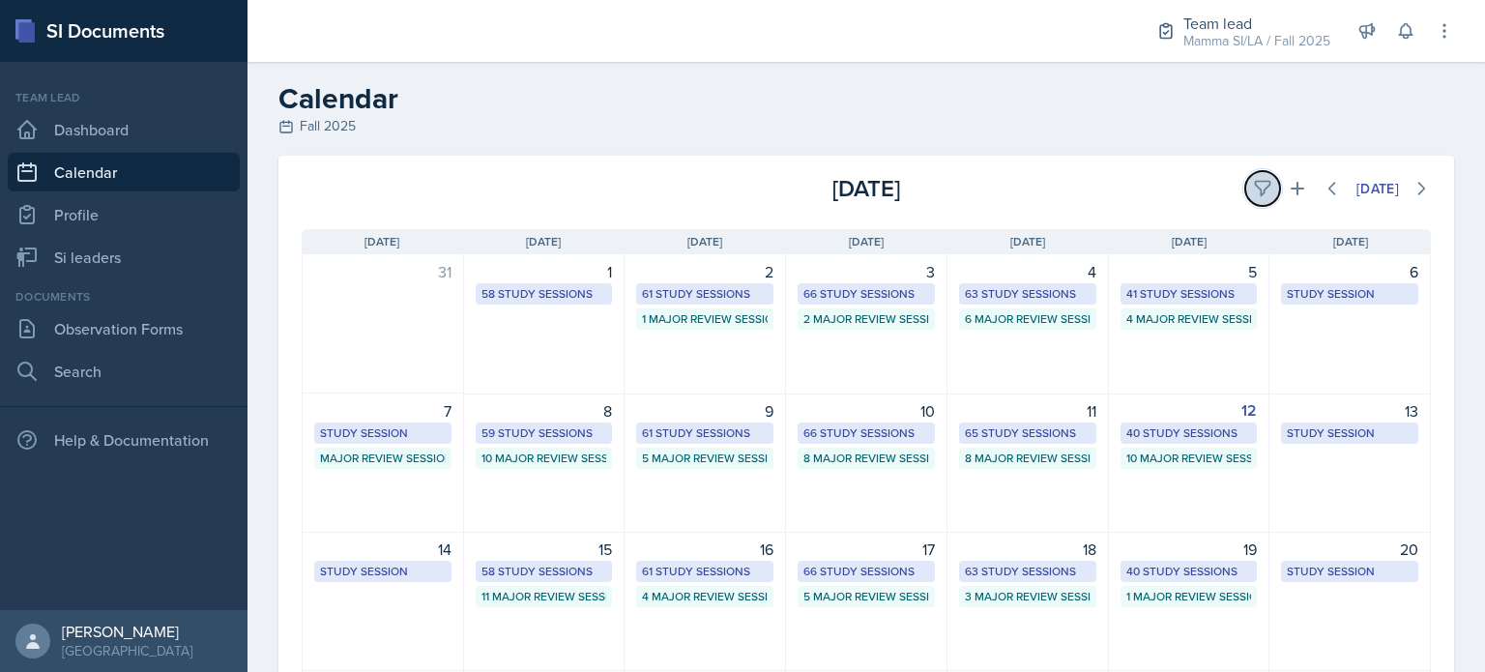
click at [1253, 184] on icon at bounding box center [1262, 188] width 19 height 19
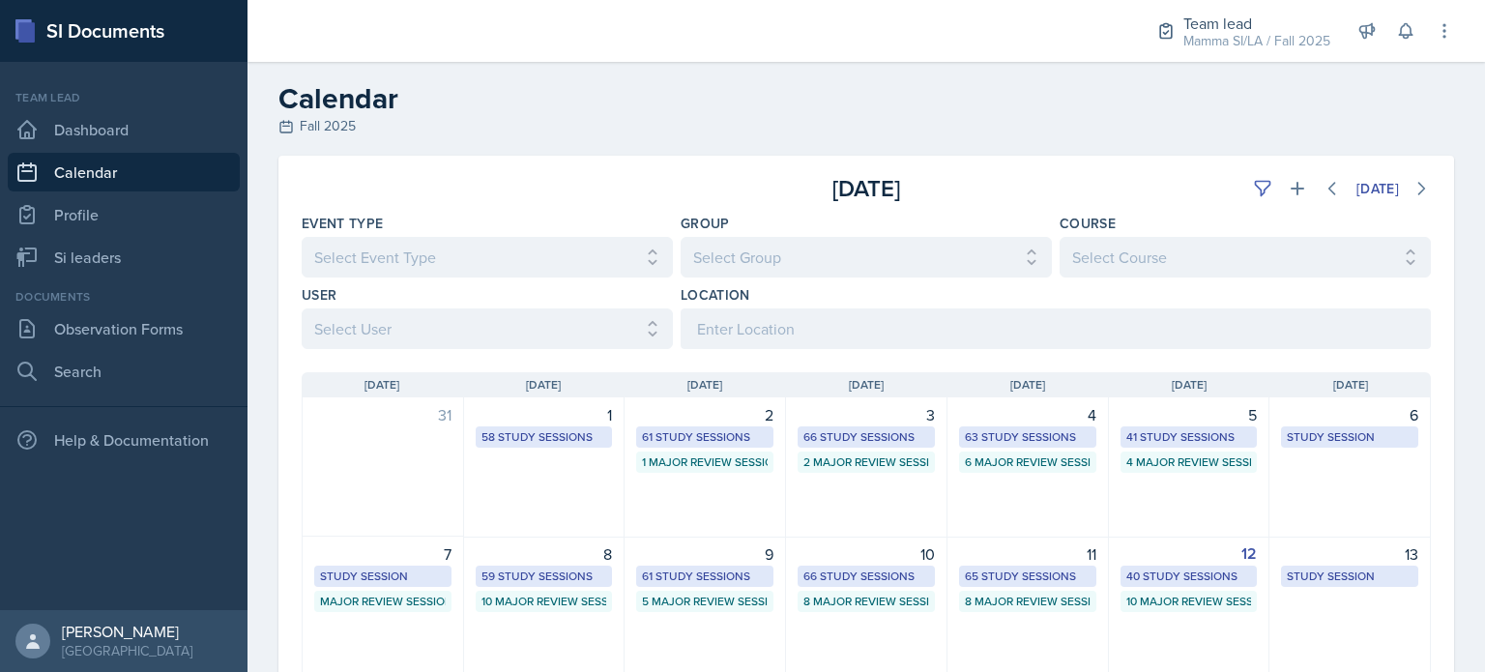
click at [776, 301] on div "Location" at bounding box center [1056, 294] width 750 height 19
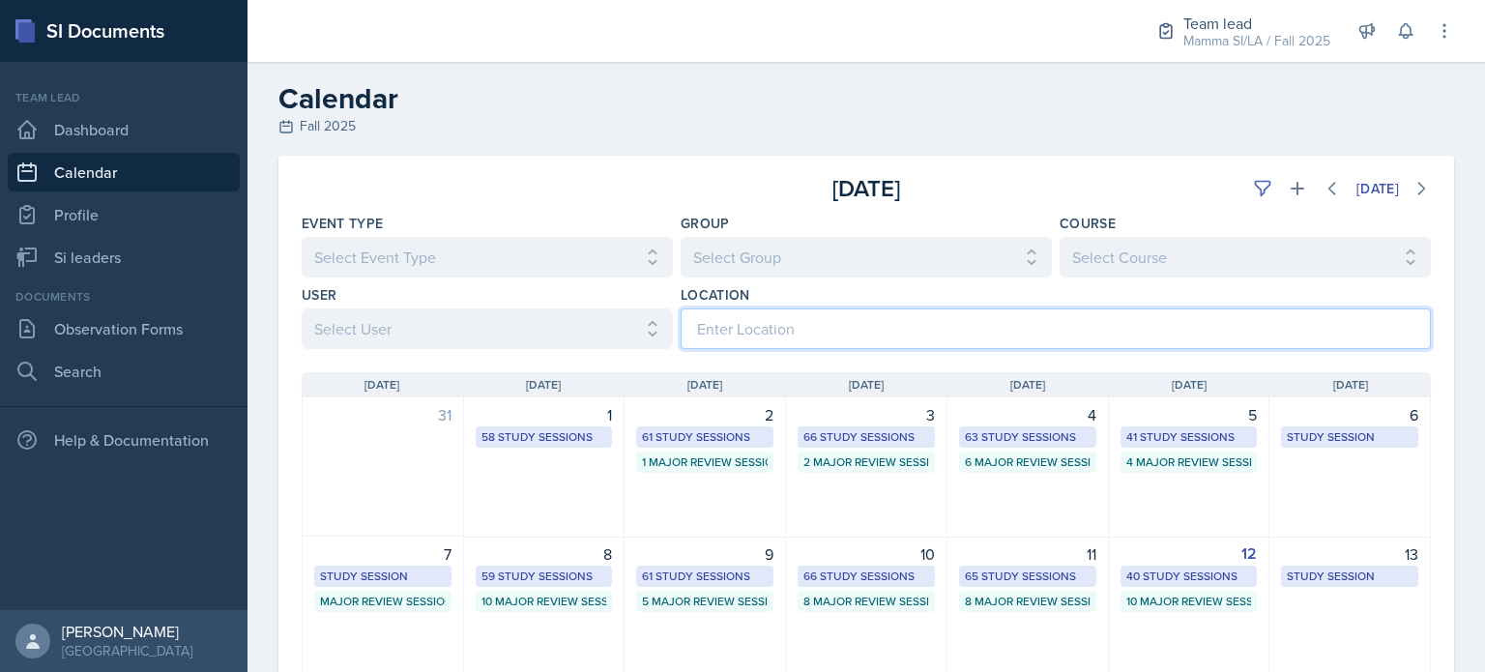
click at [777, 312] on input at bounding box center [1056, 328] width 750 height 41
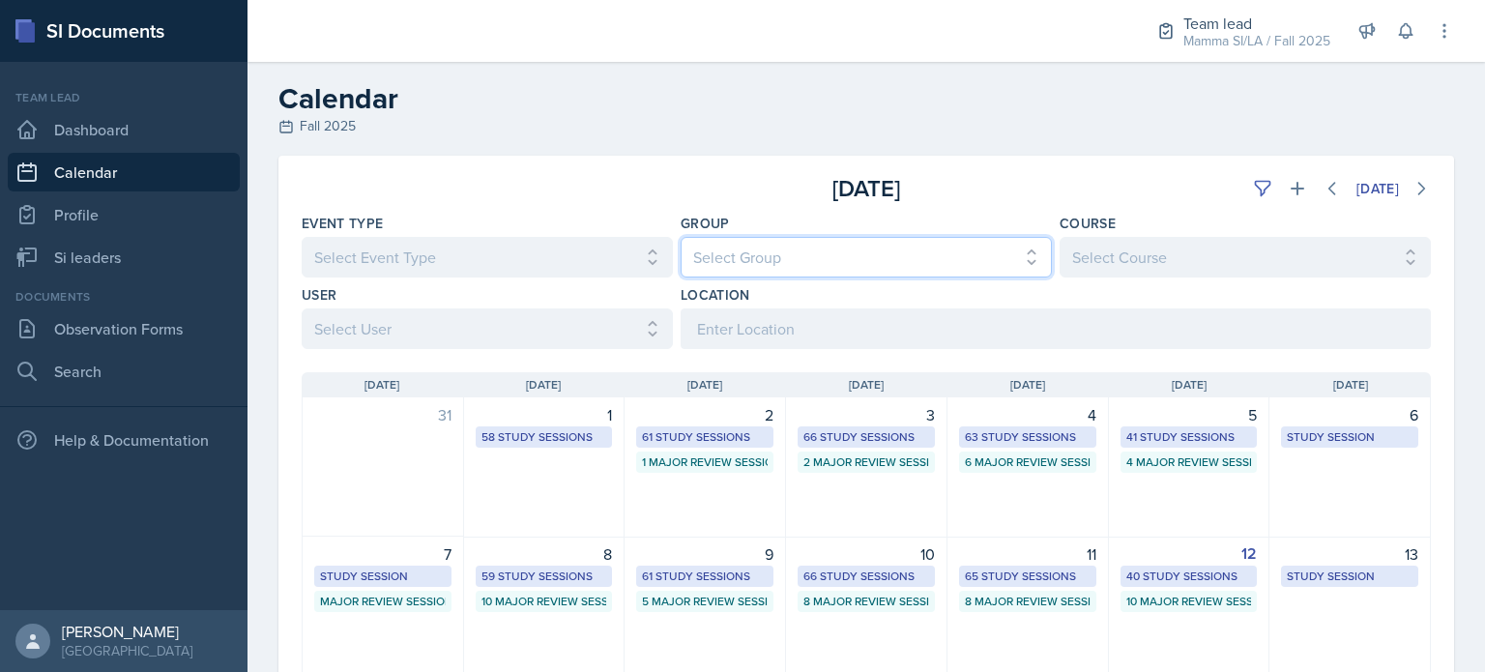
click at [1017, 238] on select "Select Group All Demon SI of [GEOGRAPHIC_DATA] Les Mariettables Lion King Mamma…" at bounding box center [866, 257] width 371 height 41
select select "9642c9bf-76f9-4442-a3b4-36d015a1a667"
click at [681, 237] on select "Select Group All Demon SI of [GEOGRAPHIC_DATA] Les Mariettables Lion King Mamma…" at bounding box center [866, 257] width 371 height 41
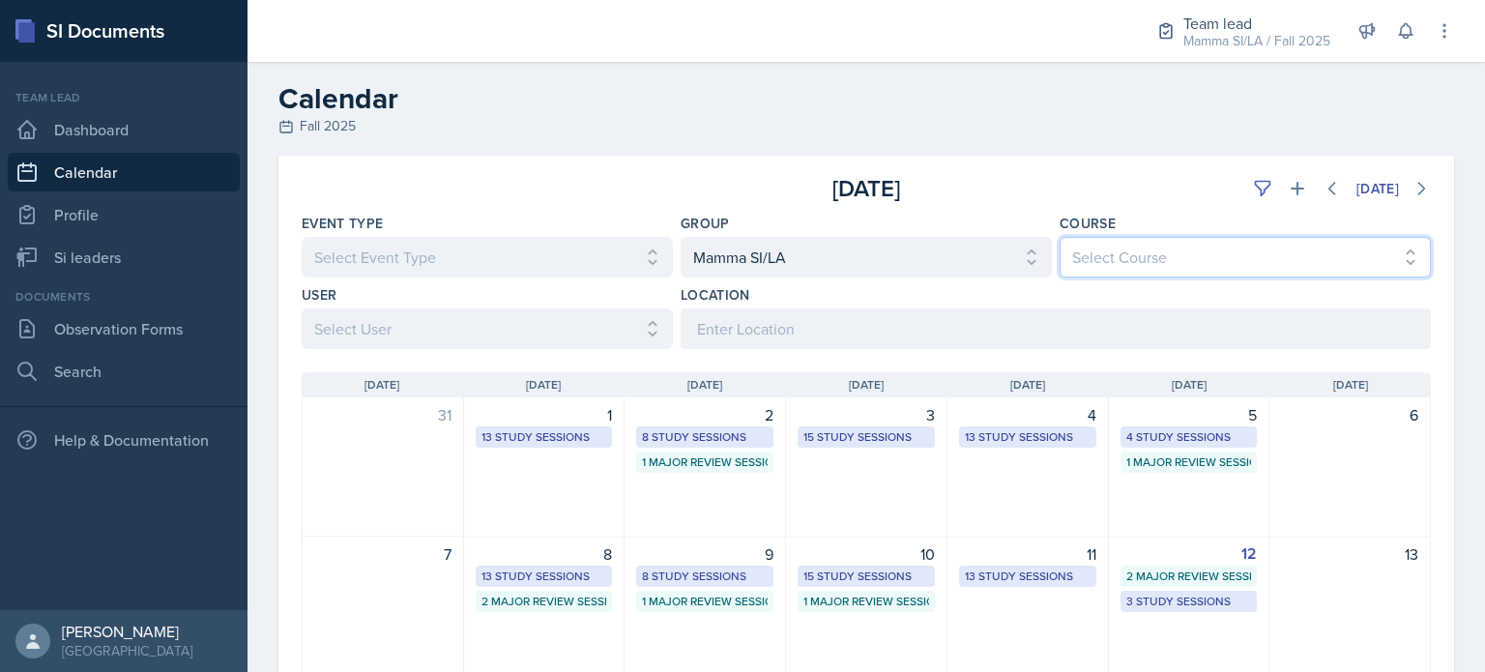
click at [1153, 243] on select "Select Course All ACCT 2101 ACCT 2102 ACCT 4050 ANTH 1102 ANTH 3301 ARCH 1000 A…" at bounding box center [1245, 257] width 371 height 41
select select "7af7e509-a96f-40a7-91fb-963a61fbbc4a"
click at [1060, 237] on select "Select Course All ACCT 2101 ACCT 2102 ACCT 4050 ANTH 1102 ANTH 3301 ARCH 1000 A…" at bounding box center [1245, 257] width 371 height 41
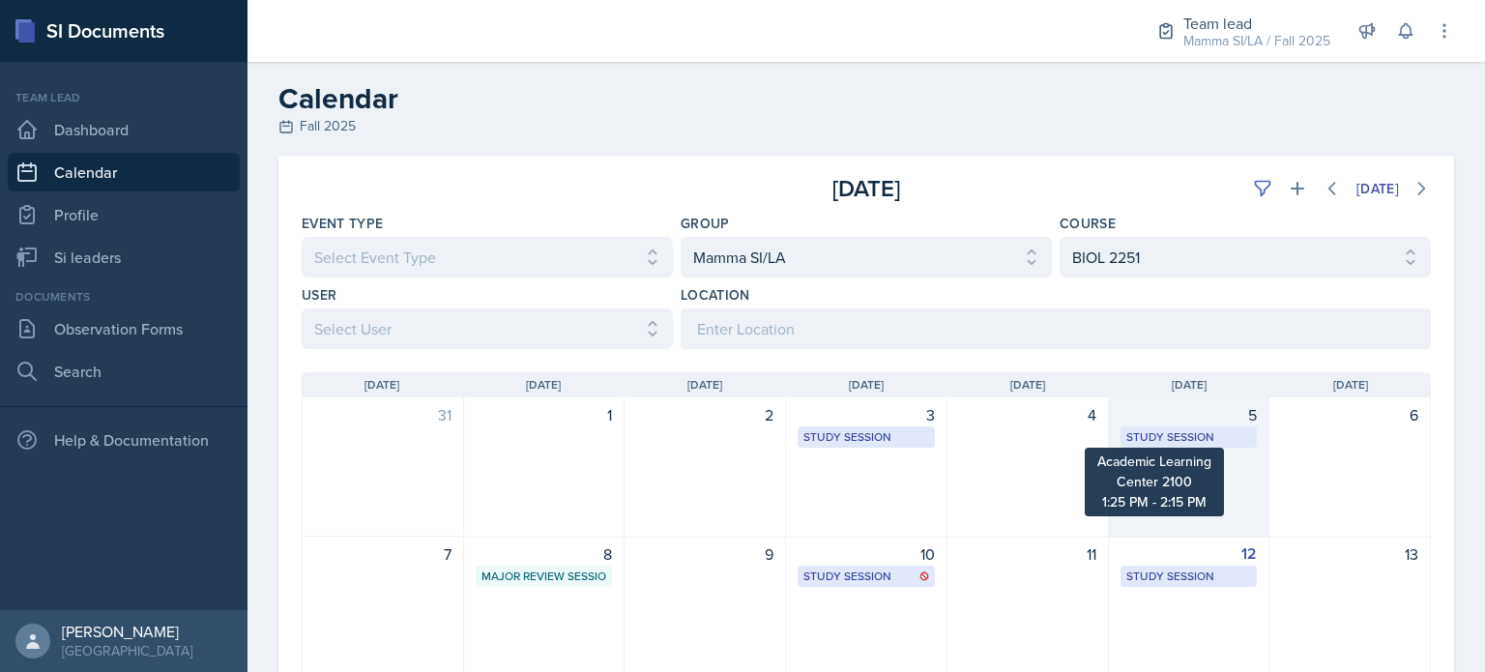
click at [1202, 431] on div "Study Session" at bounding box center [1189, 436] width 126 height 17
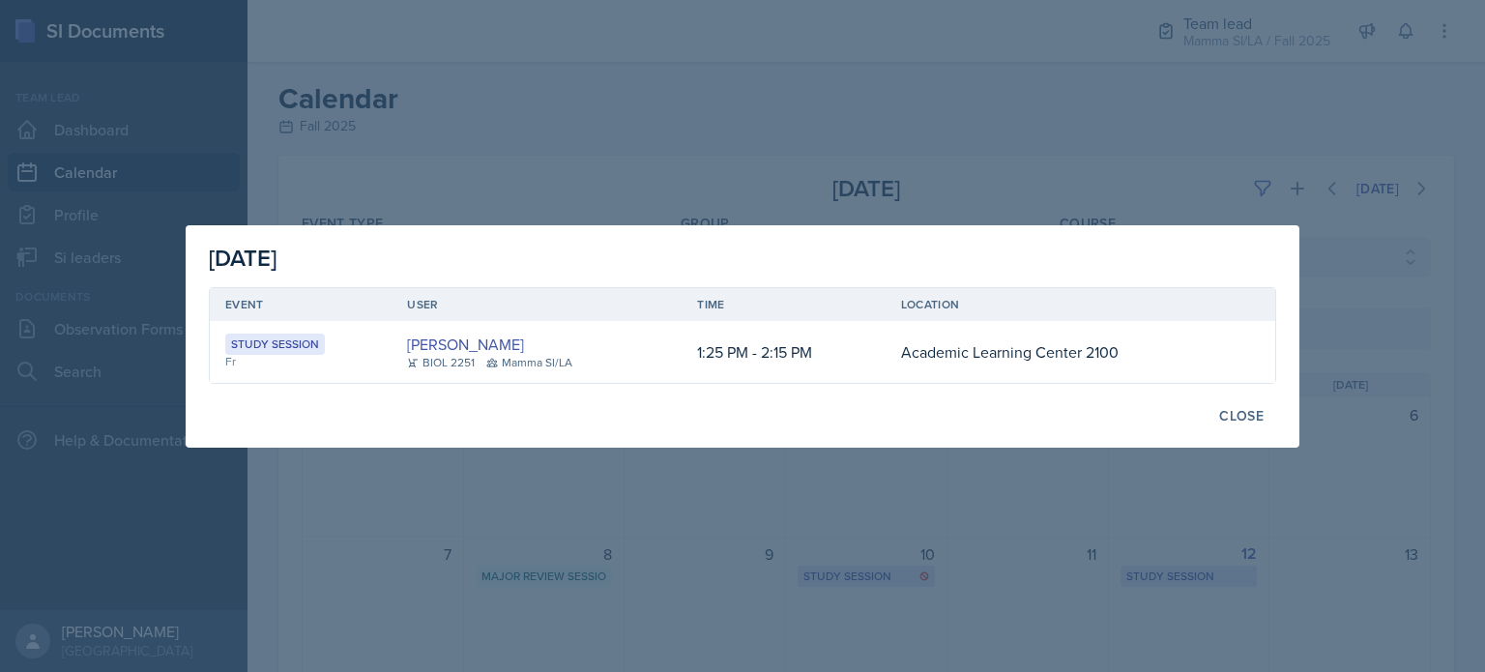
click at [921, 485] on div at bounding box center [742, 336] width 1485 height 672
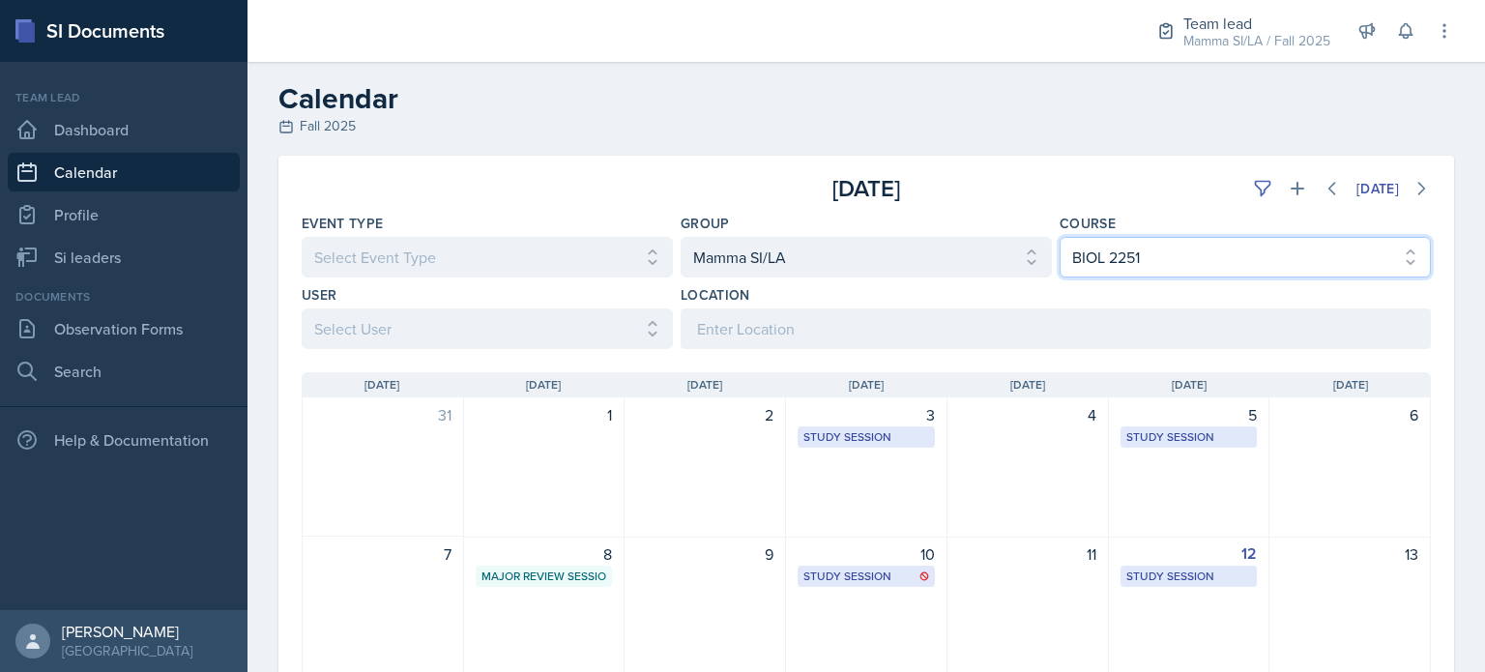
click at [1183, 264] on select "Select Course All ACCT 2101 ACCT 2102 ACCT 4050 ANTH 1102 ANTH 3301 ARCH 1000 A…" at bounding box center [1245, 257] width 371 height 41
select select
click at [1060, 237] on select "Select Course All ACCT 2101 ACCT 2102 ACCT 4050 ANTH 1102 ANTH 3301 ARCH 1000 A…" at bounding box center [1245, 257] width 371 height 41
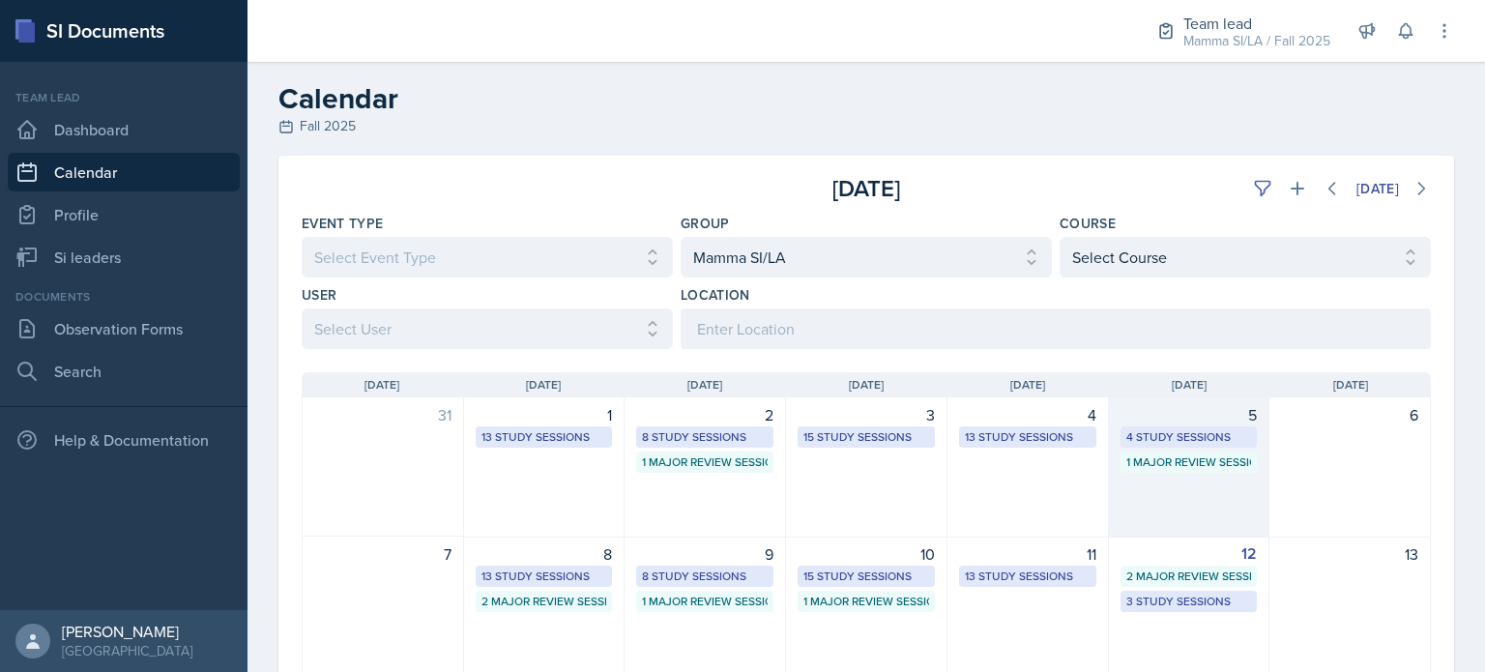
click at [1194, 452] on div "1 Major Review Session" at bounding box center [1189, 462] width 137 height 21
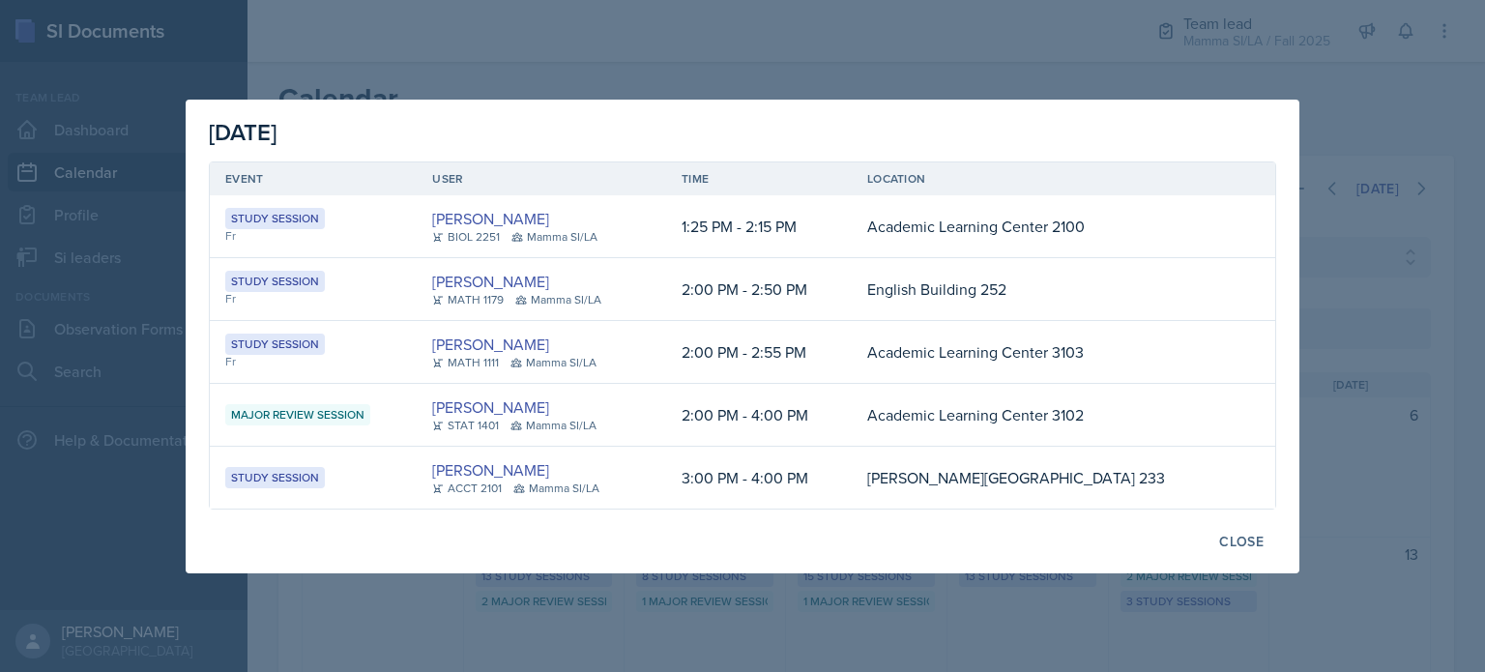
click at [503, 61] on div at bounding box center [742, 336] width 1485 height 672
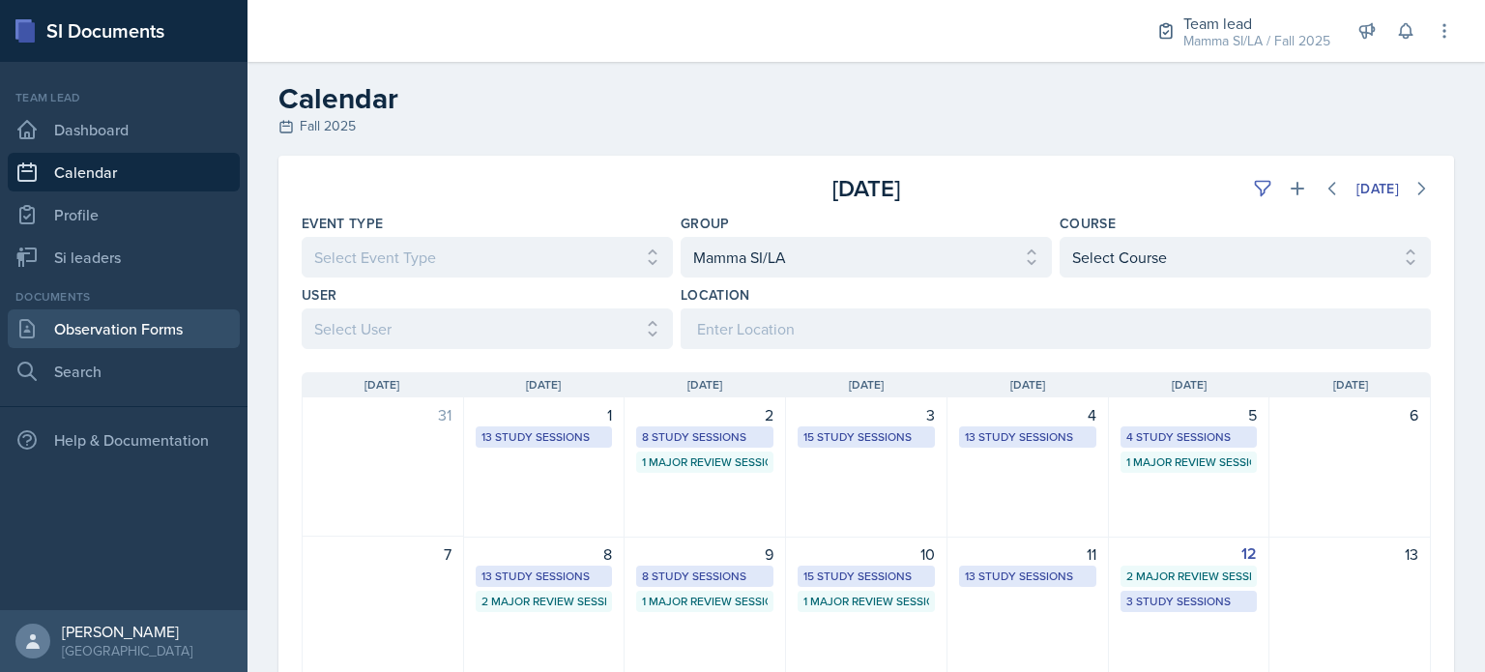
click at [154, 337] on link "Observation Forms" at bounding box center [124, 328] width 232 height 39
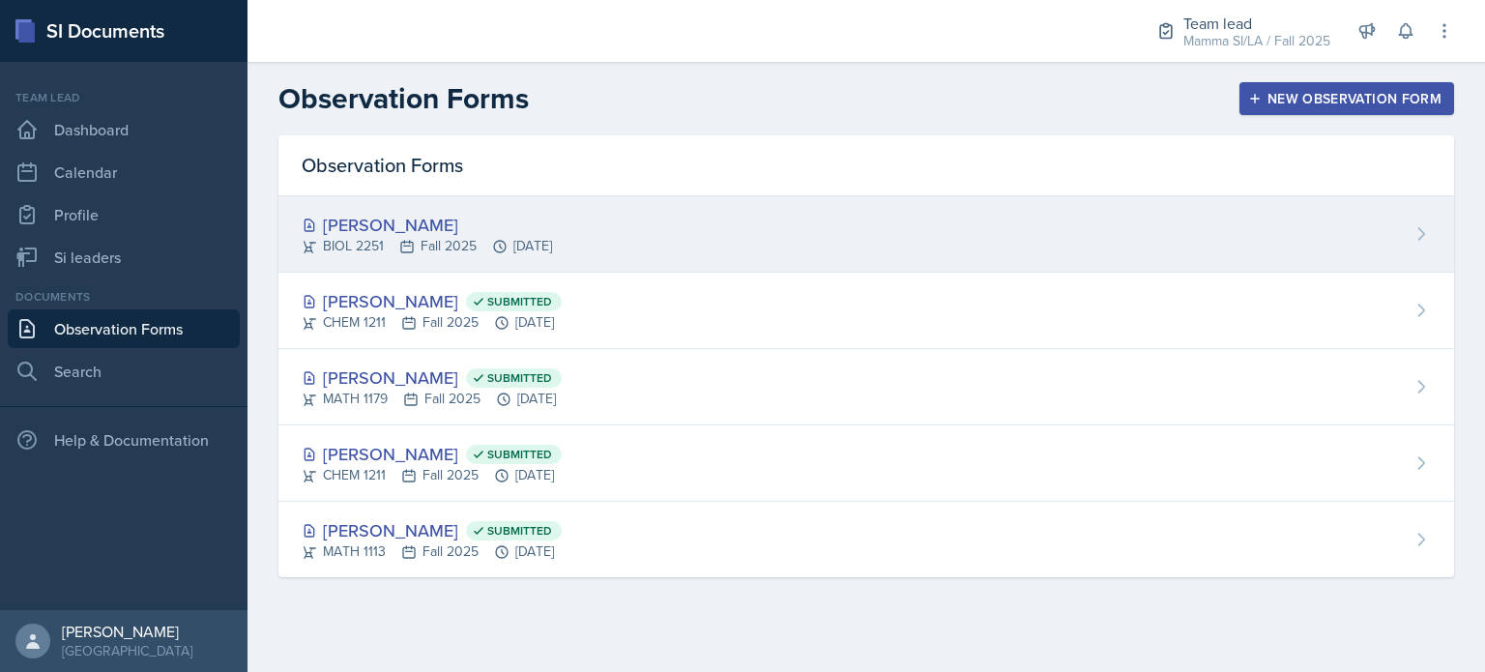
click at [607, 249] on div "Stone Zhang BIOL 2251 Fall 2025 Sep 12th, 2025" at bounding box center [866, 234] width 1176 height 76
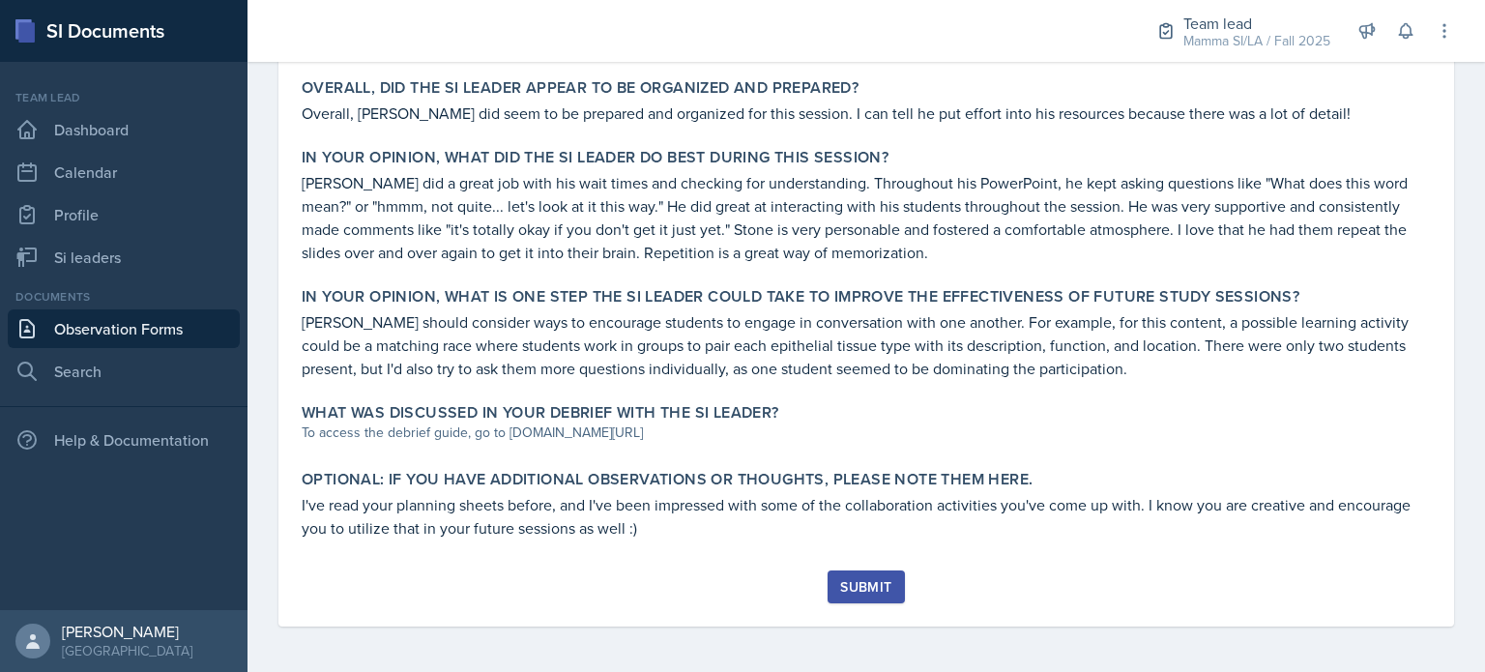
scroll to position [847, 0]
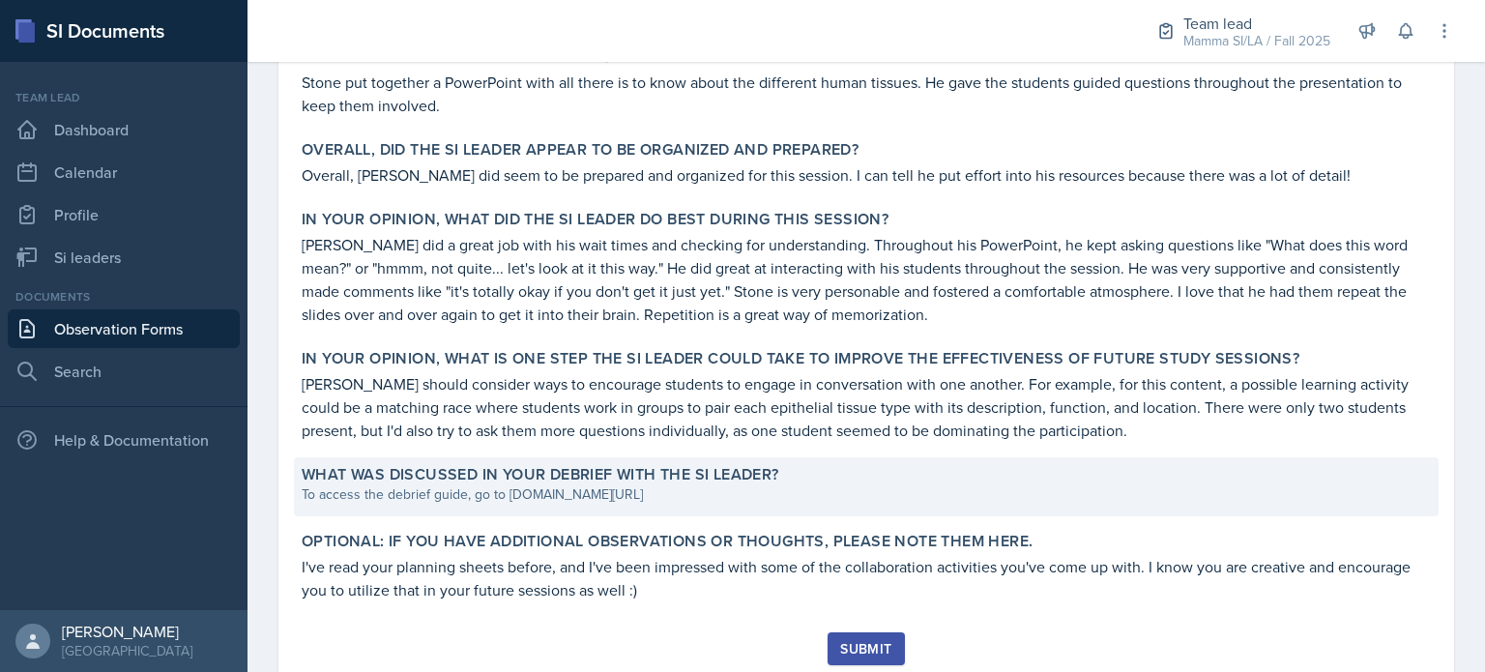
click at [646, 486] on div "To access the debrief guide, go to www.tinyurl.com/obsvdebriefguide" at bounding box center [866, 494] width 1129 height 20
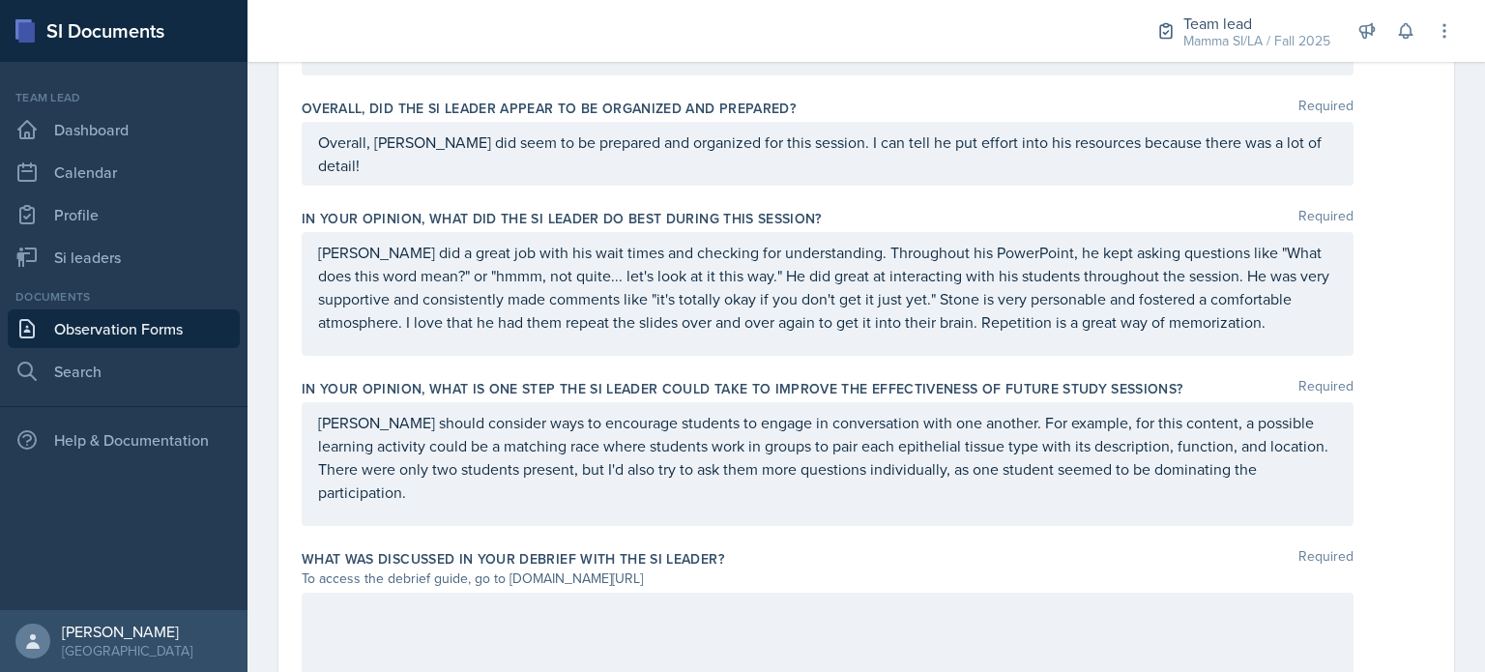
click at [534, 601] on p at bounding box center [827, 612] width 1019 height 23
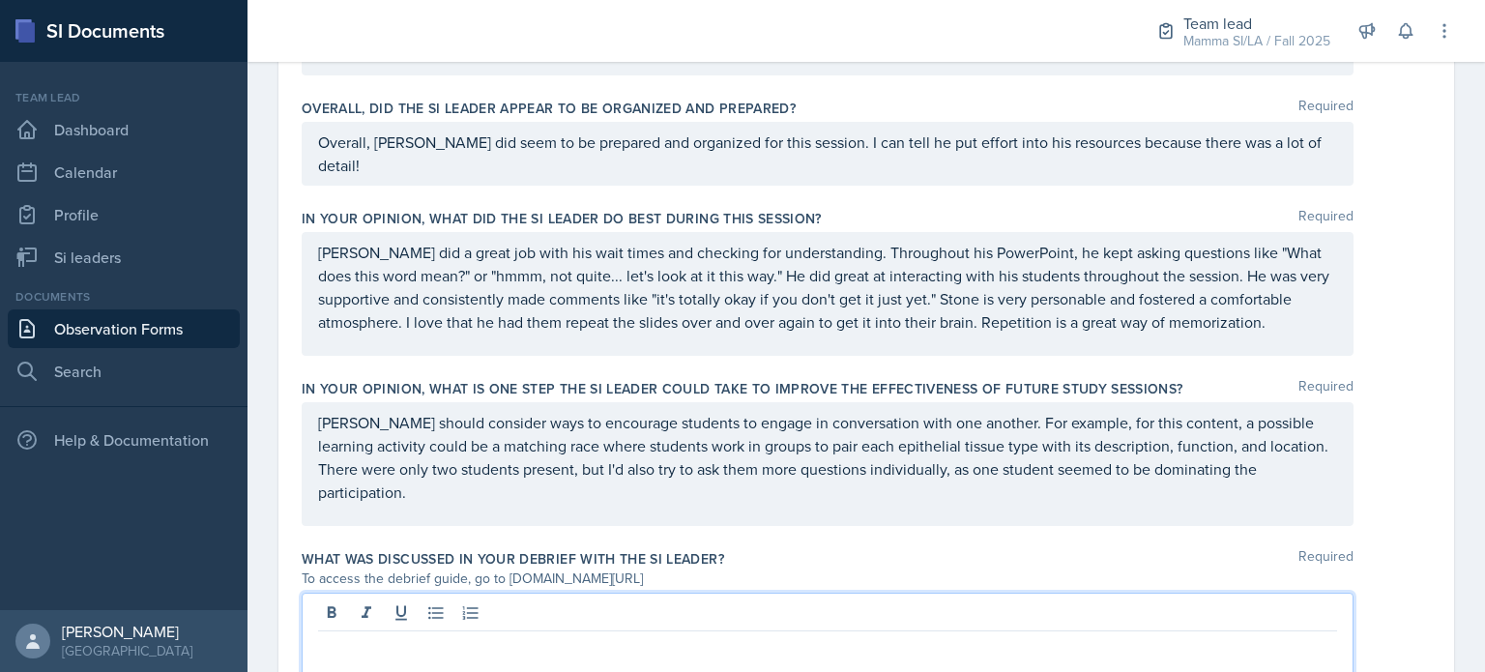
scroll to position [1129, 0]
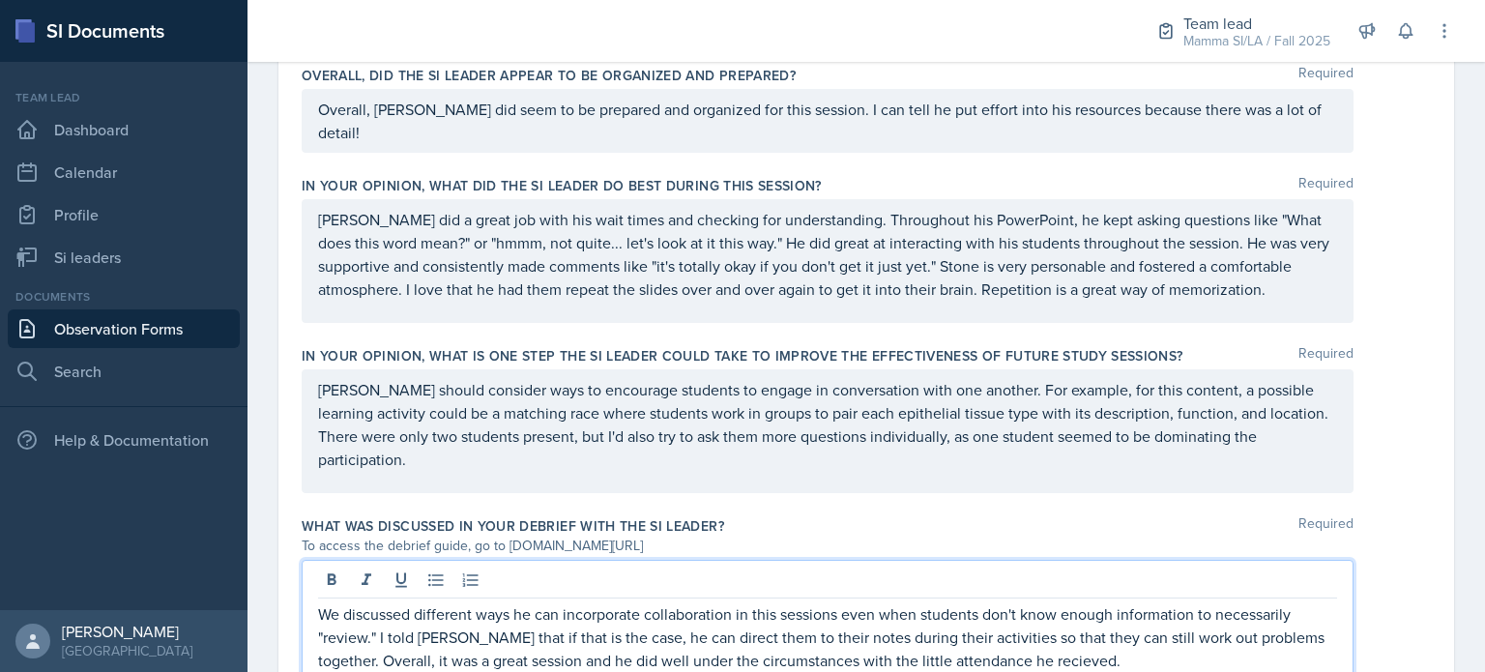
click at [531, 622] on p "We discussed different ways he can incorporate collaboration in this sessions e…" at bounding box center [827, 637] width 1019 height 70
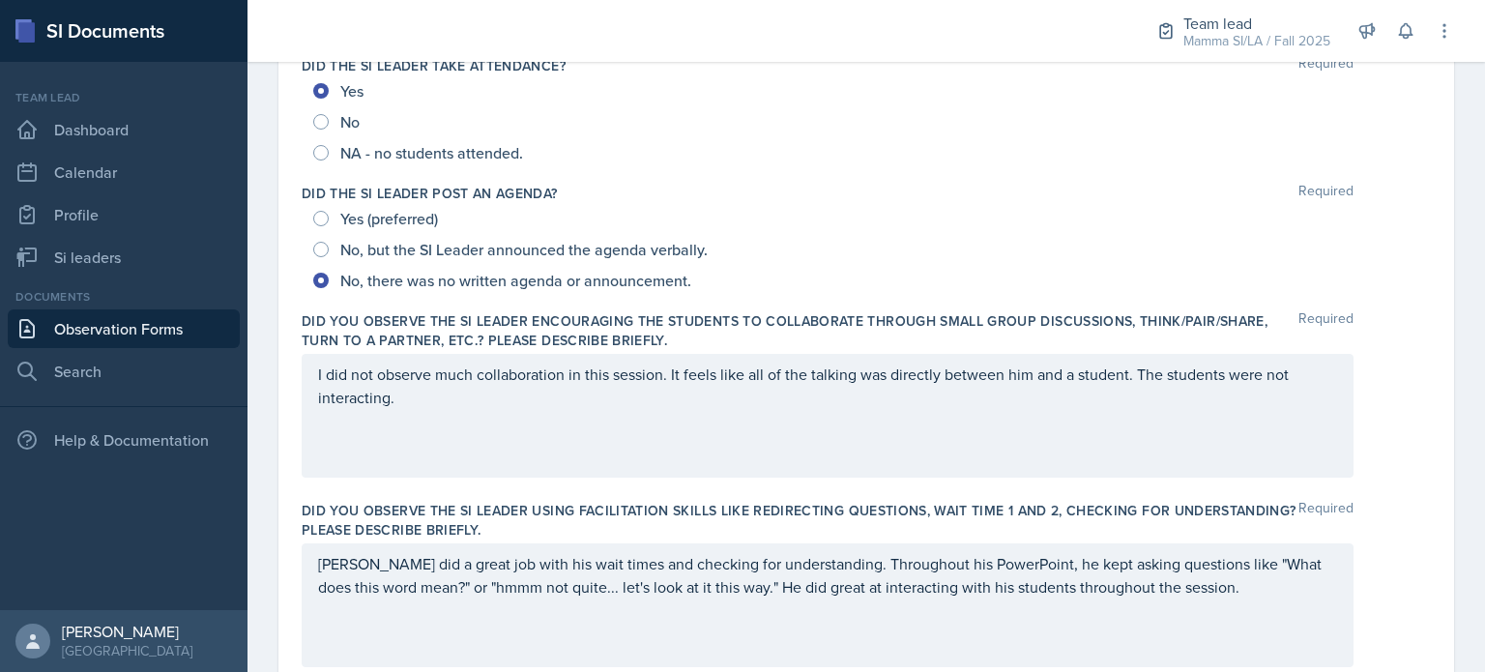
scroll to position [0, 0]
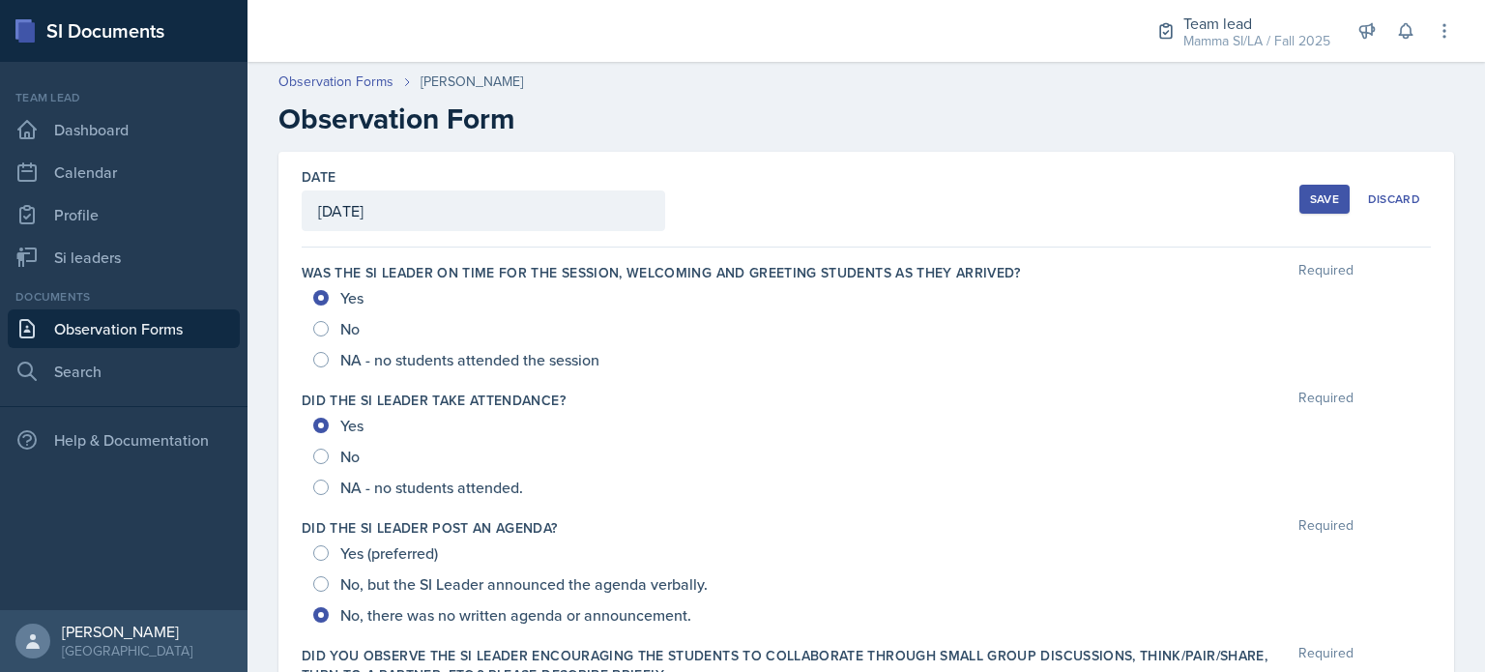
click at [1310, 194] on div "Save" at bounding box center [1324, 198] width 29 height 15
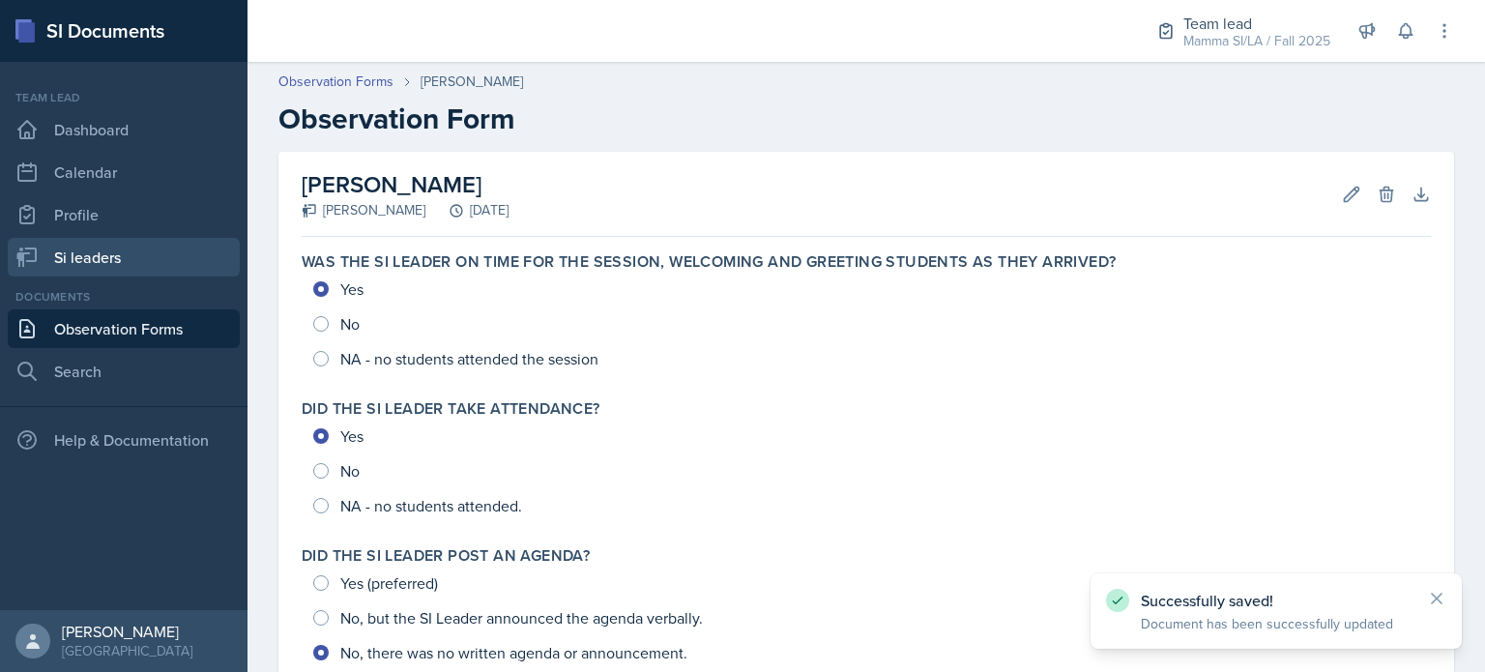
click at [97, 264] on link "Si leaders" at bounding box center [124, 257] width 232 height 39
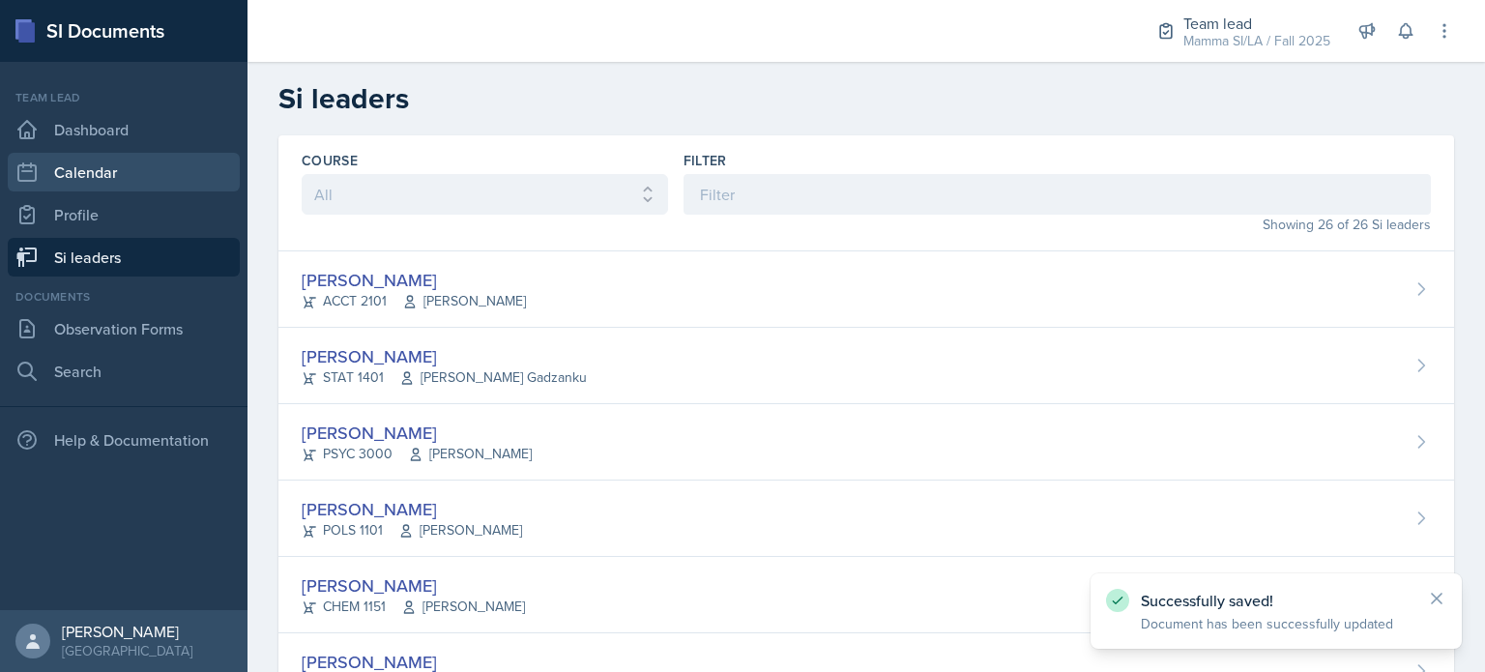
click at [76, 166] on link "Calendar" at bounding box center [124, 172] width 232 height 39
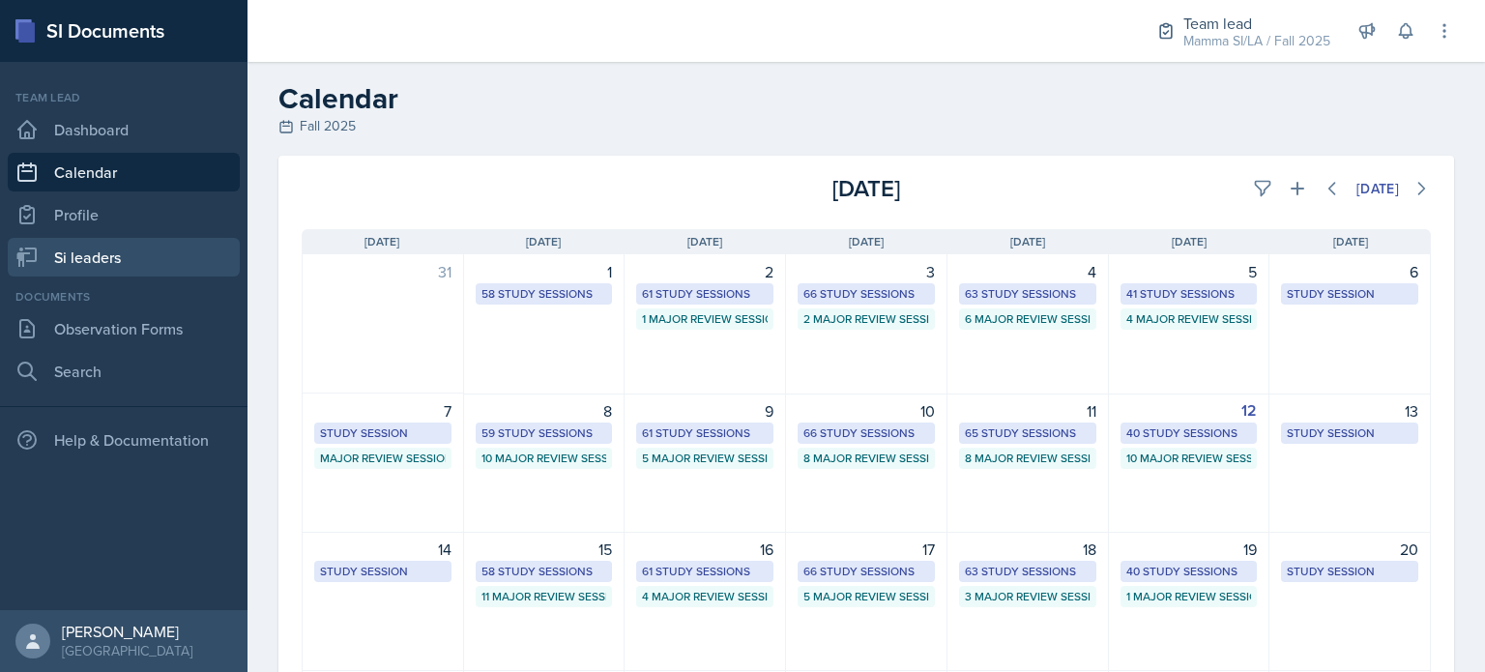
click at [104, 262] on link "Si leaders" at bounding box center [124, 257] width 232 height 39
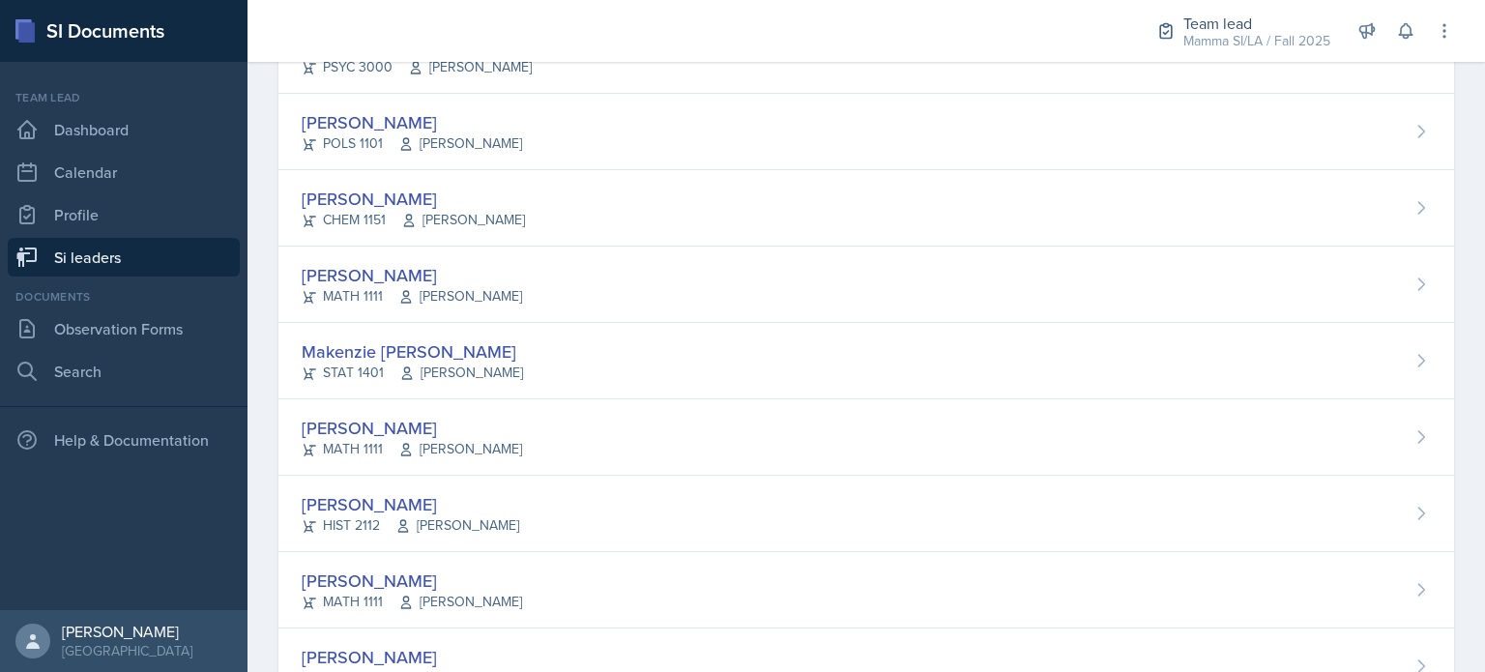
scroll to position [387, 0]
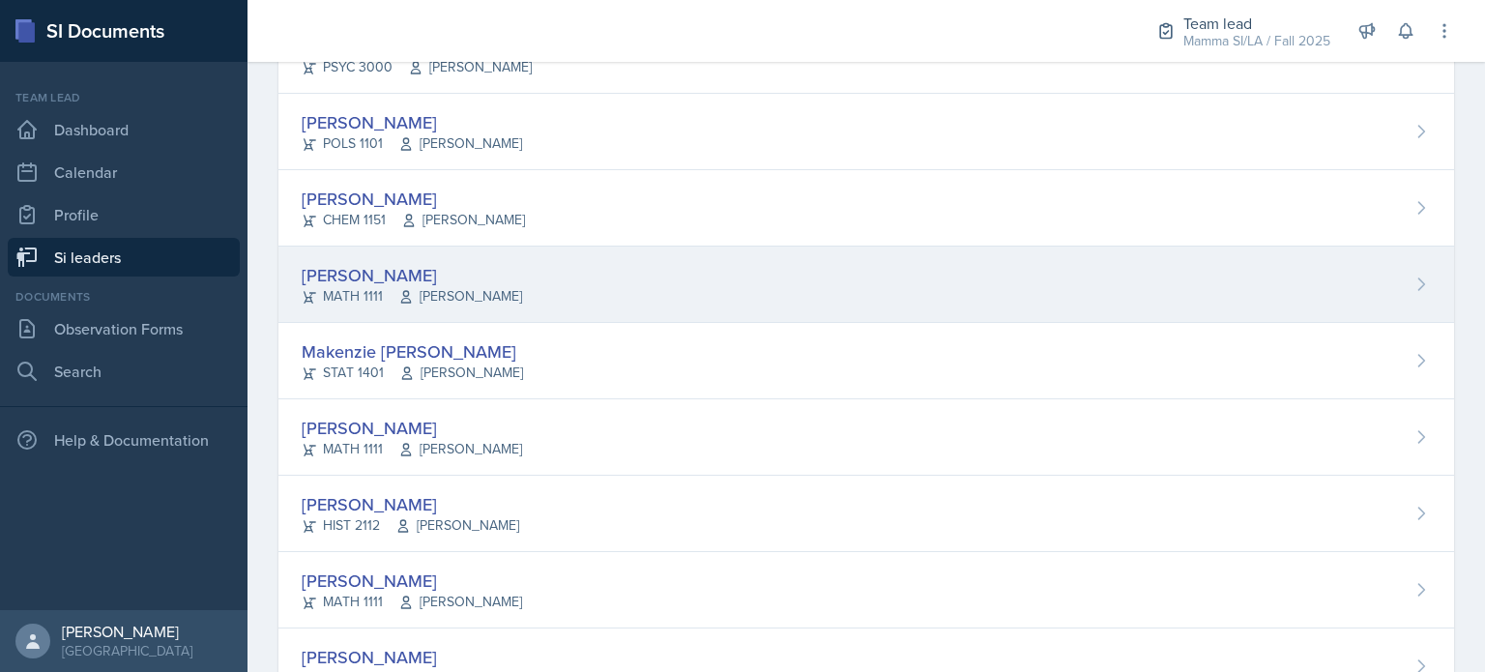
click at [464, 297] on span "Robert Burnham" at bounding box center [460, 296] width 124 height 20
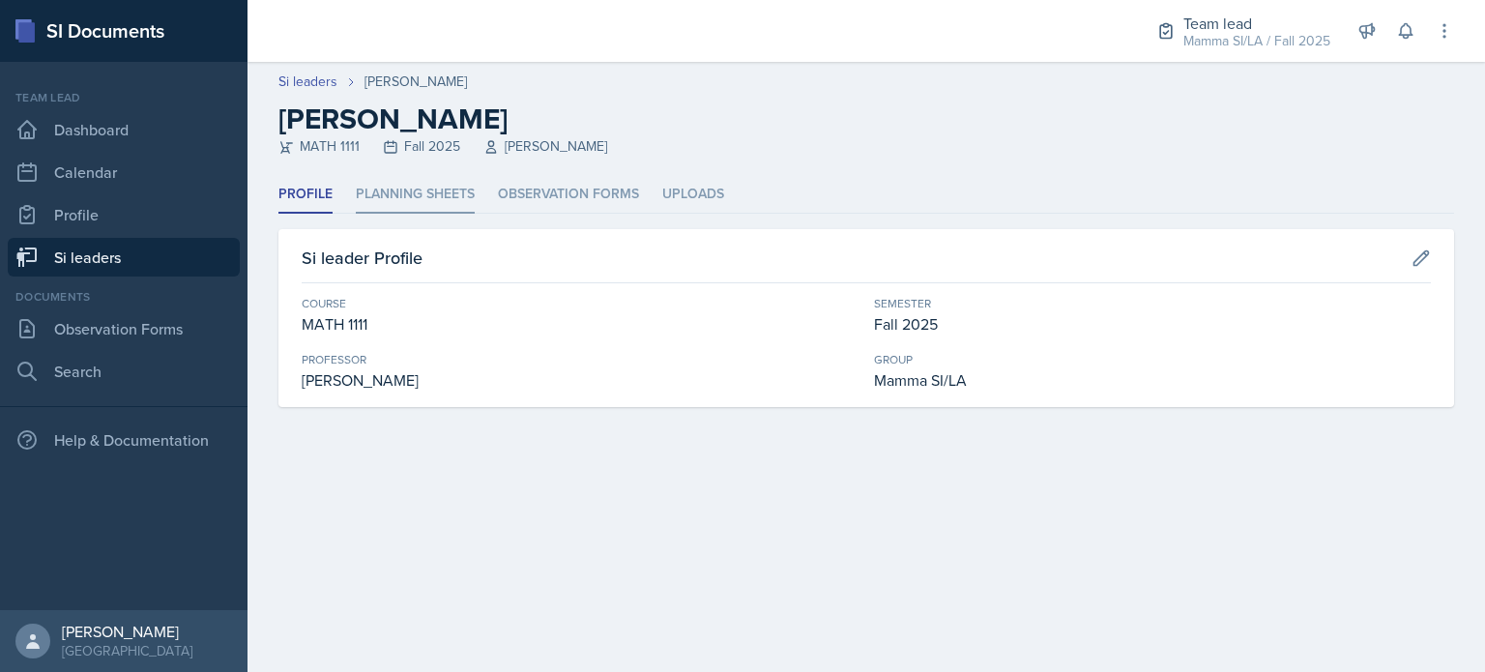
click at [449, 191] on li "Planning Sheets" at bounding box center [415, 195] width 119 height 38
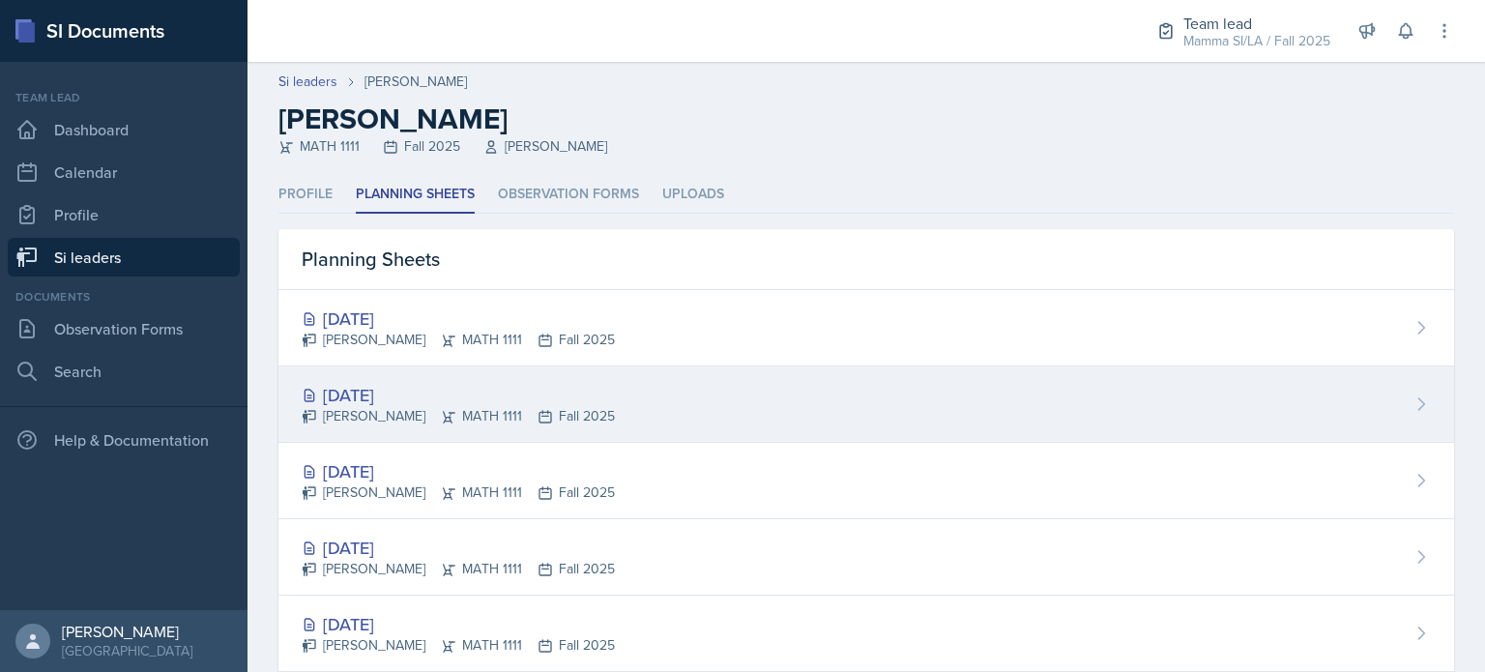
click at [514, 389] on div "[DATE]" at bounding box center [458, 395] width 313 height 26
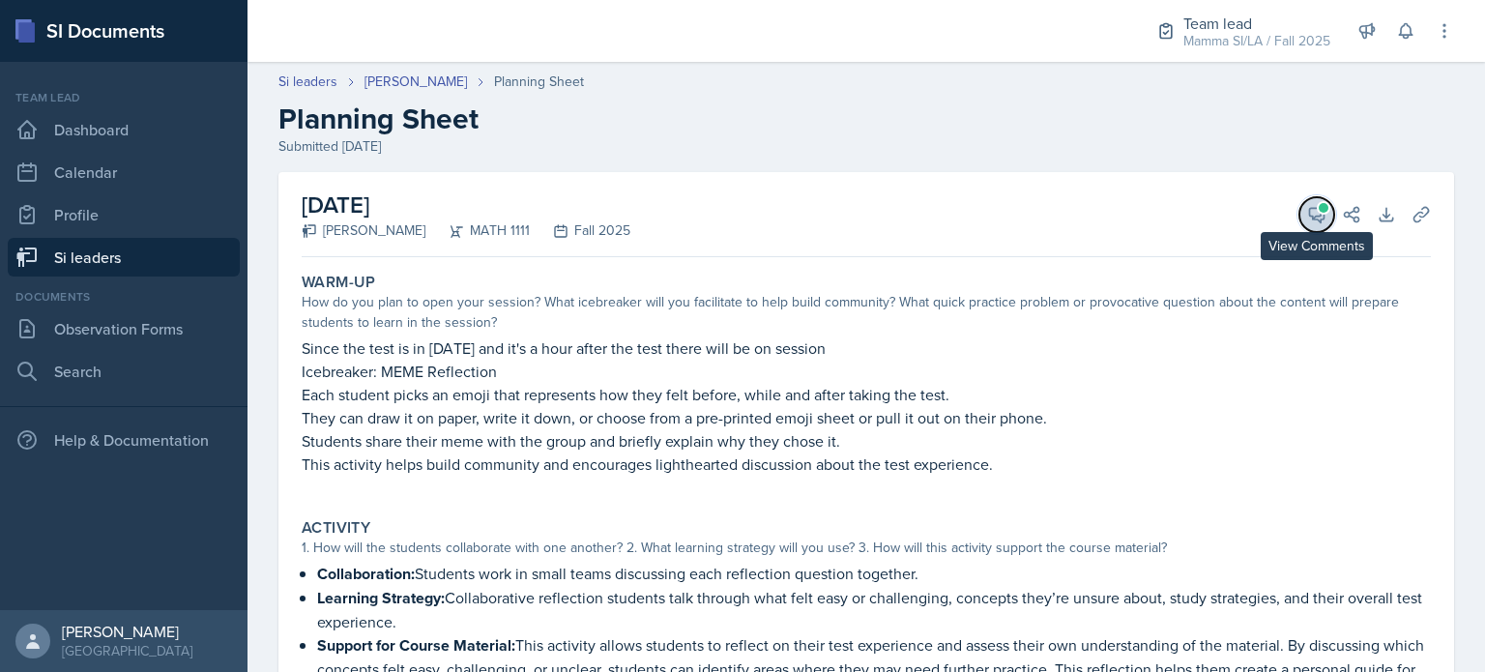
click at [1312, 217] on button "View Comments" at bounding box center [1317, 214] width 35 height 35
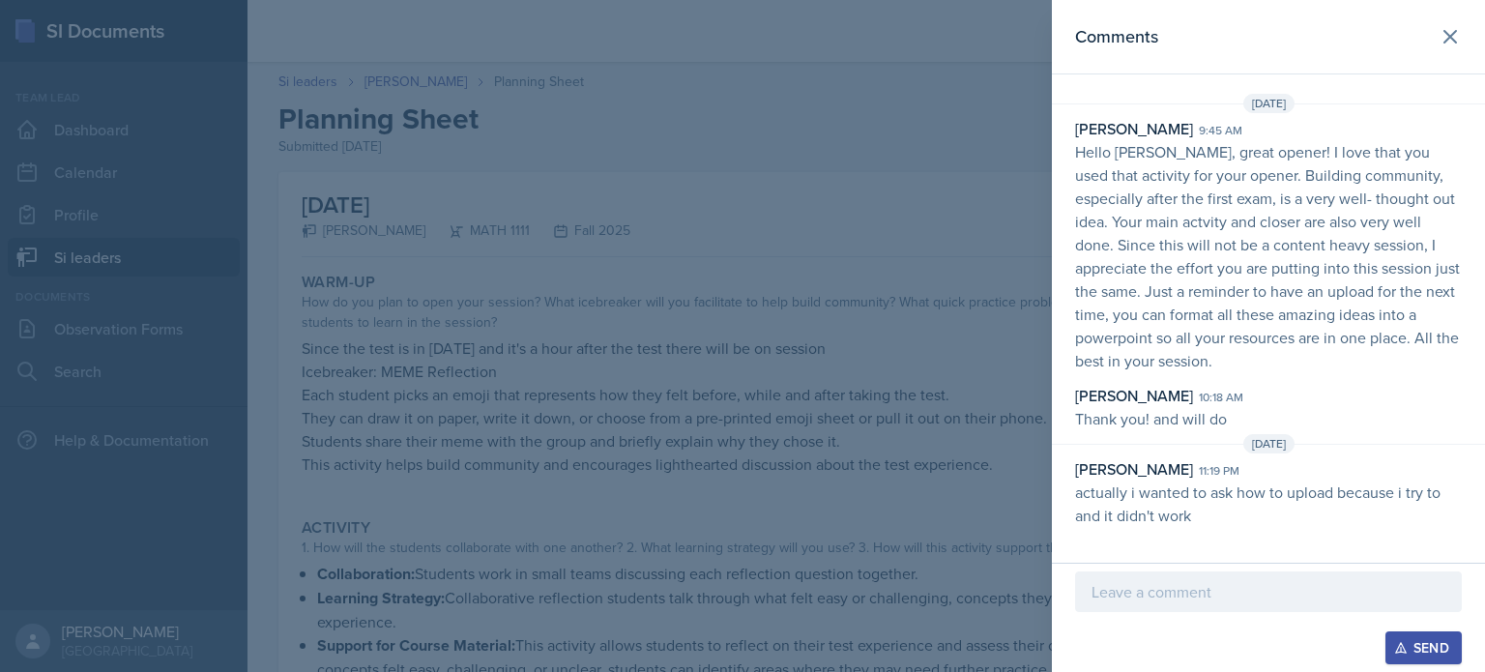
click at [900, 279] on div at bounding box center [742, 336] width 1485 height 672
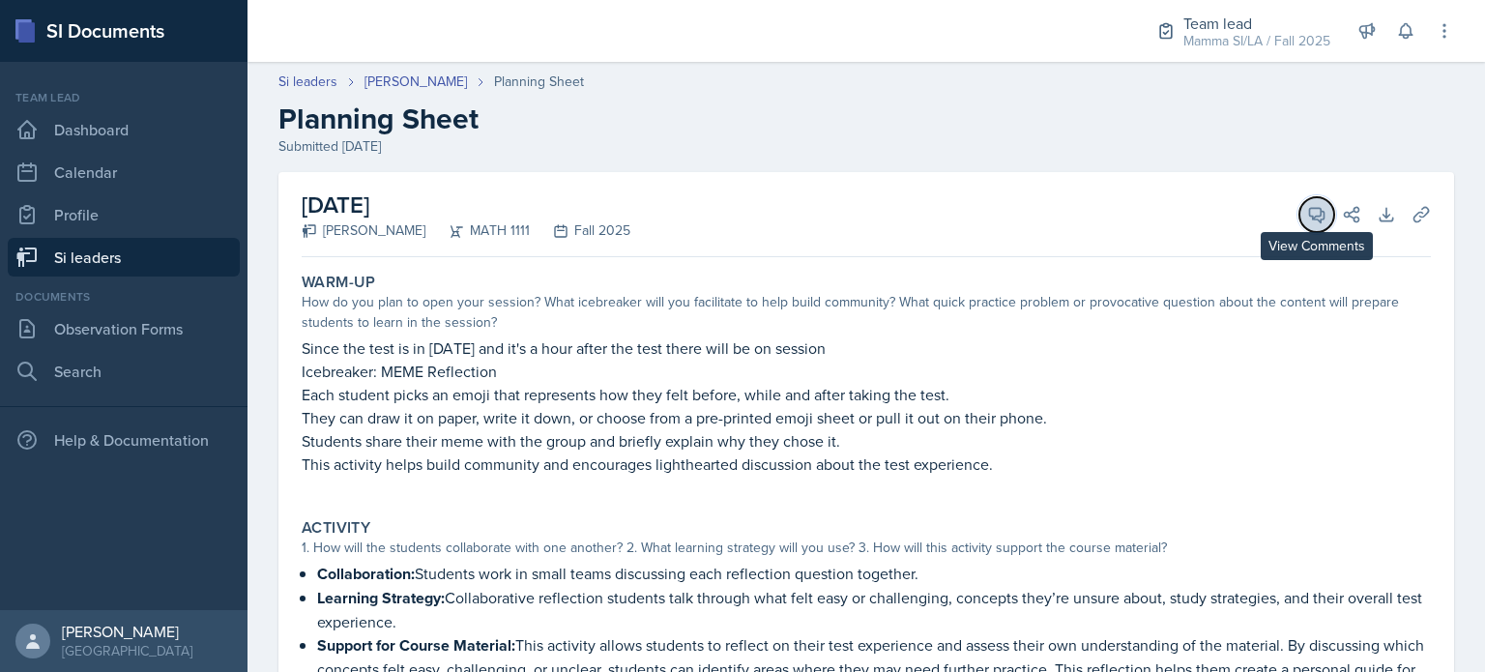
click at [1307, 217] on icon at bounding box center [1316, 214] width 19 height 19
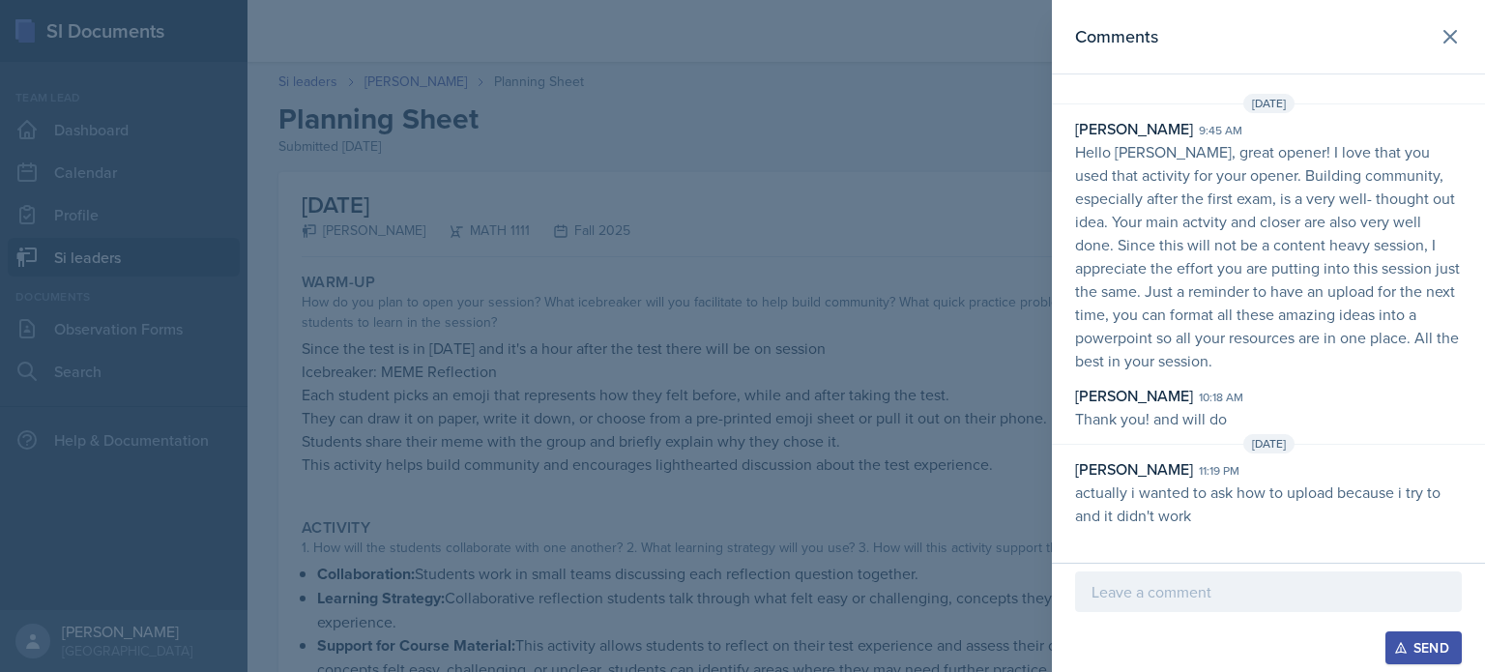
click at [1235, 591] on p at bounding box center [1269, 591] width 354 height 23
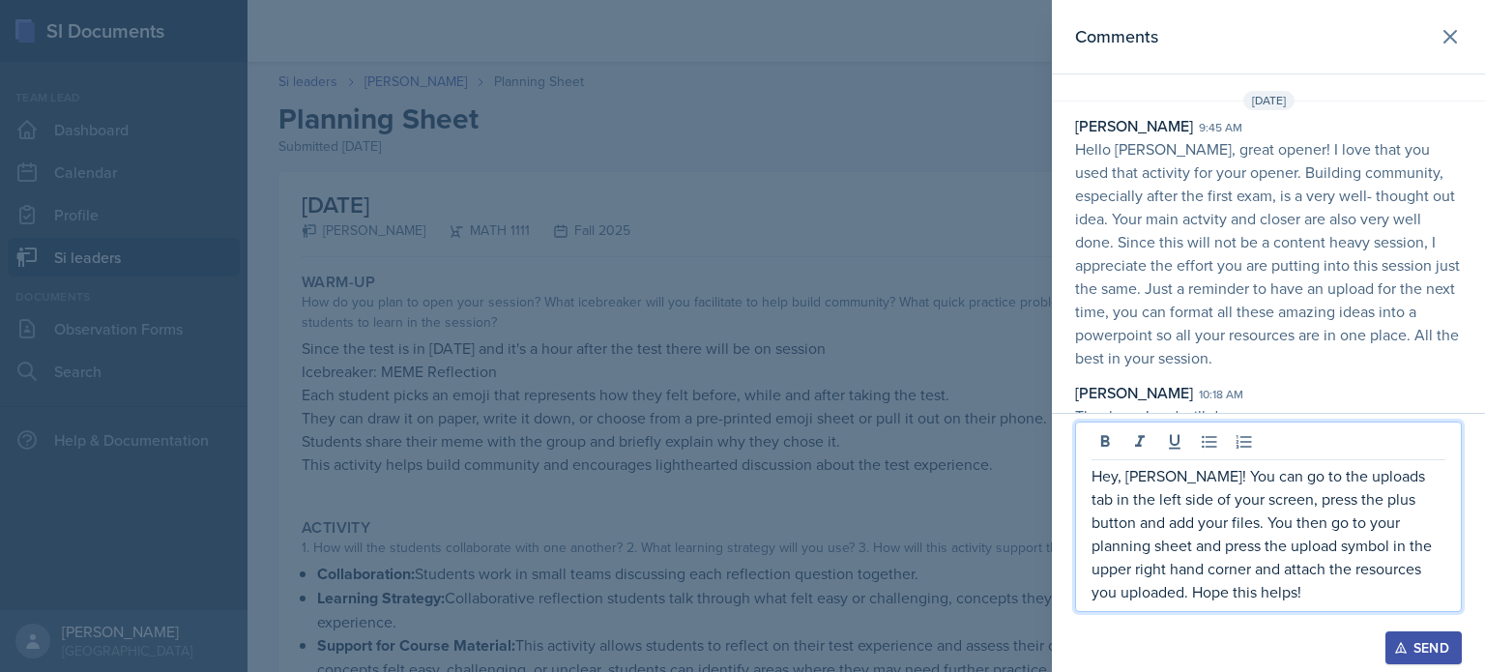
click at [1428, 648] on div "Send" at bounding box center [1423, 647] width 51 height 15
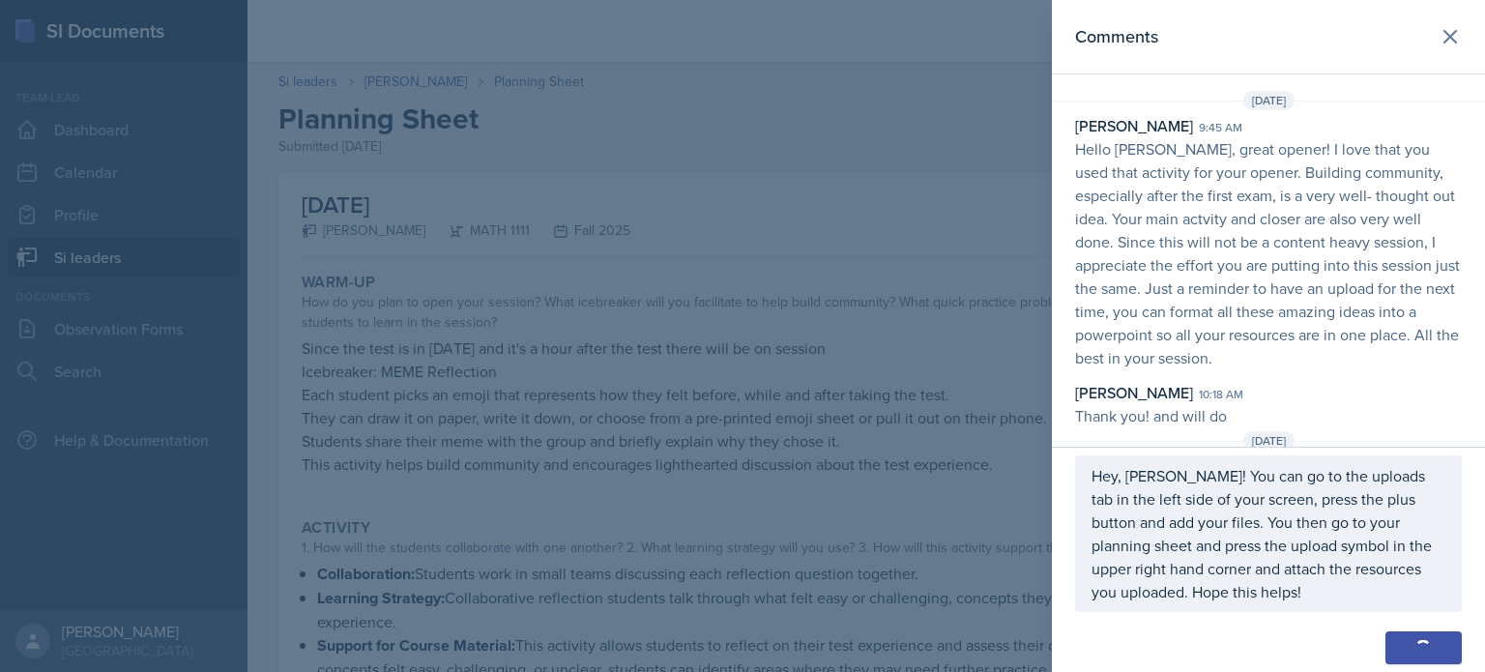
scroll to position [159, 0]
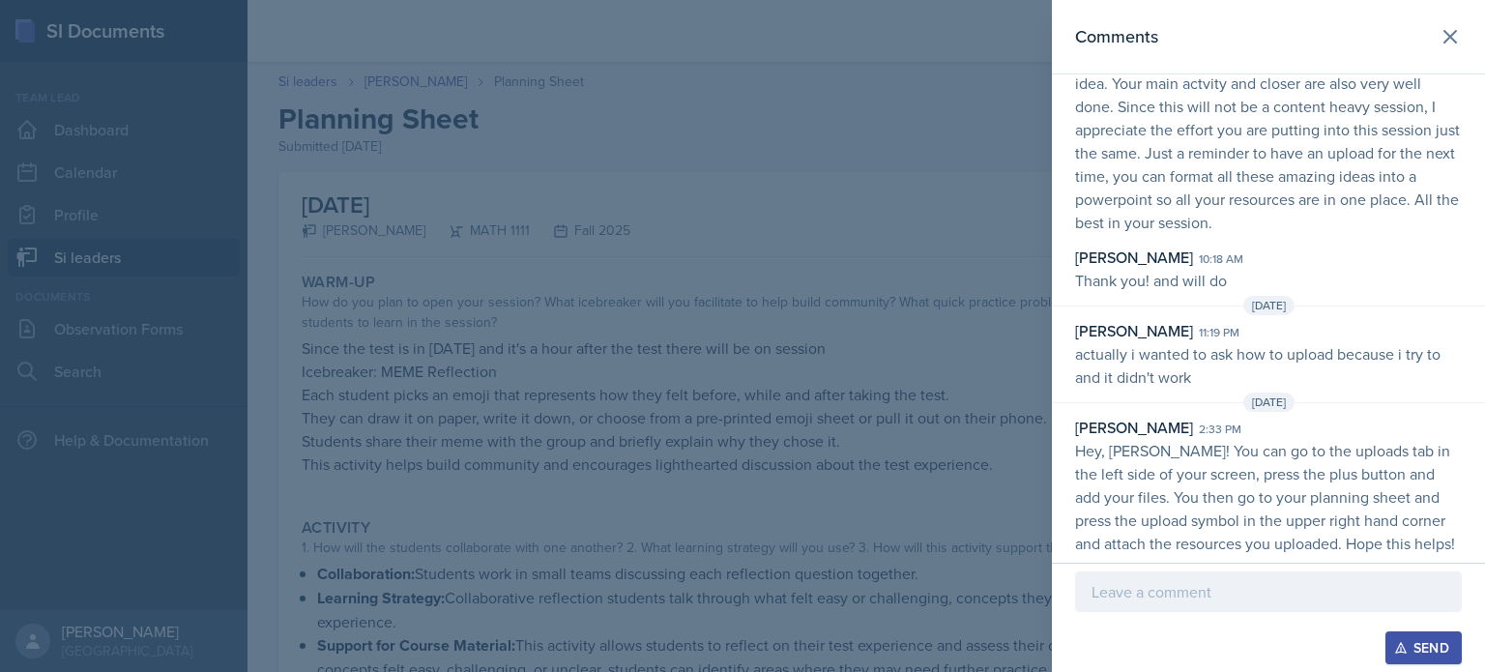
click at [670, 486] on div at bounding box center [742, 336] width 1485 height 672
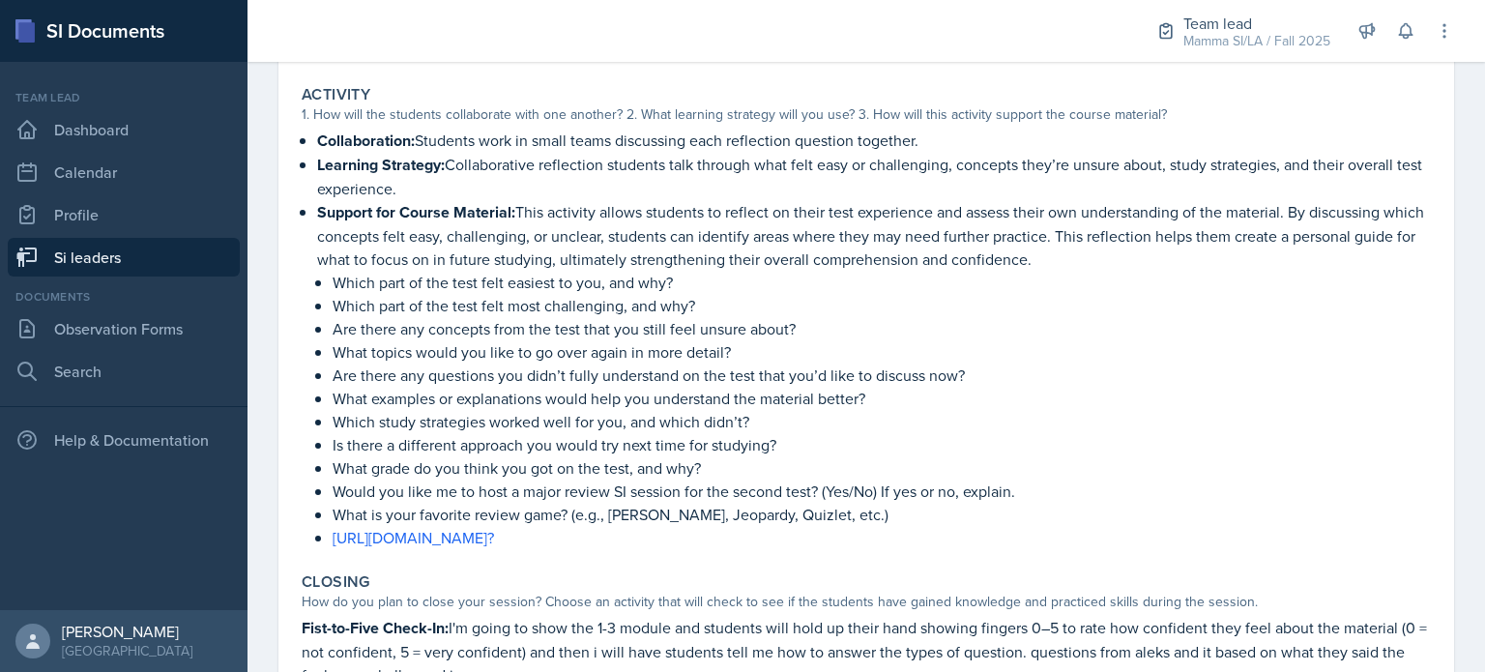
scroll to position [630, 0]
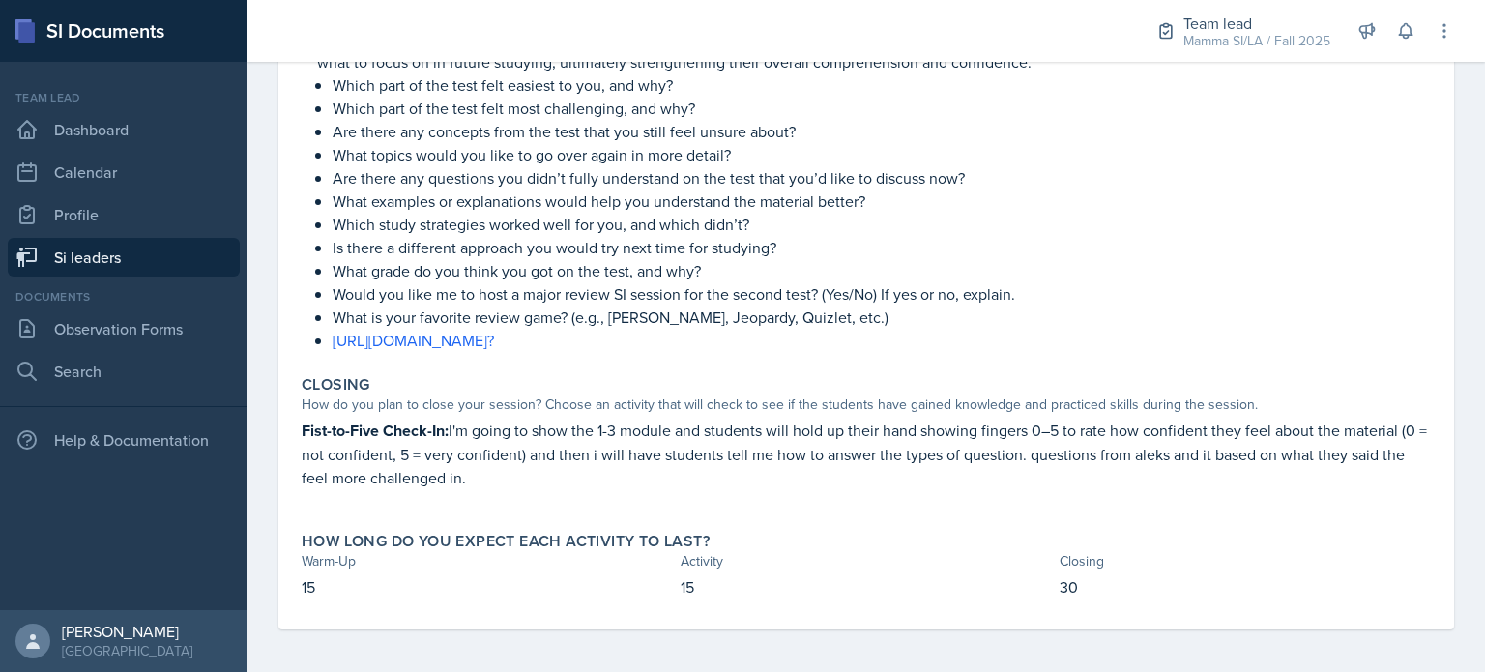
click at [69, 262] on link "Si leaders" at bounding box center [124, 257] width 232 height 39
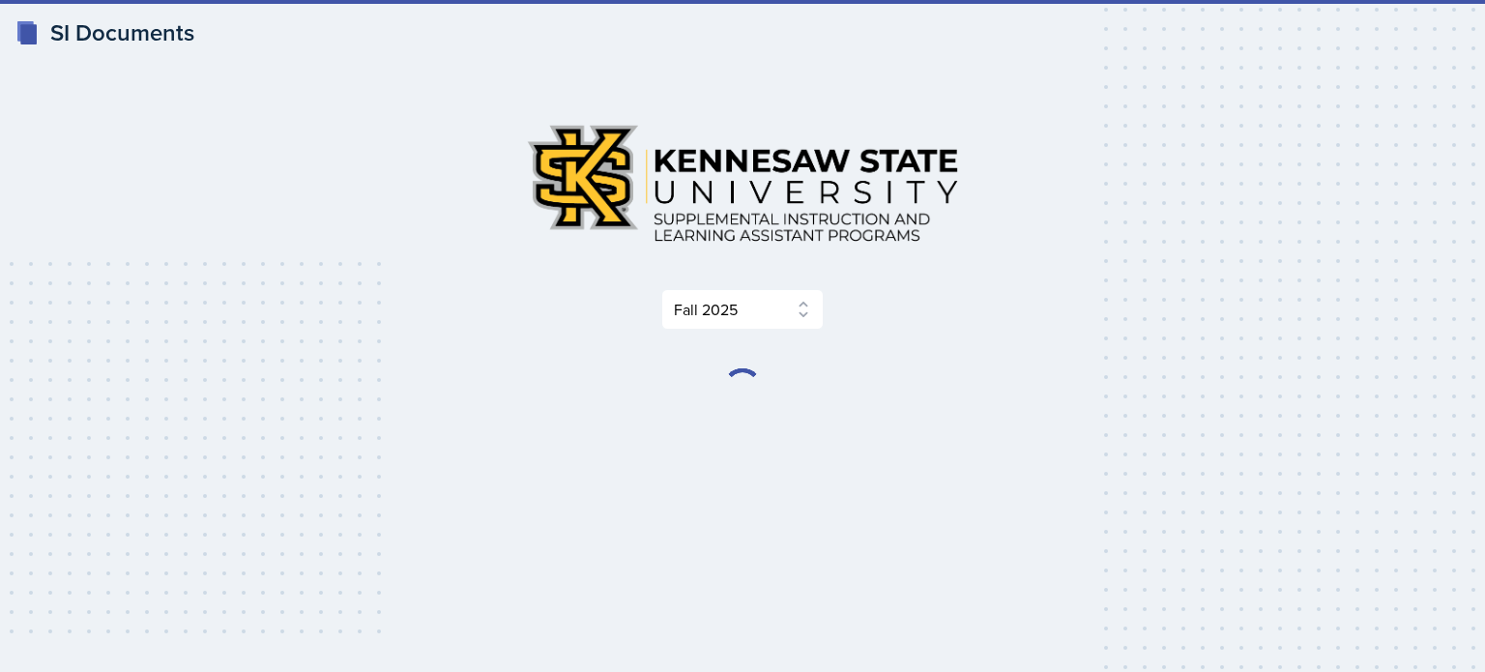
select select "2bed604d-1099-4043-b1bc-2365e8740244"
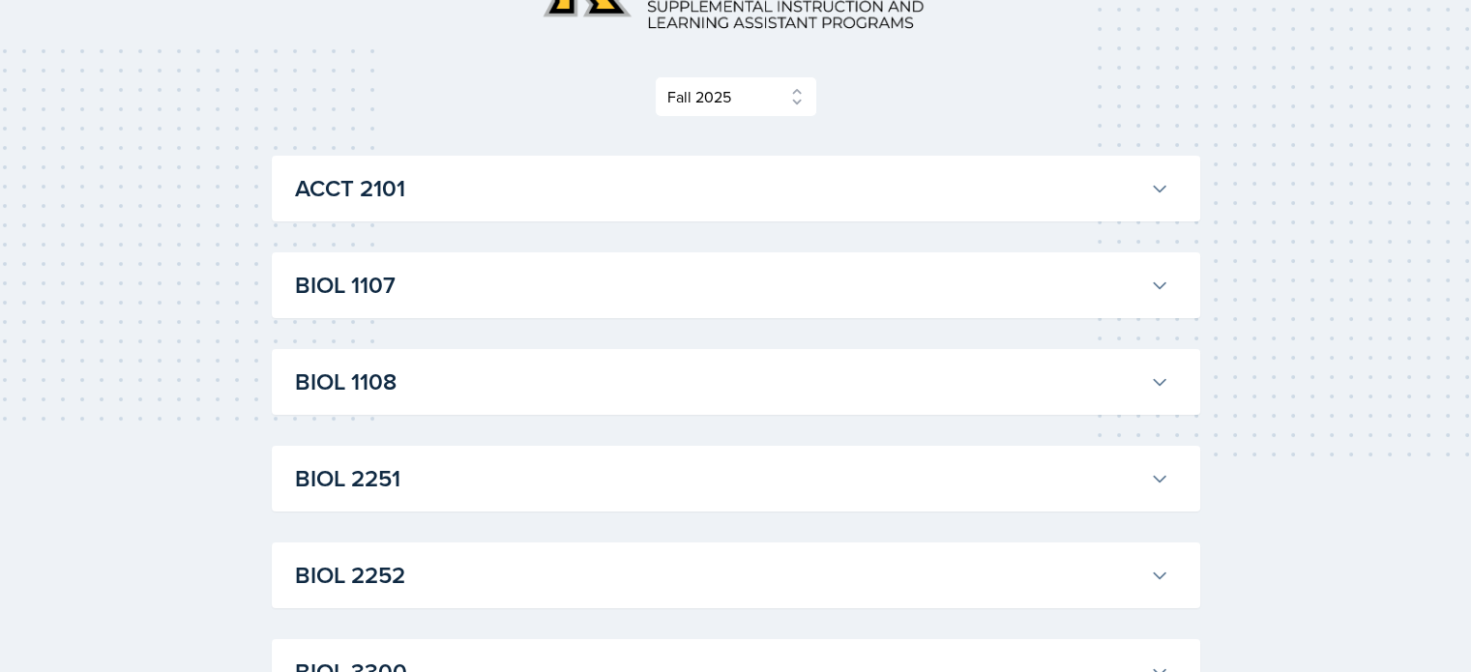
scroll to position [255, 0]
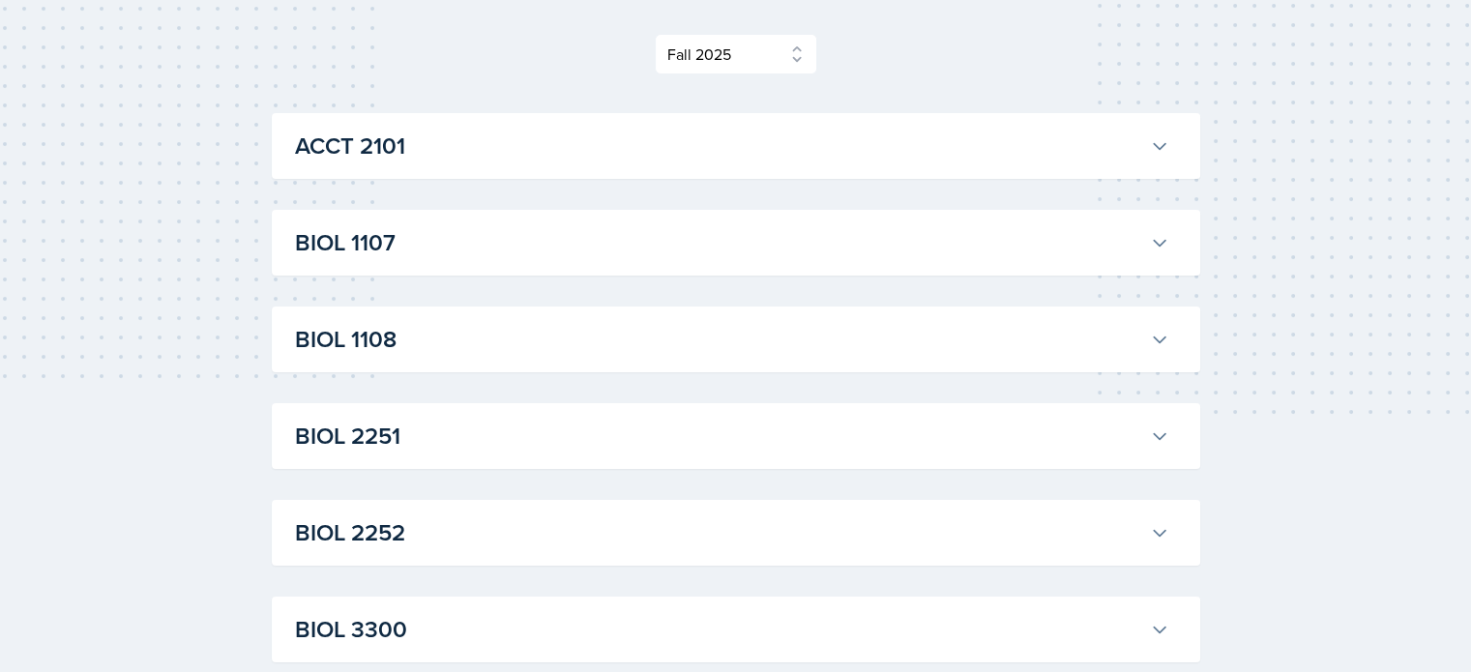
click at [524, 618] on h3 "BIOL 3300" at bounding box center [718, 629] width 847 height 35
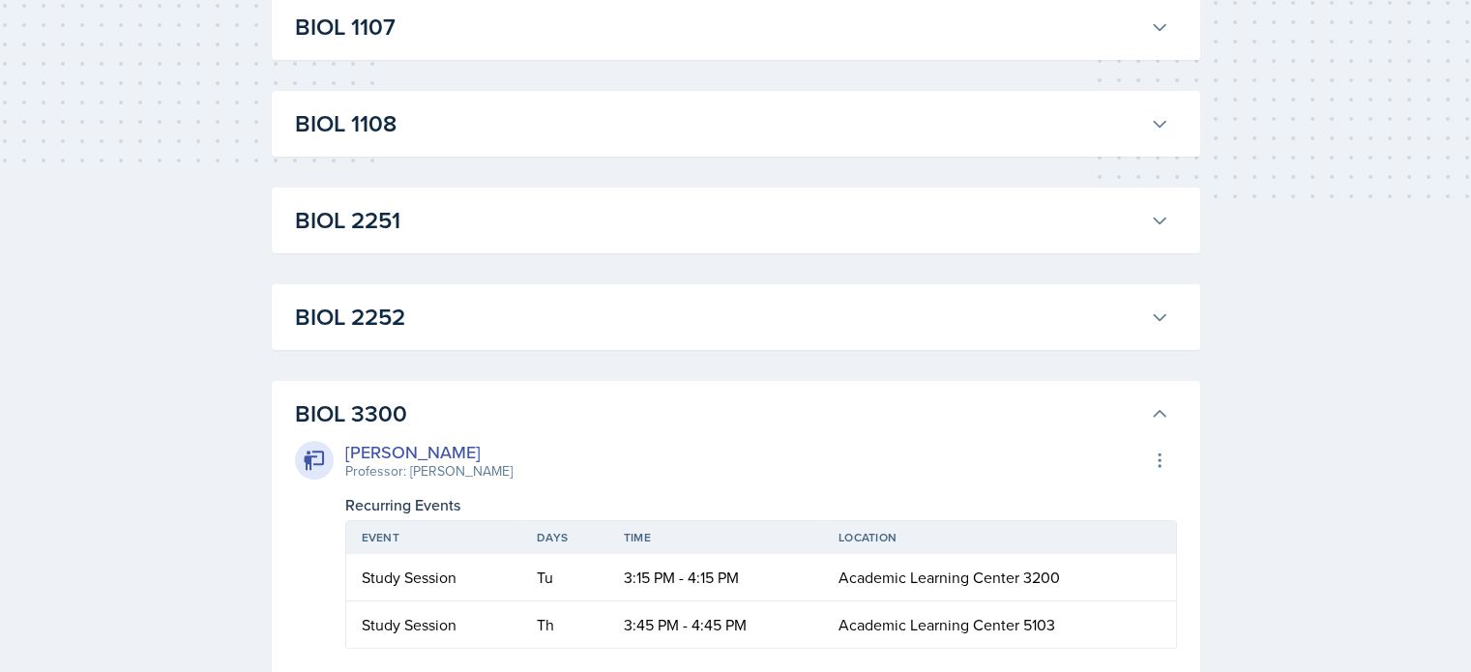
scroll to position [491, 0]
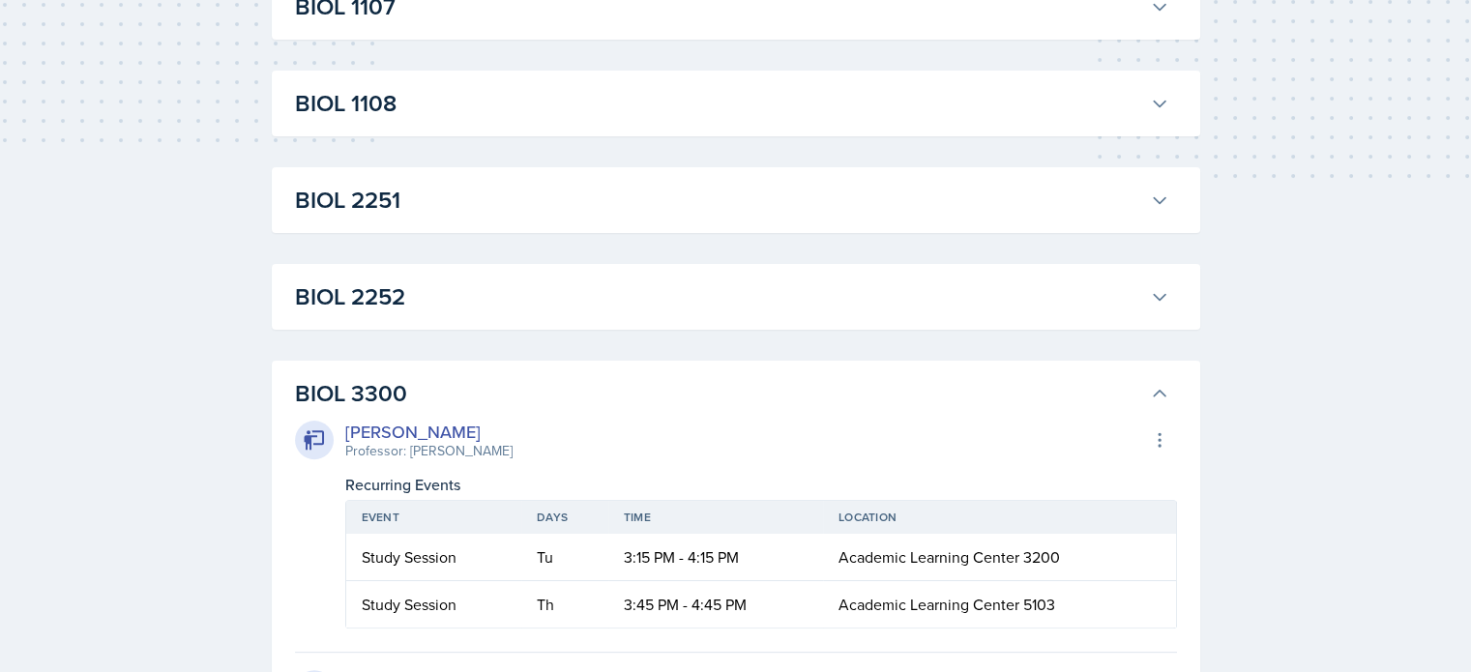
click at [518, 405] on h3 "BIOL 3300" at bounding box center [718, 393] width 847 height 35
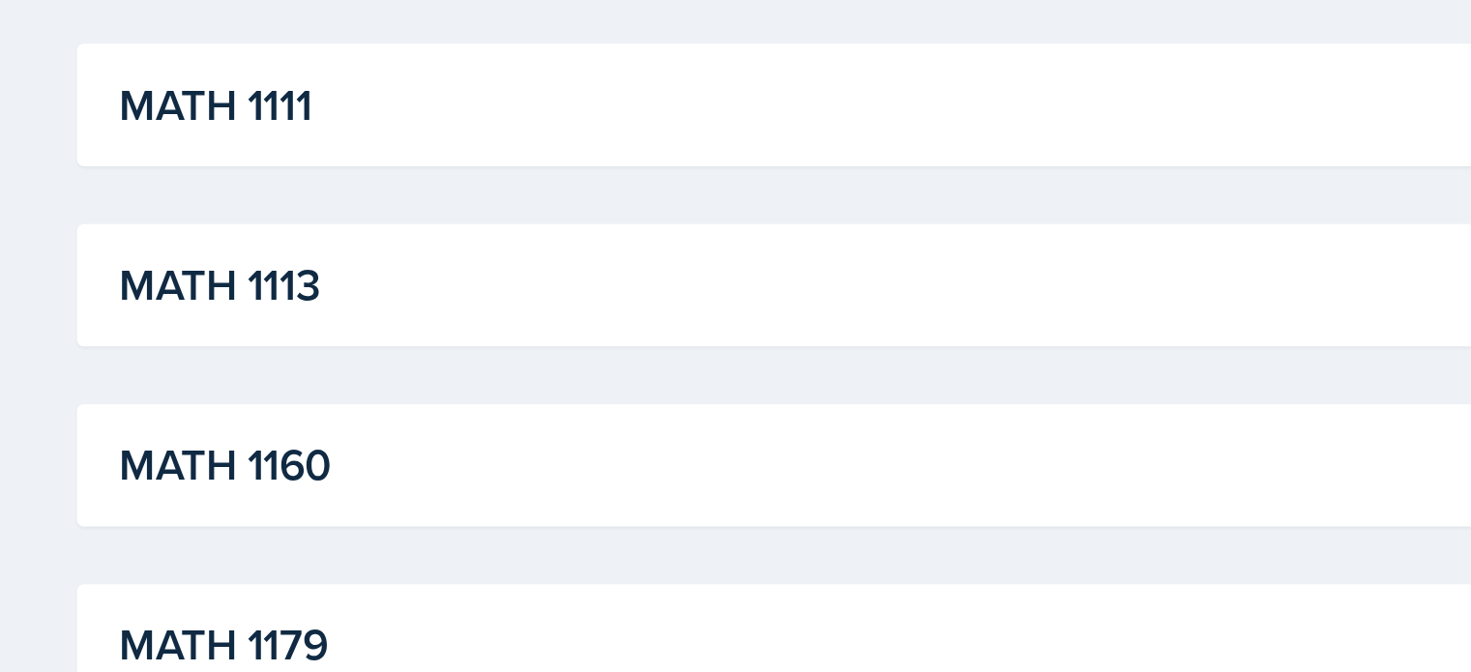
scroll to position [1644, 0]
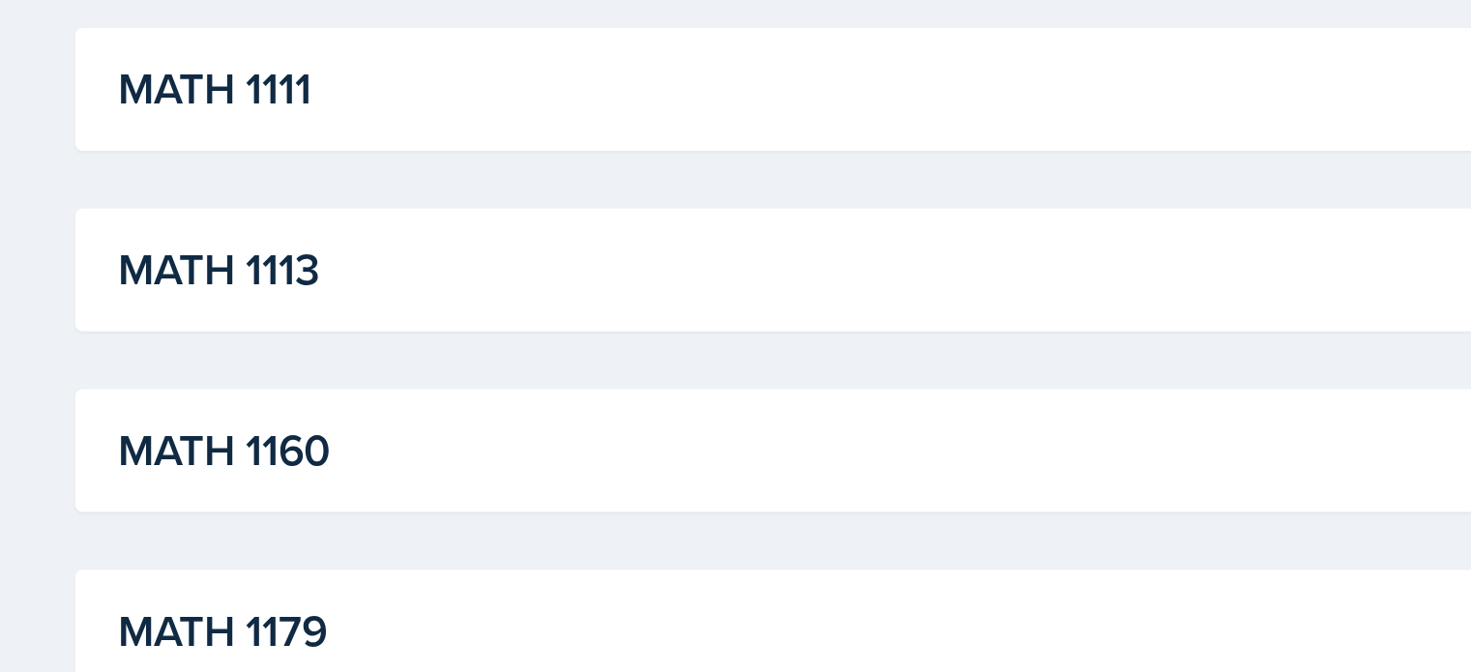
click at [471, 236] on div "MATH 1111 [PERSON_NAME] Professor: [PERSON_NAME] Export to Google Calendar Recu…" at bounding box center [736, 208] width 928 height 66
click at [463, 203] on h3 "MATH 1111" at bounding box center [718, 207] width 847 height 35
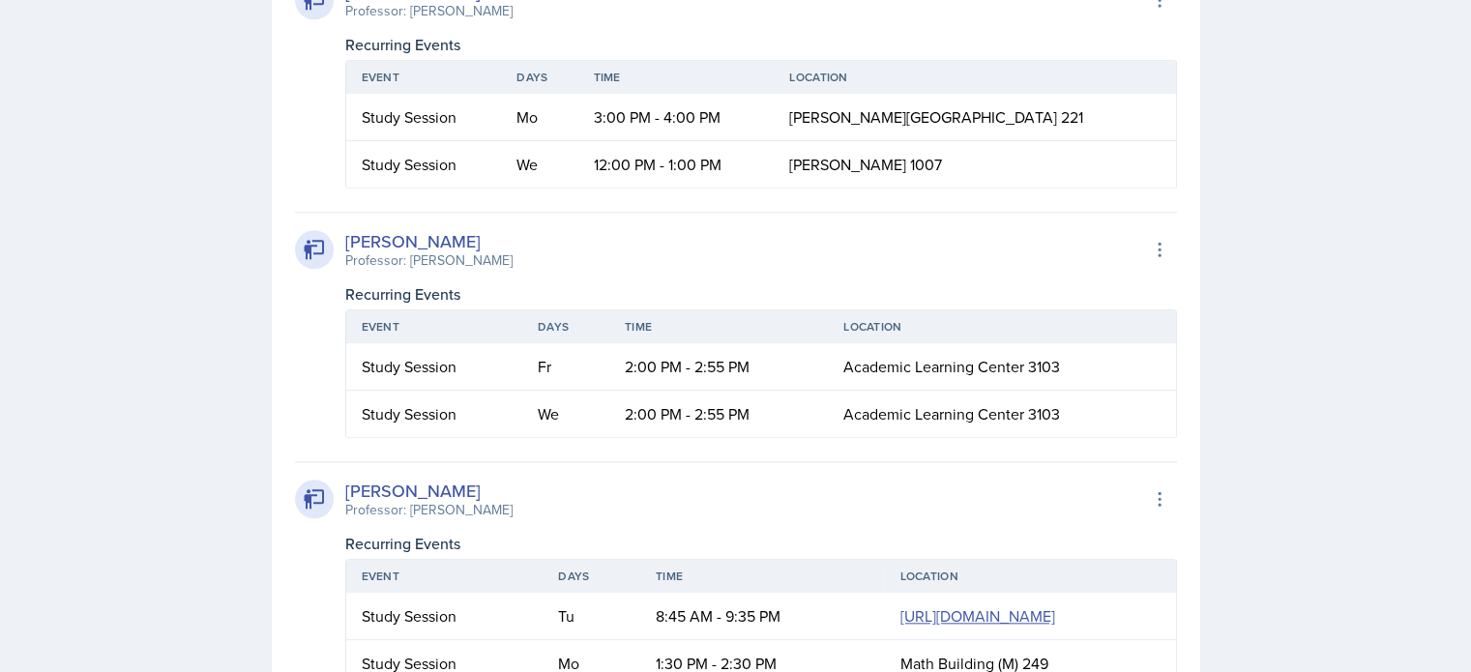
scroll to position [1895, 0]
